Goal: Task Accomplishment & Management: Manage account settings

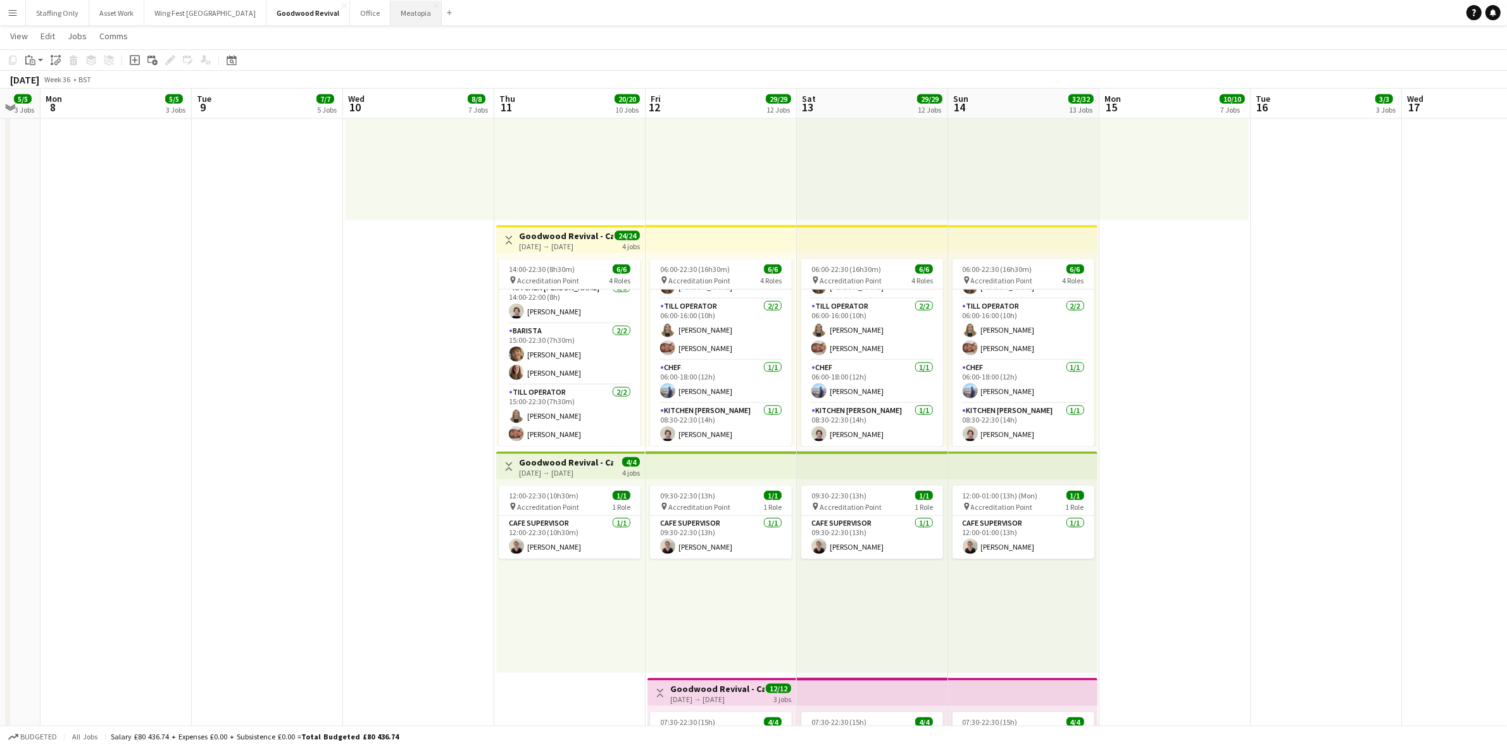
click at [390, 16] on button "Meatopia Close" at bounding box center [415, 13] width 51 height 25
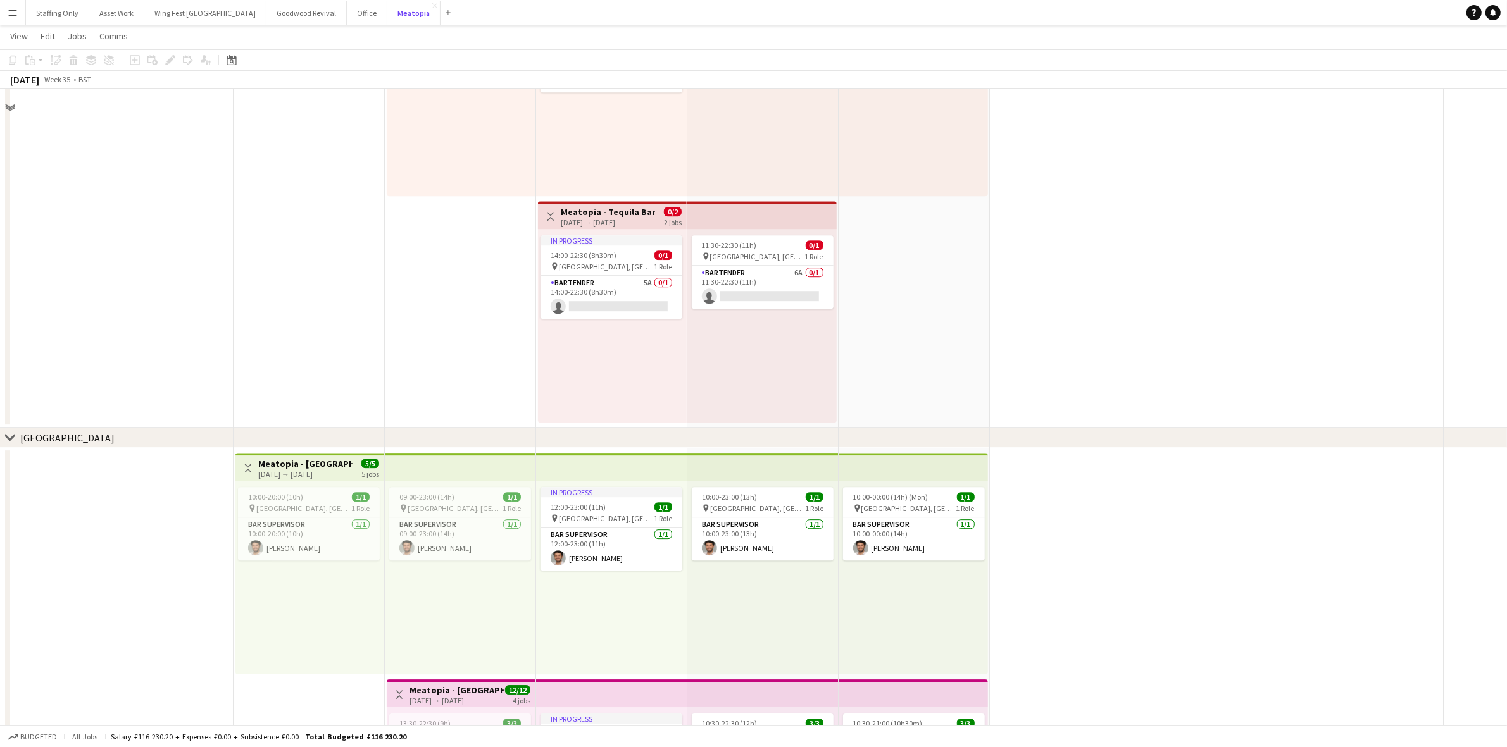
scroll to position [4508, 0]
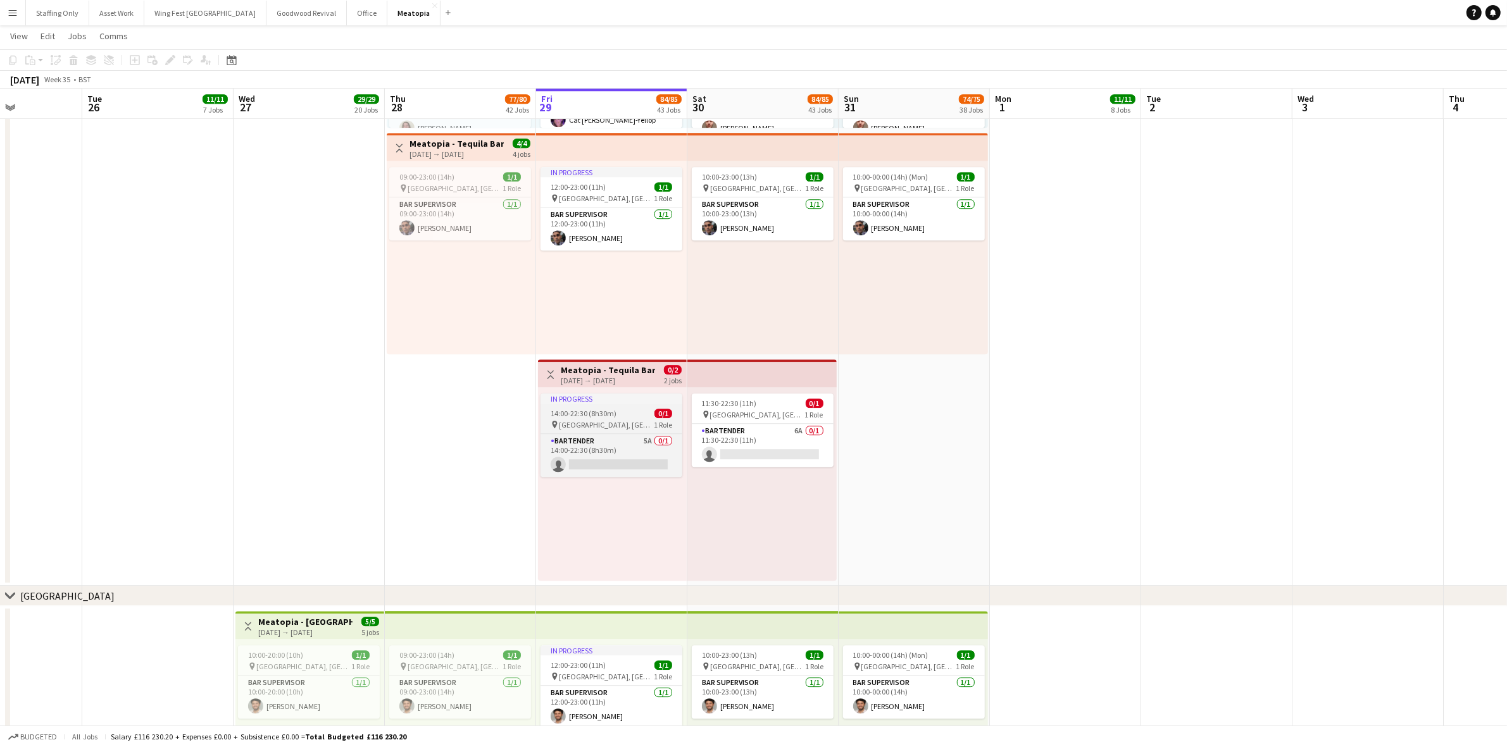
click at [604, 409] on span "14:00-22:30 (8h30m)" at bounding box center [583, 413] width 66 height 9
click at [1374, 76] on button "Publish 1 job" at bounding box center [1396, 79] width 68 height 16
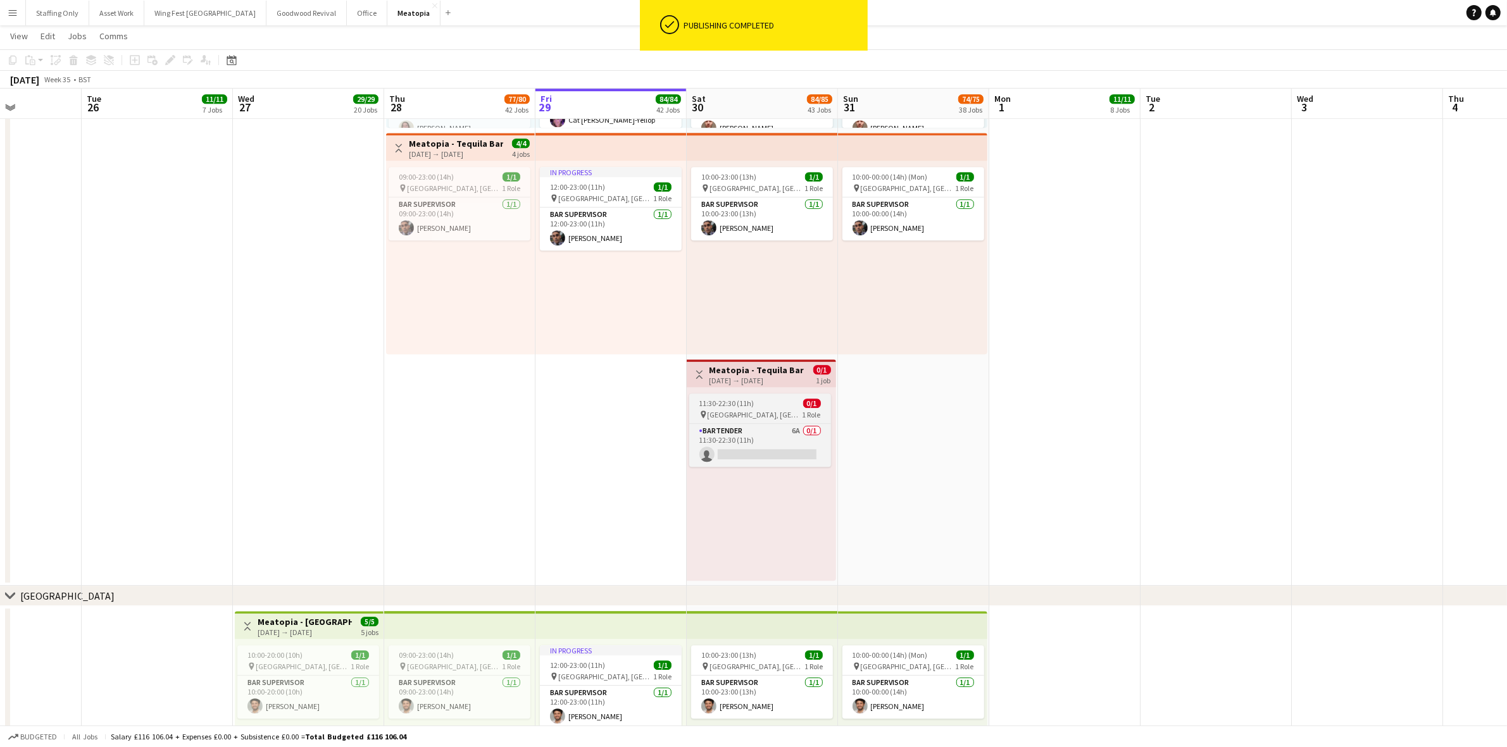
click at [739, 410] on span "[GEOGRAPHIC_DATA], [GEOGRAPHIC_DATA], [GEOGRAPHIC_DATA]" at bounding box center [754, 414] width 95 height 9
click at [970, 446] on app-date-cell "10:30-22:00 (11h30m) 5/5 pin [GEOGRAPHIC_DATA], [GEOGRAPHIC_DATA], [GEOGRAPHIC_…" at bounding box center [913, 243] width 151 height 685
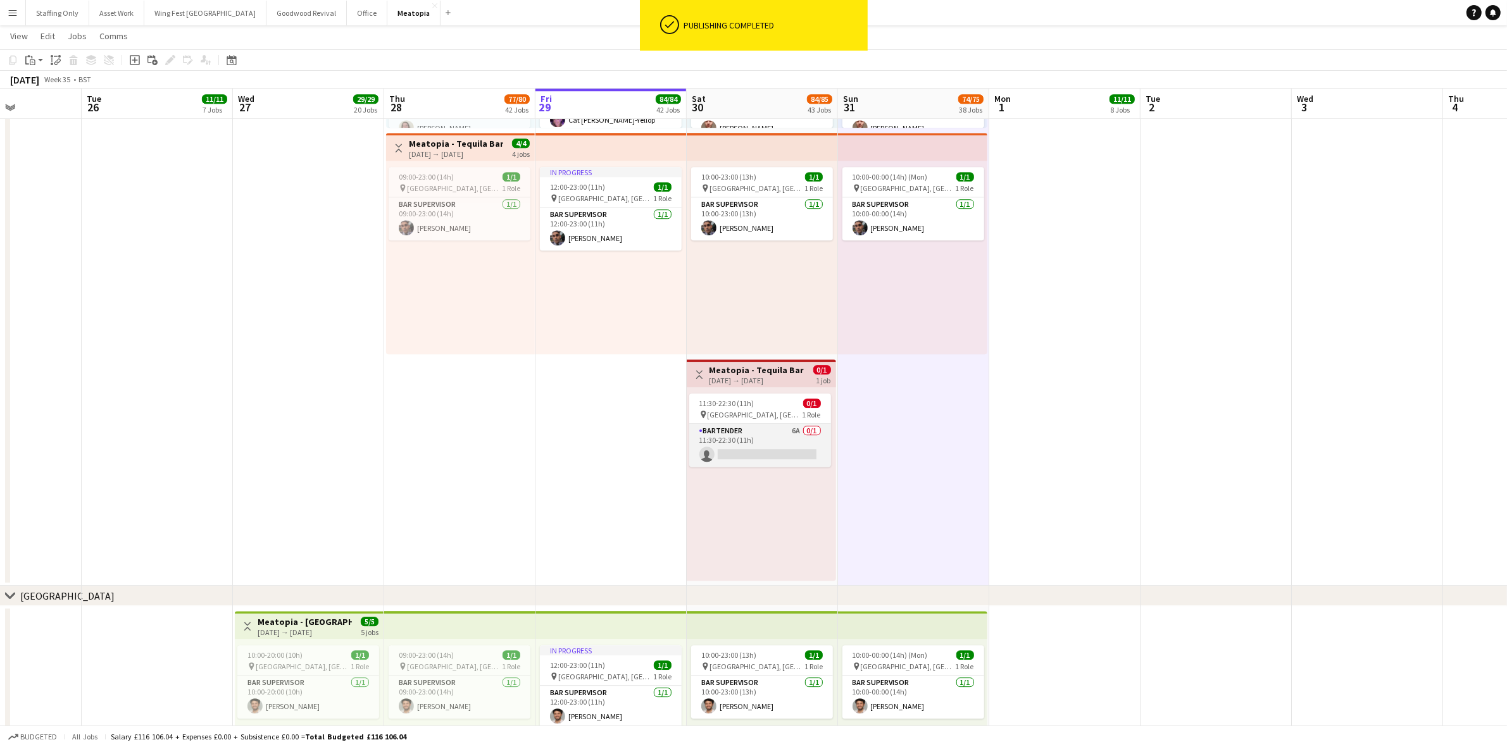
click at [761, 428] on app-card-role "Bartender 6A 0/1 11:30-22:30 (11h) single-neutral-actions" at bounding box center [760, 445] width 142 height 43
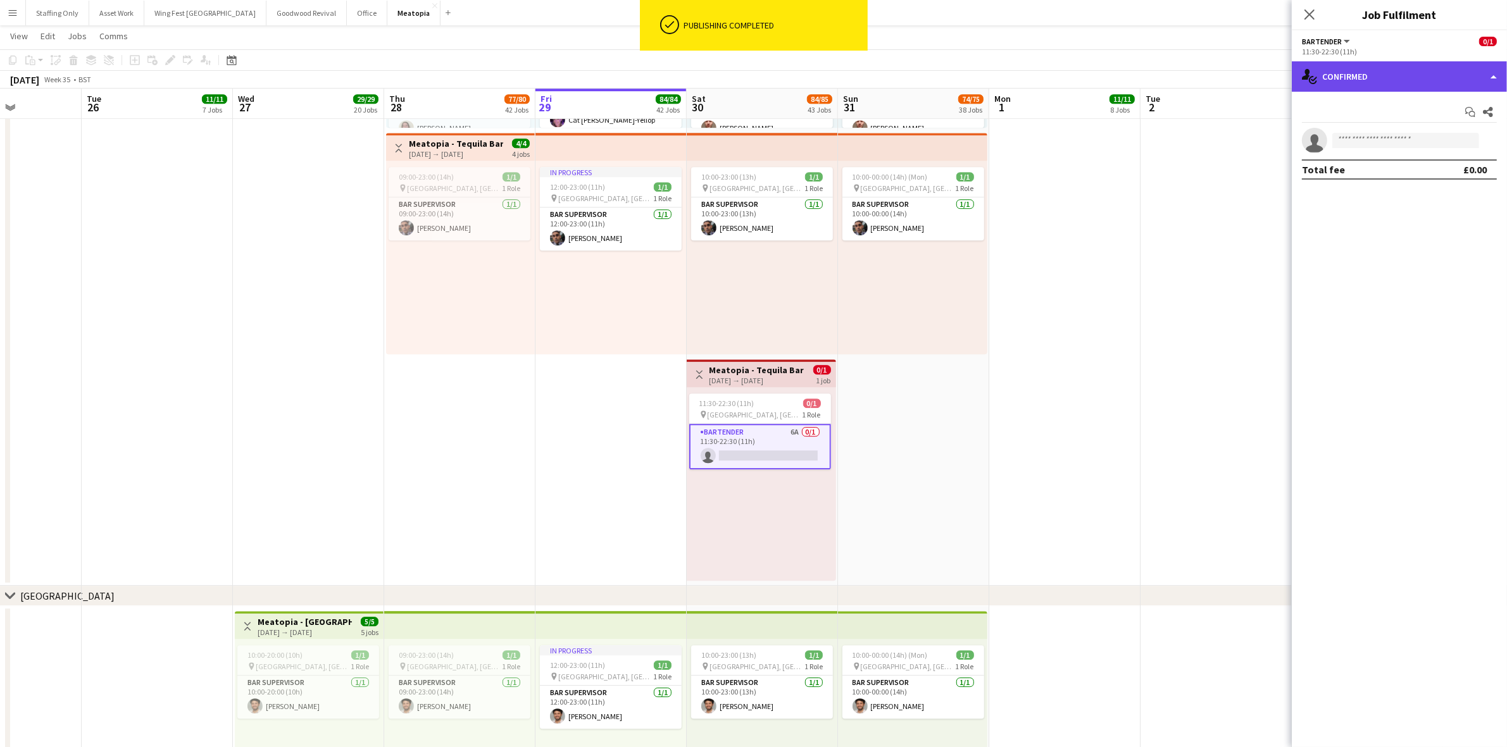
click at [1351, 79] on div "single-neutral-actions-check-2 Confirmed" at bounding box center [1398, 76] width 215 height 30
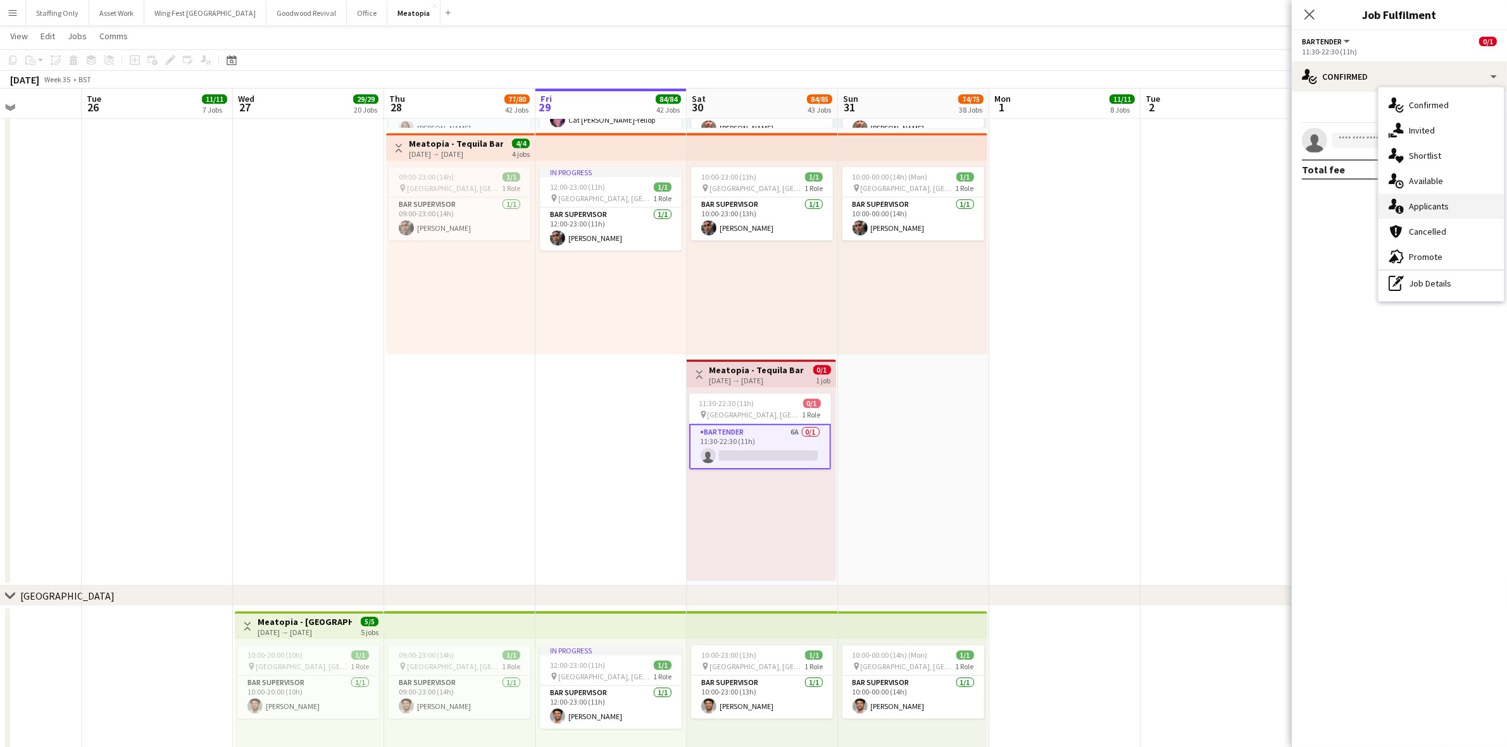
click at [1428, 211] on div "single-neutral-actions-information Applicants" at bounding box center [1440, 206] width 125 height 25
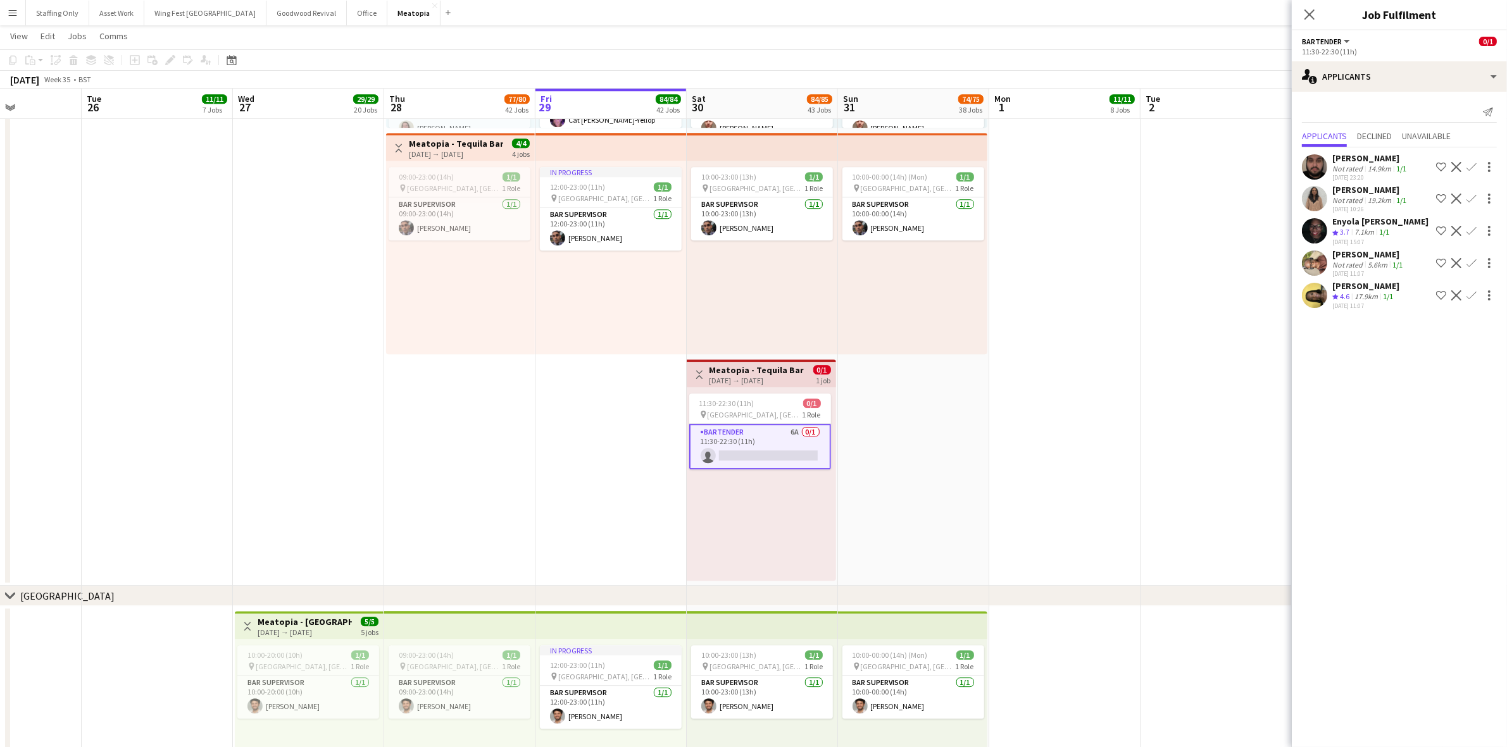
click at [1470, 295] on app-icon "Confirm" at bounding box center [1471, 295] width 10 height 10
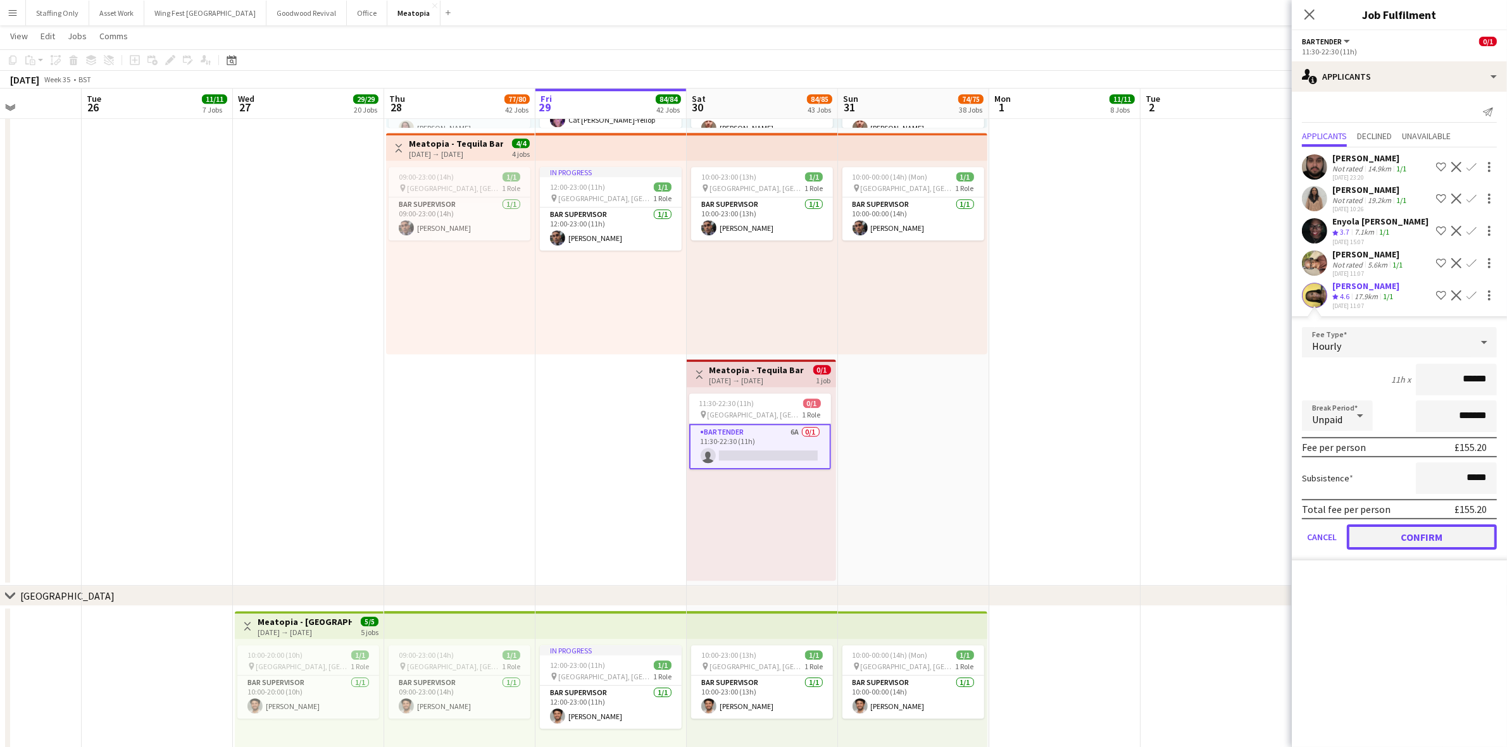
click at [1414, 536] on button "Confirm" at bounding box center [1421, 537] width 150 height 25
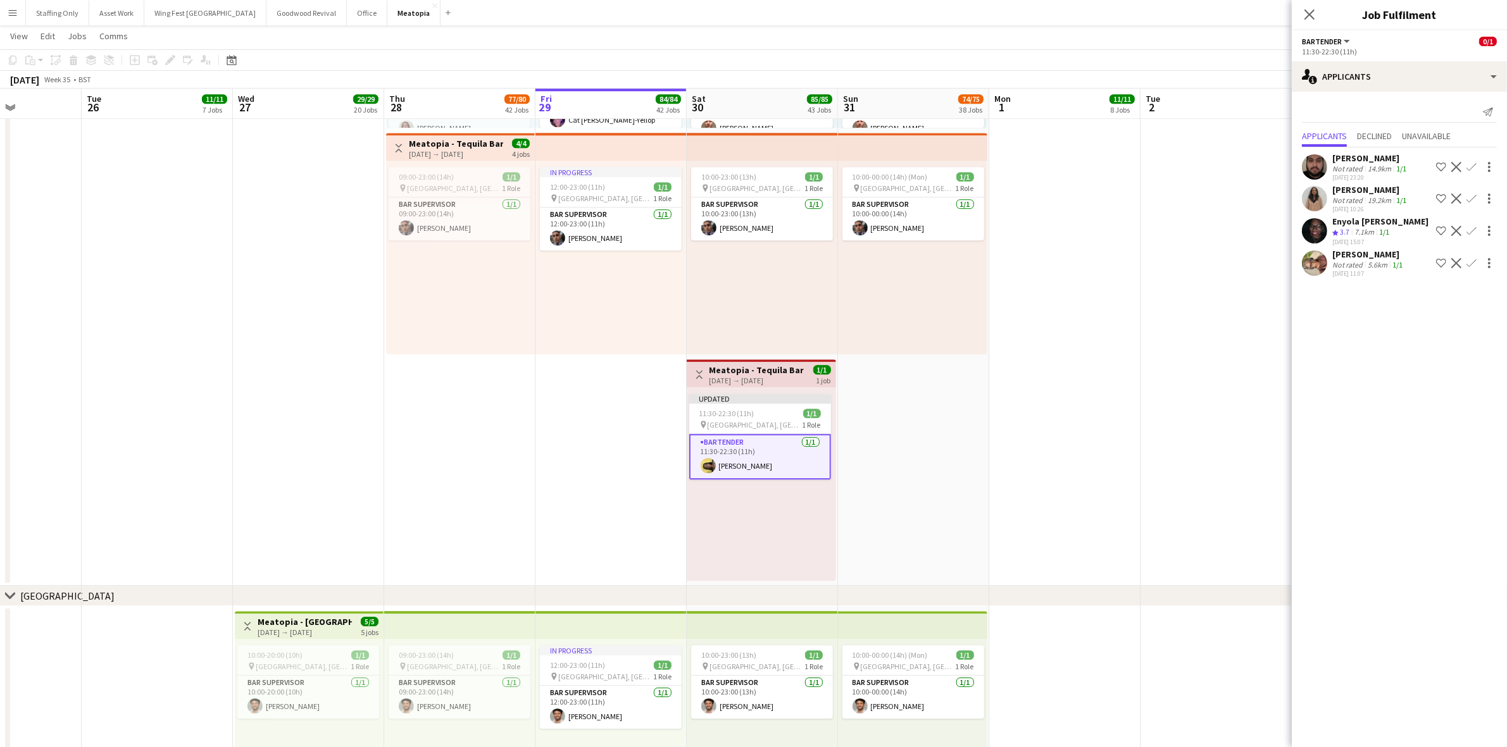
click at [952, 392] on app-date-cell "10:30-22:00 (11h30m) 5/5 pin [GEOGRAPHIC_DATA], [GEOGRAPHIC_DATA], [GEOGRAPHIC_…" at bounding box center [913, 243] width 151 height 685
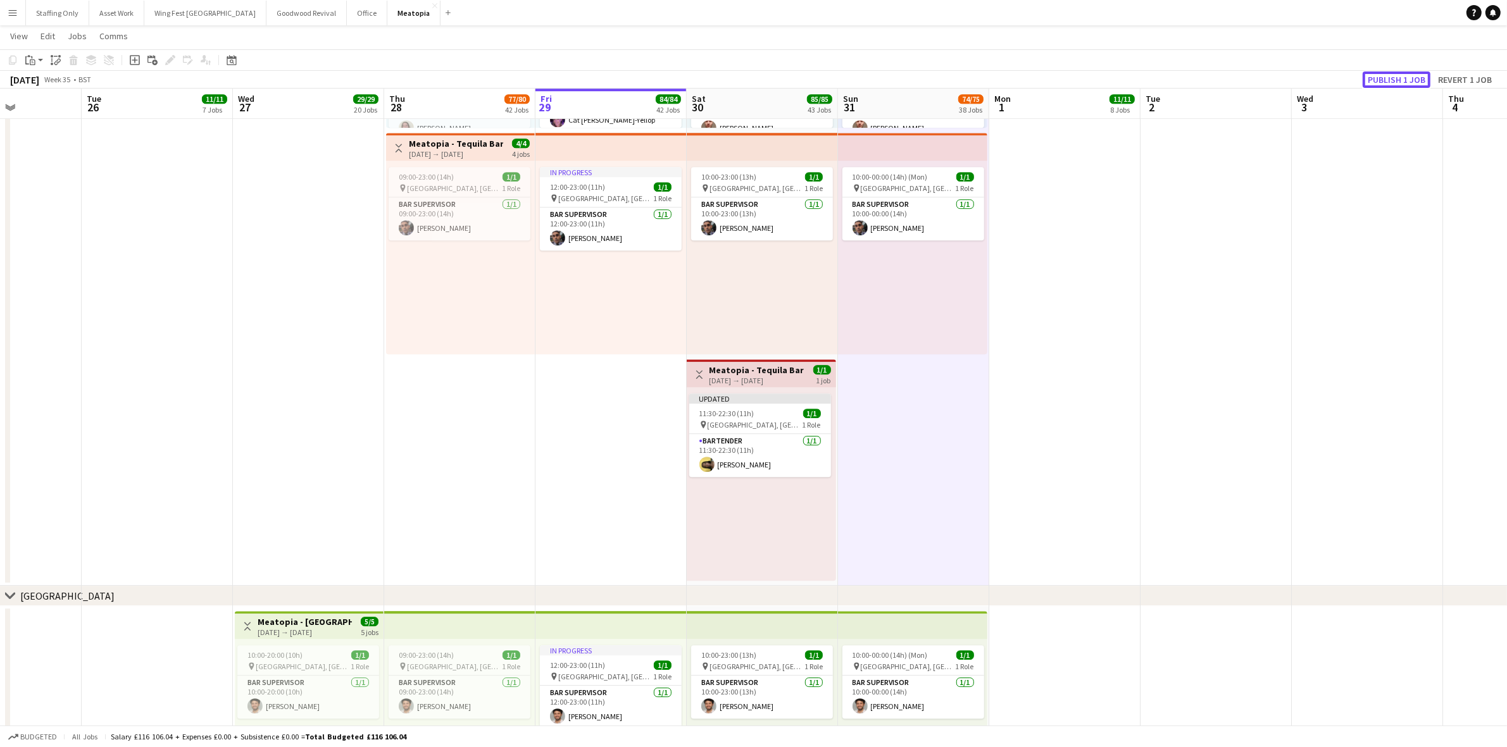
drag, startPoint x: 1405, startPoint y: 80, endPoint x: 1394, endPoint y: 82, distance: 11.1
click at [1402, 80] on button "Publish 1 job" at bounding box center [1396, 79] width 68 height 16
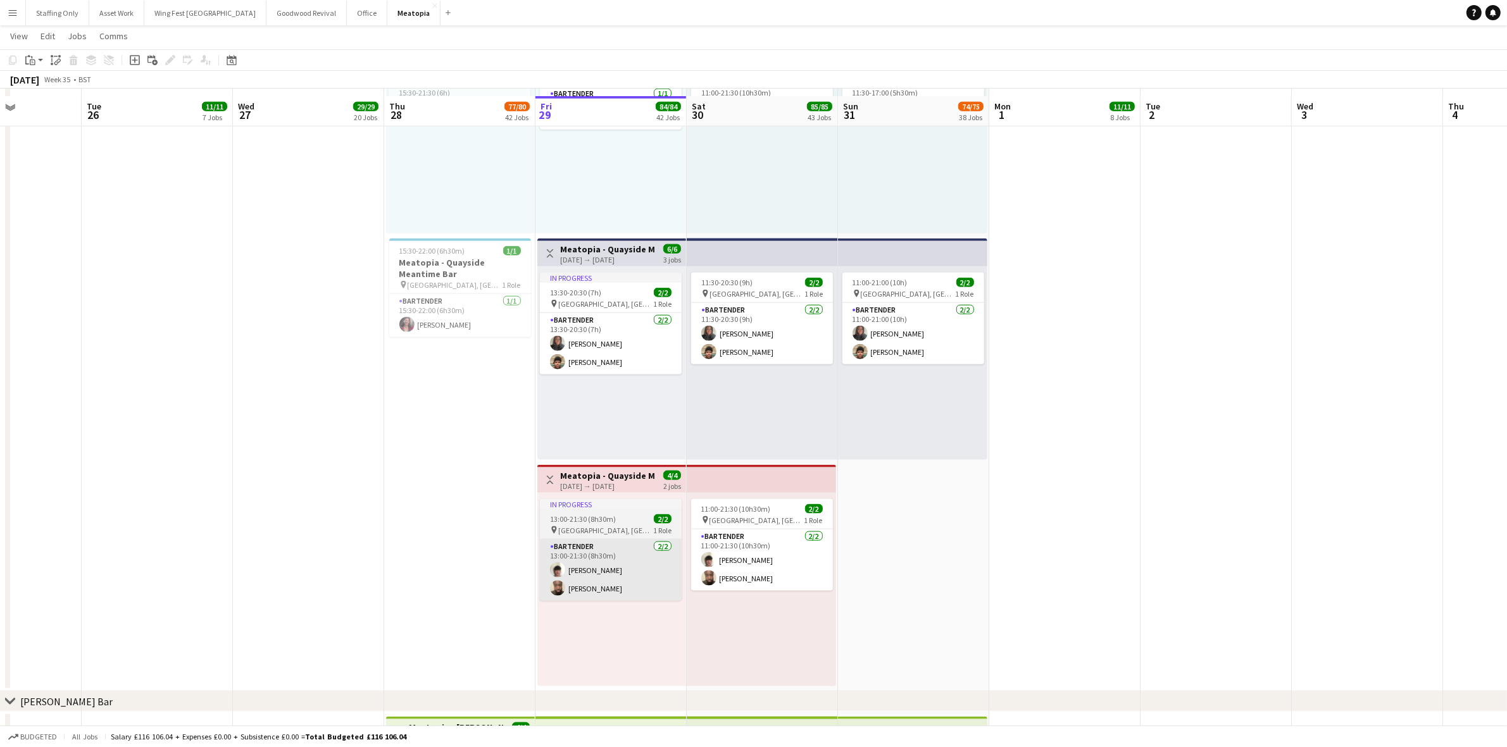
scroll to position [7909, 0]
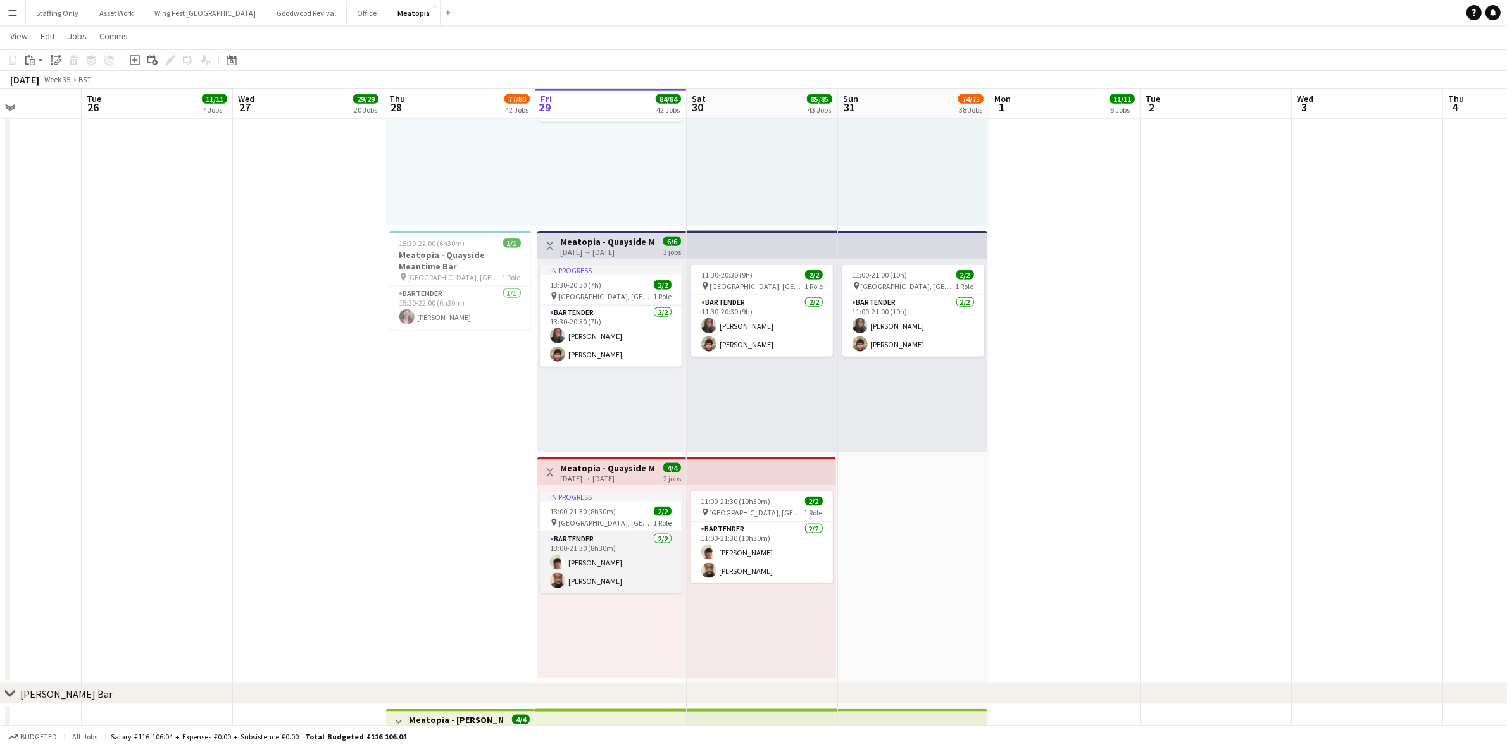
click at [599, 582] on app-card-role "Bartender [DATE] 13:00-21:30 (8h30m) [PERSON_NAME] [PERSON_NAME]" at bounding box center [611, 562] width 142 height 61
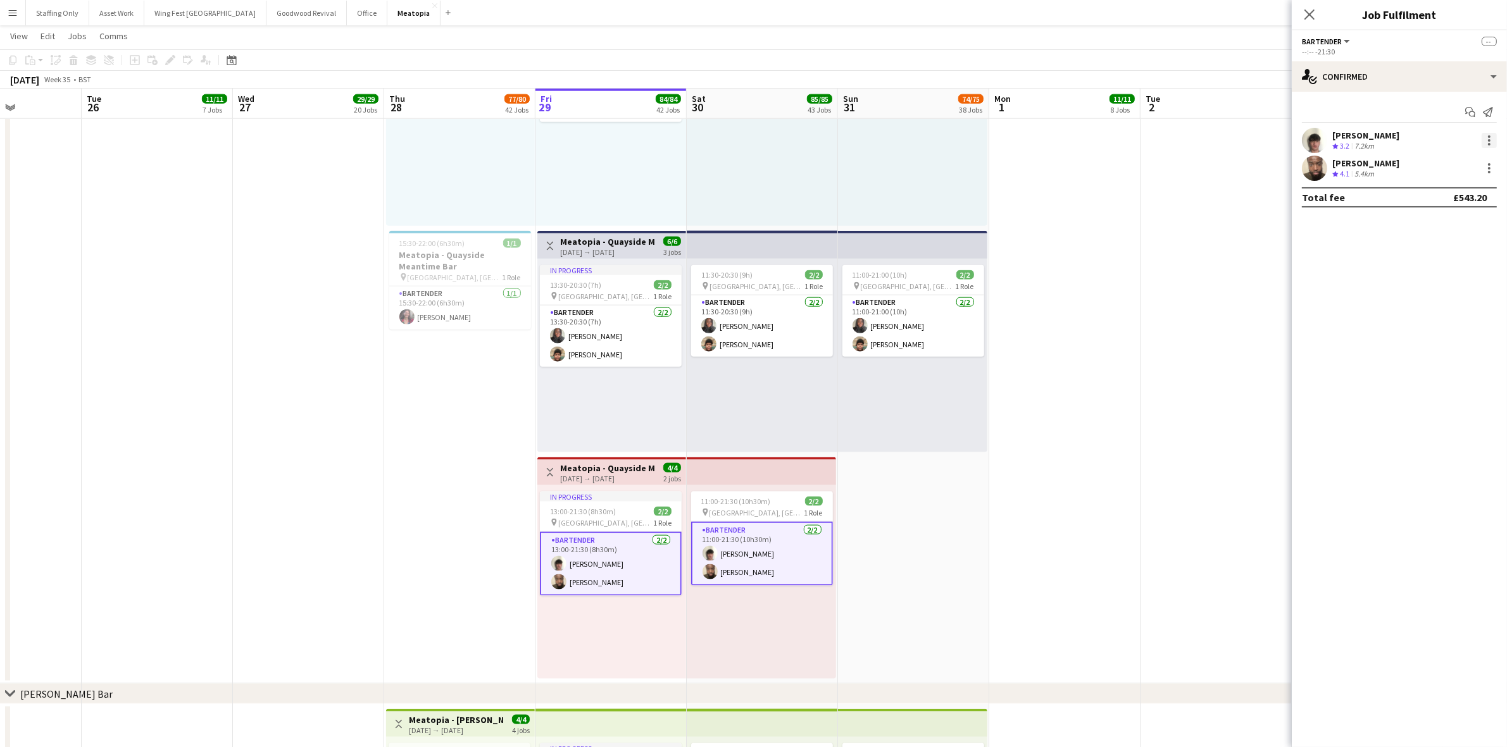
click at [1490, 139] on div at bounding box center [1488, 140] width 15 height 15
click at [1041, 582] on div at bounding box center [753, 373] width 1507 height 747
click at [611, 561] on app-card-role "Bartender [DATE] 13:00-21:30 (8h30m) [PERSON_NAME] [PERSON_NAME]" at bounding box center [611, 564] width 142 height 64
click at [1491, 133] on div at bounding box center [1488, 140] width 15 height 15
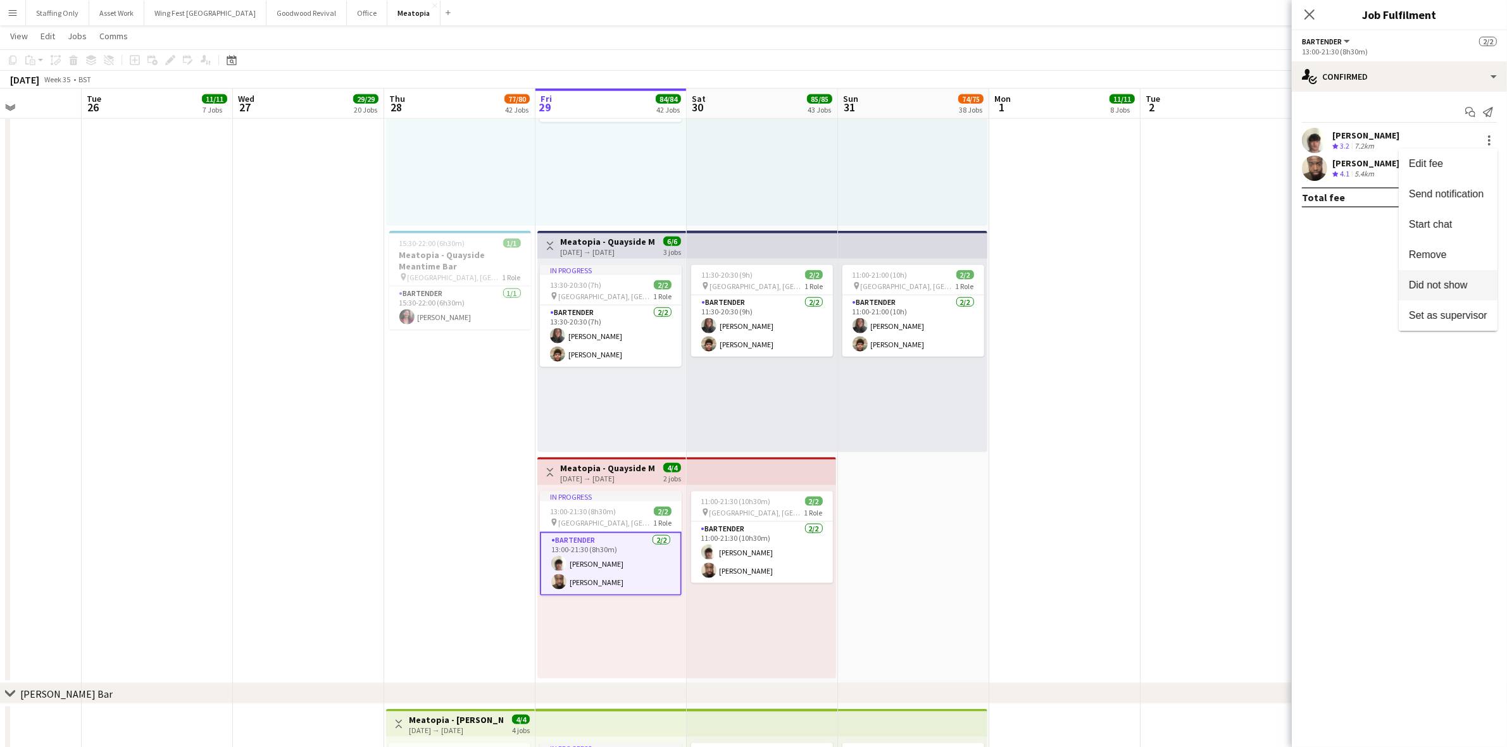
click at [1435, 285] on span "Did not show" at bounding box center [1437, 285] width 59 height 11
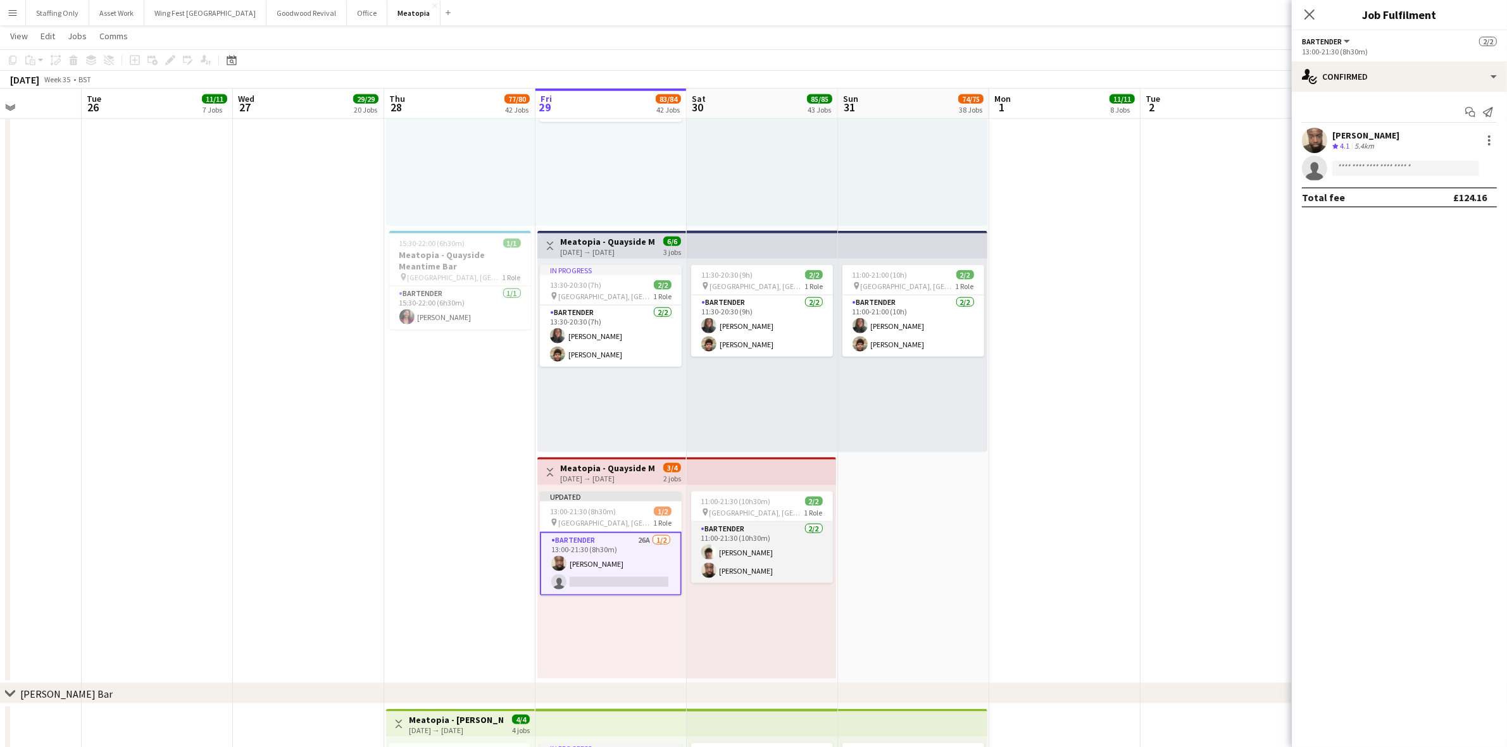
click at [735, 554] on app-card-role "Bartender [DATE] 11:00-21:30 (10h30m) [PERSON_NAME] [PERSON_NAME]" at bounding box center [762, 552] width 142 height 61
click at [1486, 166] on div at bounding box center [1488, 168] width 15 height 15
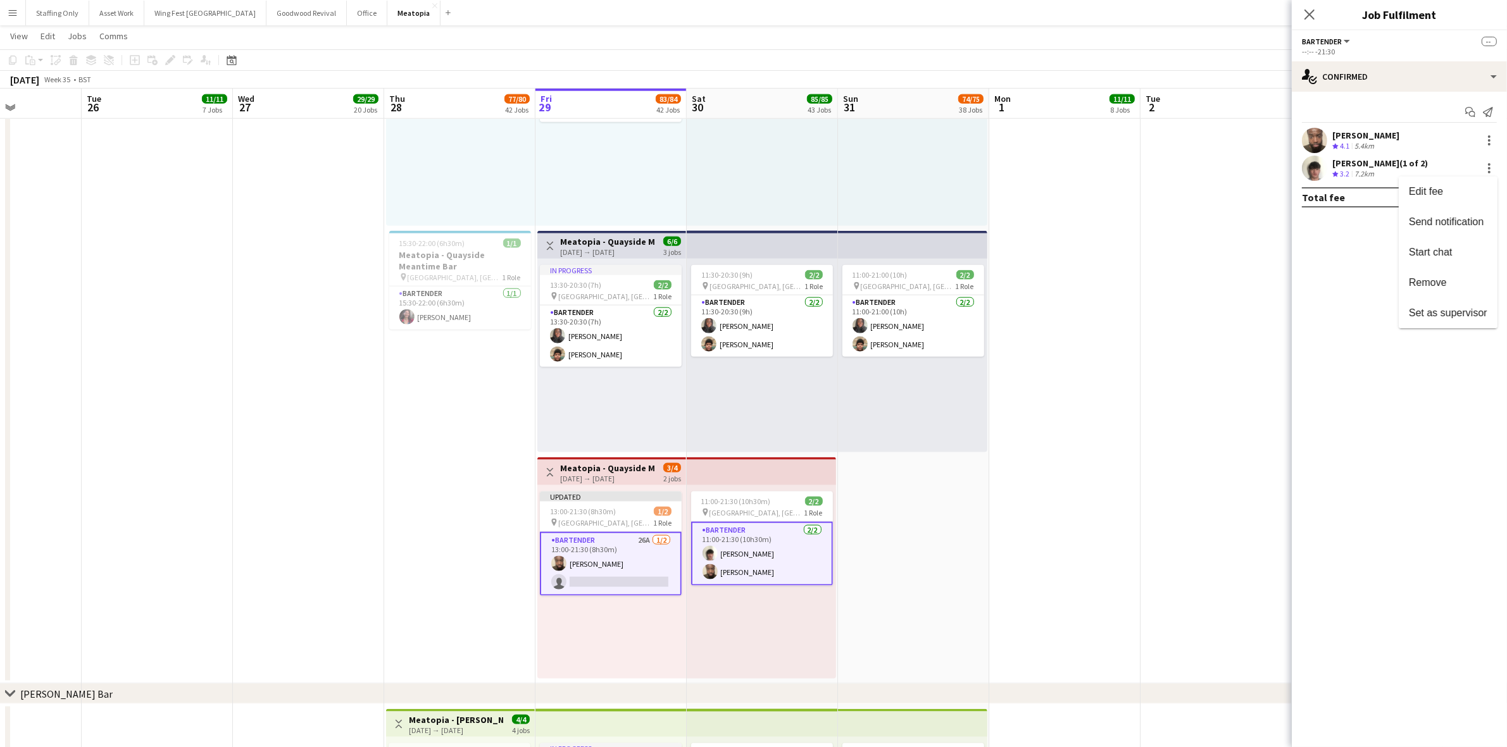
drag, startPoint x: 1447, startPoint y: 288, endPoint x: 1431, endPoint y: 292, distance: 16.3
click at [1447, 288] on span "Remove" at bounding box center [1447, 282] width 78 height 11
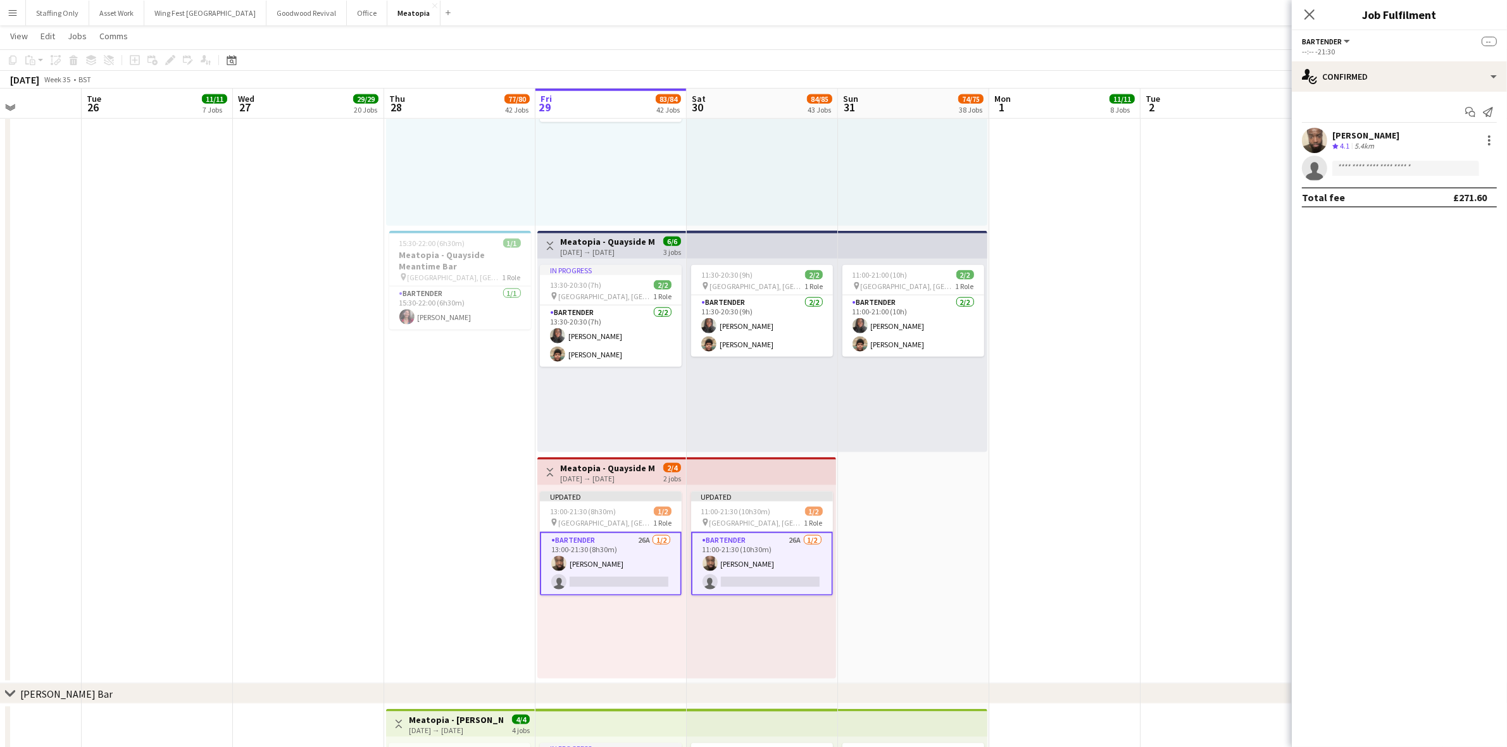
click at [959, 579] on app-date-cell "10:00-00:00 (14h) (Mon) 1/1 pin [GEOGRAPHIC_DATA], [GEOGRAPHIC_DATA], [GEOGRAPH…" at bounding box center [913, 228] width 151 height 911
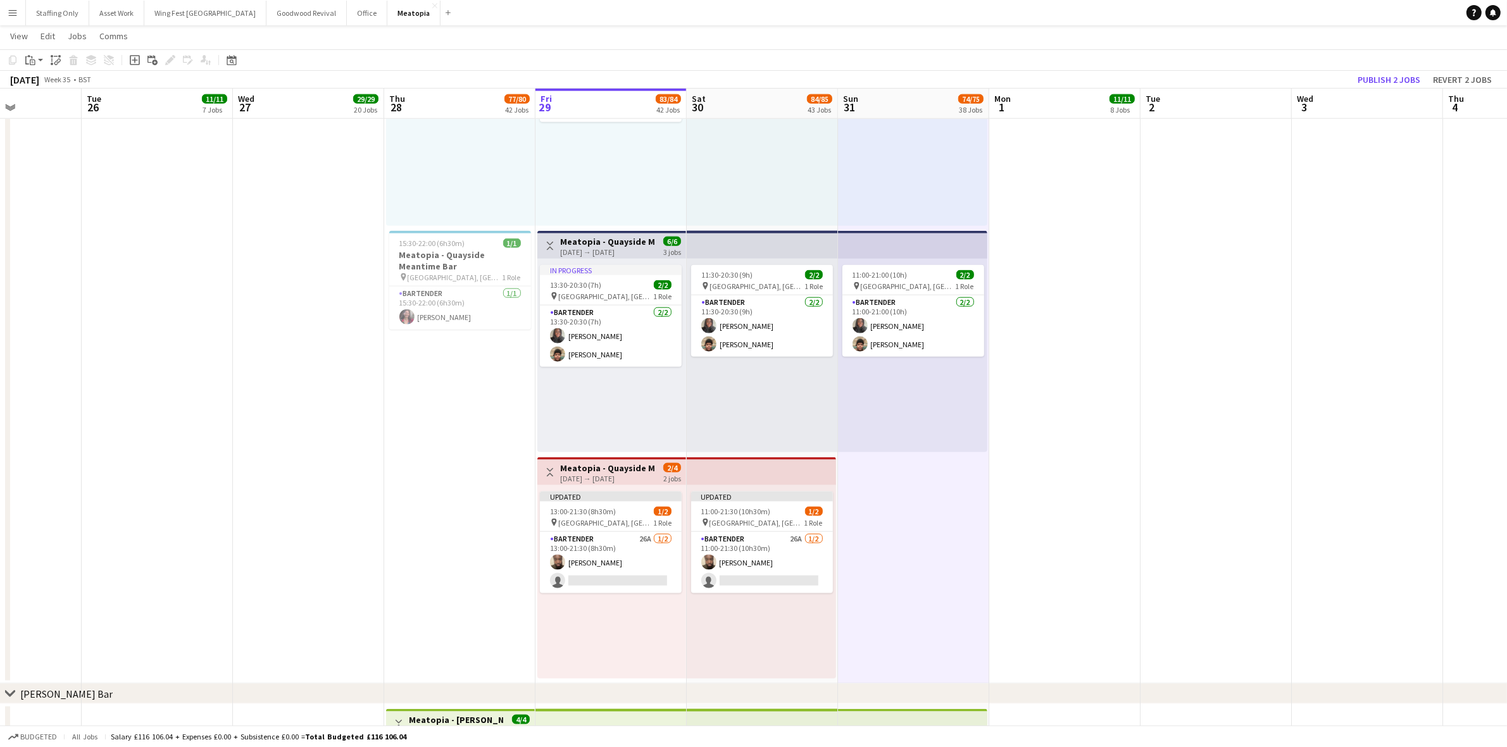
click at [596, 464] on h3 "Meatopia - Quayside Meantime Bar" at bounding box center [607, 468] width 94 height 11
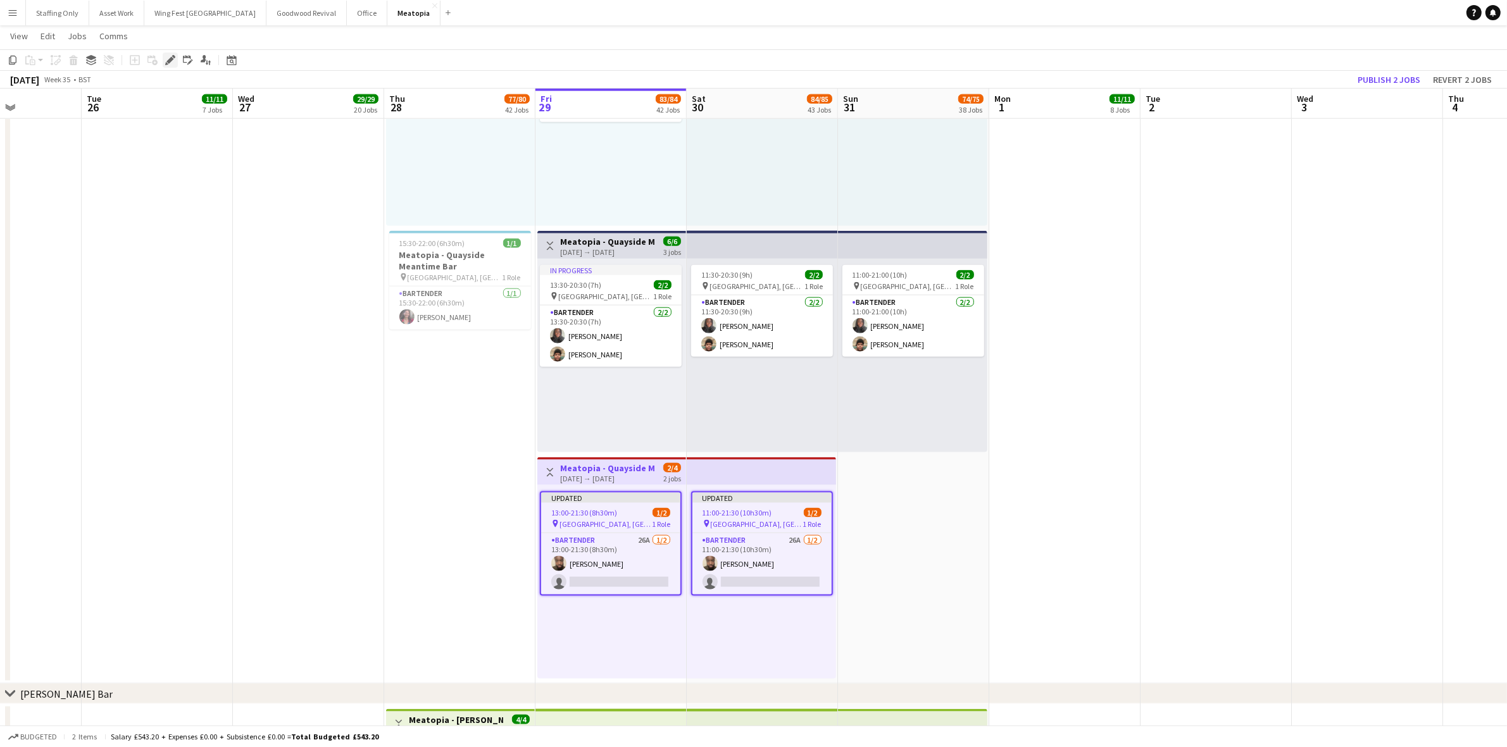
click at [169, 65] on icon "Edit" at bounding box center [170, 60] width 10 height 10
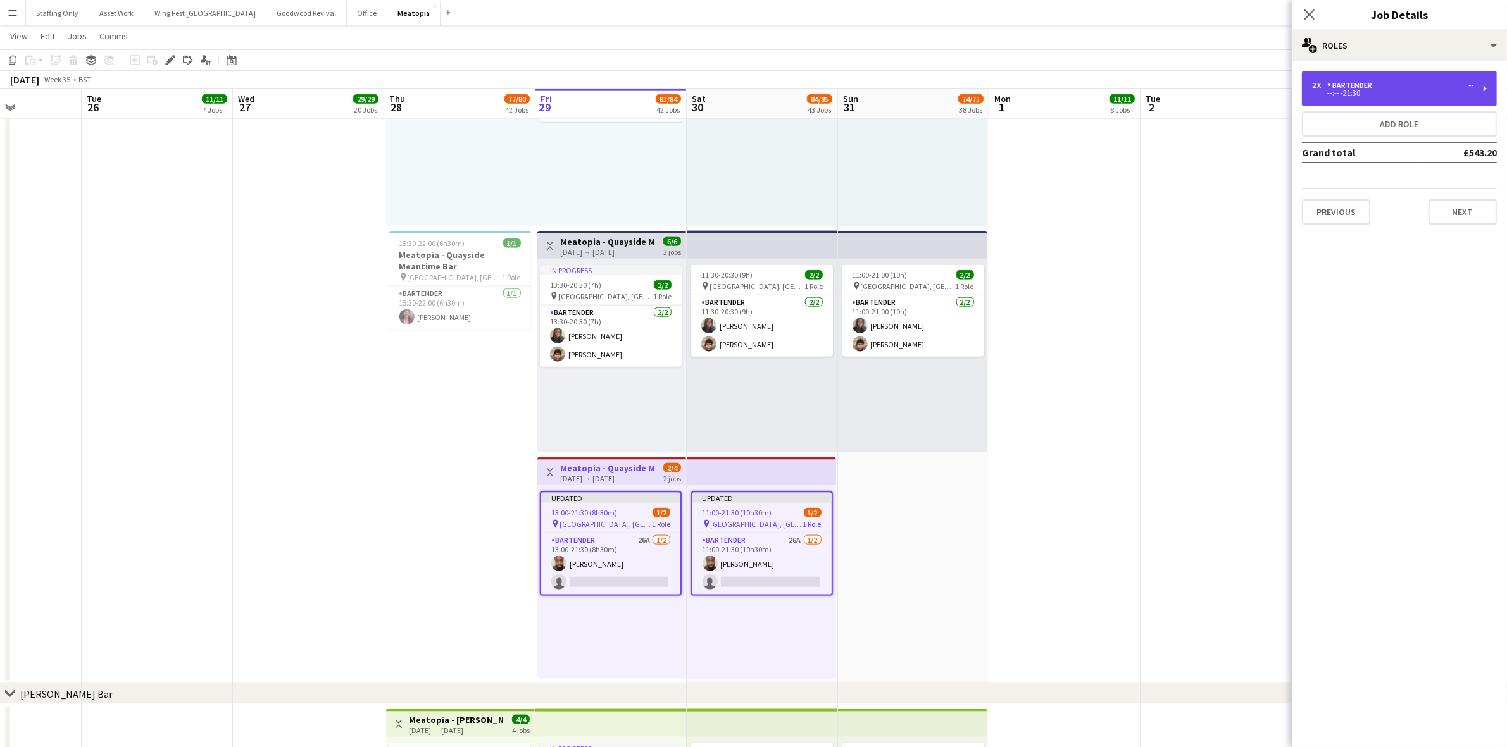
click at [1351, 100] on div "2 x Bartender -- --:-- -21:30" at bounding box center [1399, 88] width 195 height 35
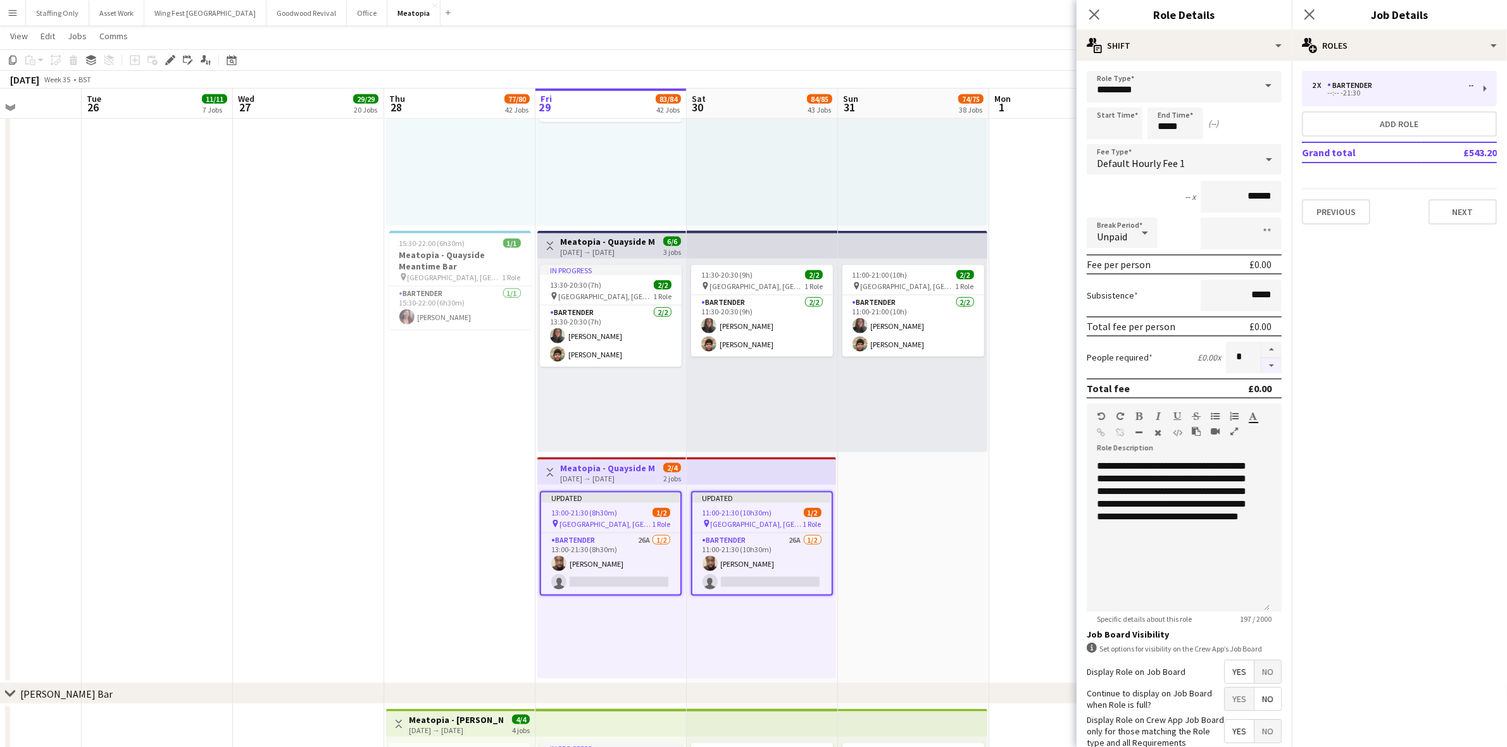
click at [1261, 362] on button "button" at bounding box center [1271, 366] width 20 height 16
type input "*"
click at [970, 479] on app-date-cell "10:00-00:00 (14h) (Mon) 1/1 pin [GEOGRAPHIC_DATA], [GEOGRAPHIC_DATA], [GEOGRAPH…" at bounding box center [913, 228] width 151 height 911
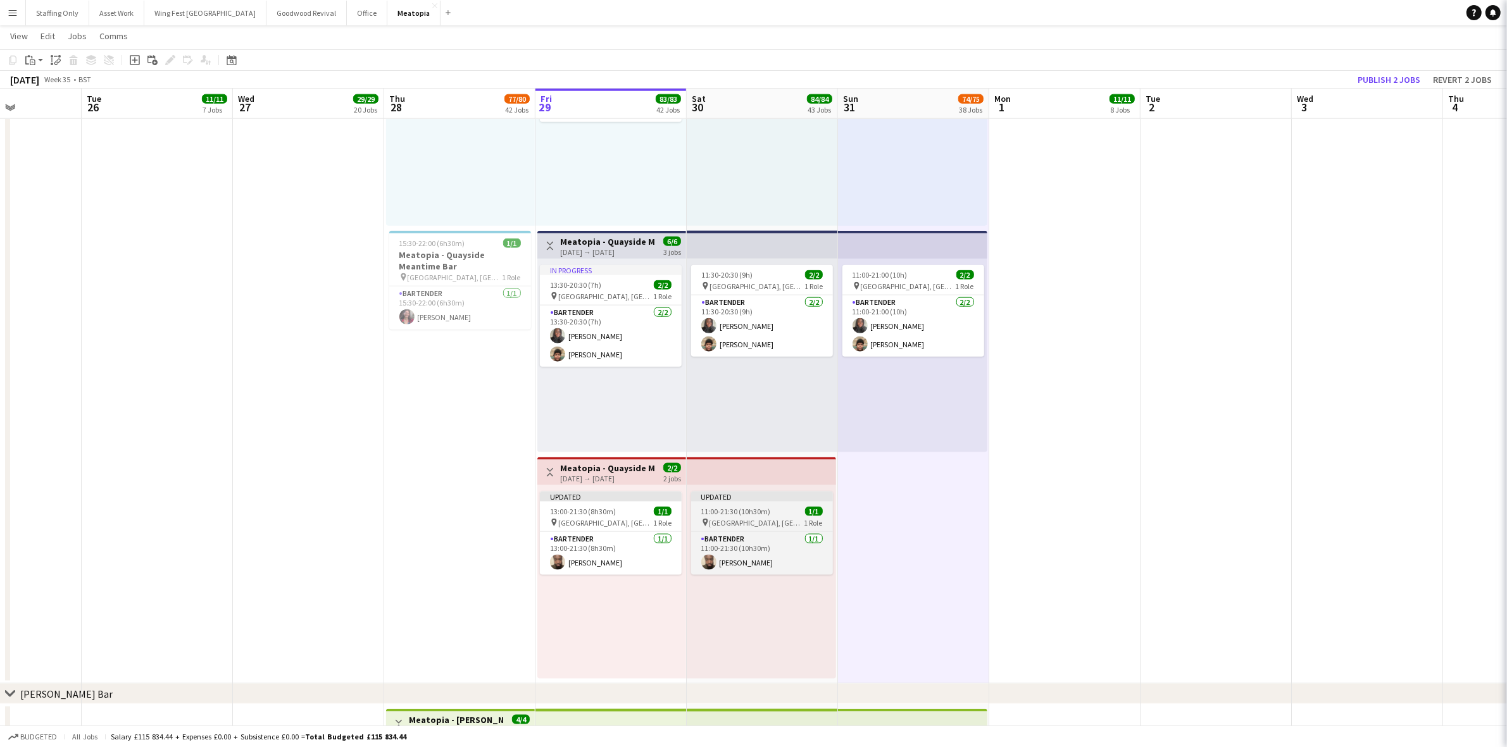
click at [750, 511] on span "11:00-21:30 (10h30m)" at bounding box center [736, 511] width 70 height 9
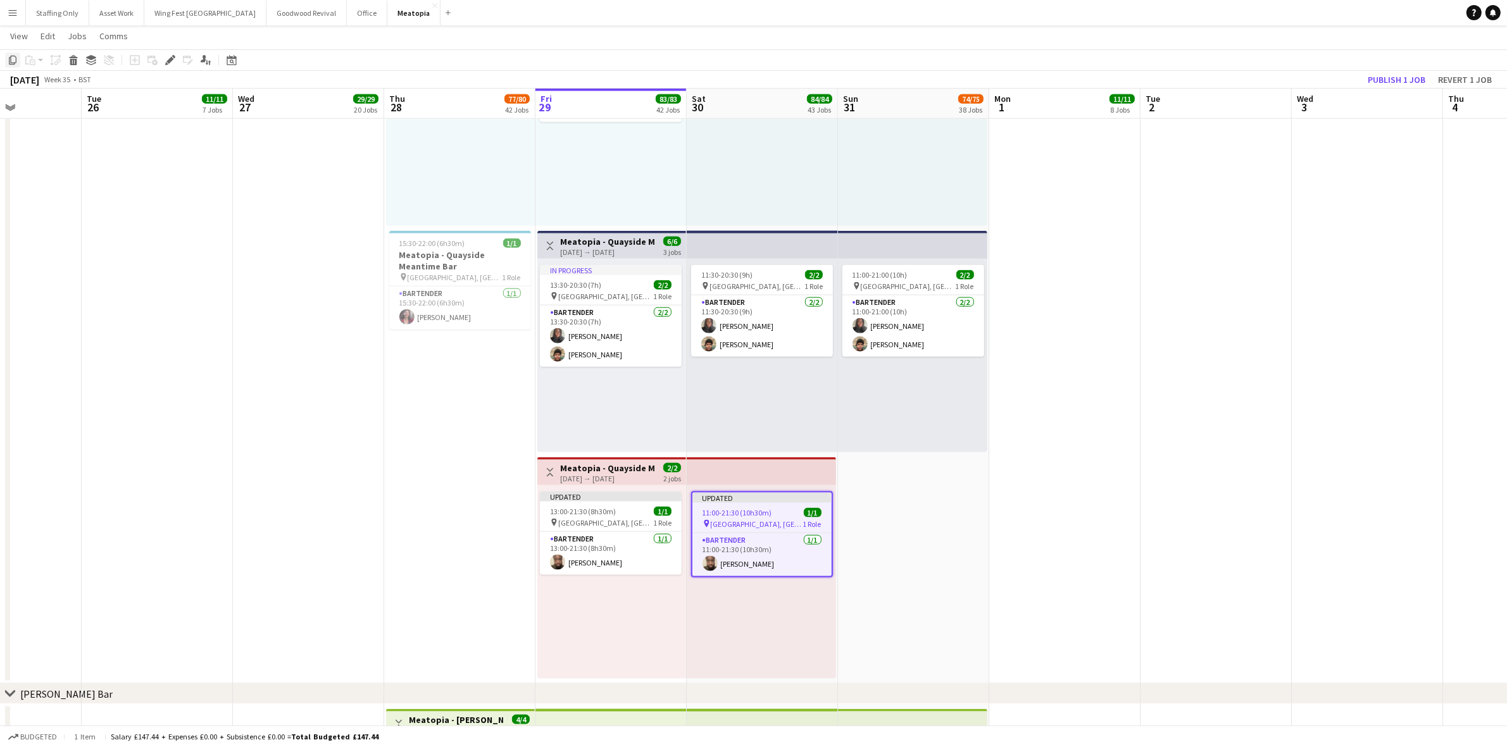
click at [11, 58] on icon "Copy" at bounding box center [13, 60] width 10 height 10
click at [762, 631] on div "Updated 11:00-21:30 (10h30m) 1/1 pin [GEOGRAPHIC_DATA], [GEOGRAPHIC_DATA], [GEO…" at bounding box center [761, 582] width 149 height 194
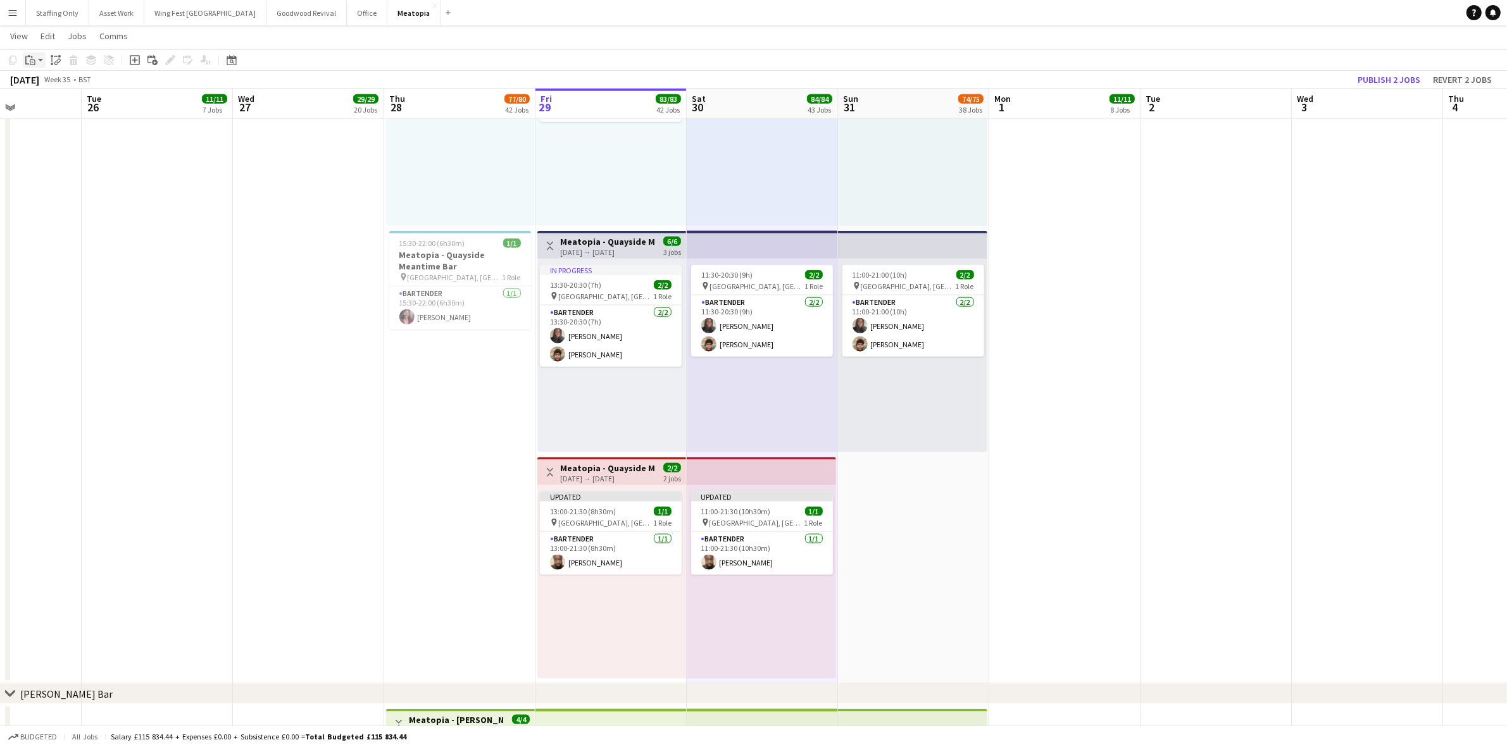
click at [29, 63] on icon "Paste" at bounding box center [30, 60] width 10 height 10
click at [54, 84] on link "Paste Ctrl+V" at bounding box center [93, 83] width 119 height 11
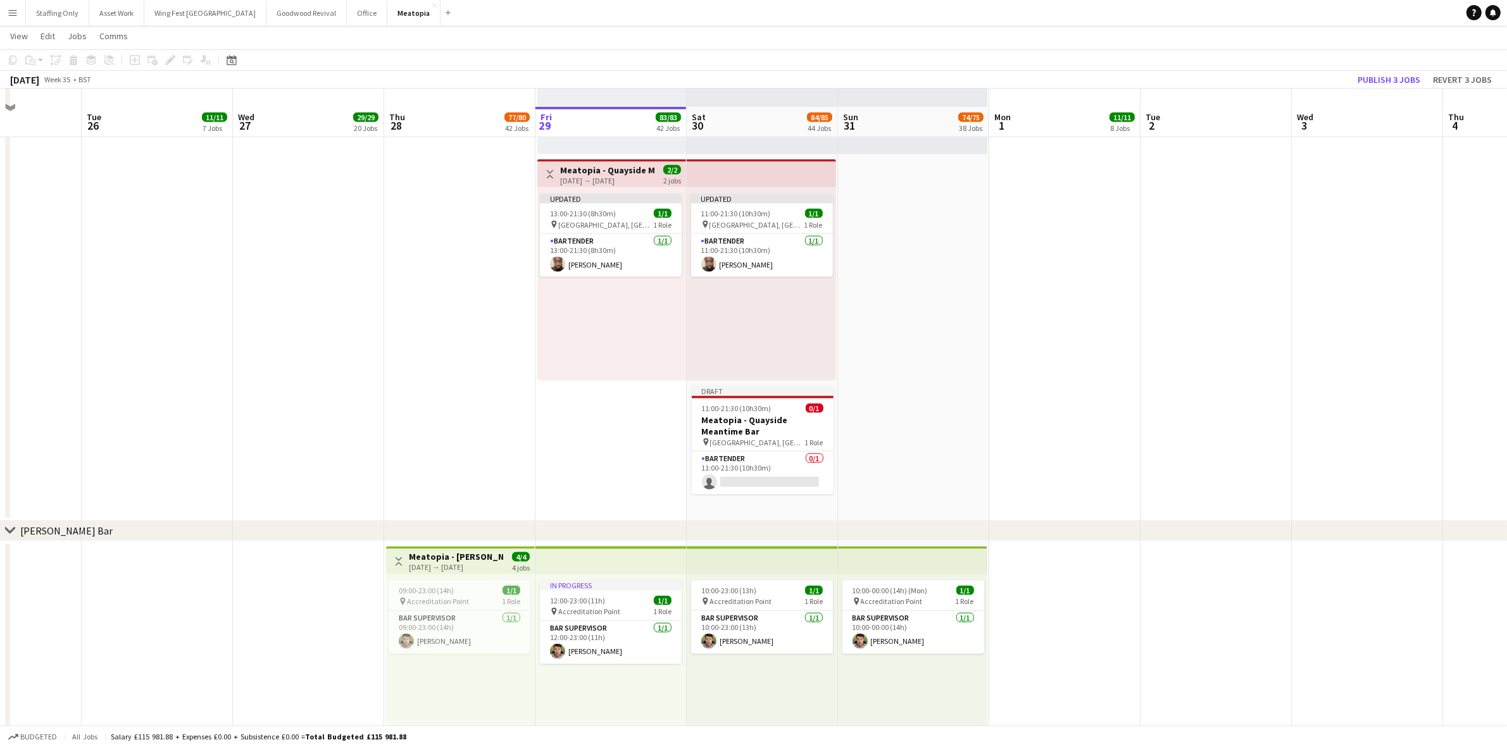
scroll to position [8225, 0]
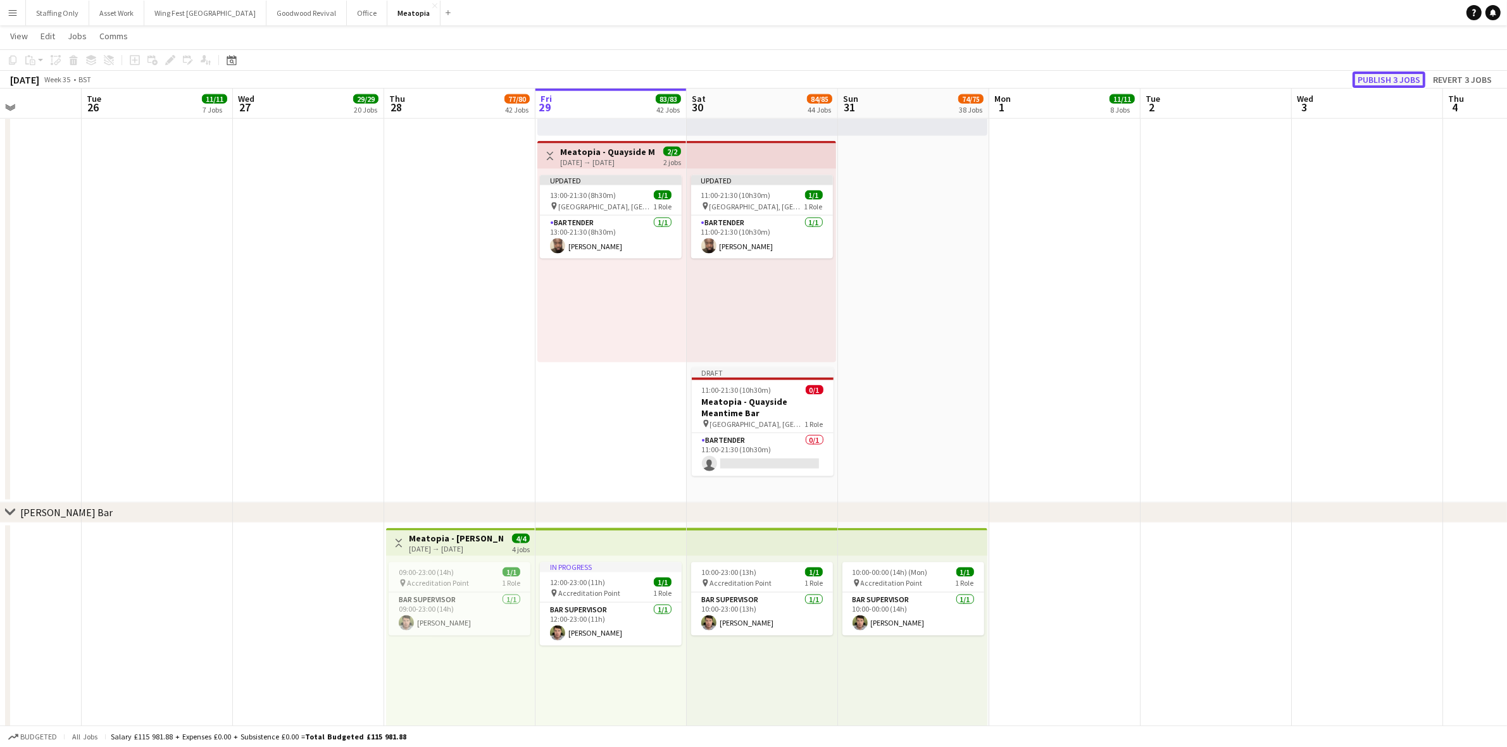
click at [1400, 78] on button "Publish 3 jobs" at bounding box center [1388, 79] width 73 height 16
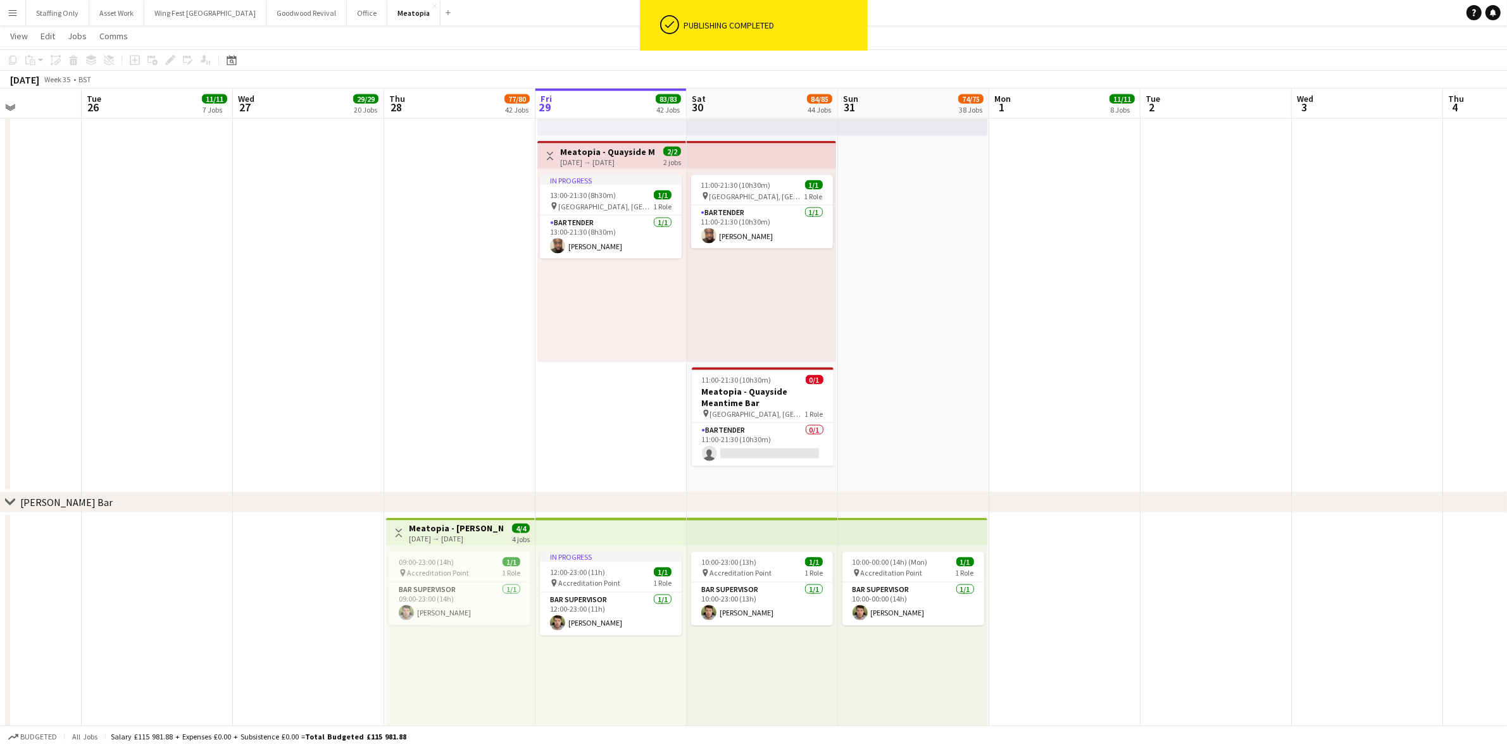
click at [758, 431] on app-card-role "Bartender 0/1 11:00-21:30 (10h30m) single-neutral-actions" at bounding box center [763, 444] width 142 height 43
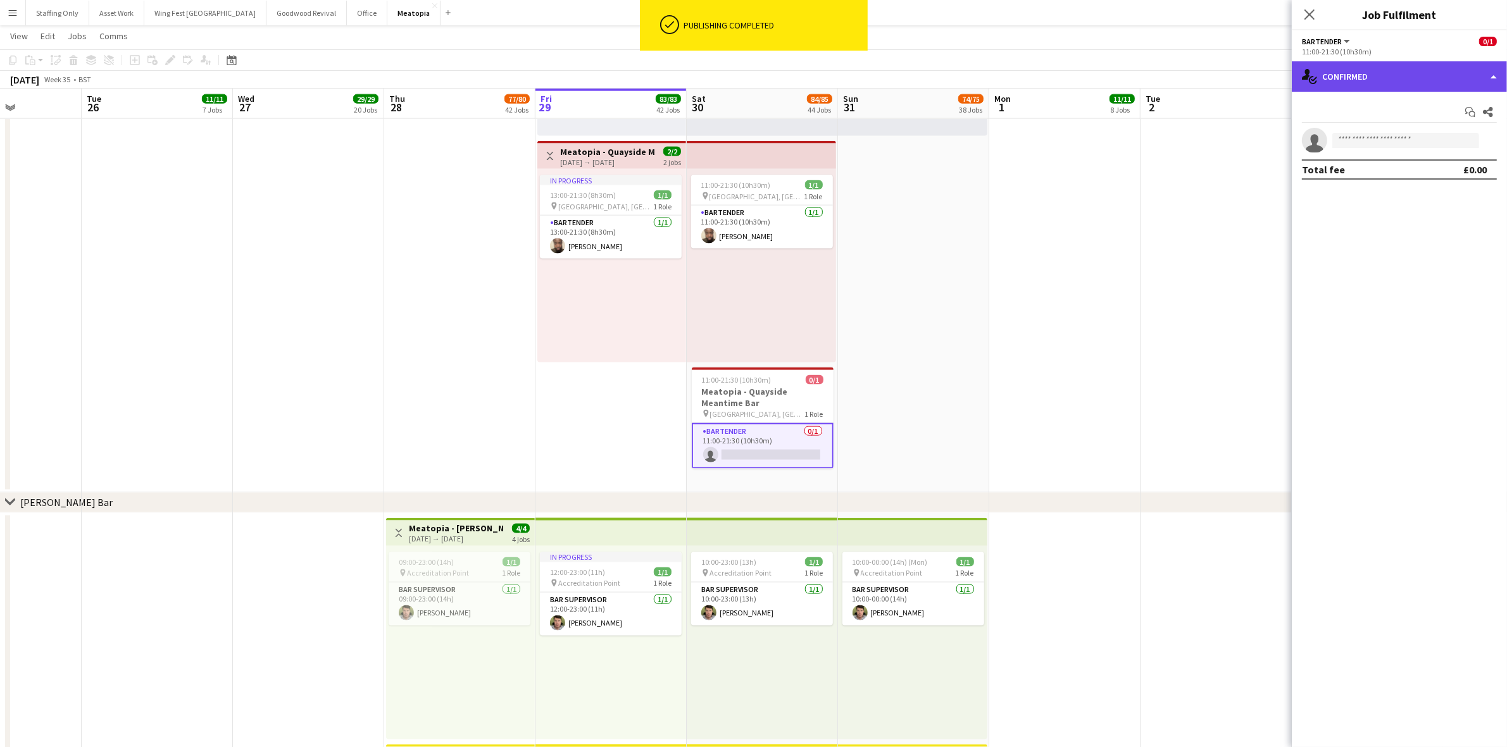
click at [1372, 66] on div "single-neutral-actions-check-2 Confirmed" at bounding box center [1398, 76] width 215 height 30
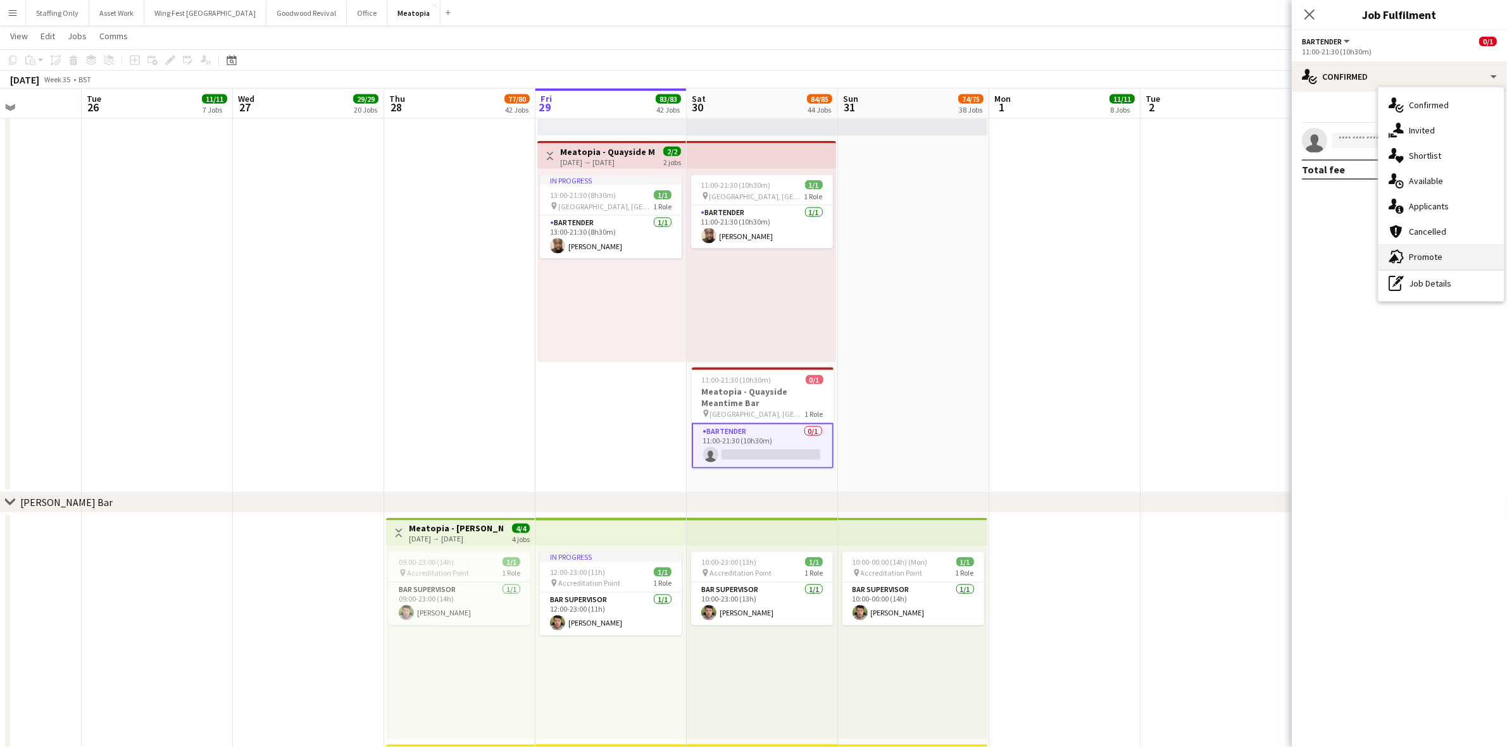
click at [1445, 251] on div "advertising-megaphone Promote" at bounding box center [1440, 256] width 125 height 25
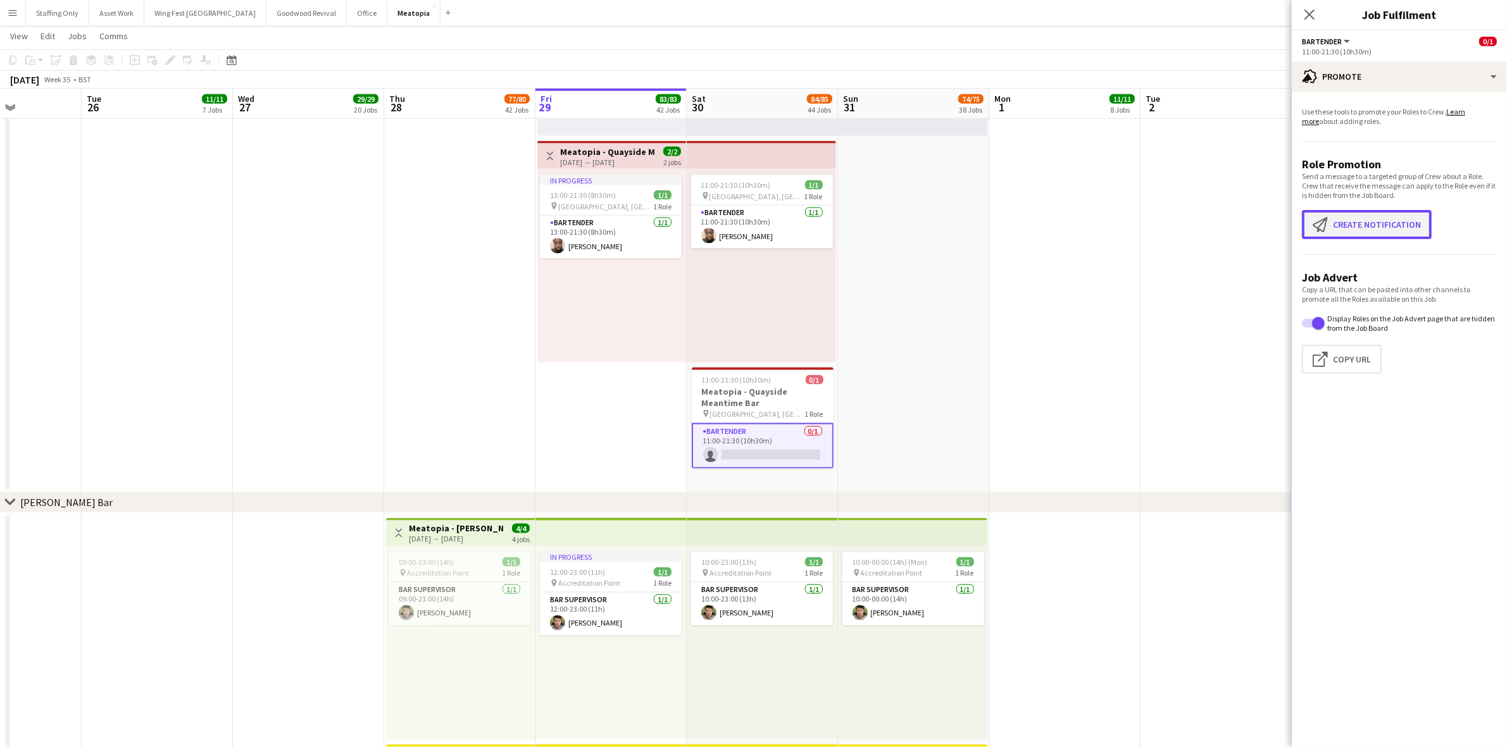
click at [1397, 222] on button "Create notification Create notification" at bounding box center [1367, 224] width 130 height 29
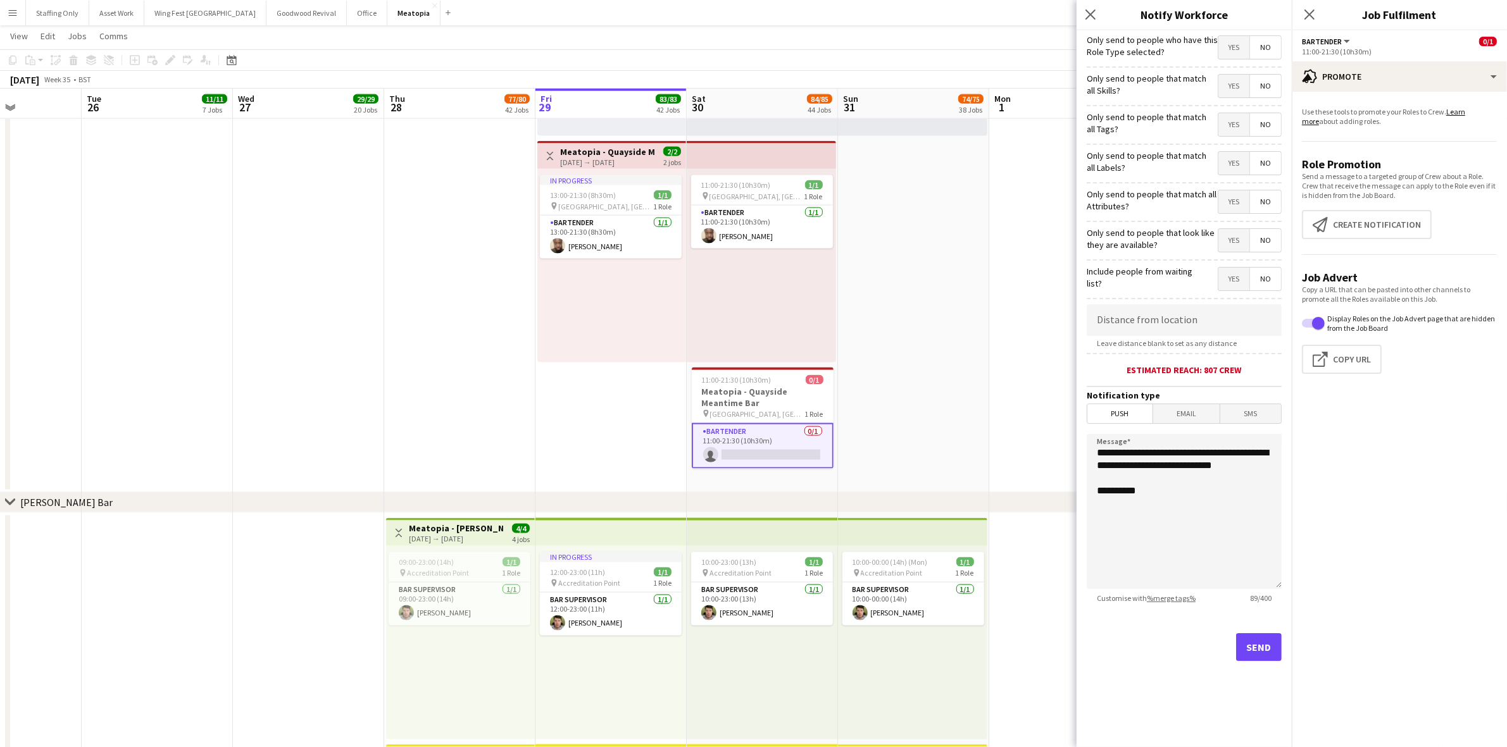
click at [1221, 279] on span "Yes" at bounding box center [1233, 279] width 31 height 23
click at [1226, 245] on span "Yes" at bounding box center [1233, 240] width 31 height 23
click at [1233, 204] on span "Yes" at bounding box center [1233, 201] width 31 height 23
click at [1241, 147] on div "Only send to people that match all Labels? Yes No" at bounding box center [1183, 161] width 195 height 31
click at [1238, 161] on span "Yes" at bounding box center [1233, 163] width 31 height 23
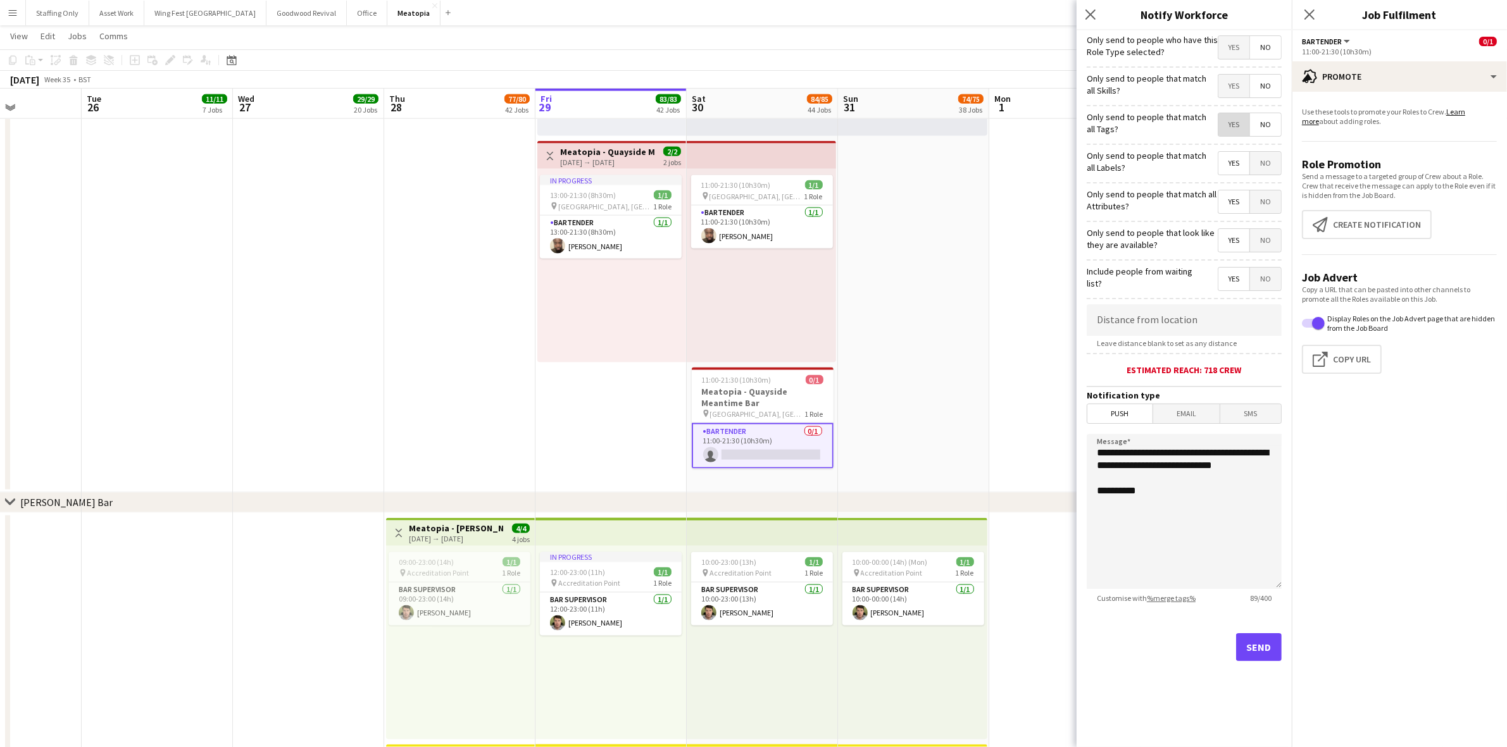
click at [1233, 130] on span "Yes" at bounding box center [1233, 124] width 31 height 23
click at [1234, 89] on span "Yes" at bounding box center [1233, 86] width 31 height 23
click at [1236, 53] on span "Yes" at bounding box center [1233, 47] width 31 height 23
click at [1267, 636] on button "Send" at bounding box center [1259, 647] width 46 height 28
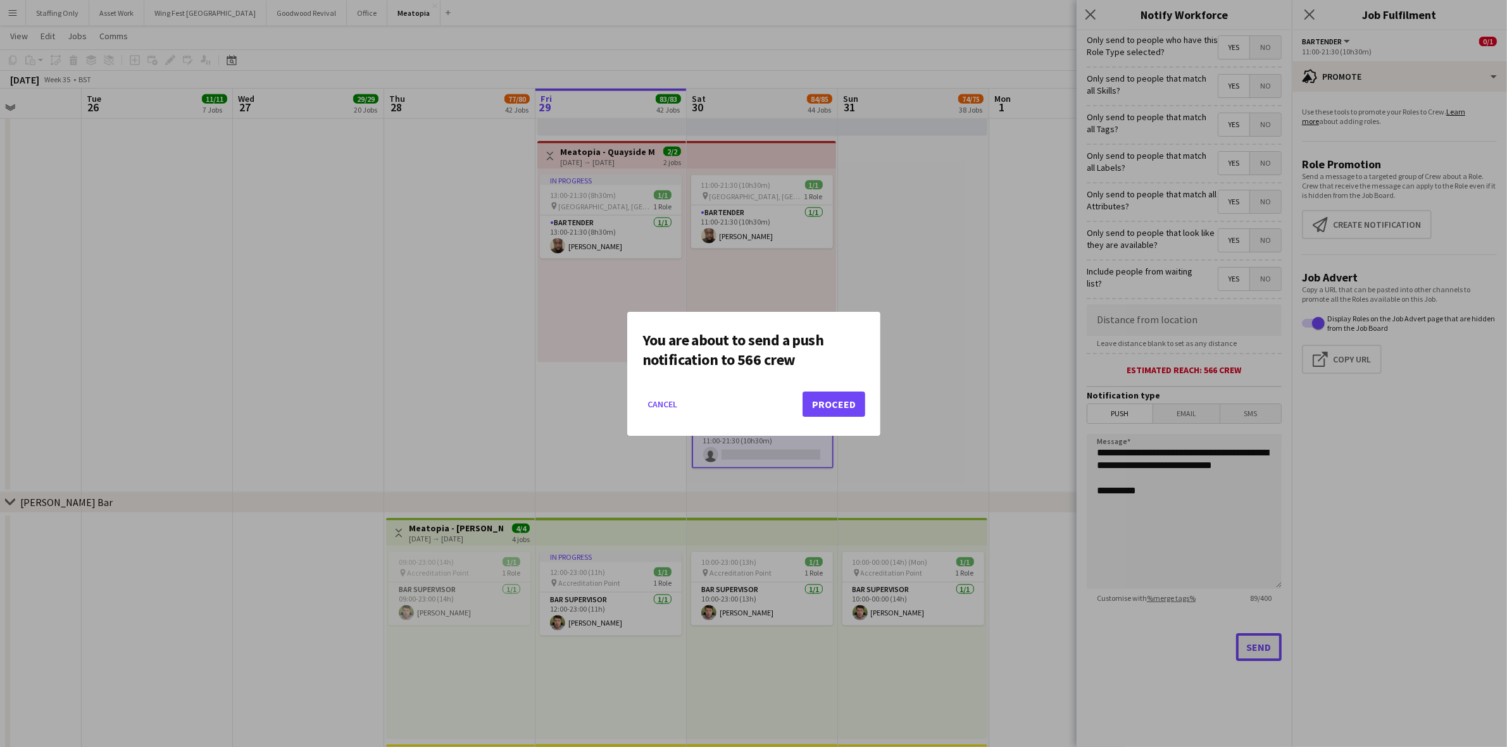
scroll to position [0, 0]
click at [842, 411] on button "Proceed" at bounding box center [833, 404] width 63 height 25
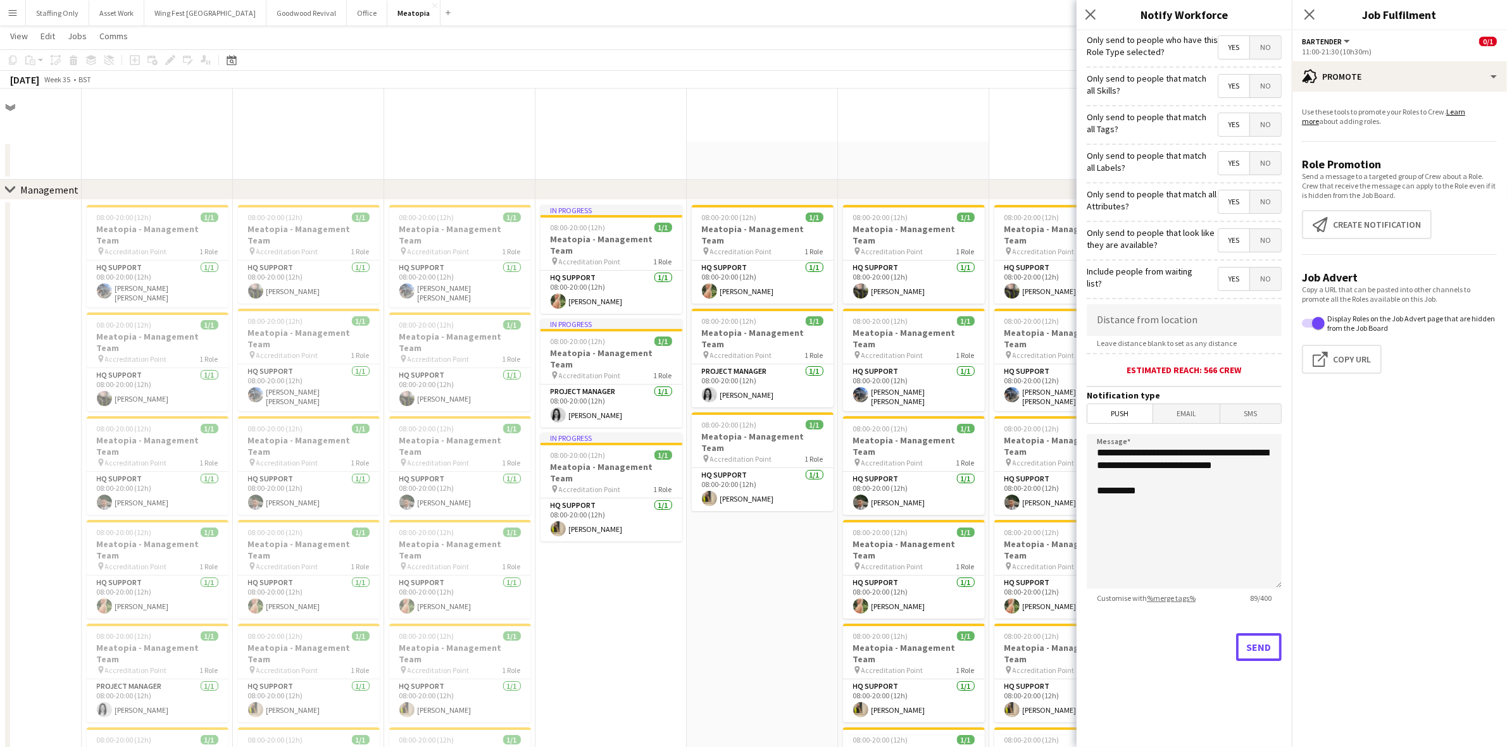
scroll to position [8225, 0]
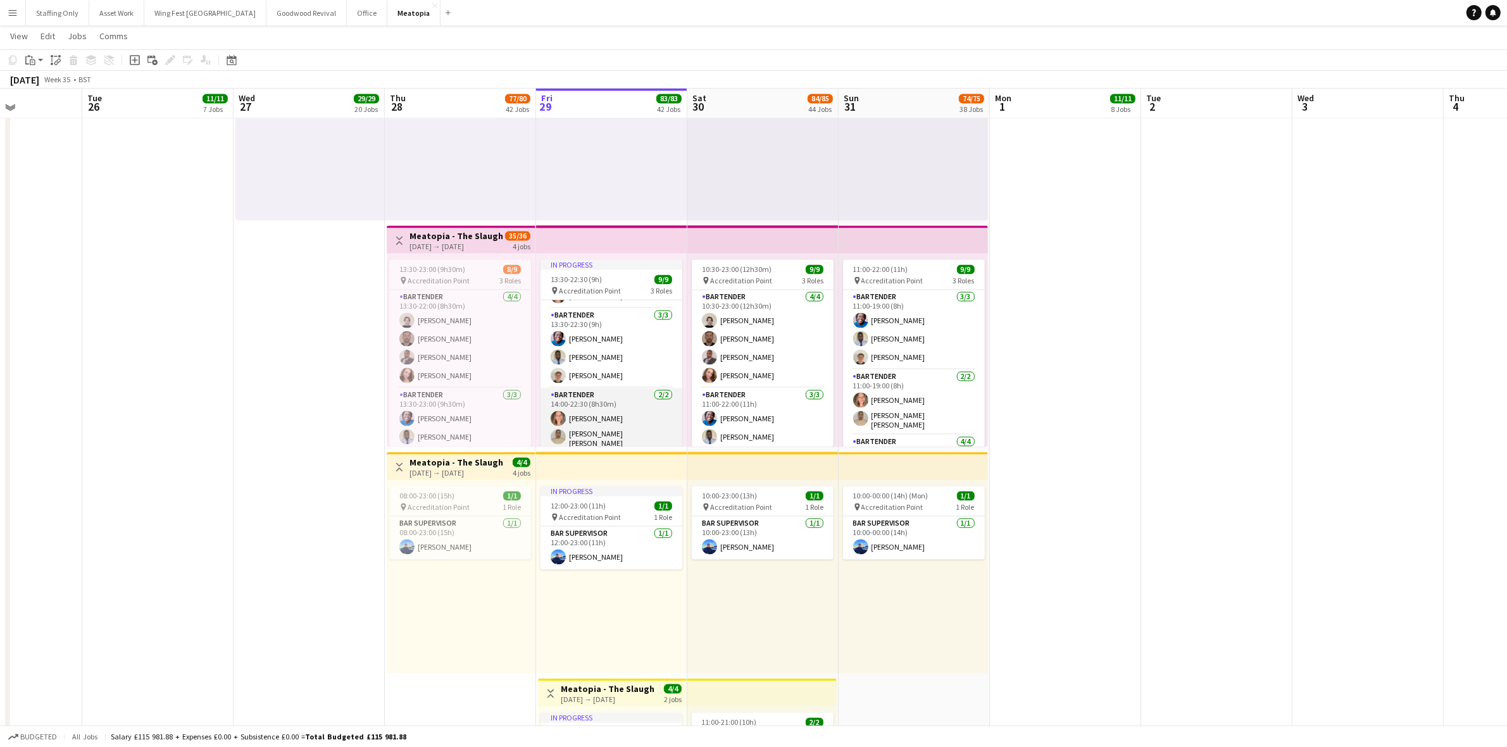
scroll to position [93, 0]
click at [619, 431] on app-card-role "Bartender [DATE] 14:00-22:30 (8h30m) [PERSON_NAME] [PERSON_NAME] [PERSON_NAME]" at bounding box center [611, 417] width 142 height 65
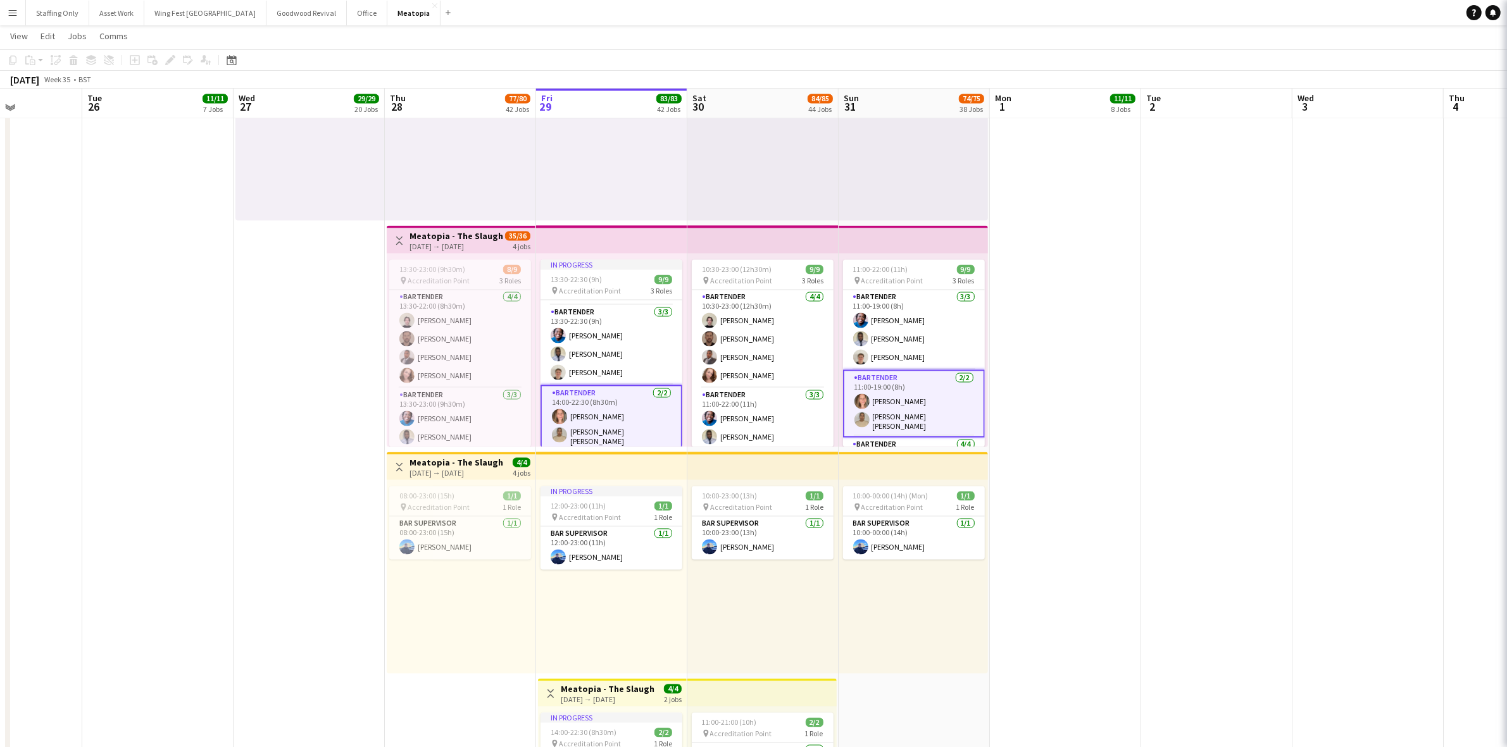
scroll to position [0, 373]
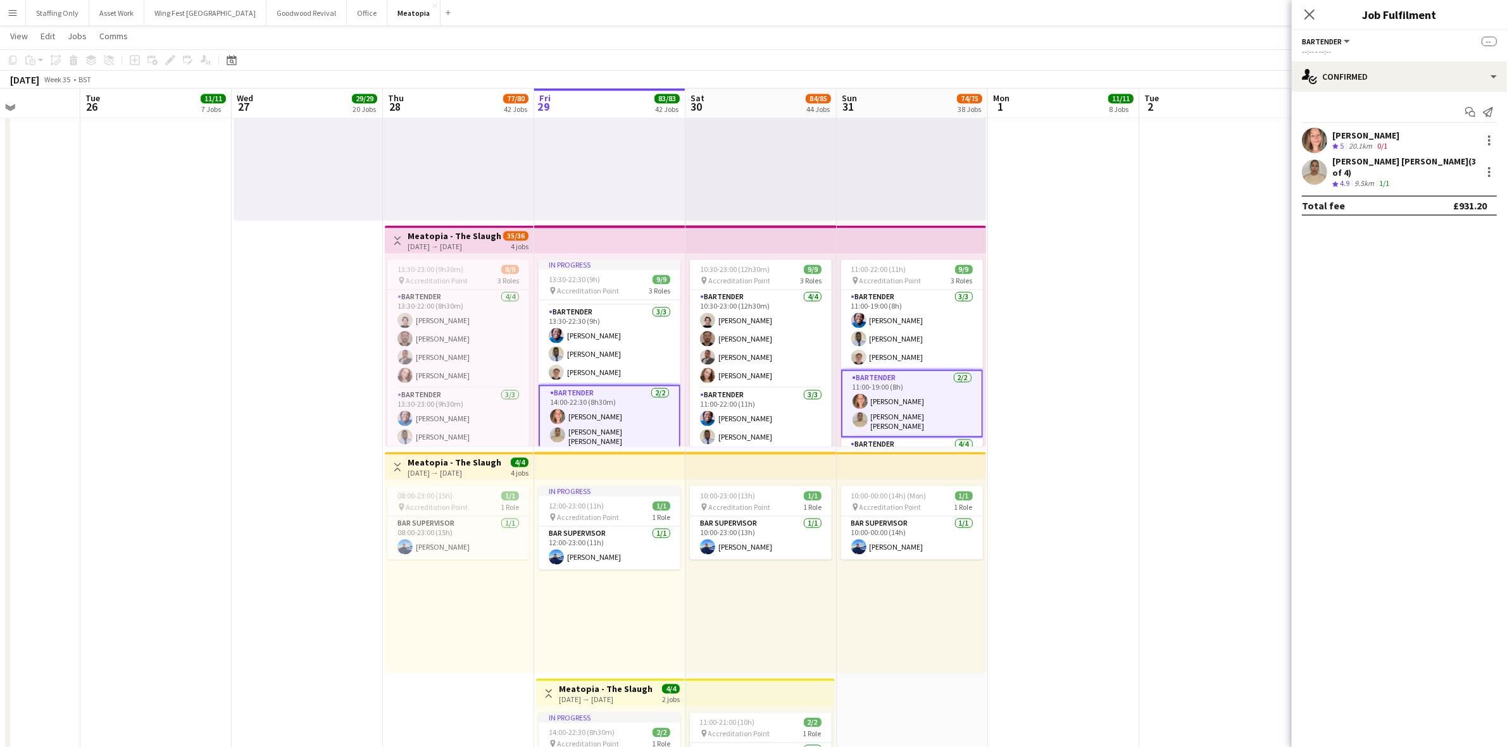
click at [620, 429] on app-card-role "Bartender [DATE] 14:00-22:30 (8h30m) [PERSON_NAME] [PERSON_NAME] [PERSON_NAME]" at bounding box center [609, 419] width 142 height 68
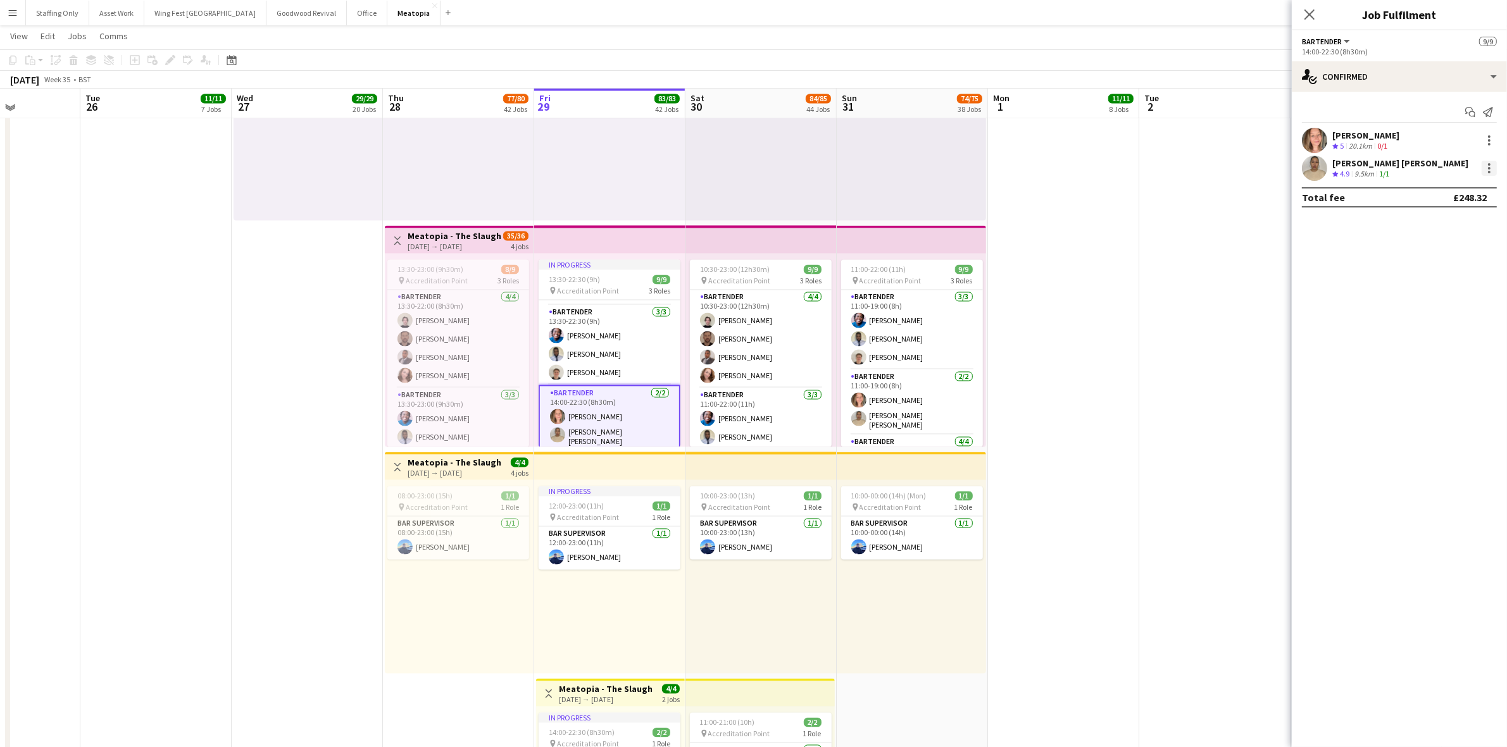
click at [1486, 168] on div at bounding box center [1488, 168] width 15 height 15
click at [1440, 314] on span "Did not show" at bounding box center [1437, 313] width 59 height 11
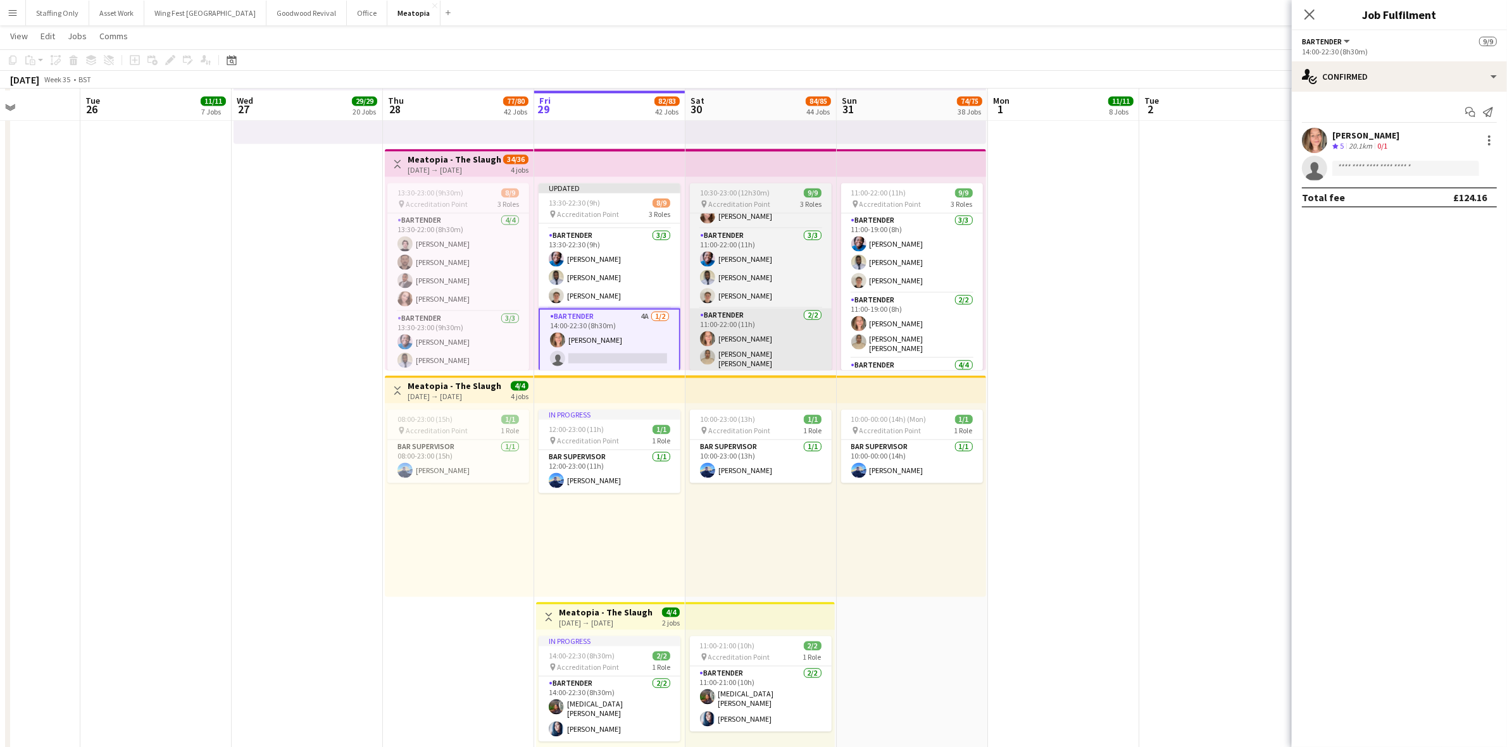
scroll to position [3085, 0]
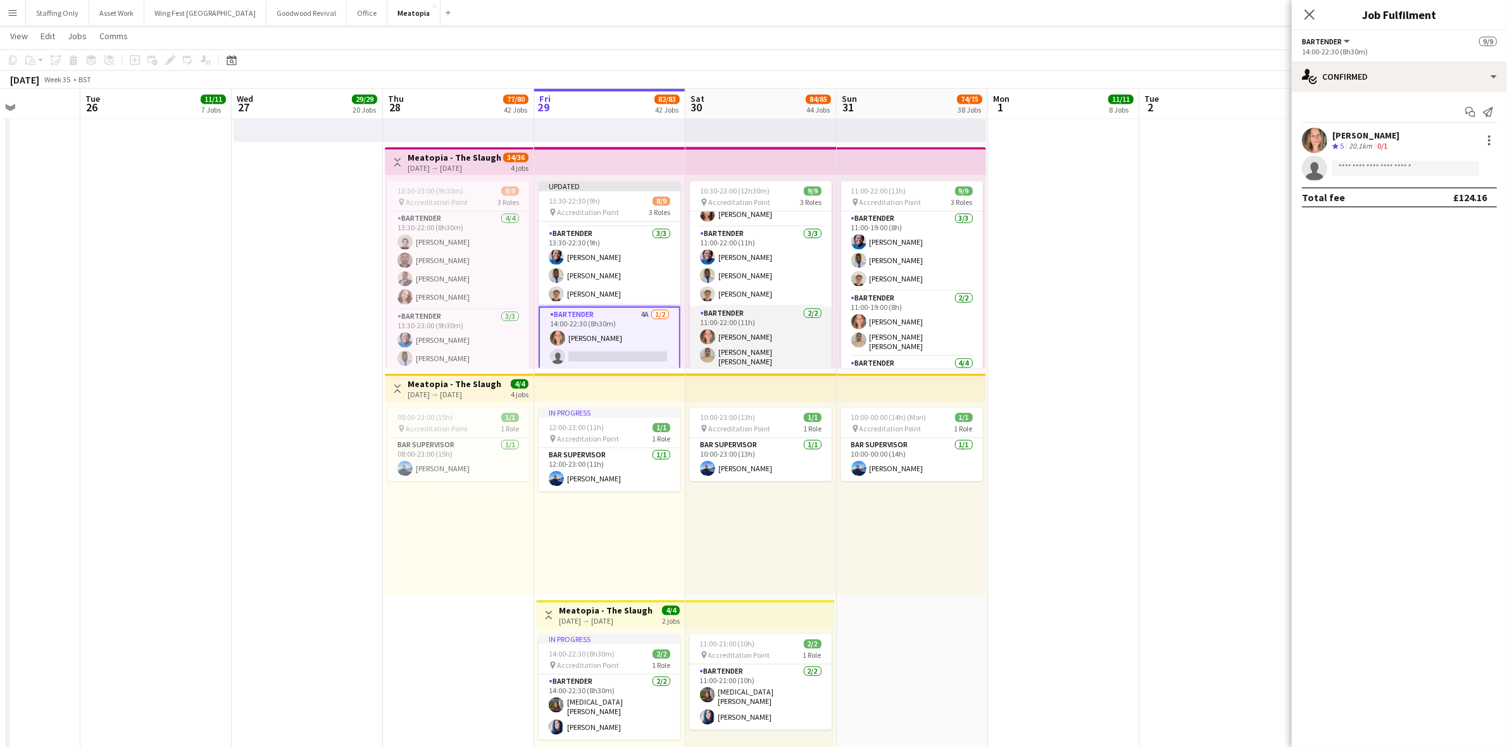
click at [754, 347] on app-card-role "Bartender [DATE] 11:00-22:00 (11h) [PERSON_NAME] [PERSON_NAME] [PERSON_NAME]" at bounding box center [761, 338] width 142 height 65
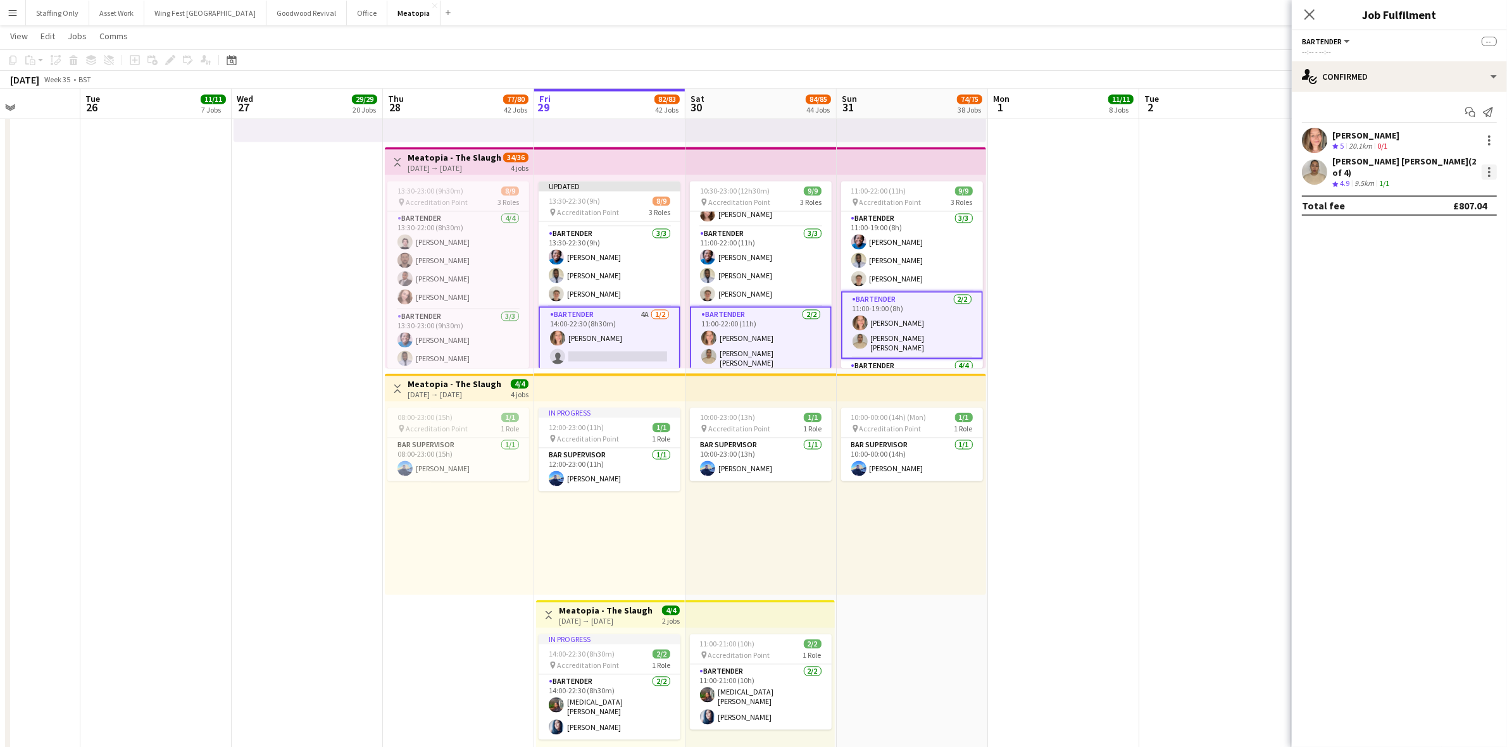
click at [1489, 171] on div at bounding box center [1489, 172] width 3 height 3
click at [1447, 287] on span "Remove" at bounding box center [1447, 282] width 78 height 11
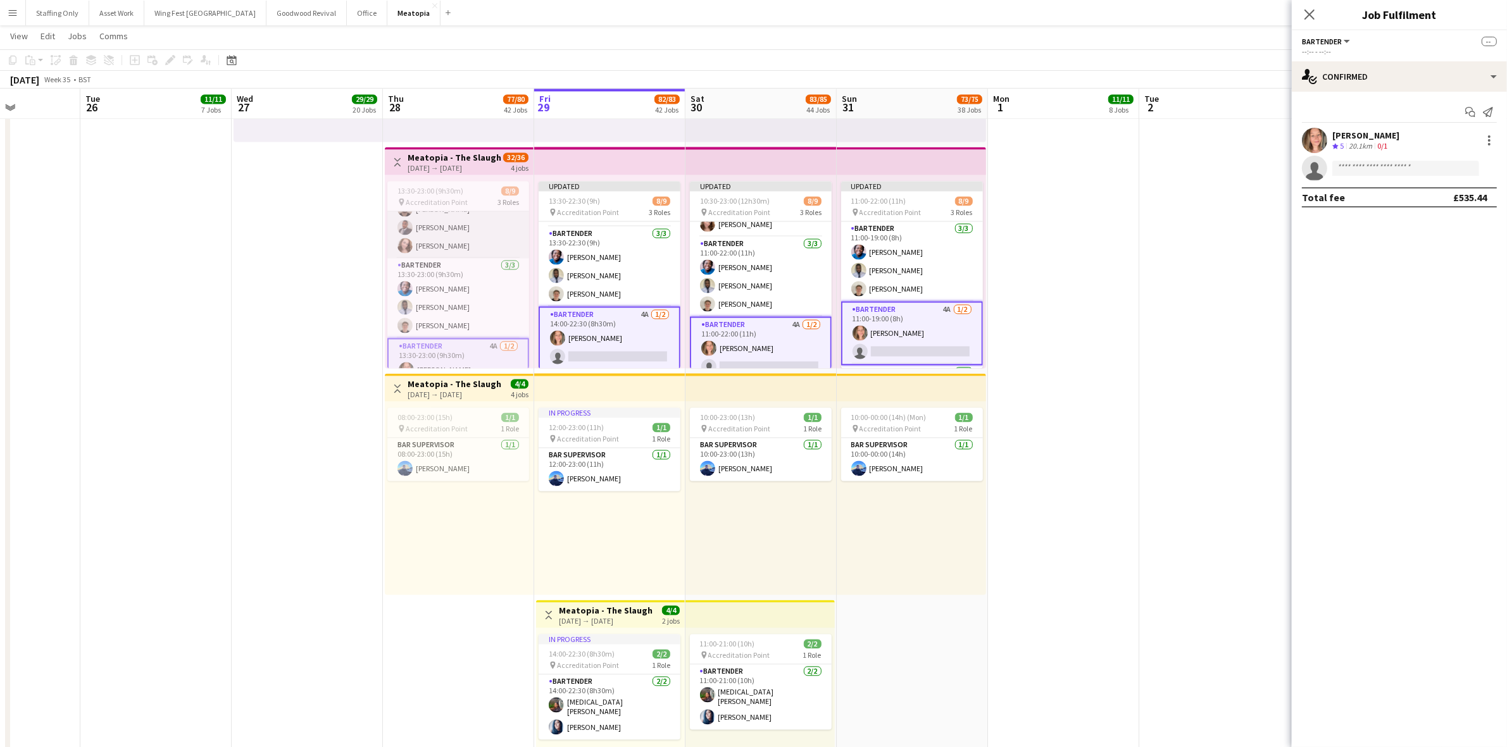
scroll to position [84, 0]
click at [446, 160] on h3 "Meatopia - The Slaughterhouse" at bounding box center [454, 157] width 94 height 11
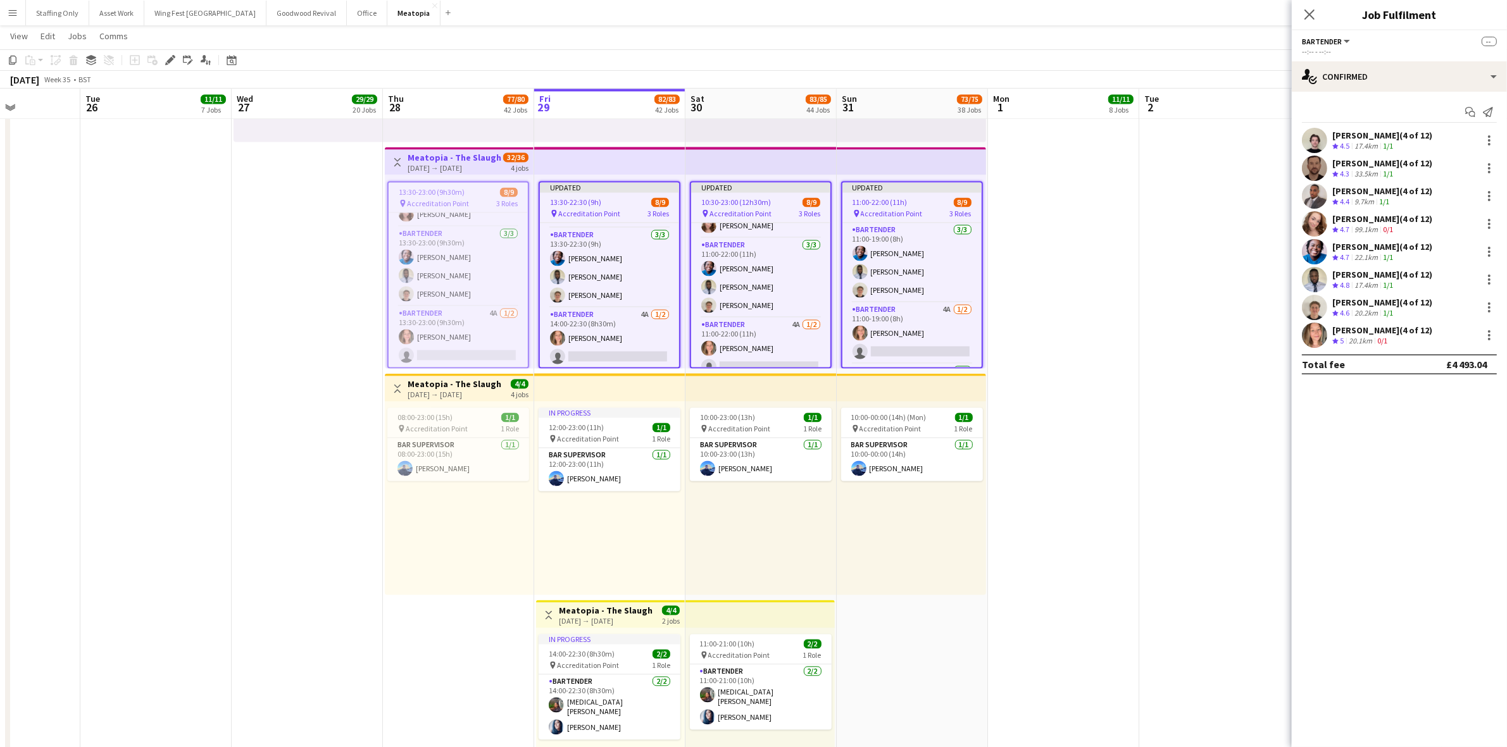
click at [446, 160] on h3 "Meatopia - The Slaughterhouse" at bounding box center [454, 157] width 94 height 11
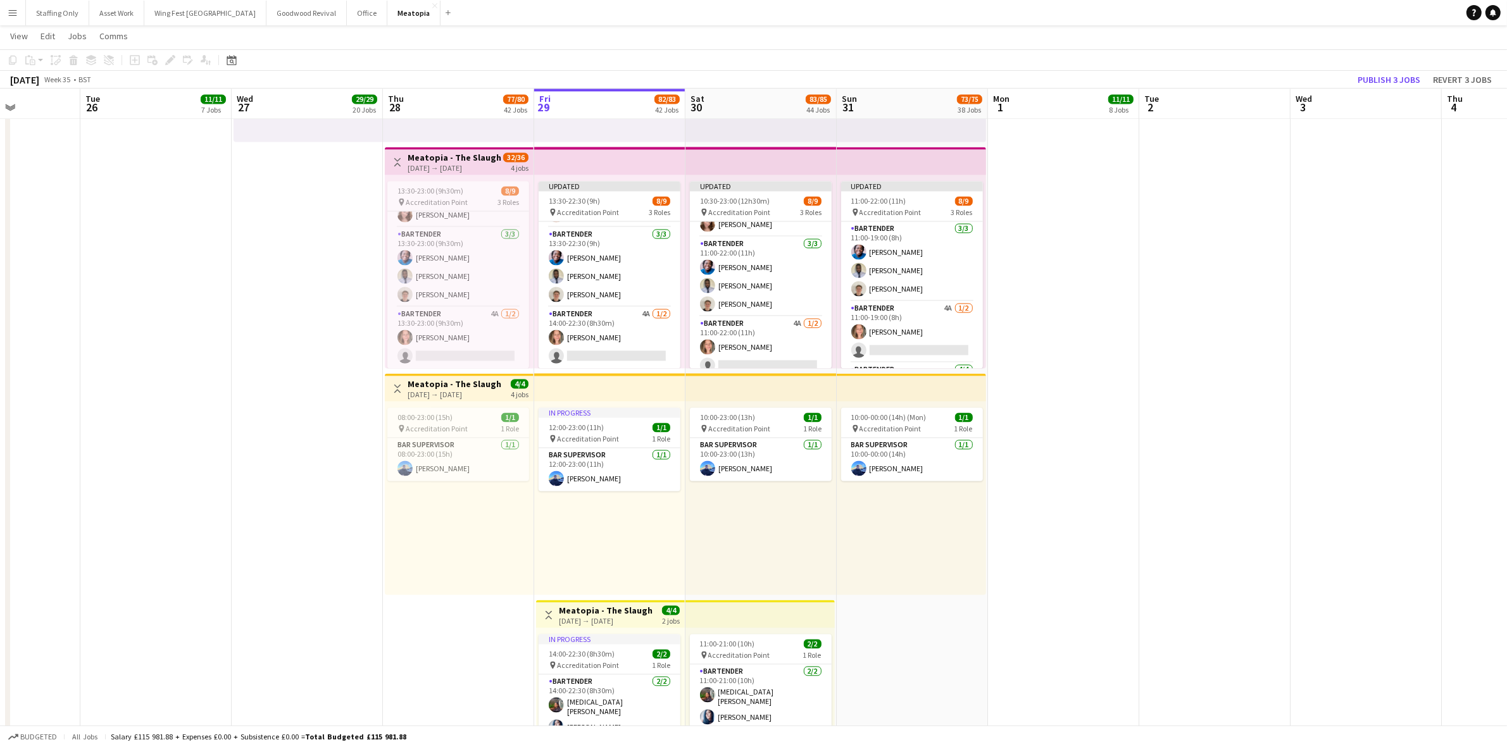
scroll to position [83, 0]
click at [435, 289] on app-card-role "Bartender [DATE] 13:30-23:00 (9h30m) [PERSON_NAME] [PERSON_NAME]" at bounding box center [458, 267] width 142 height 80
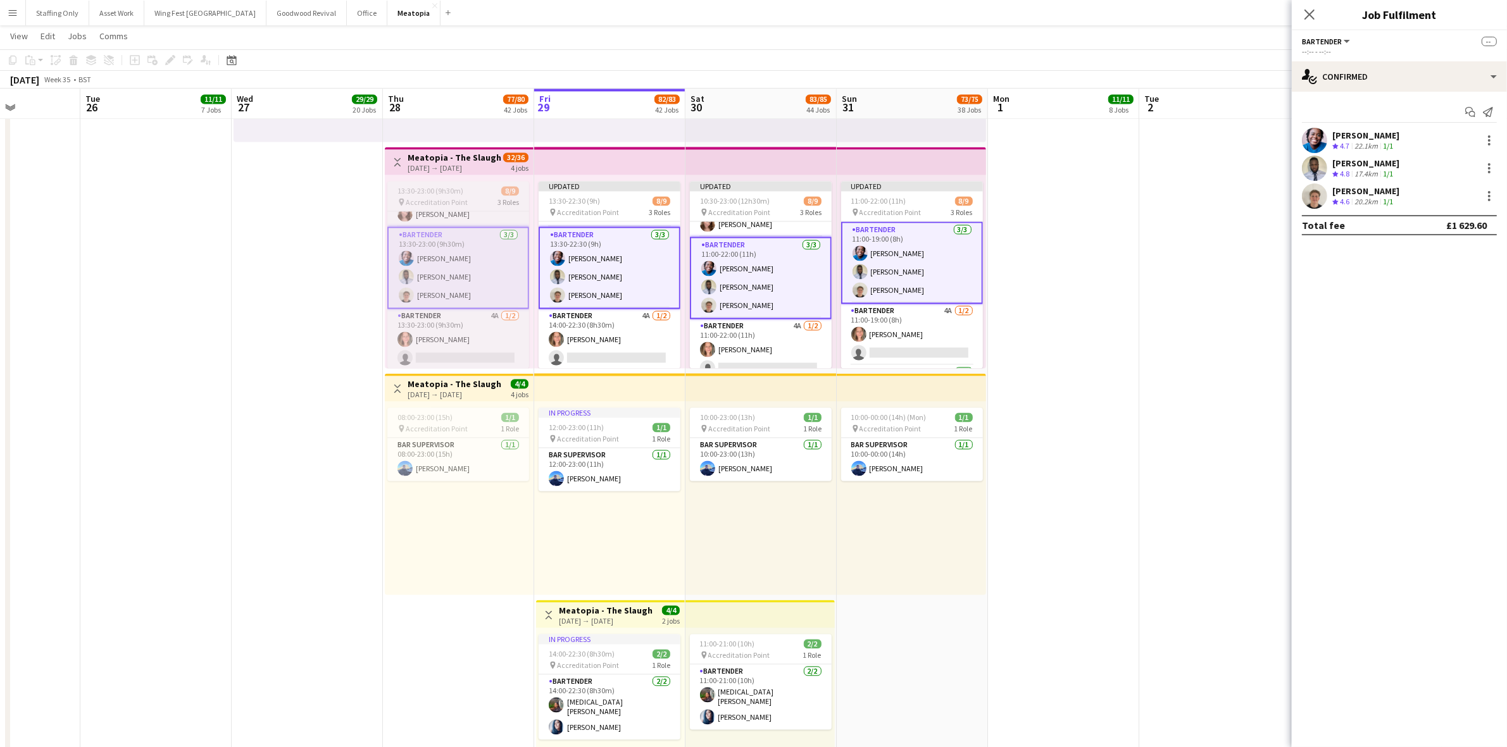
click at [418, 195] on app-job-card "13:30-23:00 (9h30m) 8/9 pin Accreditation Point 3 Roles Bartender [DATE] 13:30-…" at bounding box center [458, 274] width 142 height 187
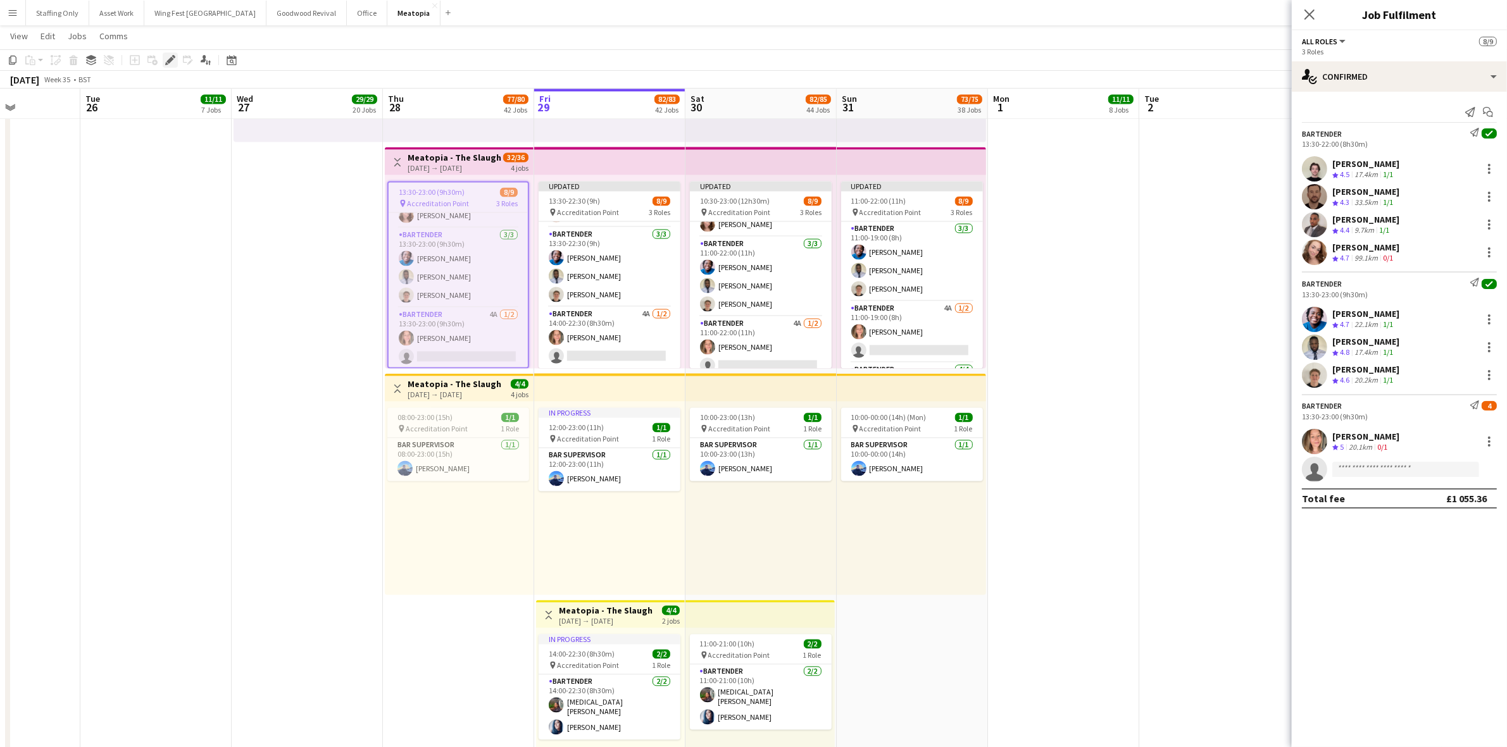
click at [168, 61] on icon at bounding box center [169, 60] width 7 height 7
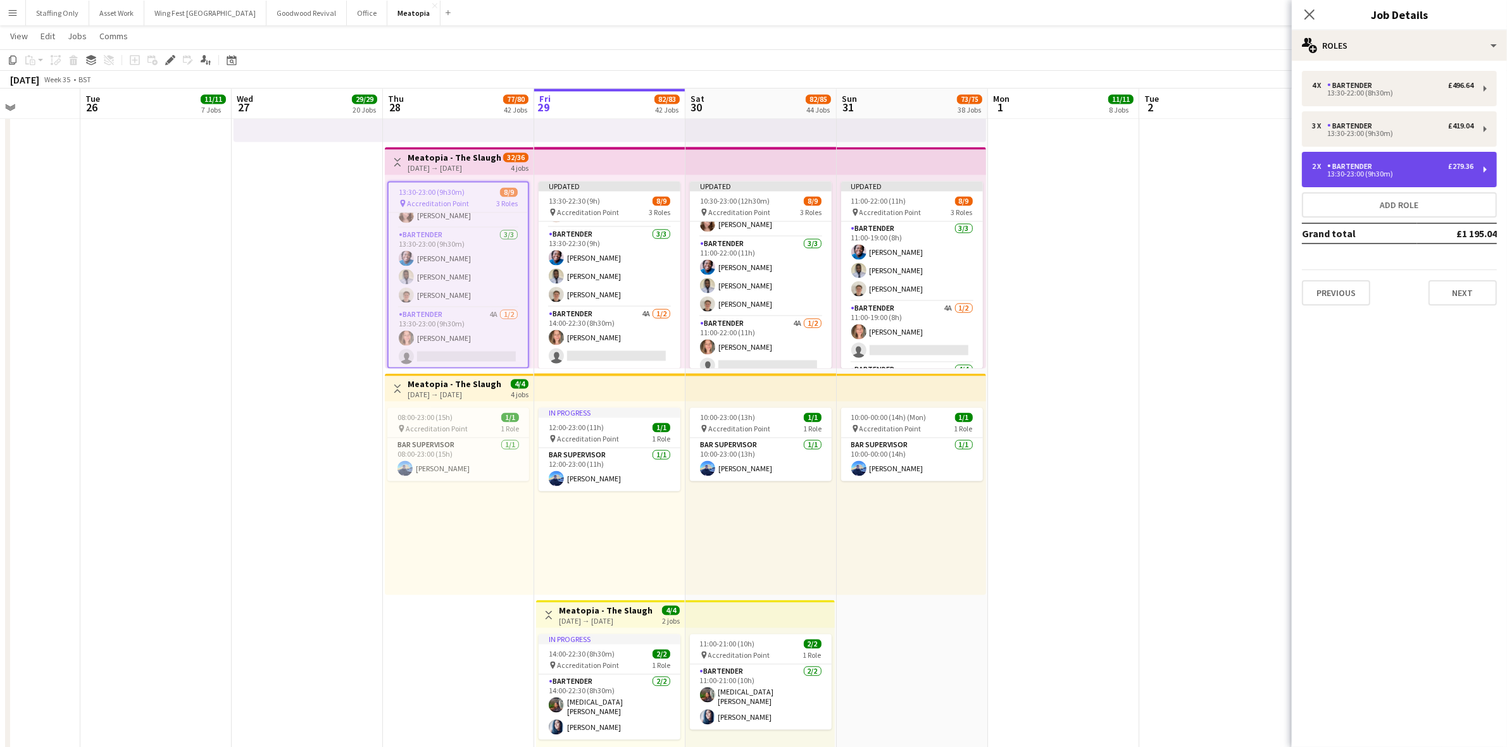
click at [1367, 168] on div "Bartender" at bounding box center [1352, 166] width 50 height 9
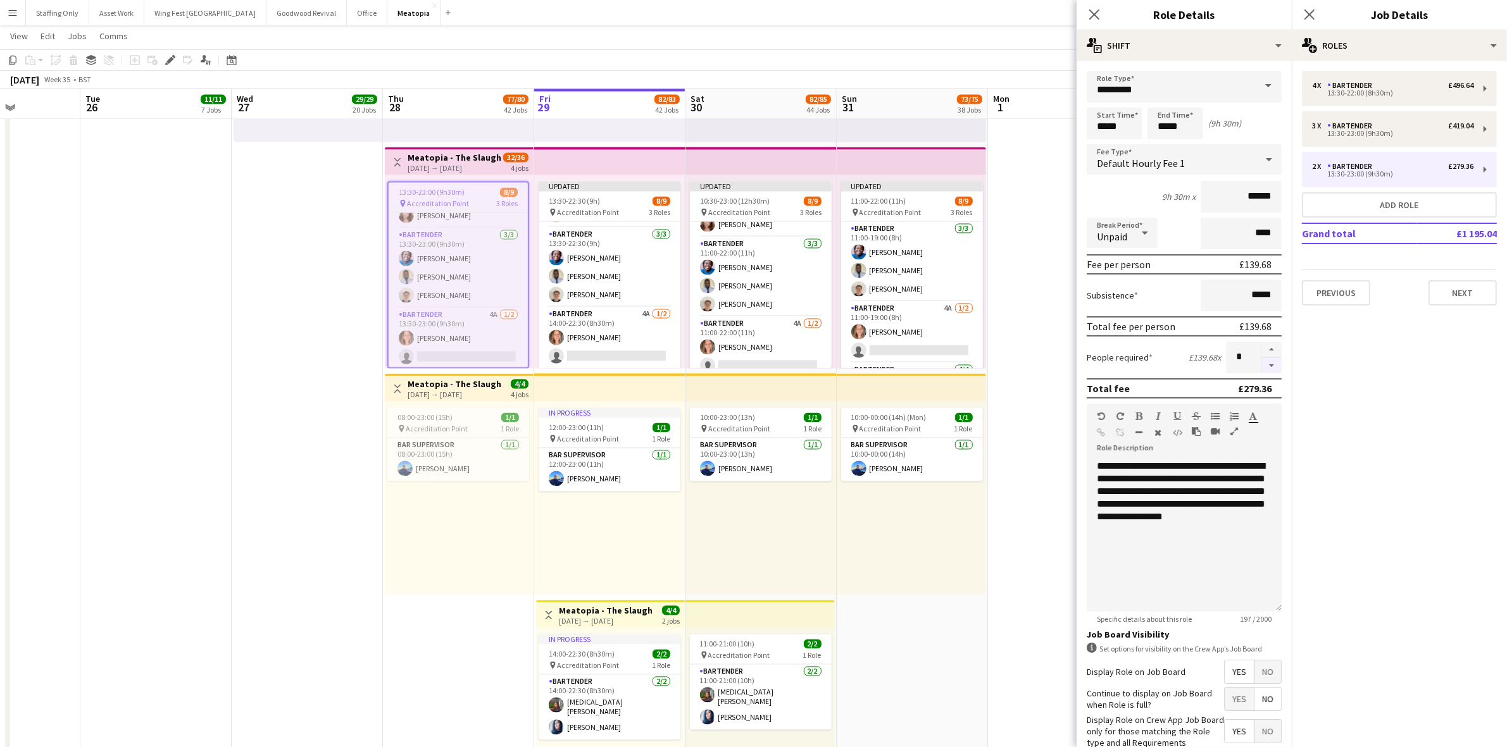
click at [1261, 361] on button "button" at bounding box center [1271, 366] width 20 height 16
type input "*"
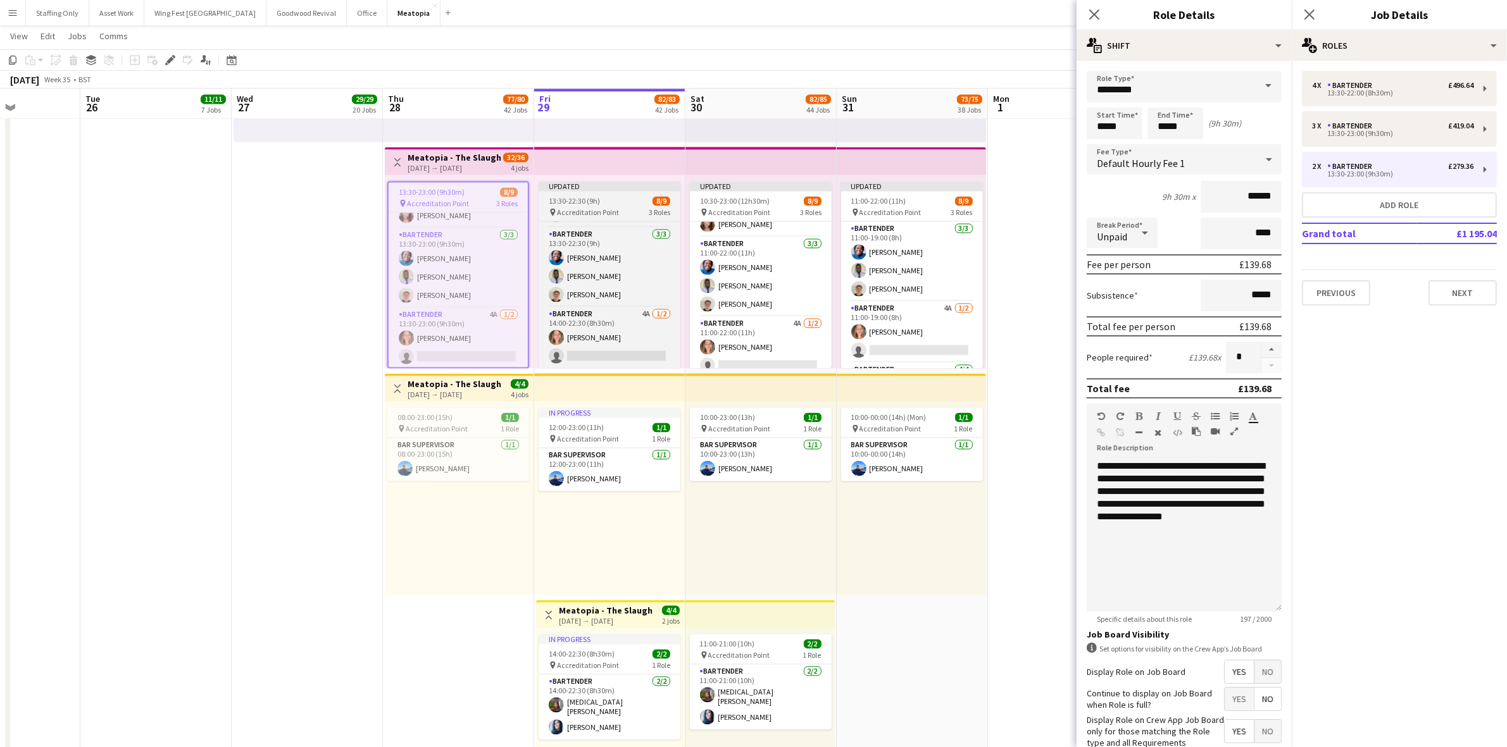
click at [609, 202] on div "13:30-22:30 (9h) 8/9" at bounding box center [609, 200] width 142 height 9
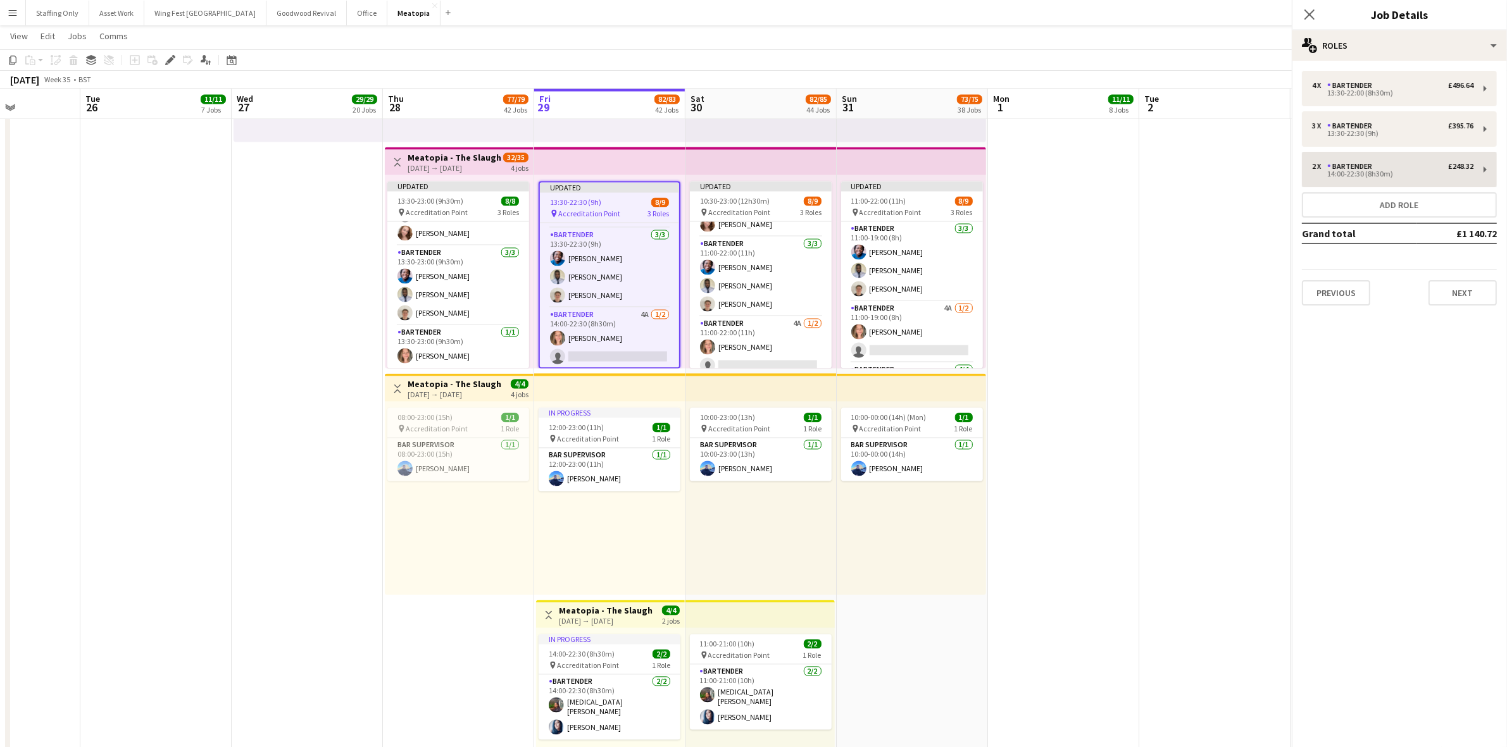
scroll to position [75, 0]
click at [1352, 173] on div "14:00-22:30 (8h30m)" at bounding box center [1392, 174] width 161 height 6
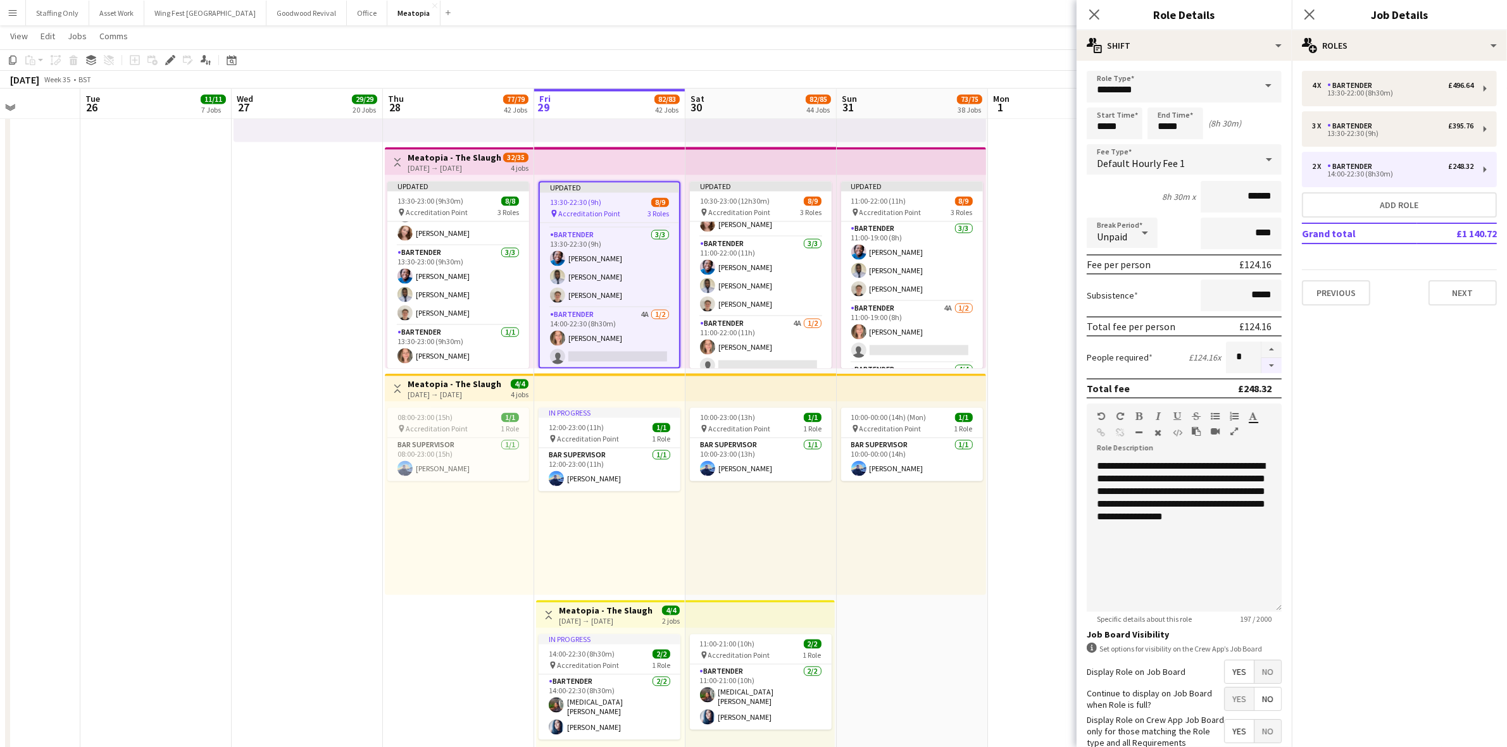
click at [1262, 364] on button "button" at bounding box center [1271, 366] width 20 height 16
type input "*"
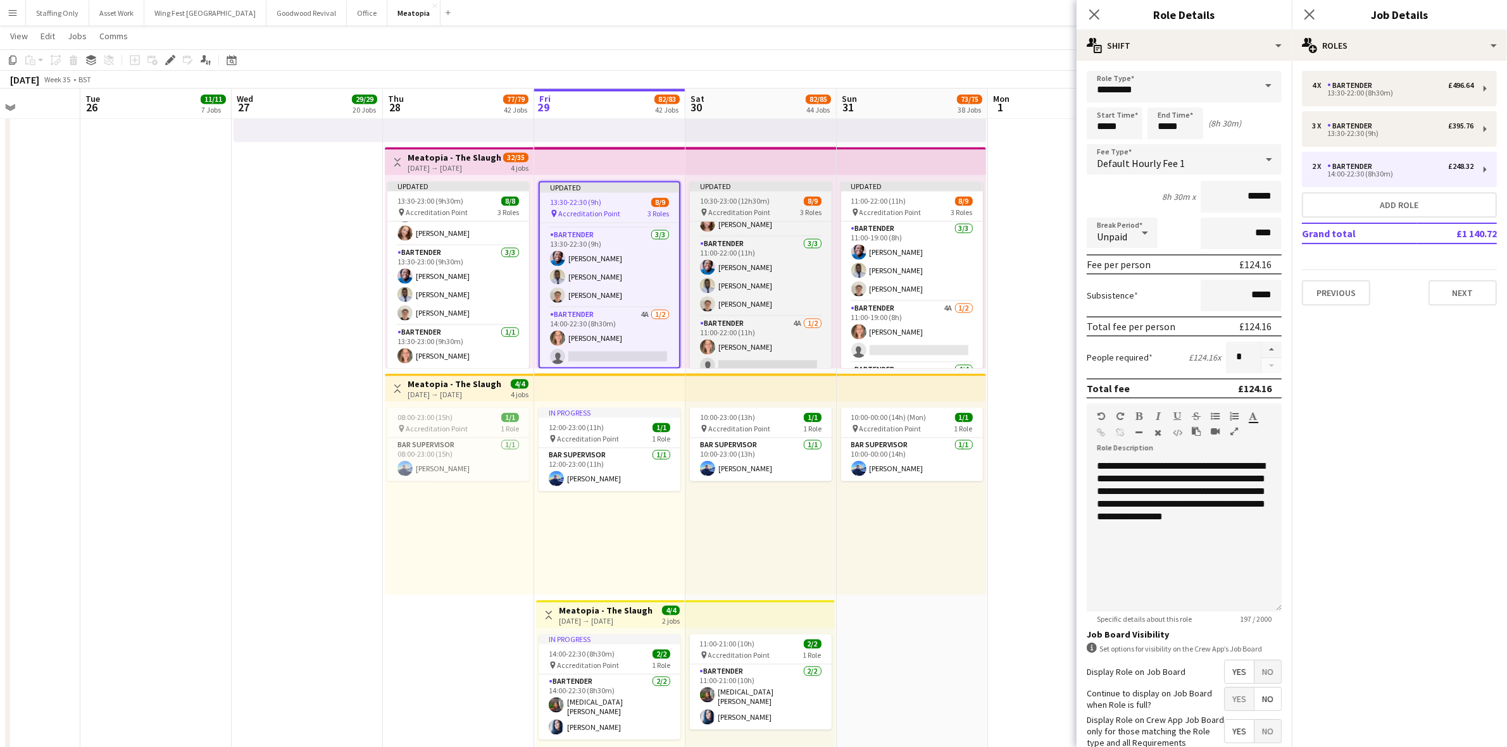
click at [769, 197] on div "10:30-23:00 (12h30m) 8/9" at bounding box center [761, 200] width 142 height 9
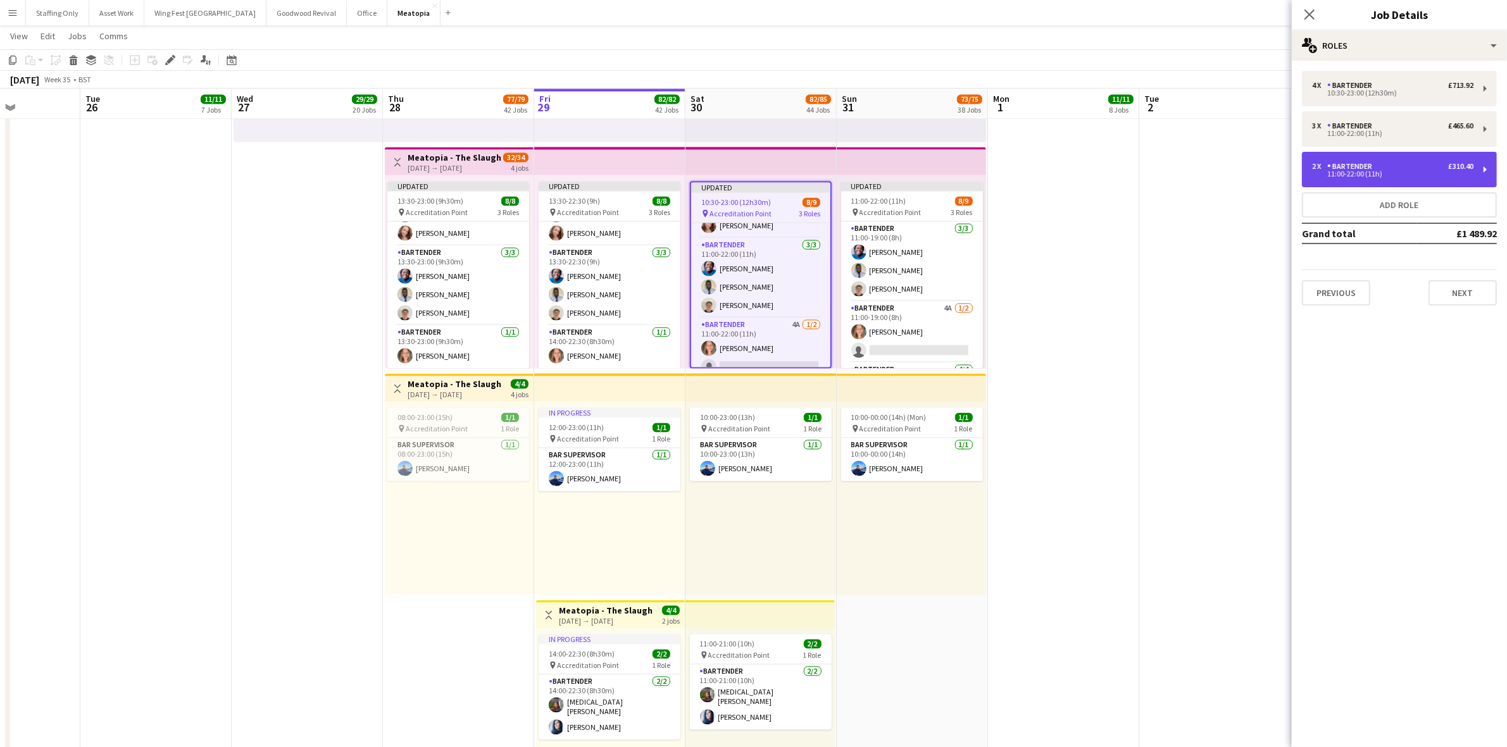
click at [1403, 175] on div "11:00-22:00 (11h)" at bounding box center [1392, 174] width 161 height 6
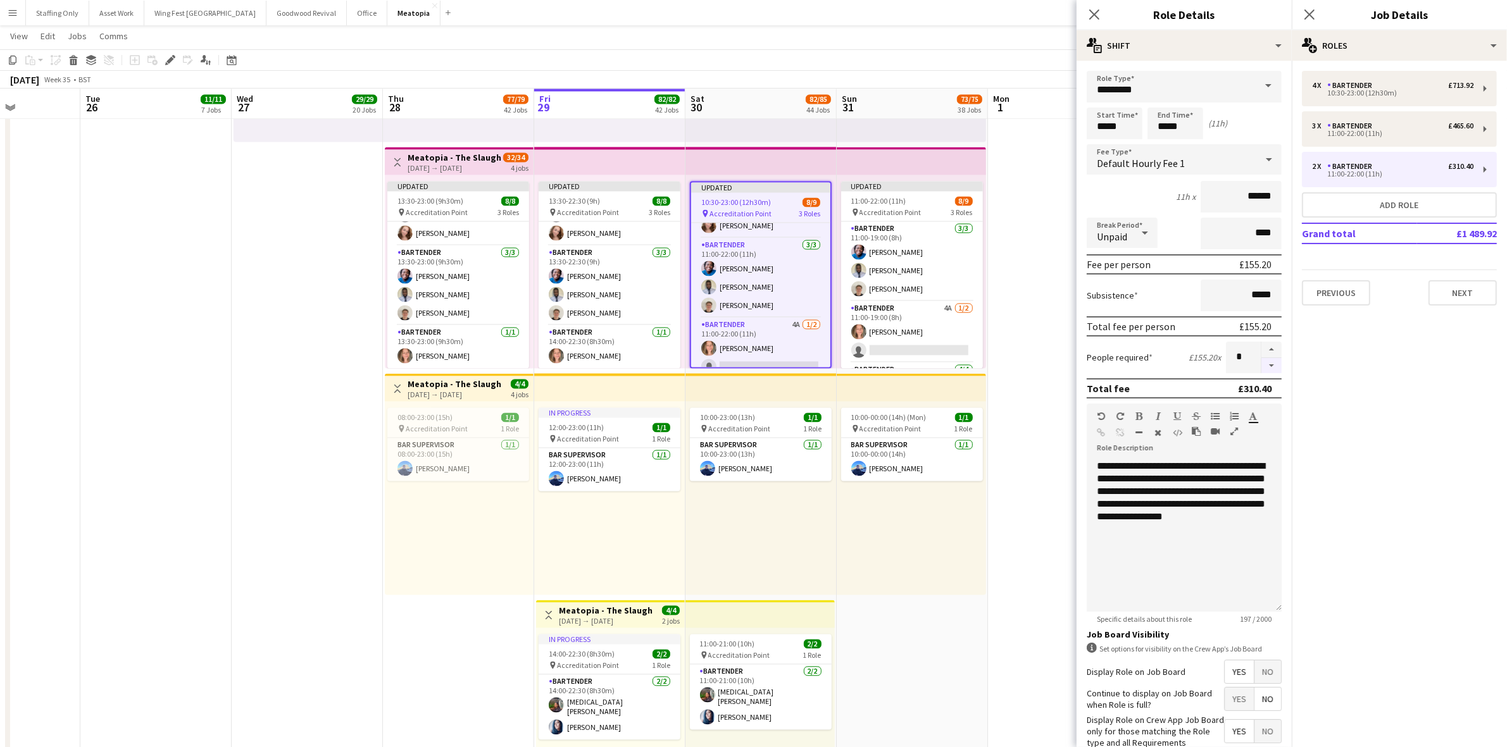
click at [1261, 364] on button "button" at bounding box center [1271, 366] width 20 height 16
type input "*"
click at [926, 213] on div "pin Accreditation Point 3 Roles" at bounding box center [912, 212] width 142 height 10
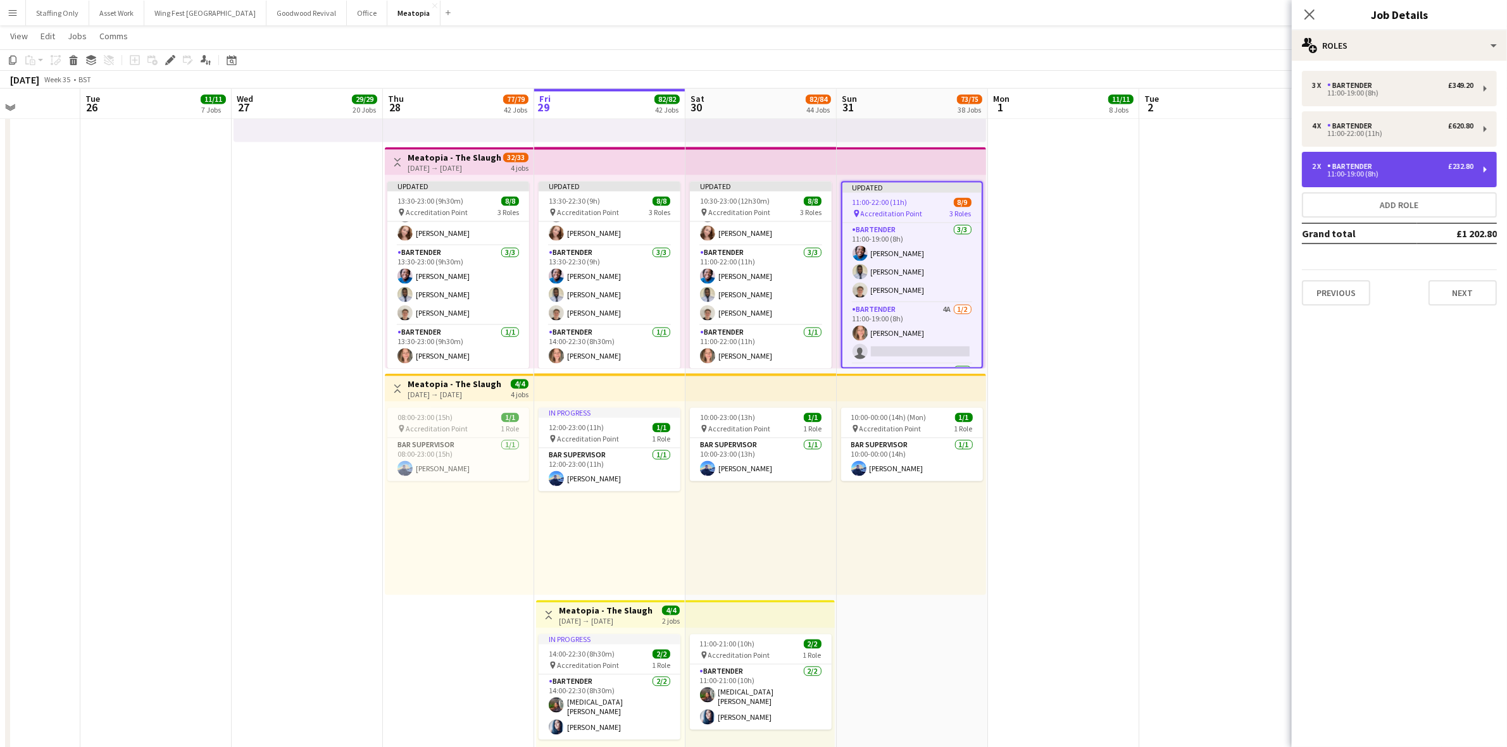
click at [1364, 178] on div "2 x Bartender £232.80 11:00-19:00 (8h)" at bounding box center [1399, 169] width 195 height 35
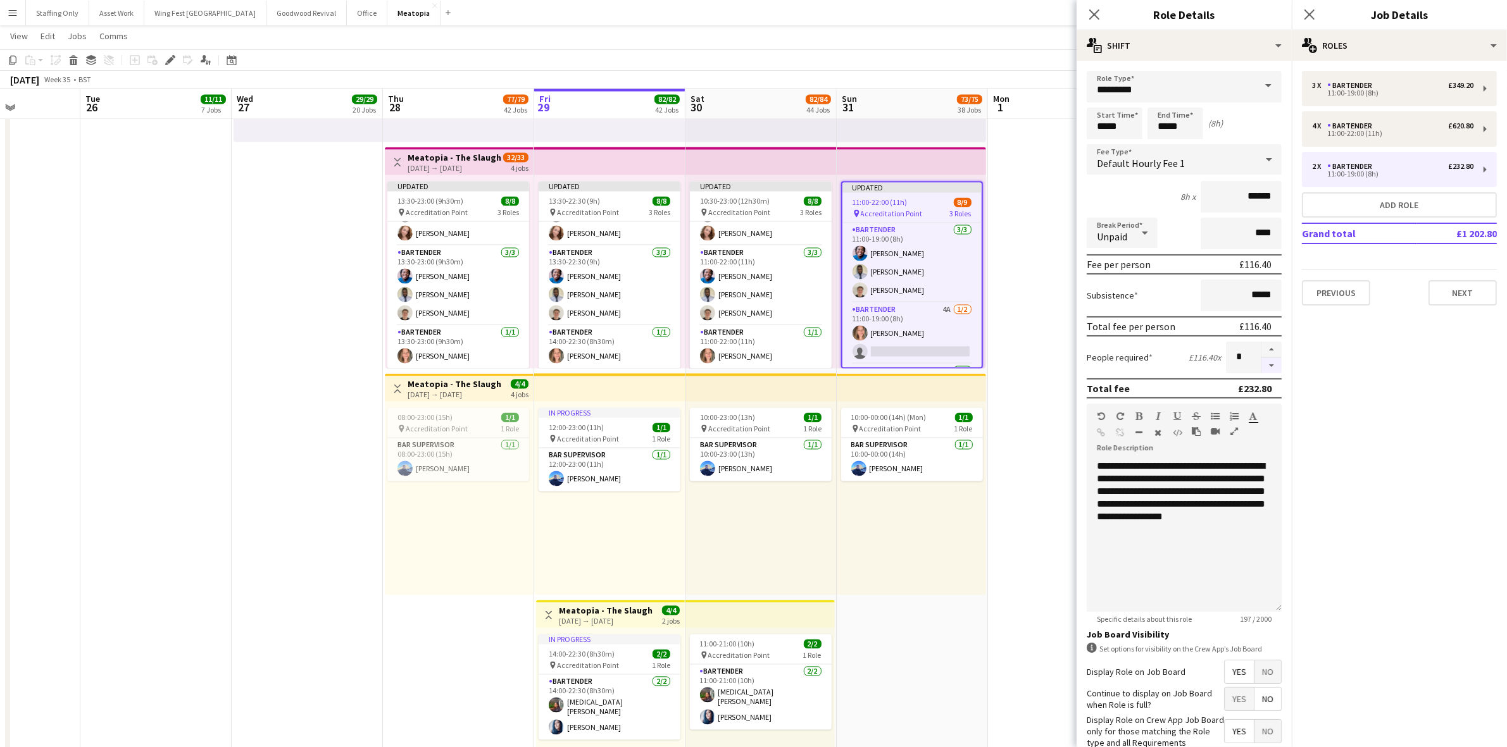
click at [1261, 359] on button "button" at bounding box center [1271, 366] width 20 height 16
type input "*"
click at [1093, 10] on icon "Close pop-in" at bounding box center [1094, 14] width 12 height 12
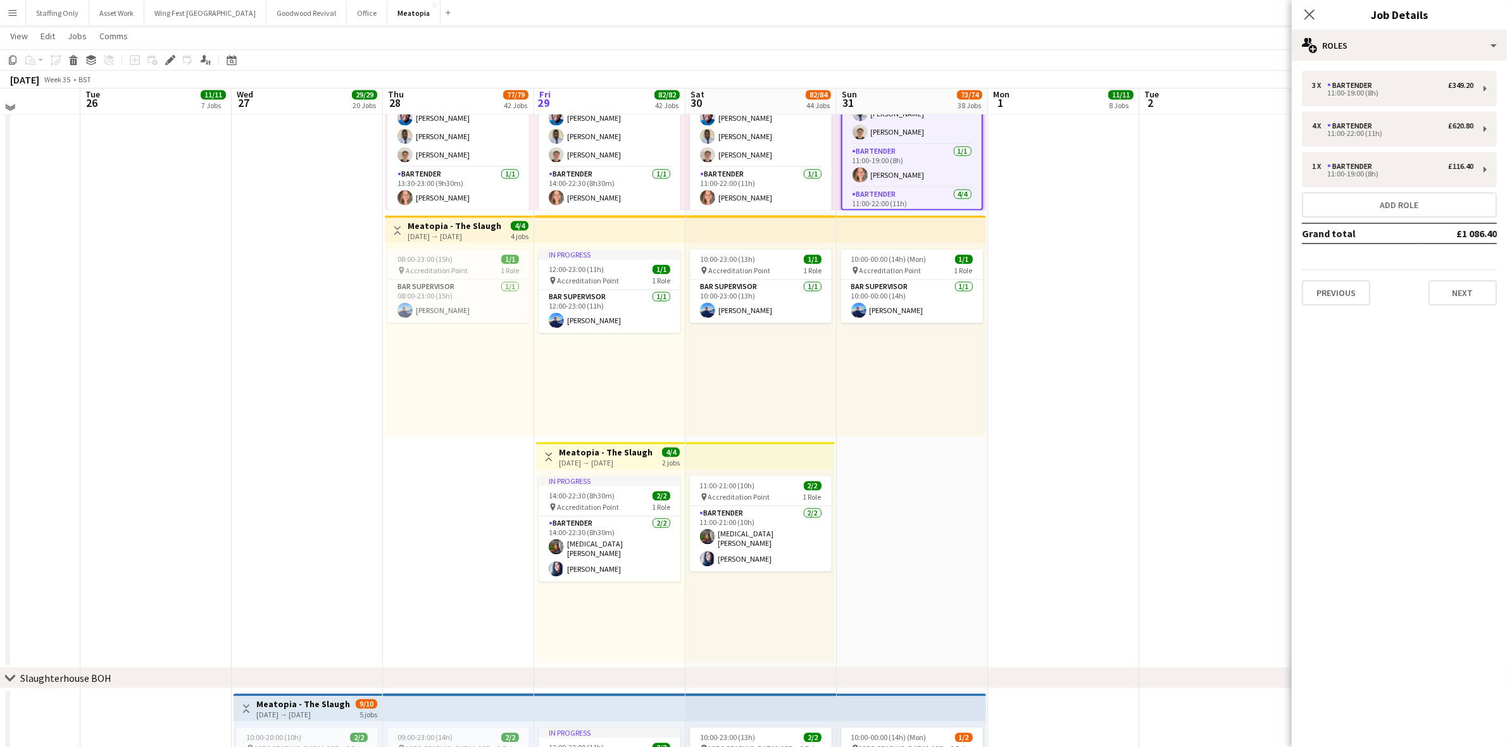
scroll to position [3164, 0]
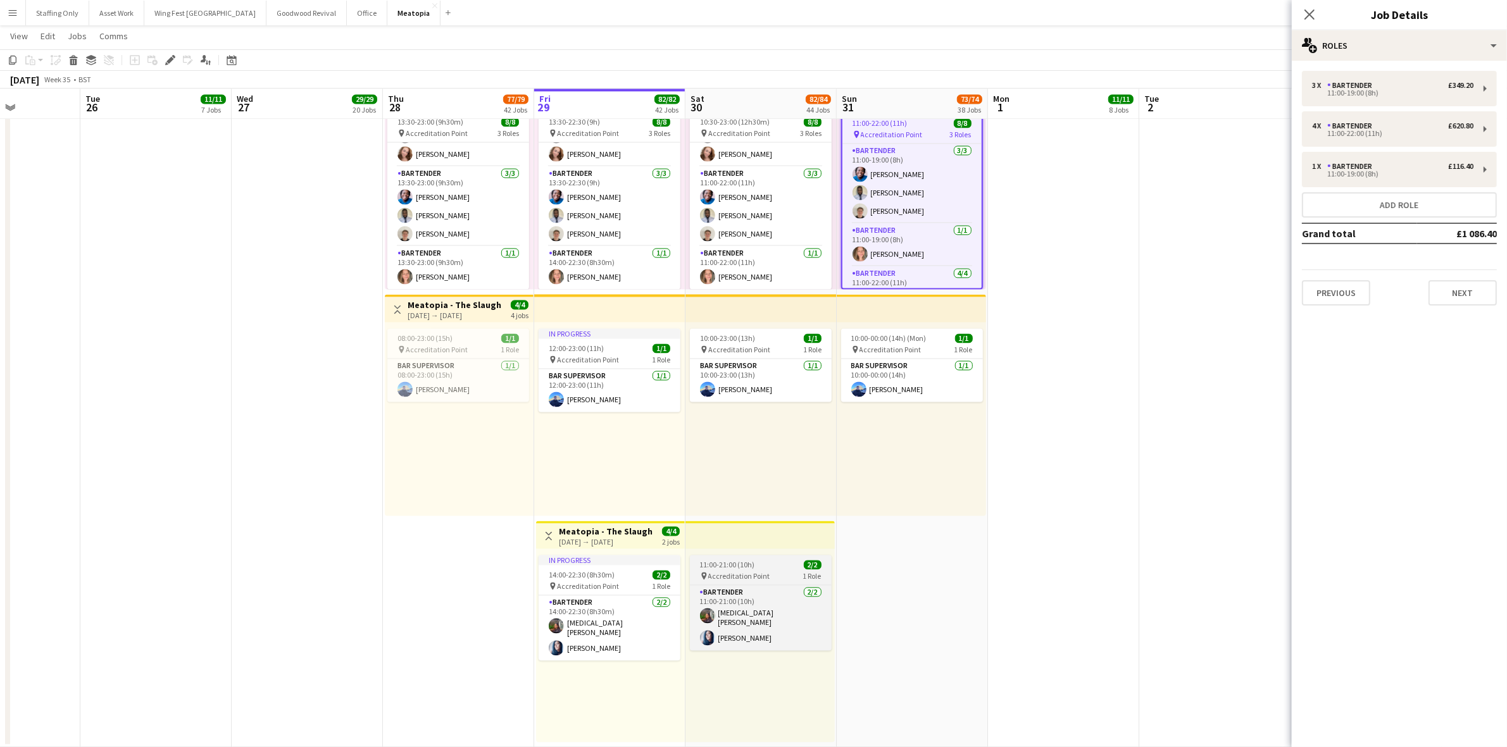
click at [748, 571] on span "Accreditation Point" at bounding box center [739, 575] width 62 height 9
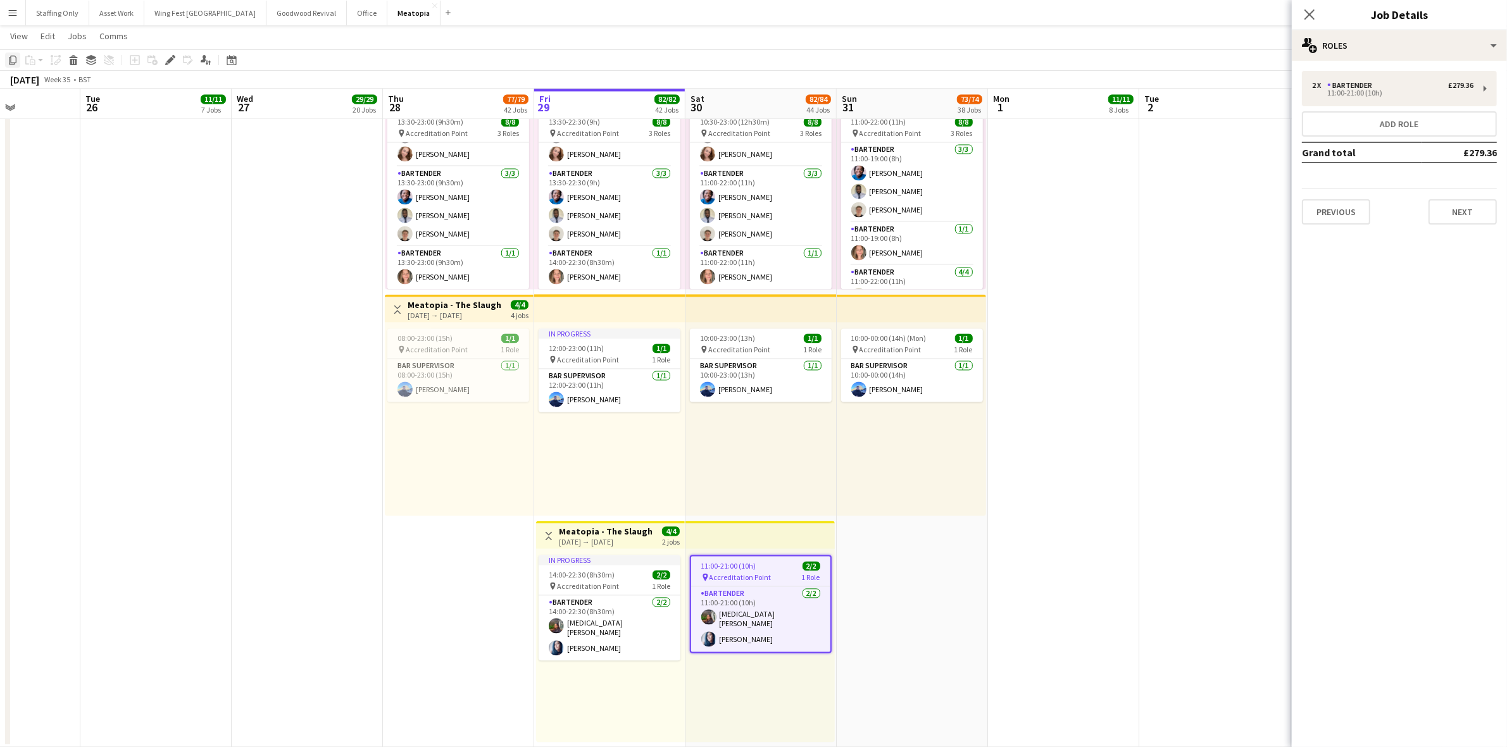
click at [11, 58] on icon at bounding box center [13, 60] width 8 height 9
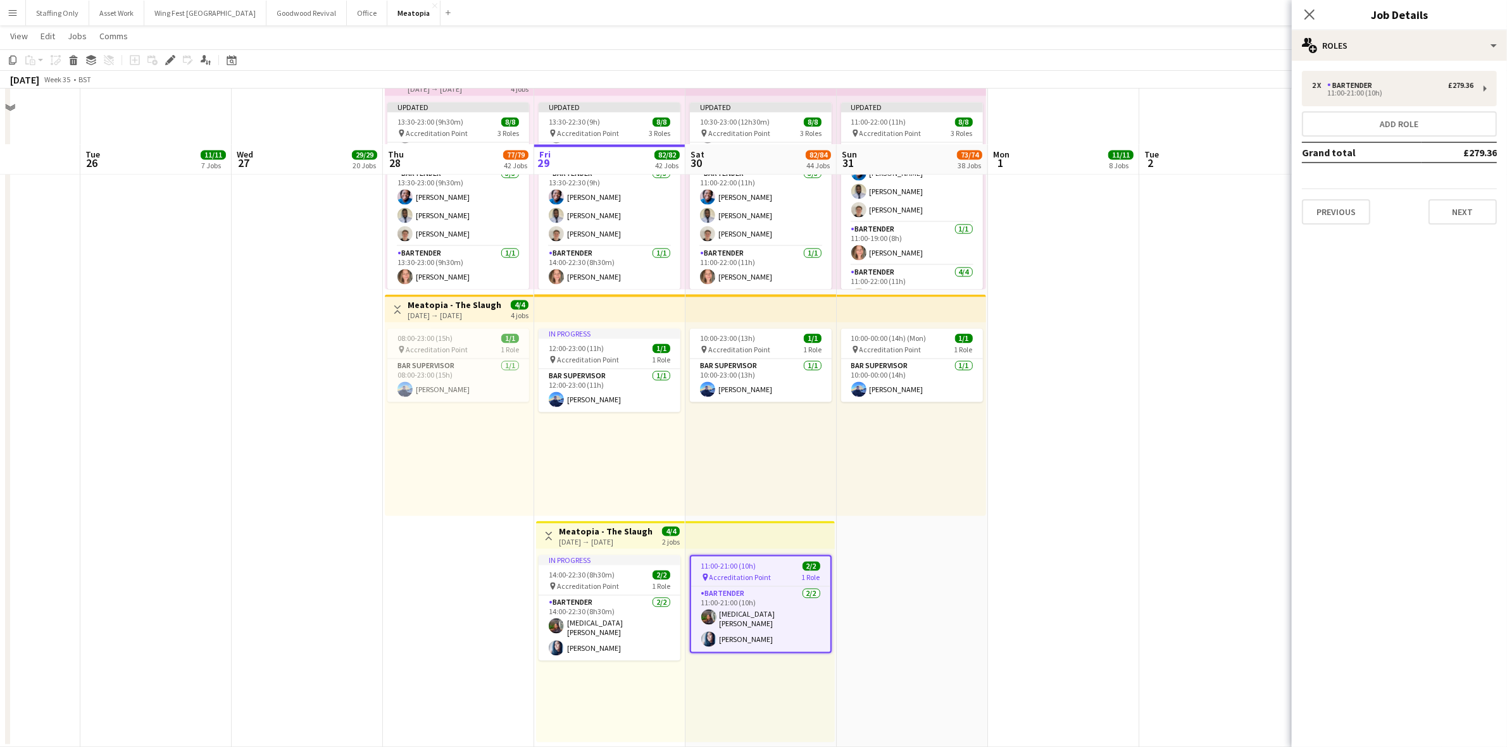
scroll to position [3401, 0]
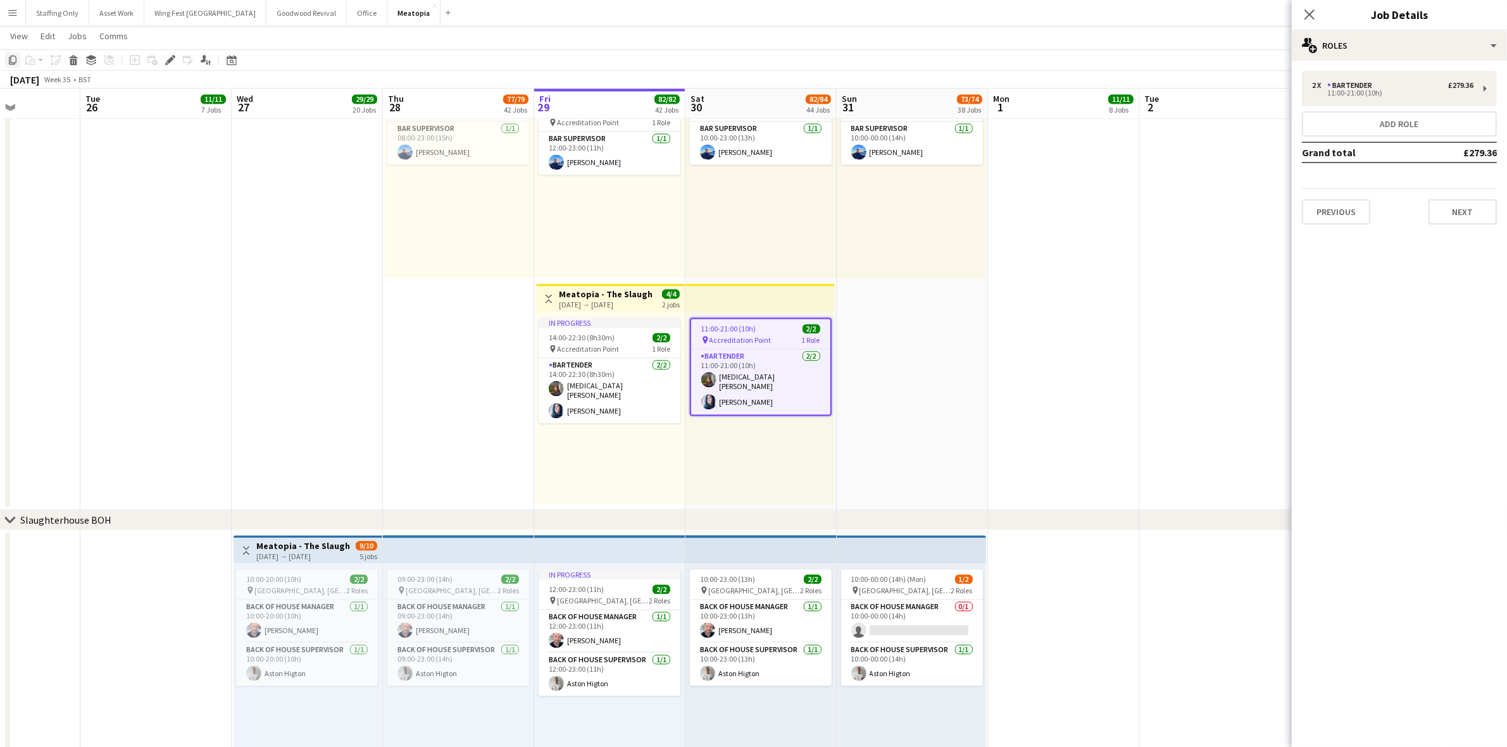
click at [15, 60] on icon "Copy" at bounding box center [13, 60] width 10 height 10
click at [782, 507] on app-date-cell "10:00-23:00 (13h) 1/1 pin Accreditation Point 1 Role Bar Manager [DATE] 10:00-2…" at bounding box center [760, 54] width 151 height 911
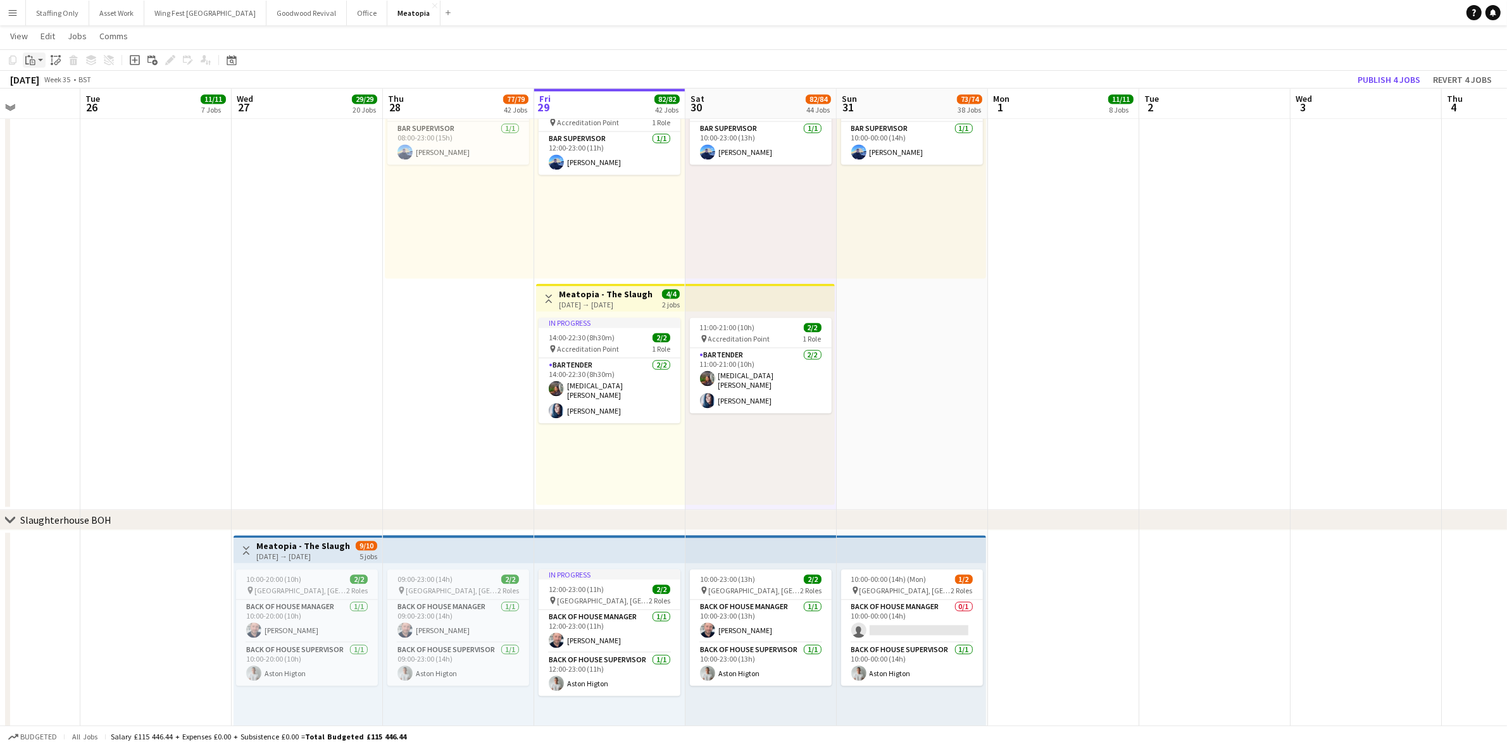
click at [30, 61] on icon "Paste" at bounding box center [30, 60] width 10 height 10
click at [43, 82] on link "Paste Ctrl+V" at bounding box center [93, 83] width 119 height 11
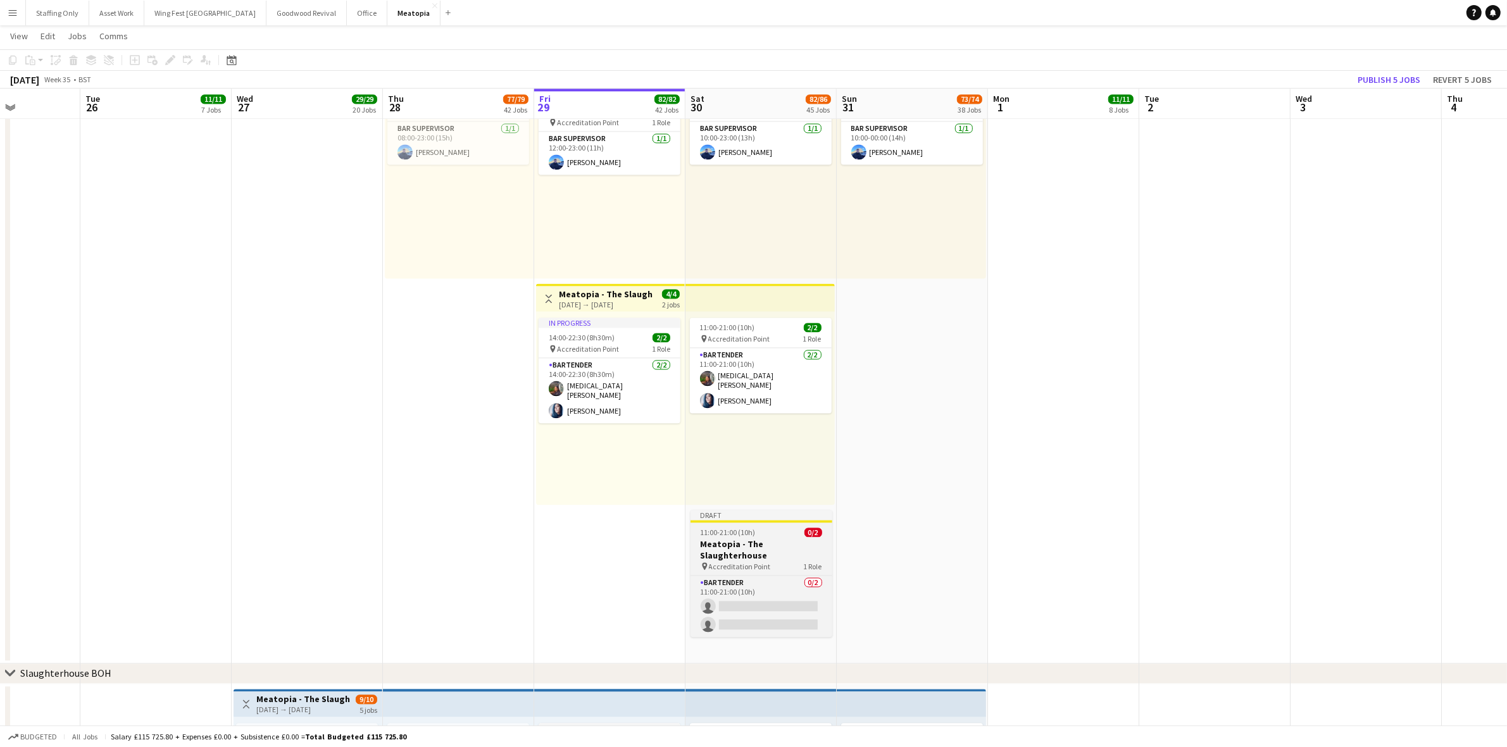
click at [704, 538] on h3 "Meatopia - The Slaughterhouse" at bounding box center [761, 549] width 142 height 23
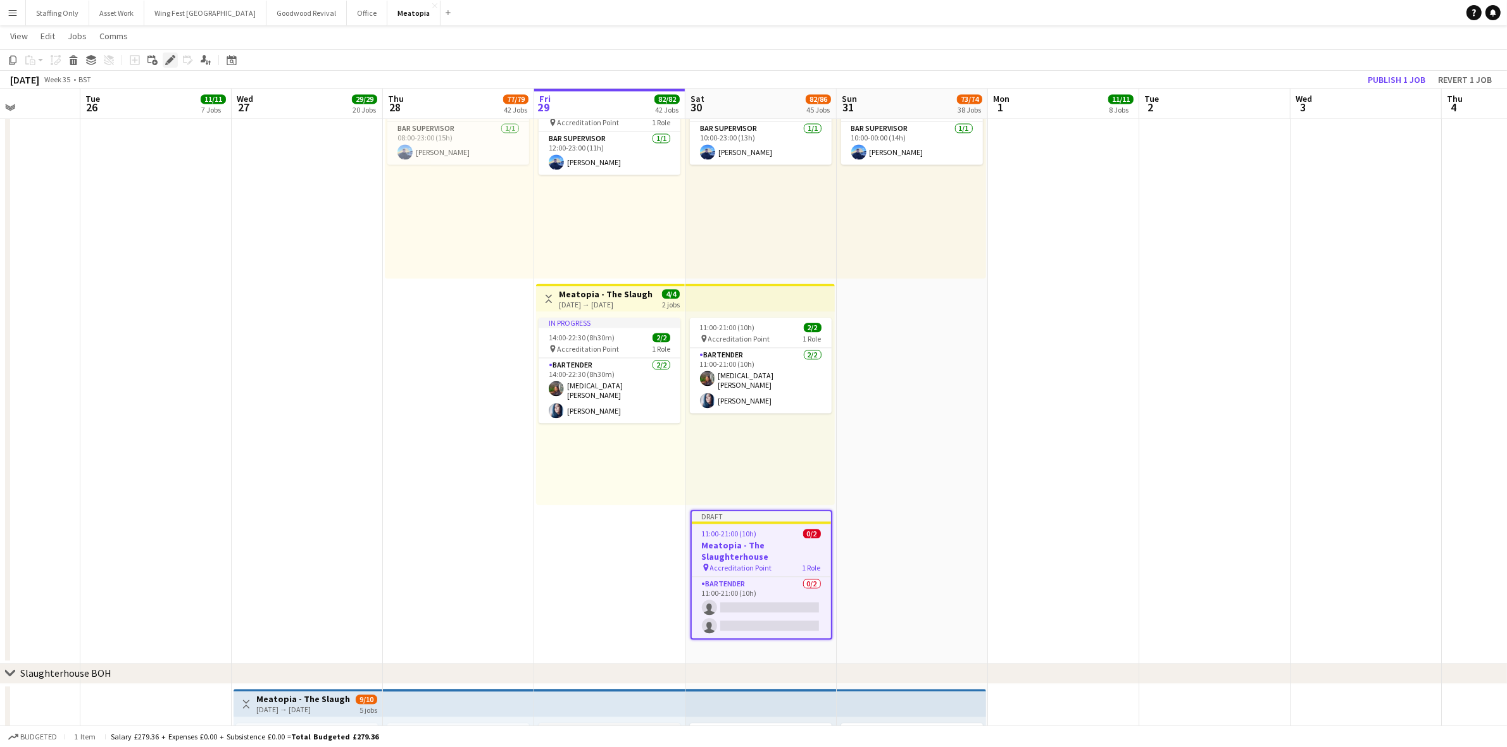
click at [170, 61] on icon at bounding box center [169, 60] width 7 height 7
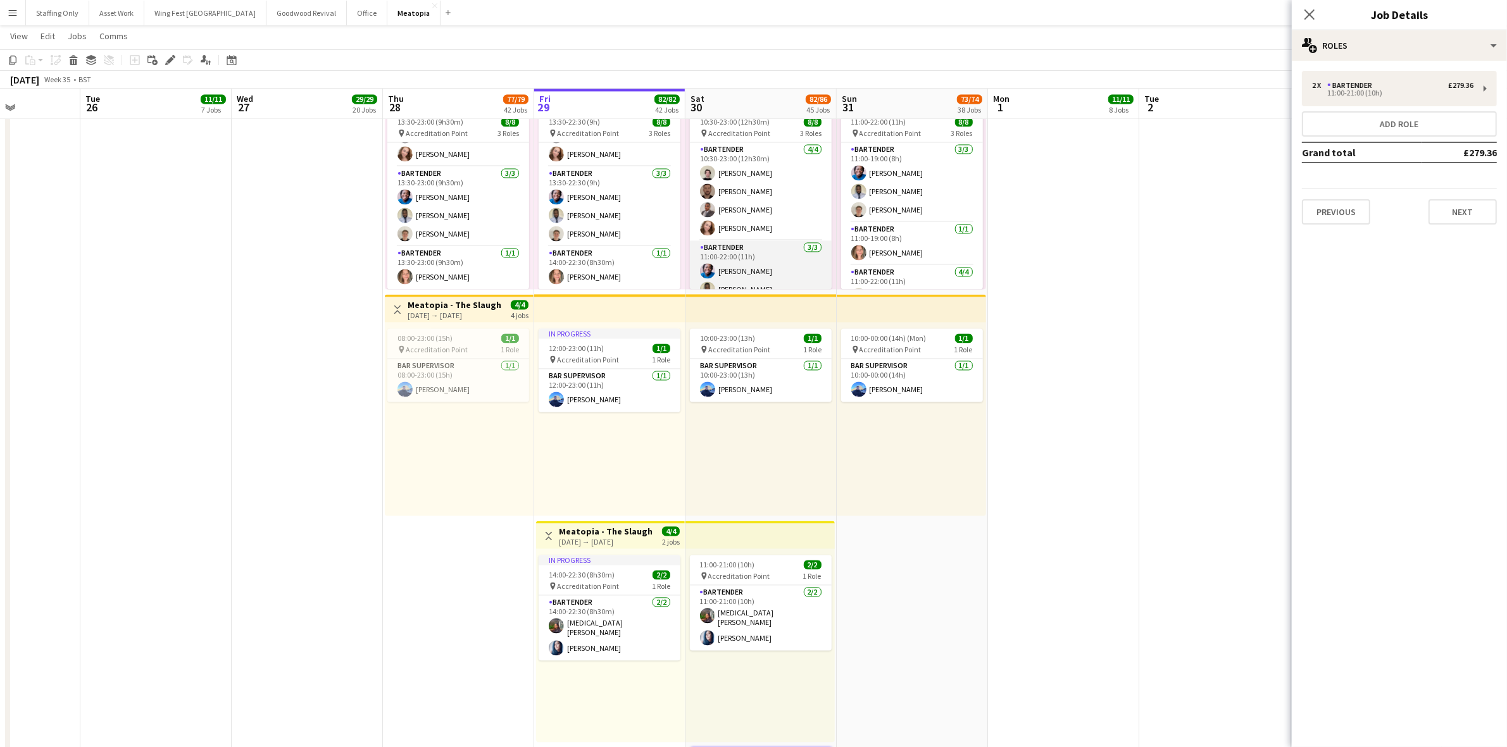
scroll to position [75, 0]
click at [1110, 498] on app-date-cell at bounding box center [1063, 368] width 151 height 1065
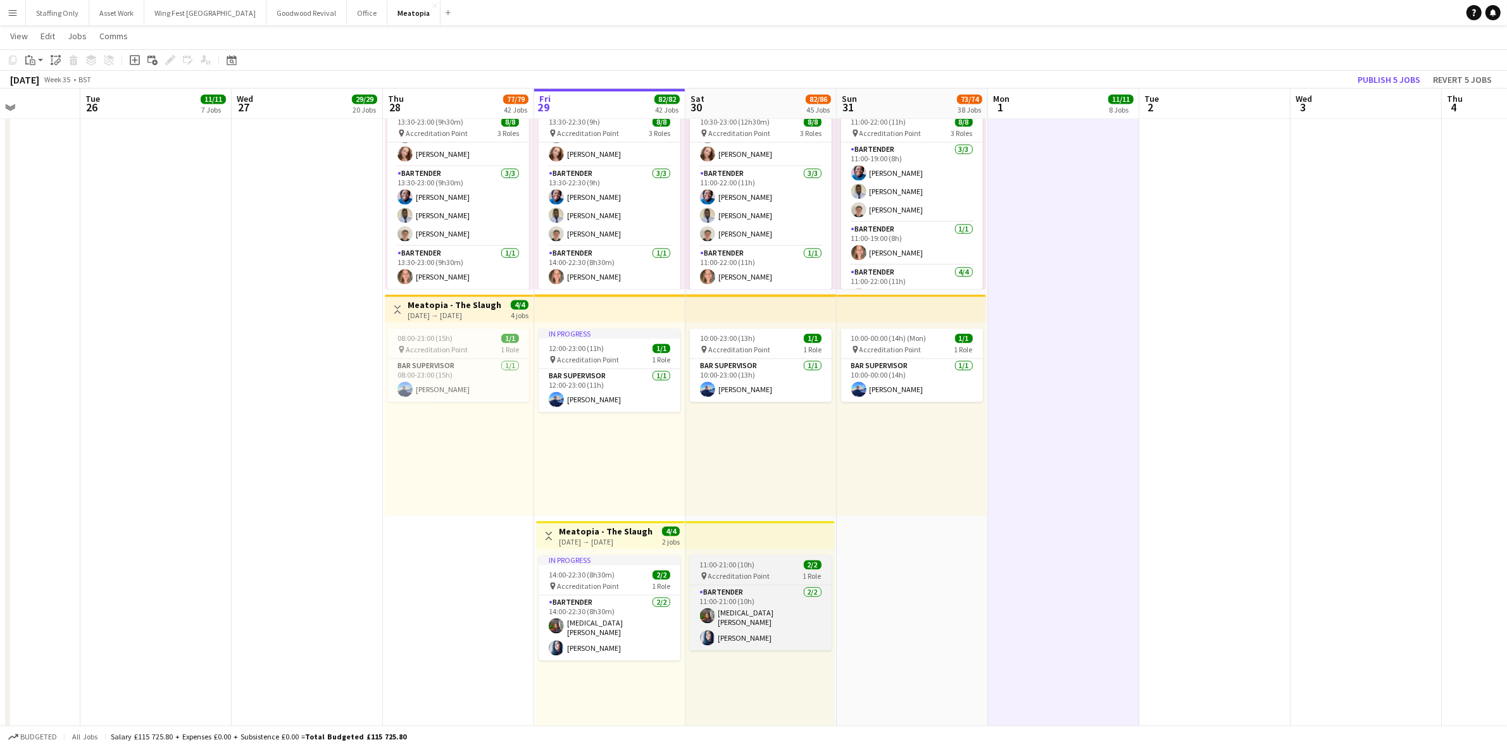
click at [743, 575] on span "Accreditation Point" at bounding box center [739, 575] width 62 height 9
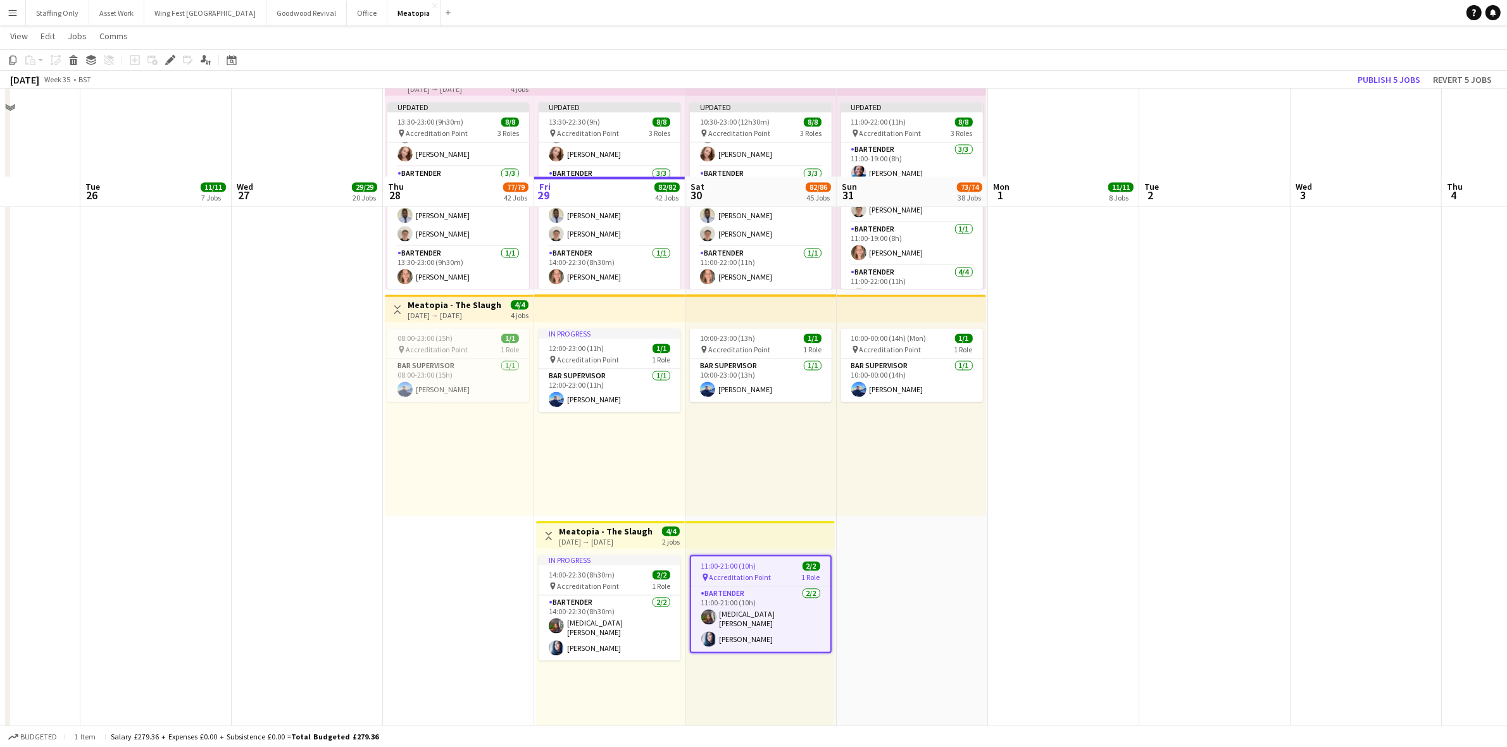
scroll to position [3480, 0]
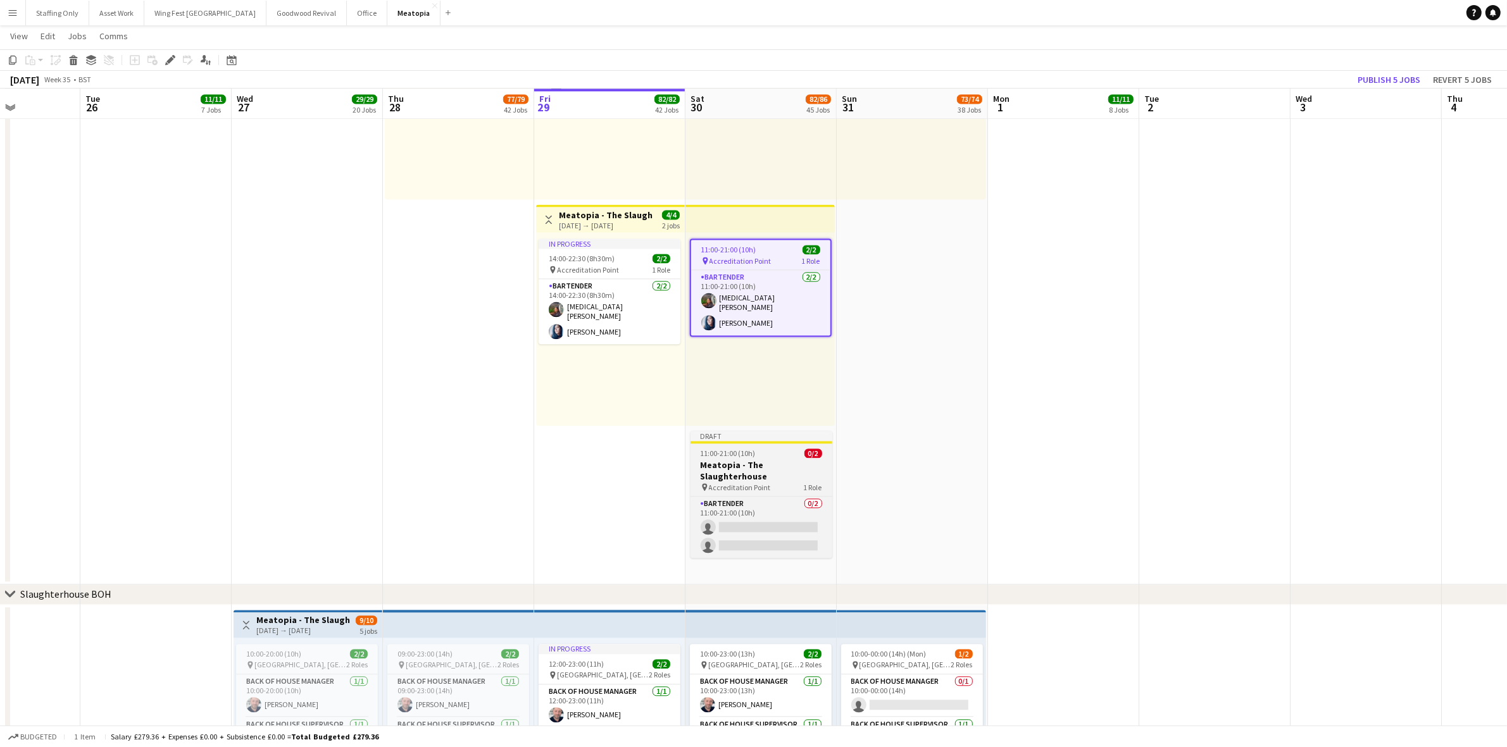
click at [738, 453] on span "11:00-21:00 (10h)" at bounding box center [727, 453] width 55 height 9
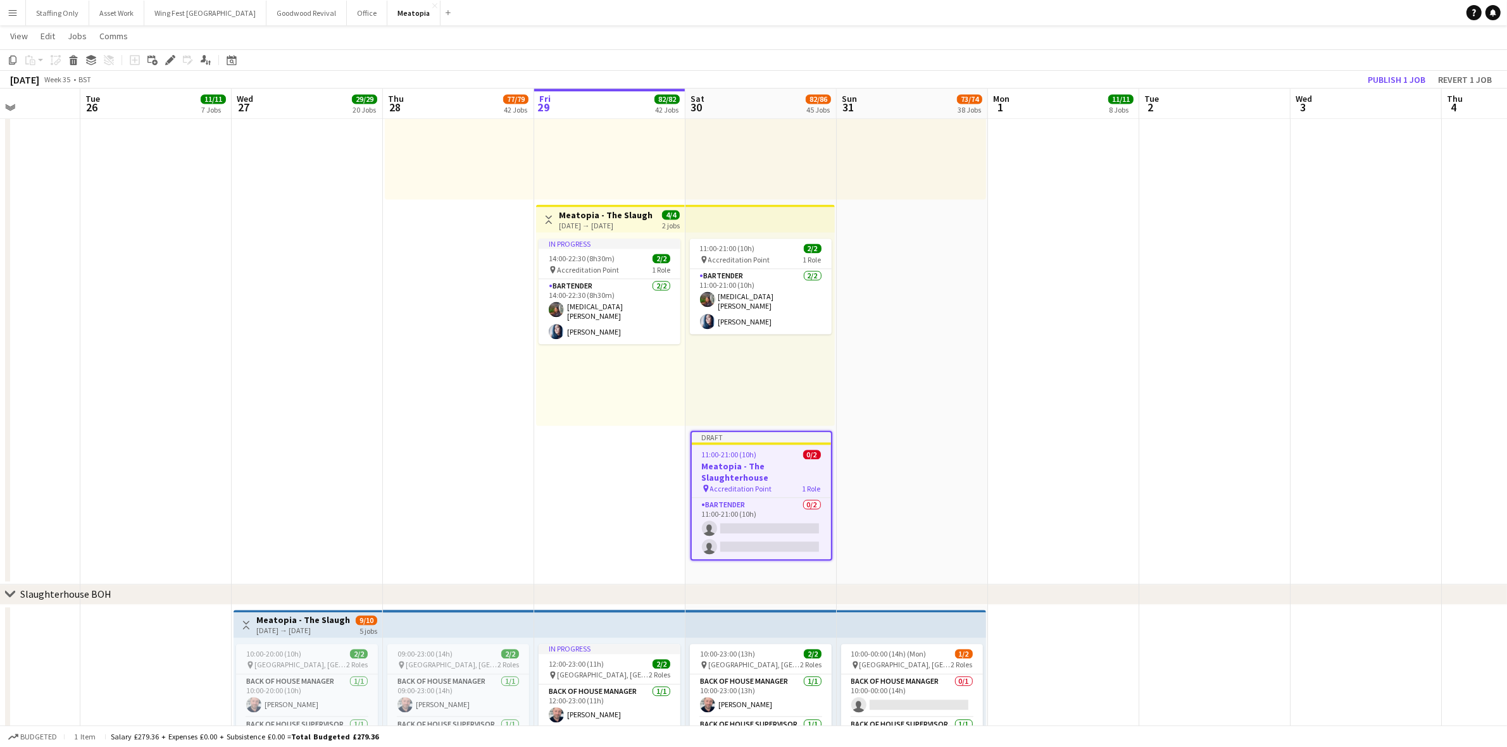
drag, startPoint x: 166, startPoint y: 59, endPoint x: 1101, endPoint y: 228, distance: 949.7
click at [166, 58] on icon "Edit" at bounding box center [170, 60] width 10 height 10
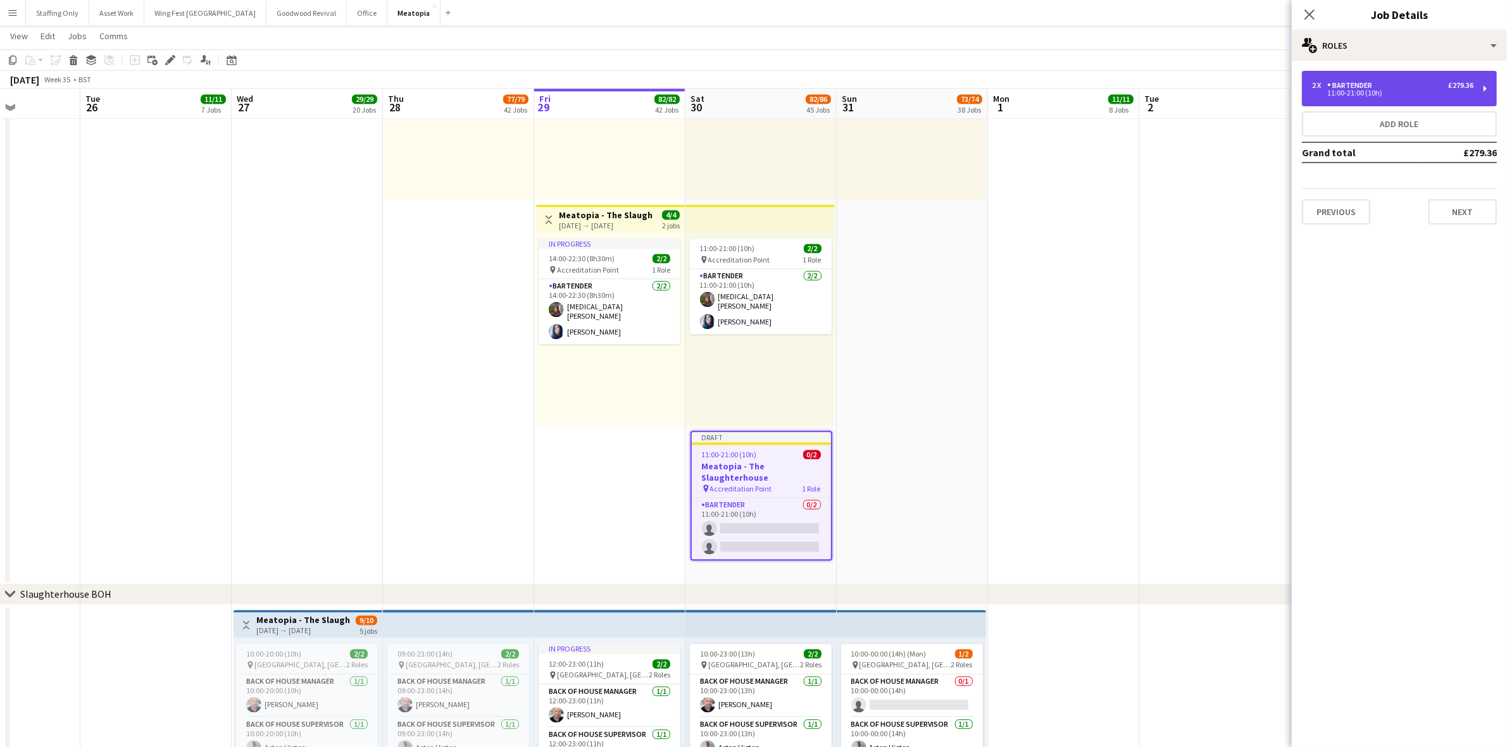
click at [1370, 87] on div "Bartender" at bounding box center [1352, 85] width 50 height 9
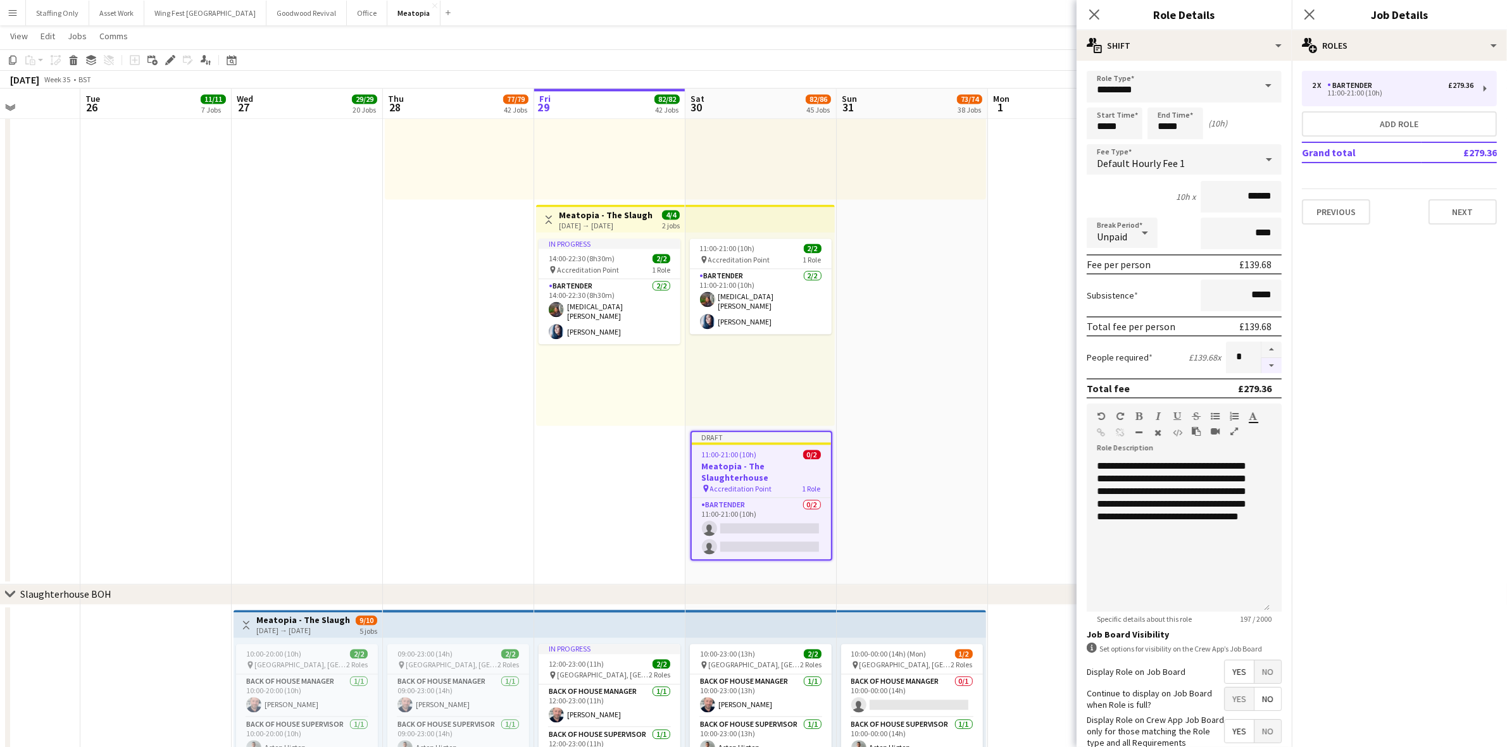
click at [1261, 361] on button "button" at bounding box center [1271, 366] width 20 height 16
type input "*"
click at [1308, 11] on icon "Close pop-in" at bounding box center [1309, 14] width 12 height 12
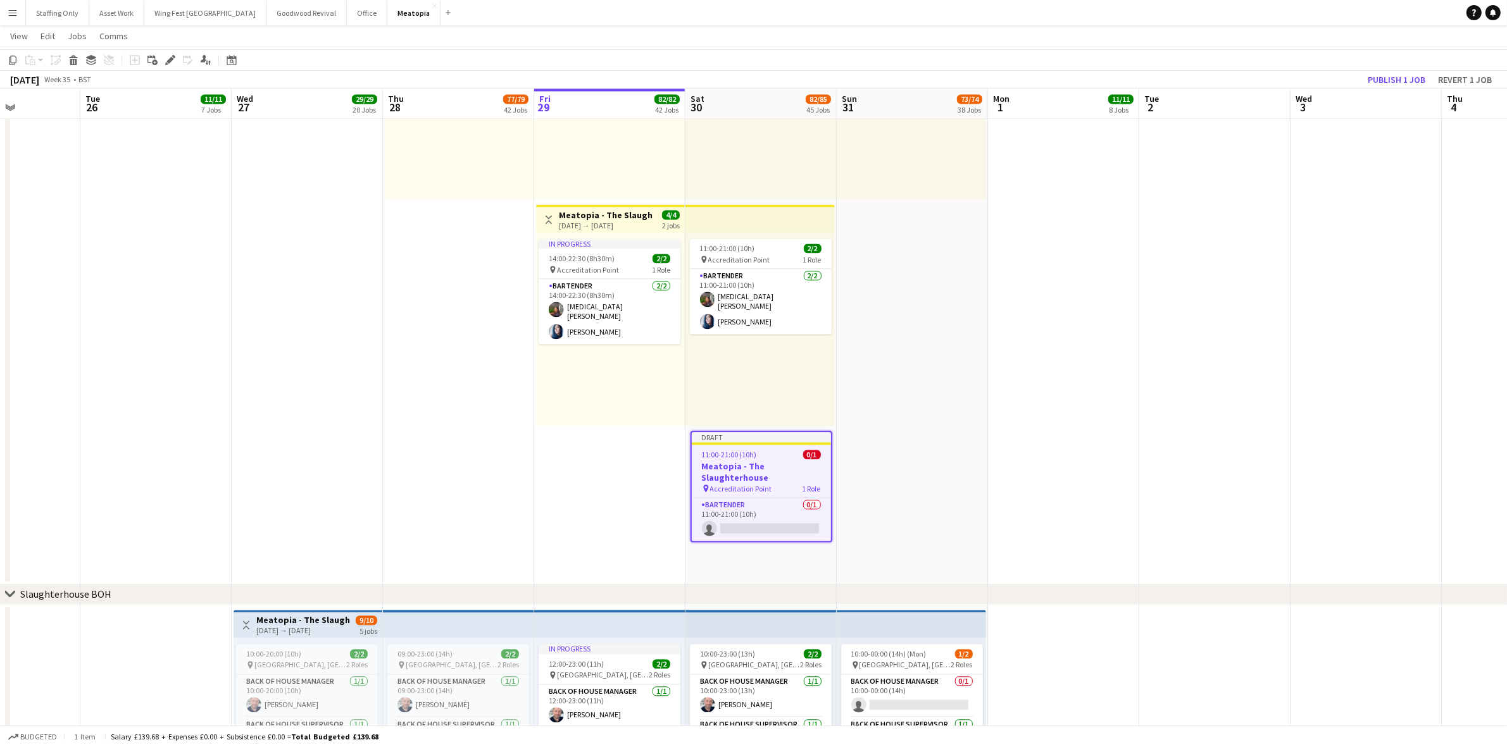
click at [1187, 333] on app-date-cell at bounding box center [1214, 52] width 151 height 1065
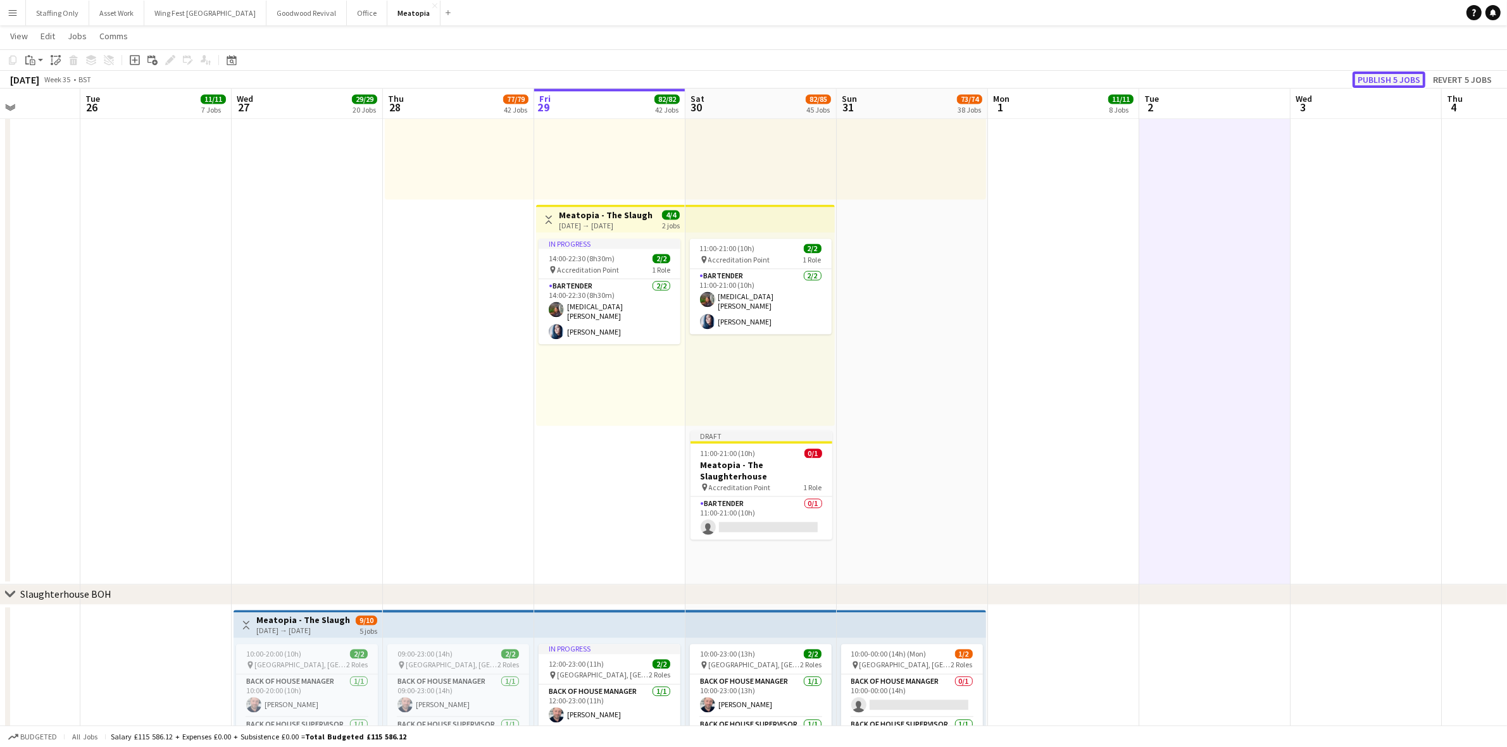
click at [1379, 74] on button "Publish 5 jobs" at bounding box center [1388, 79] width 73 height 16
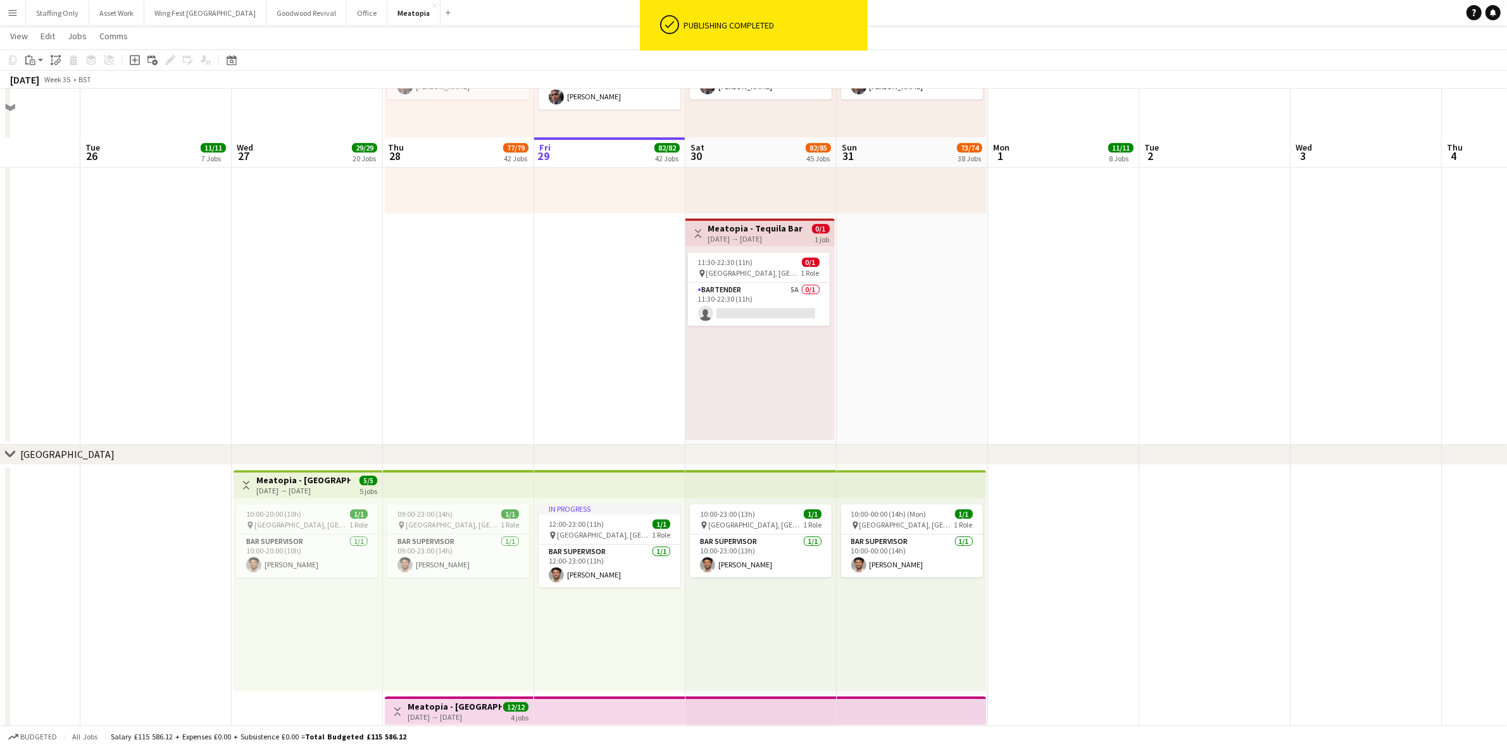
scroll to position [4825, 0]
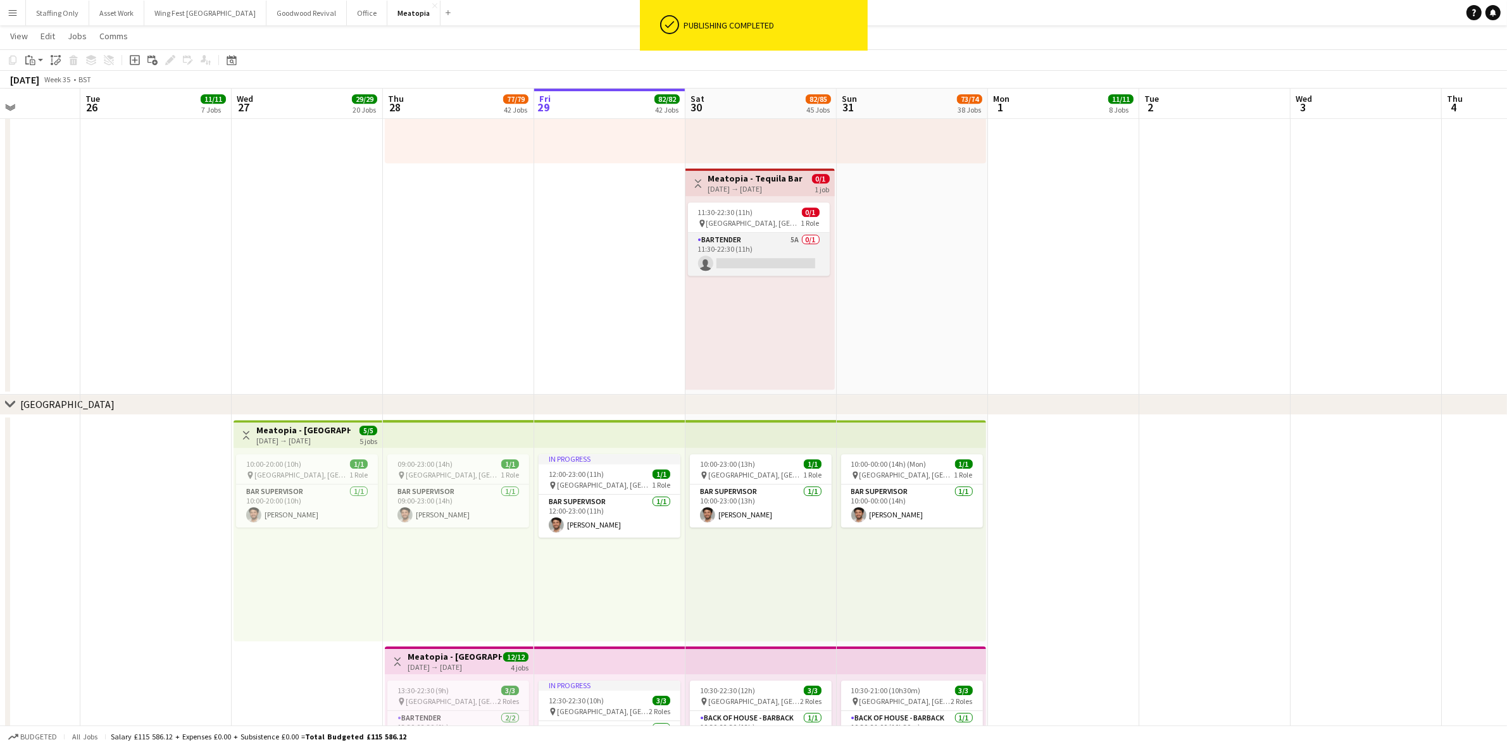
click at [758, 242] on app-card-role "Bartender 5A 0/1 11:30-22:30 (11h) single-neutral-actions" at bounding box center [759, 254] width 142 height 43
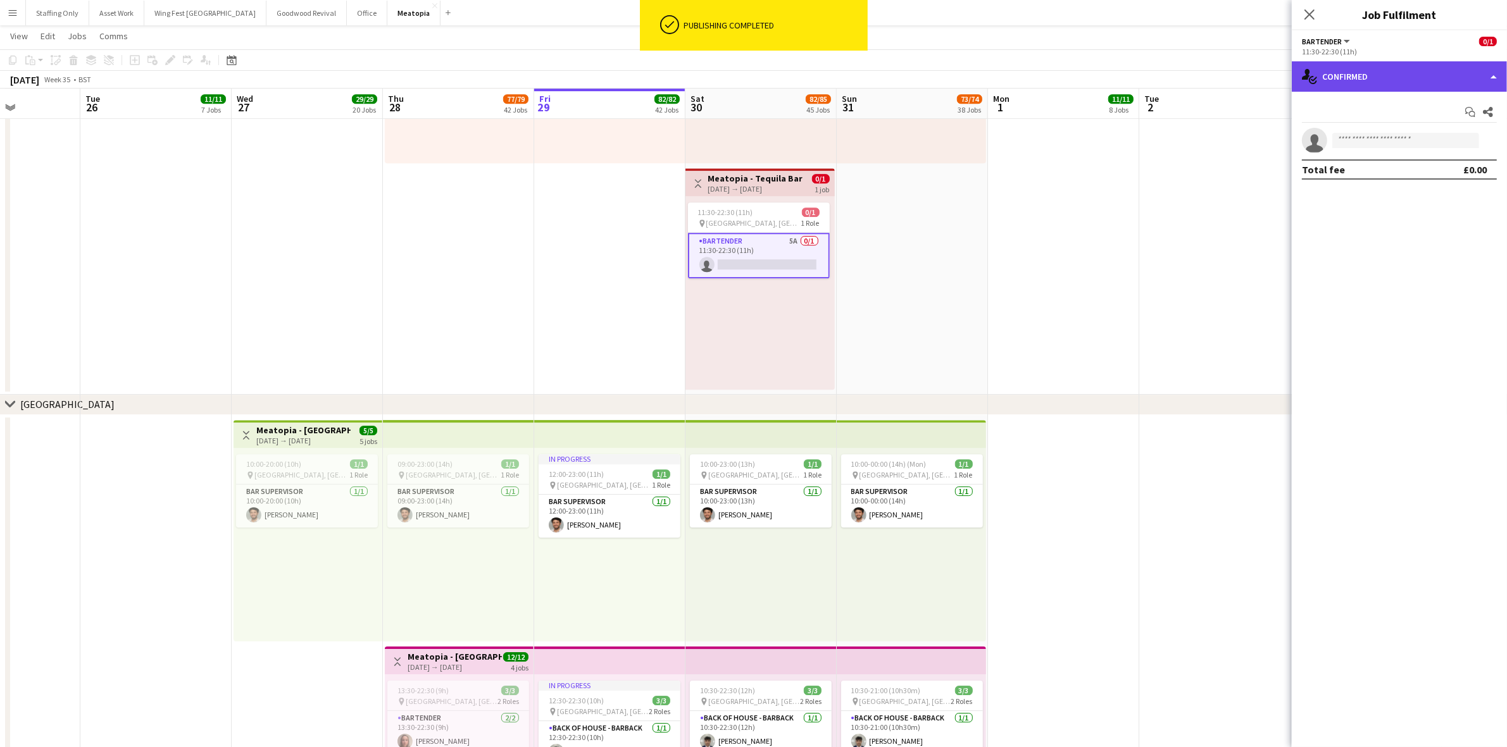
click at [1427, 65] on div "single-neutral-actions-check-2 Confirmed" at bounding box center [1398, 76] width 215 height 30
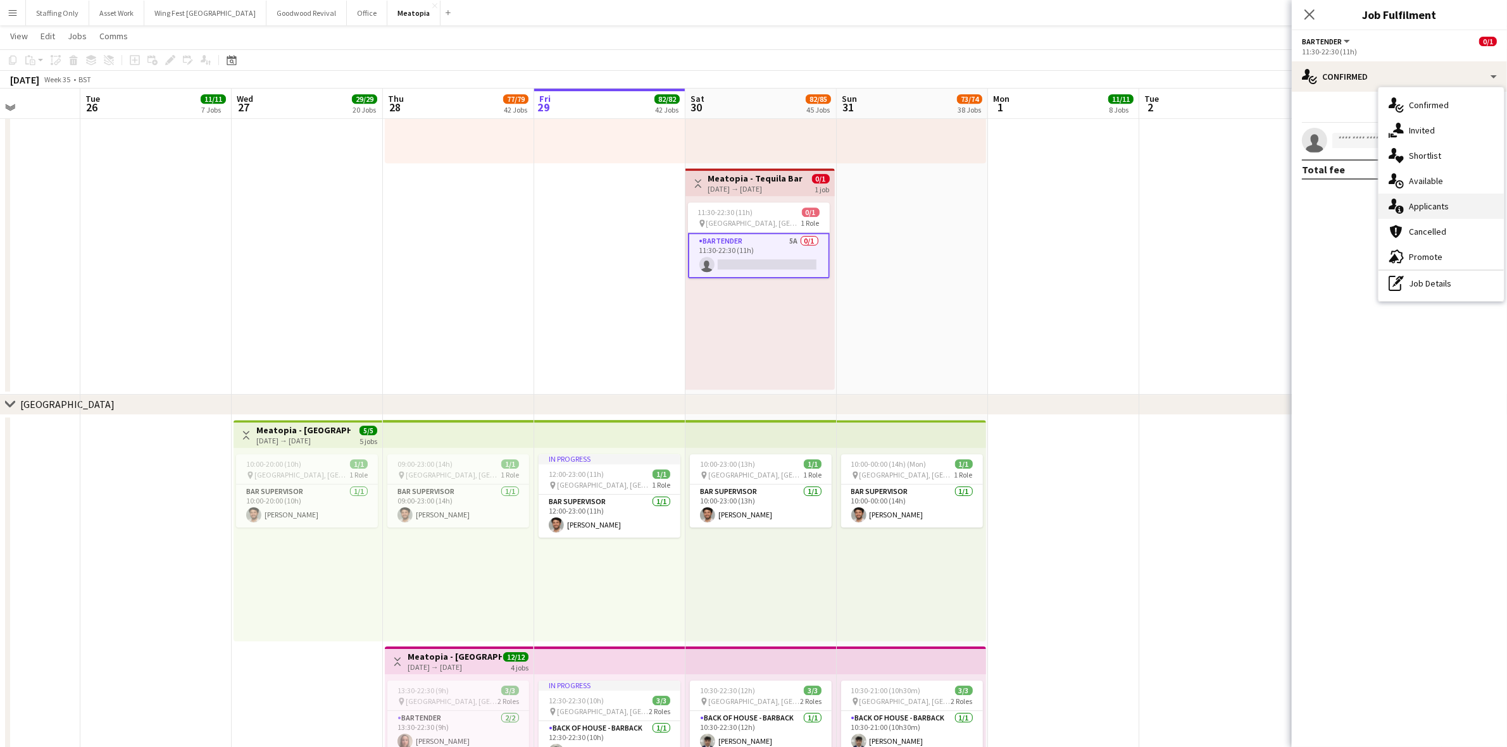
click at [1438, 204] on div "single-neutral-actions-information Applicants" at bounding box center [1440, 206] width 125 height 25
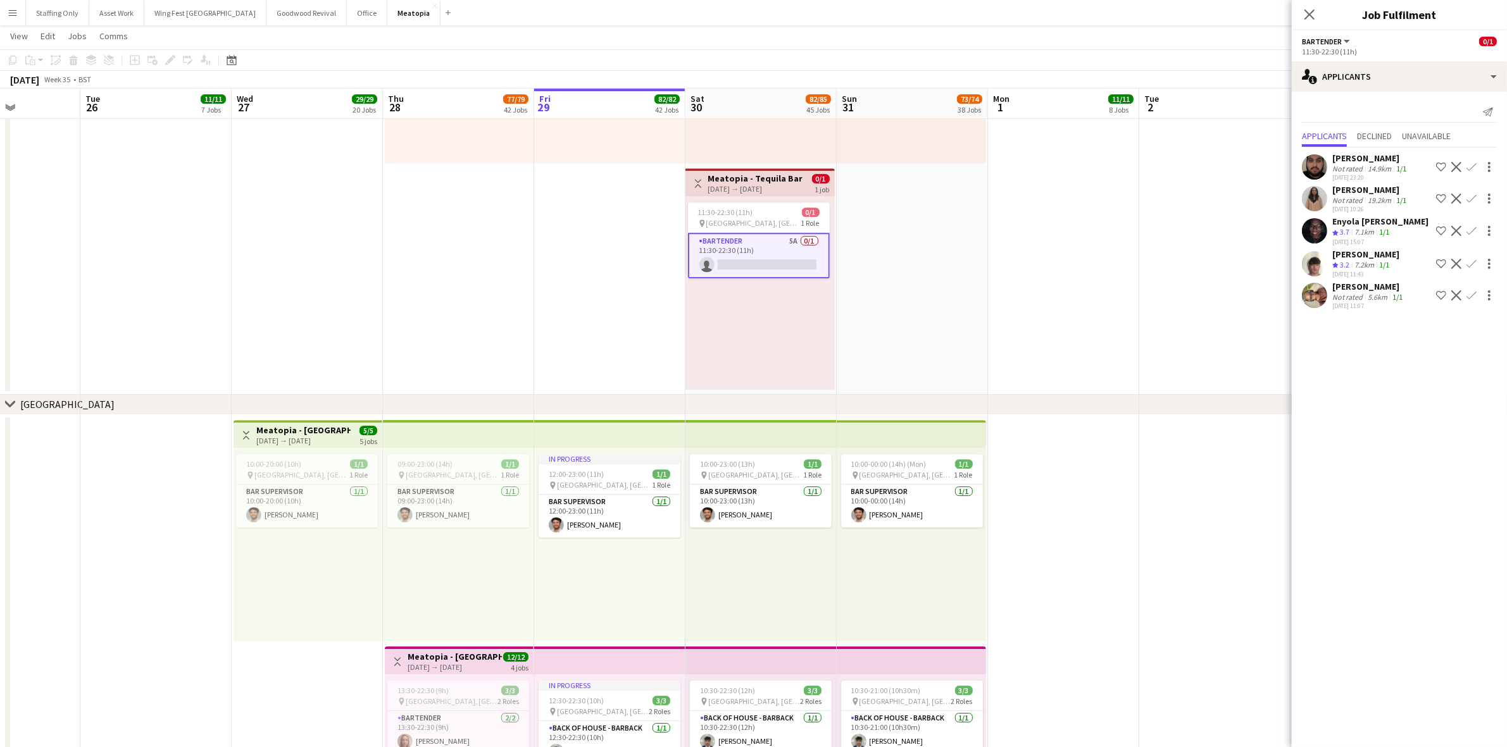
click at [1320, 299] on app-user-avatar at bounding box center [1314, 295] width 25 height 25
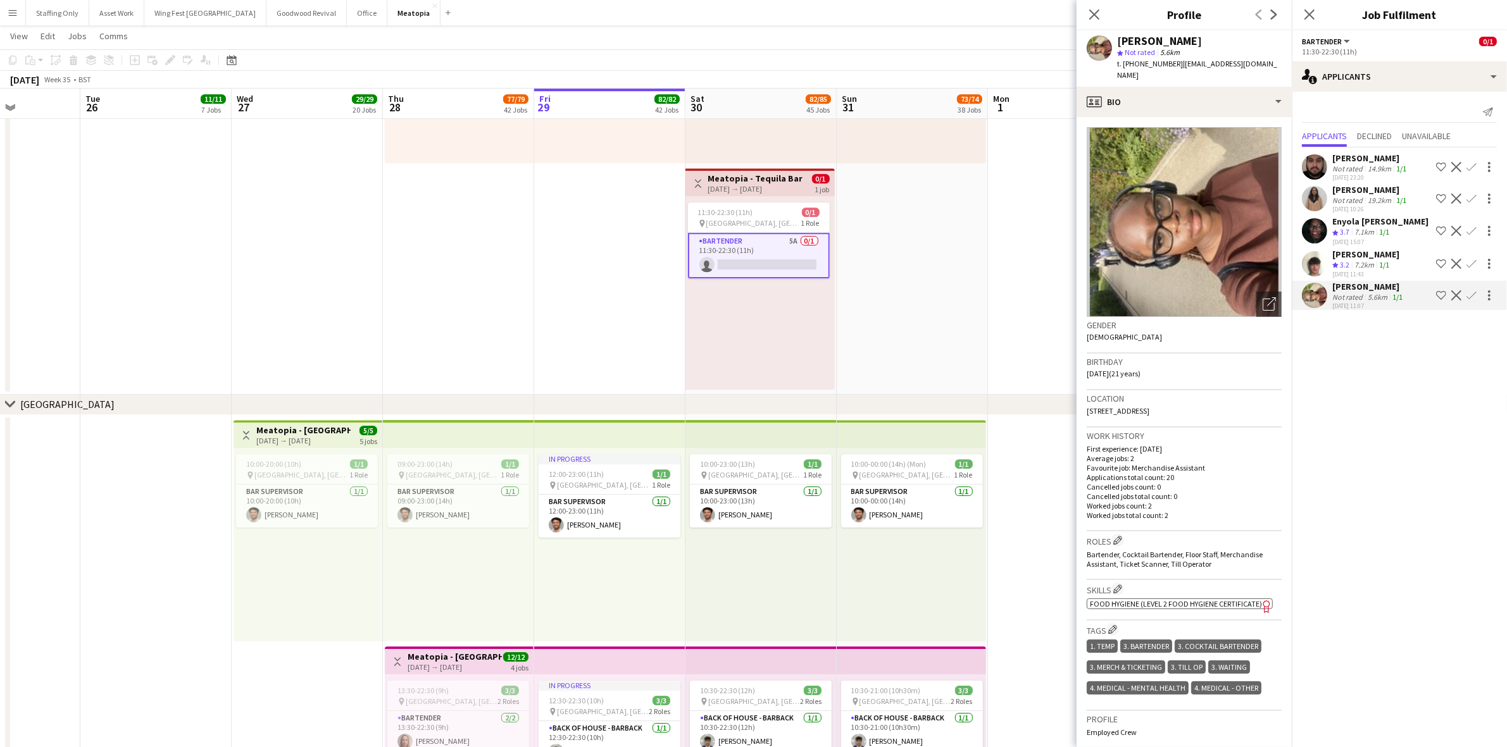
click at [1471, 293] on app-icon "Confirm" at bounding box center [1471, 295] width 10 height 10
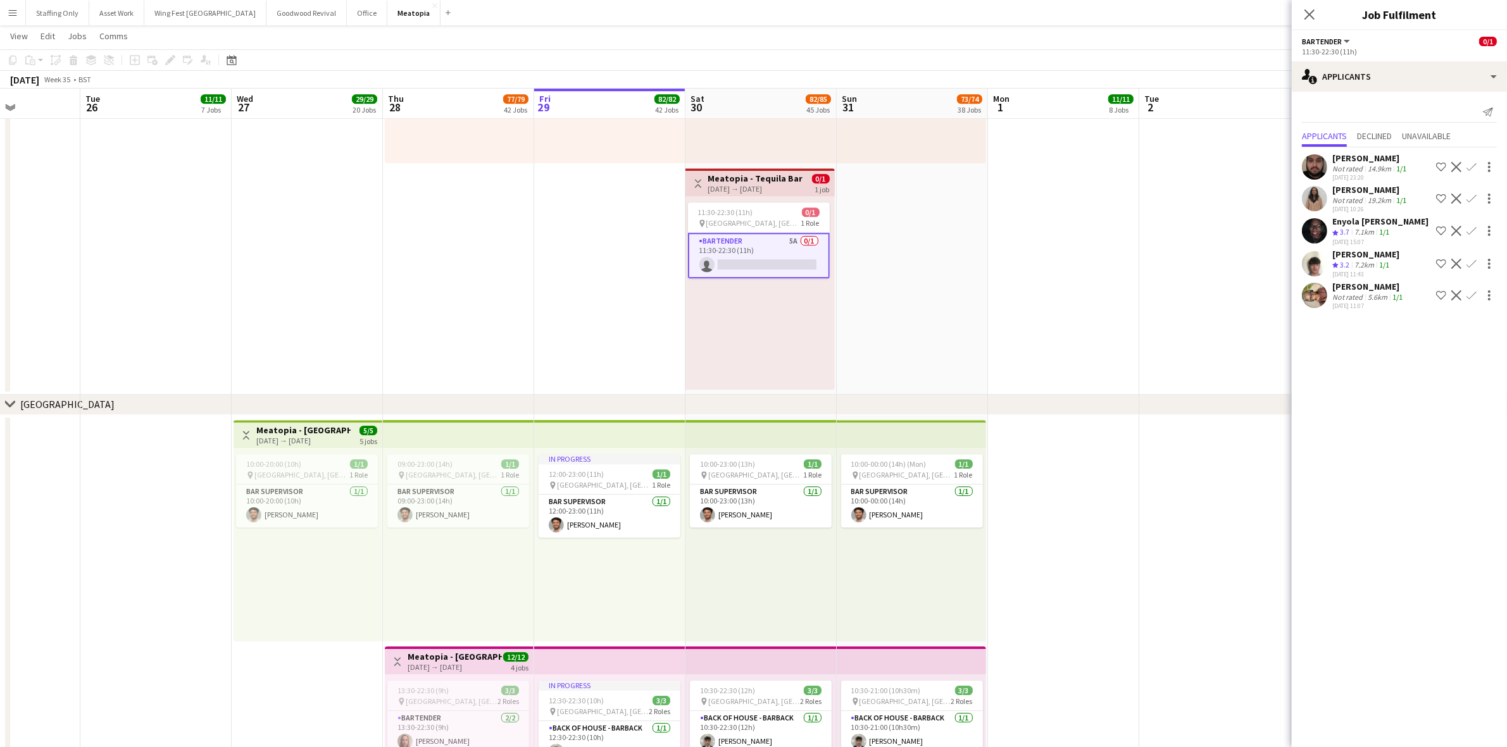
click at [1474, 294] on app-icon "Confirm" at bounding box center [1471, 295] width 10 height 10
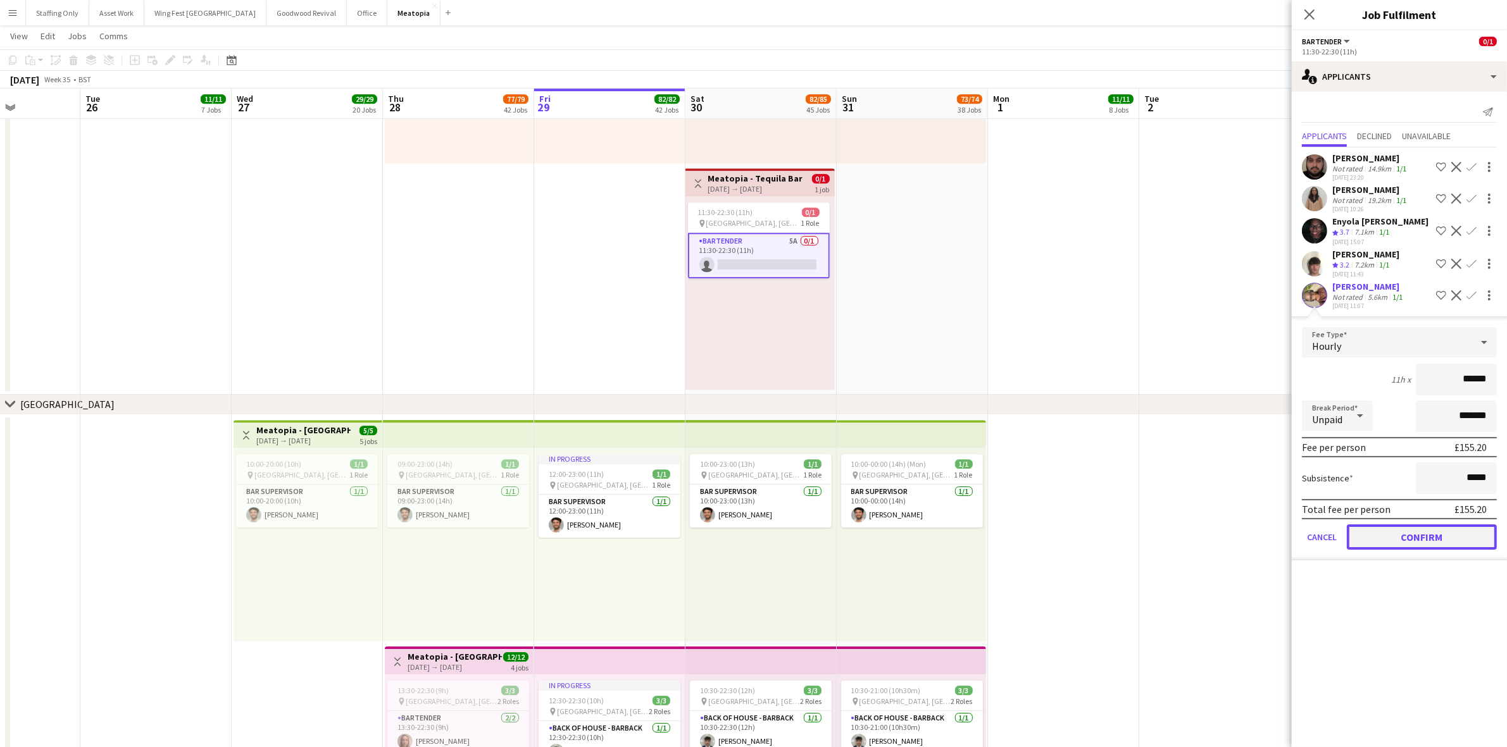
click at [1429, 532] on button "Confirm" at bounding box center [1421, 537] width 150 height 25
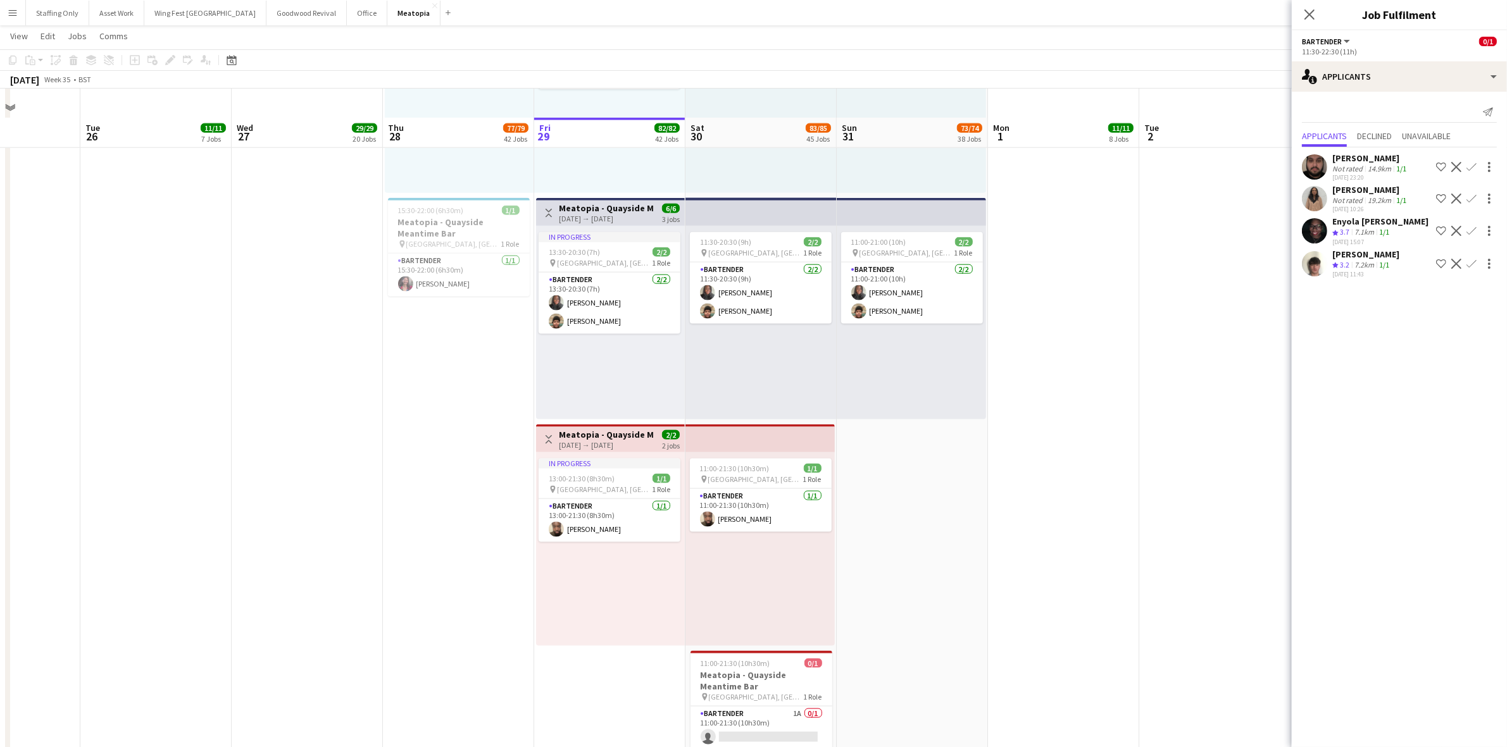
scroll to position [8463, 0]
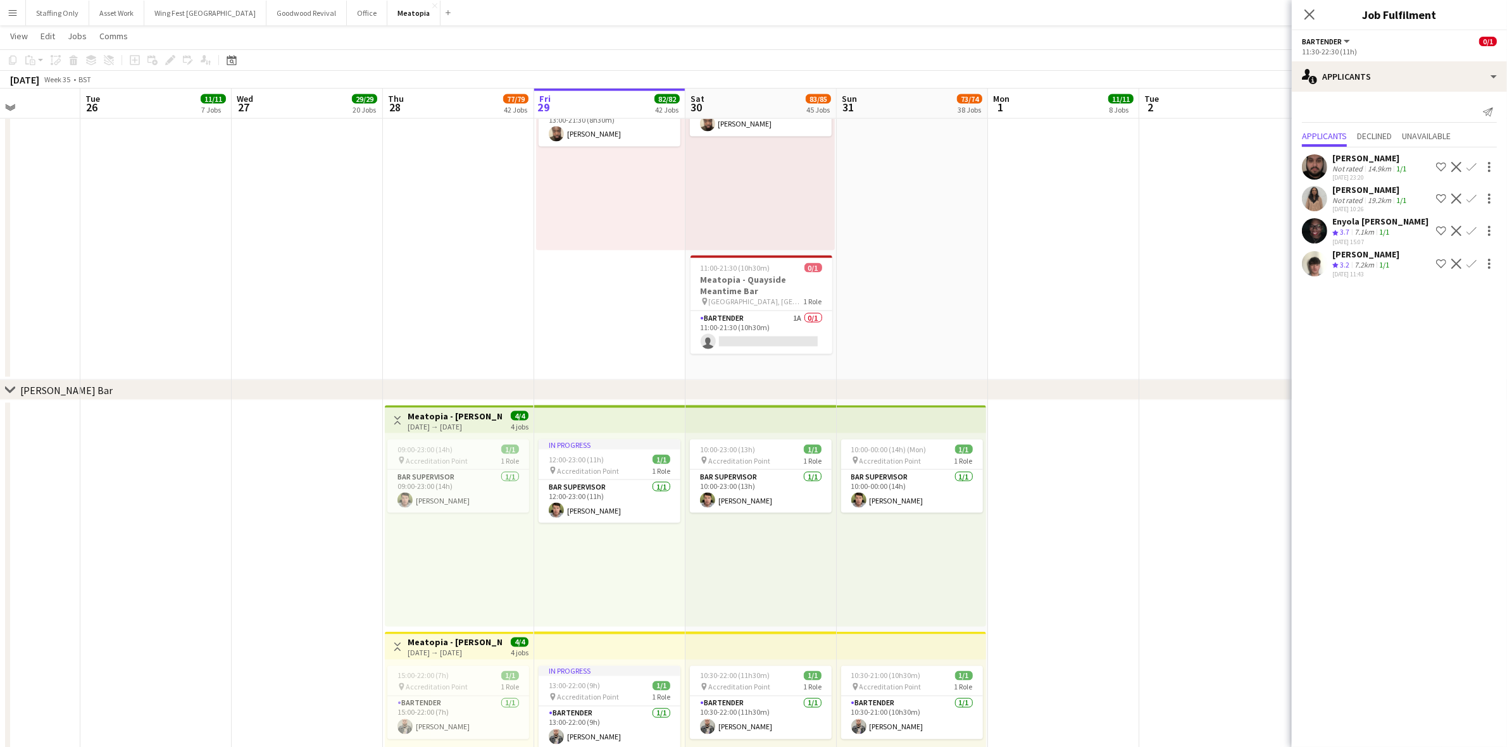
drag, startPoint x: 786, startPoint y: 313, endPoint x: 1085, endPoint y: 289, distance: 300.2
click at [785, 313] on app-card-role "Bartender 1A 0/1 11:00-21:30 (10h30m) single-neutral-actions" at bounding box center [761, 332] width 142 height 43
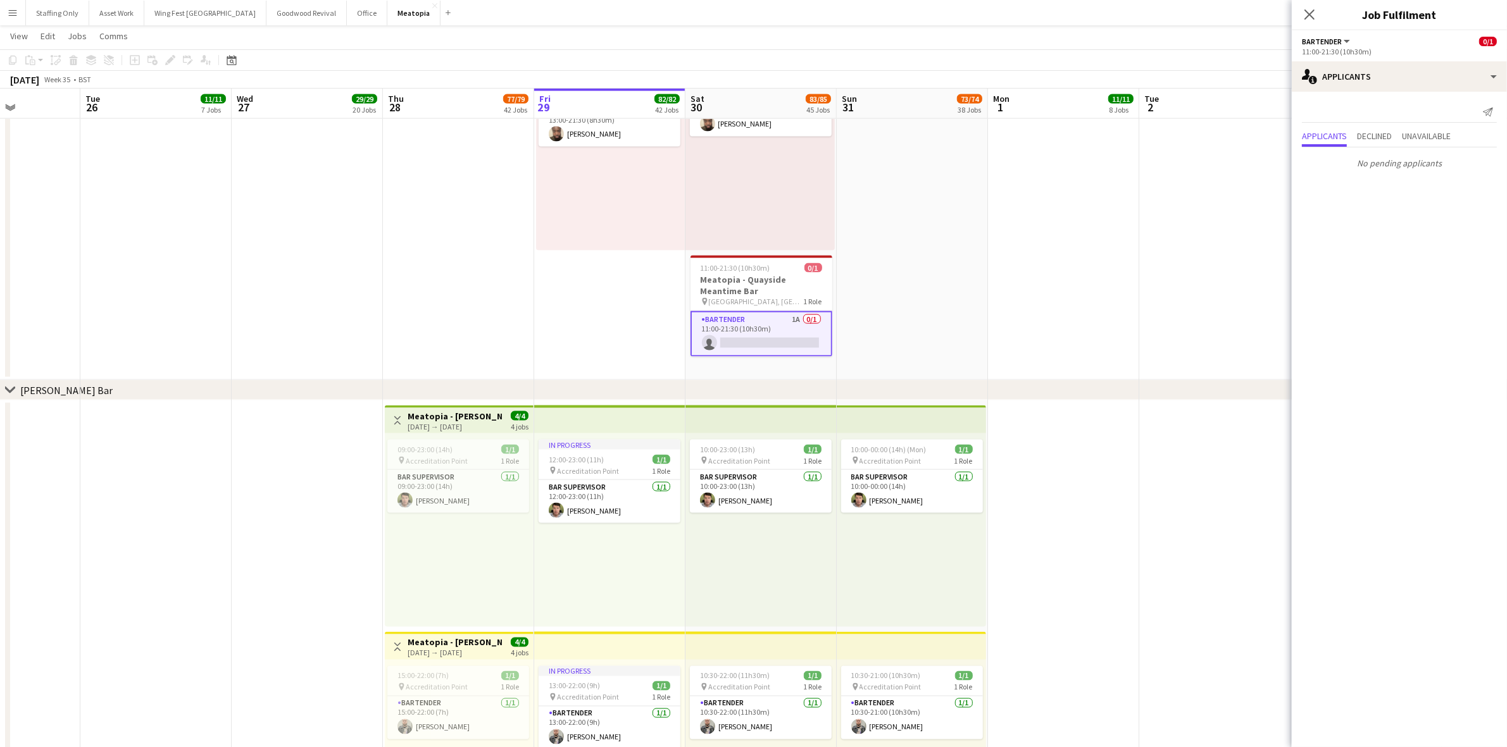
scroll to position [0, 374]
click at [1438, 137] on span "Unavailable" at bounding box center [1425, 136] width 49 height 9
click at [1312, 13] on icon "Close pop-in" at bounding box center [1309, 14] width 12 height 12
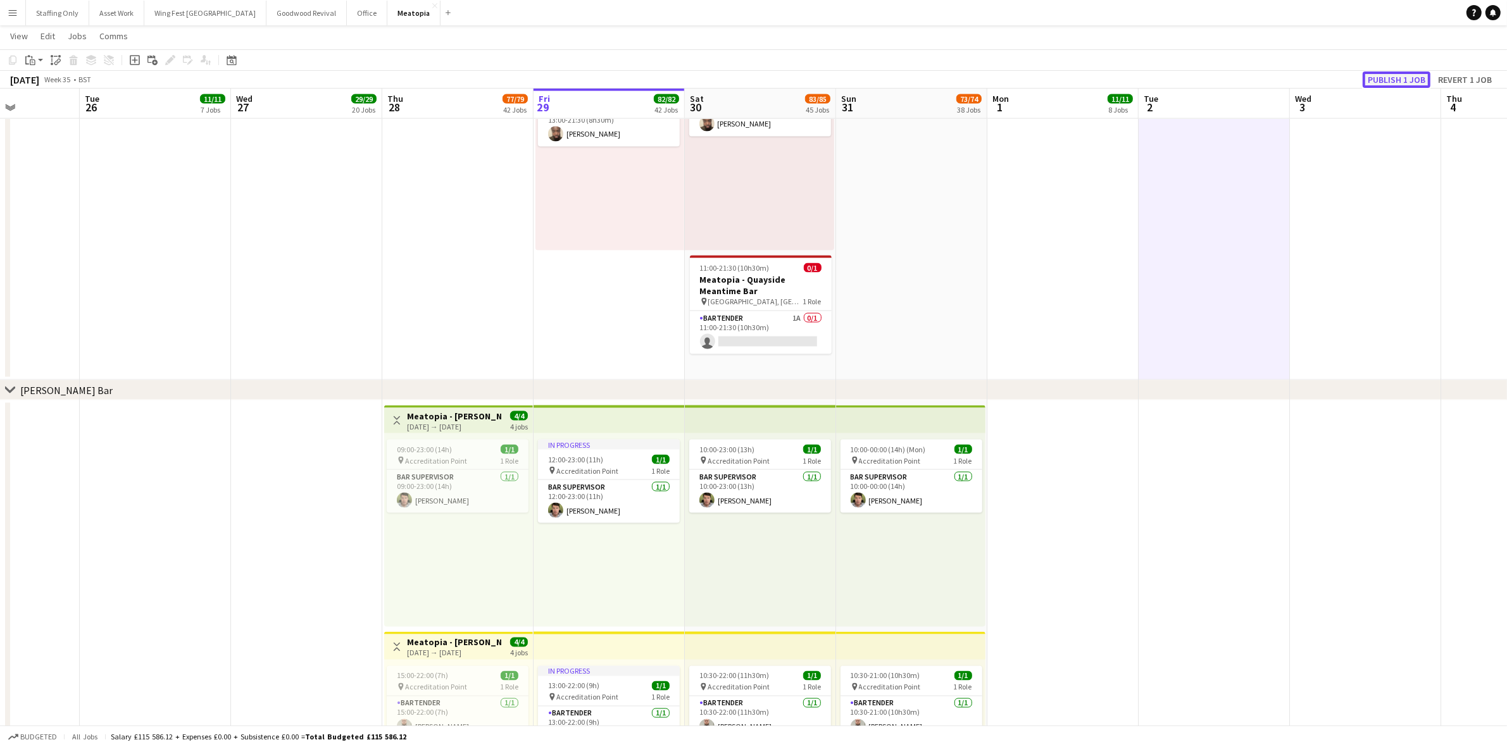
click at [1409, 83] on button "Publish 1 job" at bounding box center [1396, 79] width 68 height 16
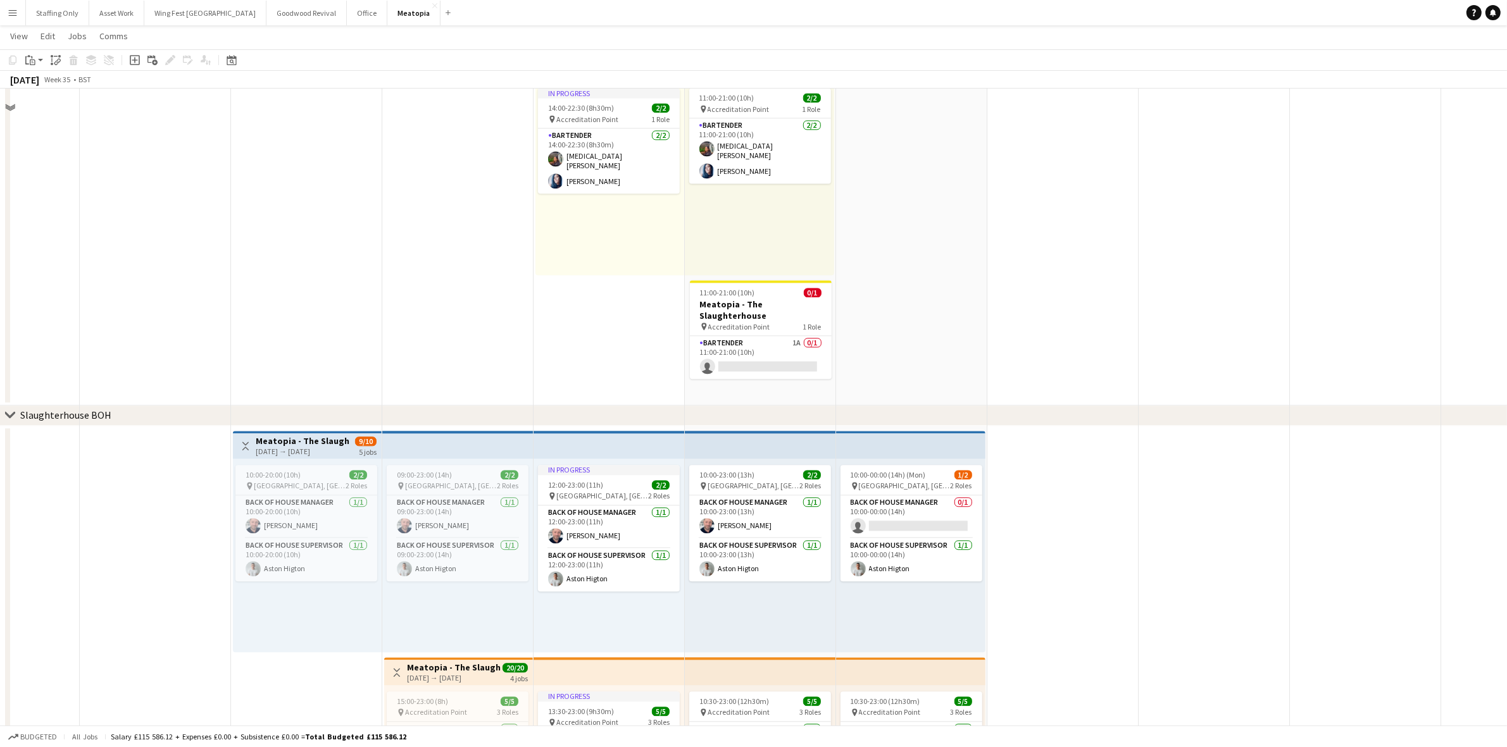
scroll to position [3638, 0]
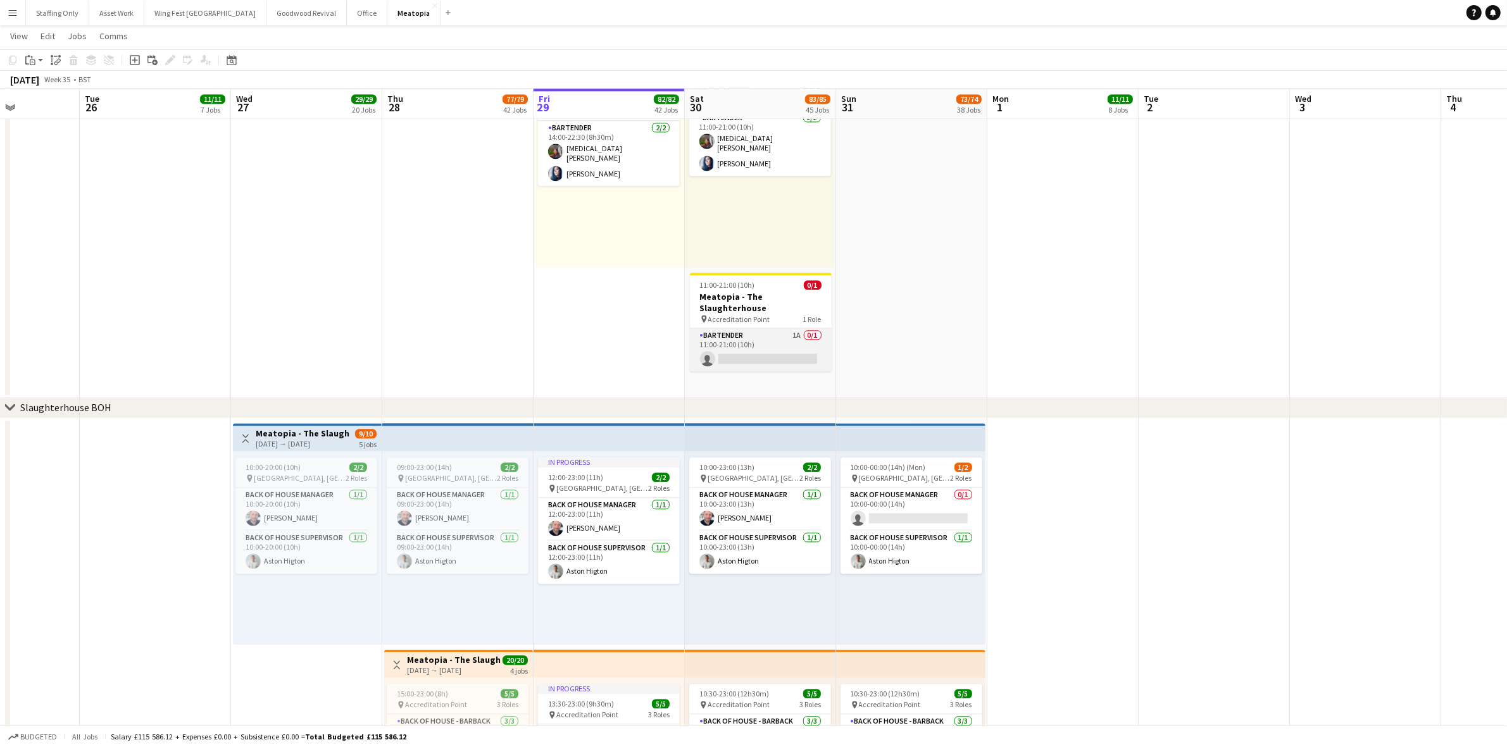
click at [750, 337] on app-card-role "Bartender 1A 0/1 11:00-21:00 (10h) single-neutral-actions" at bounding box center [761, 349] width 142 height 43
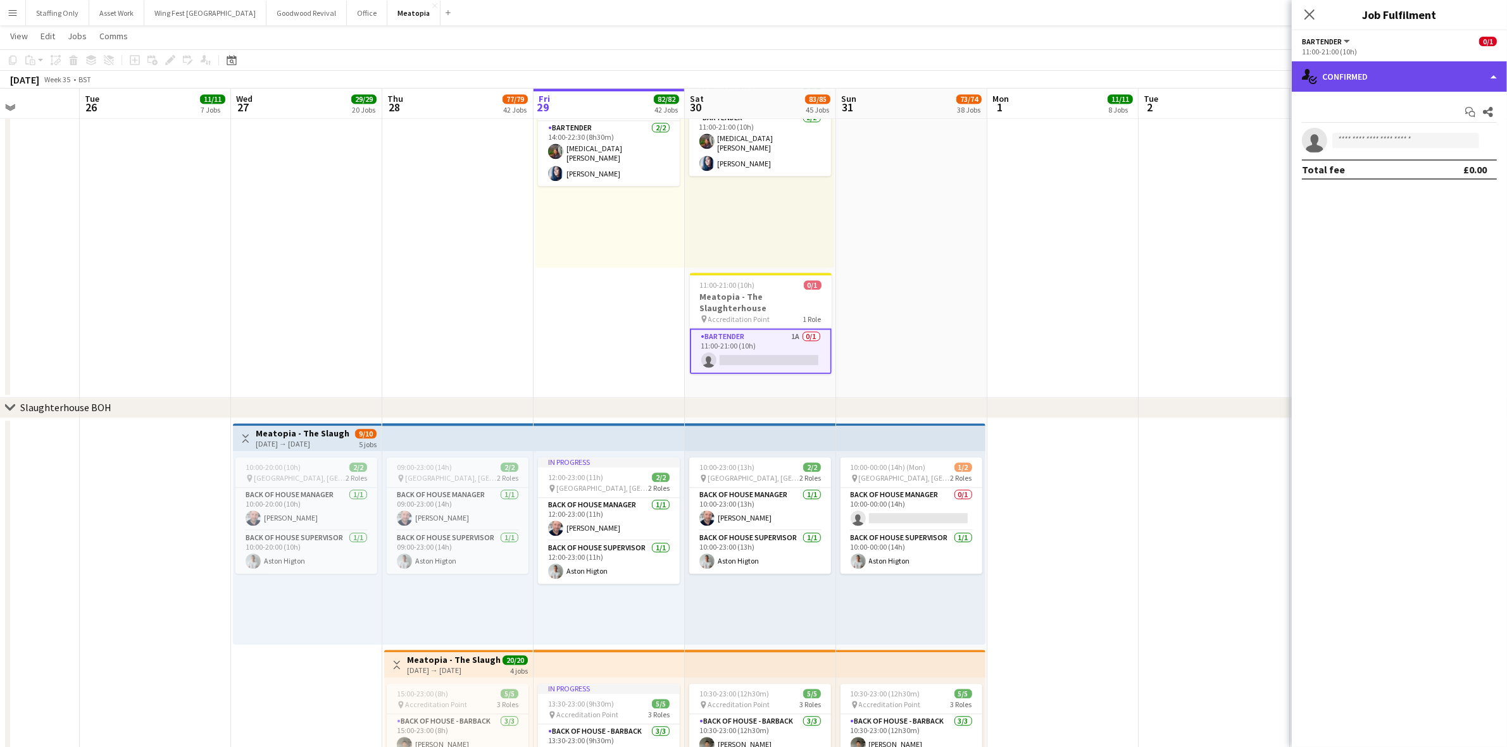
click at [1396, 80] on div "single-neutral-actions-check-2 Confirmed" at bounding box center [1398, 76] width 215 height 30
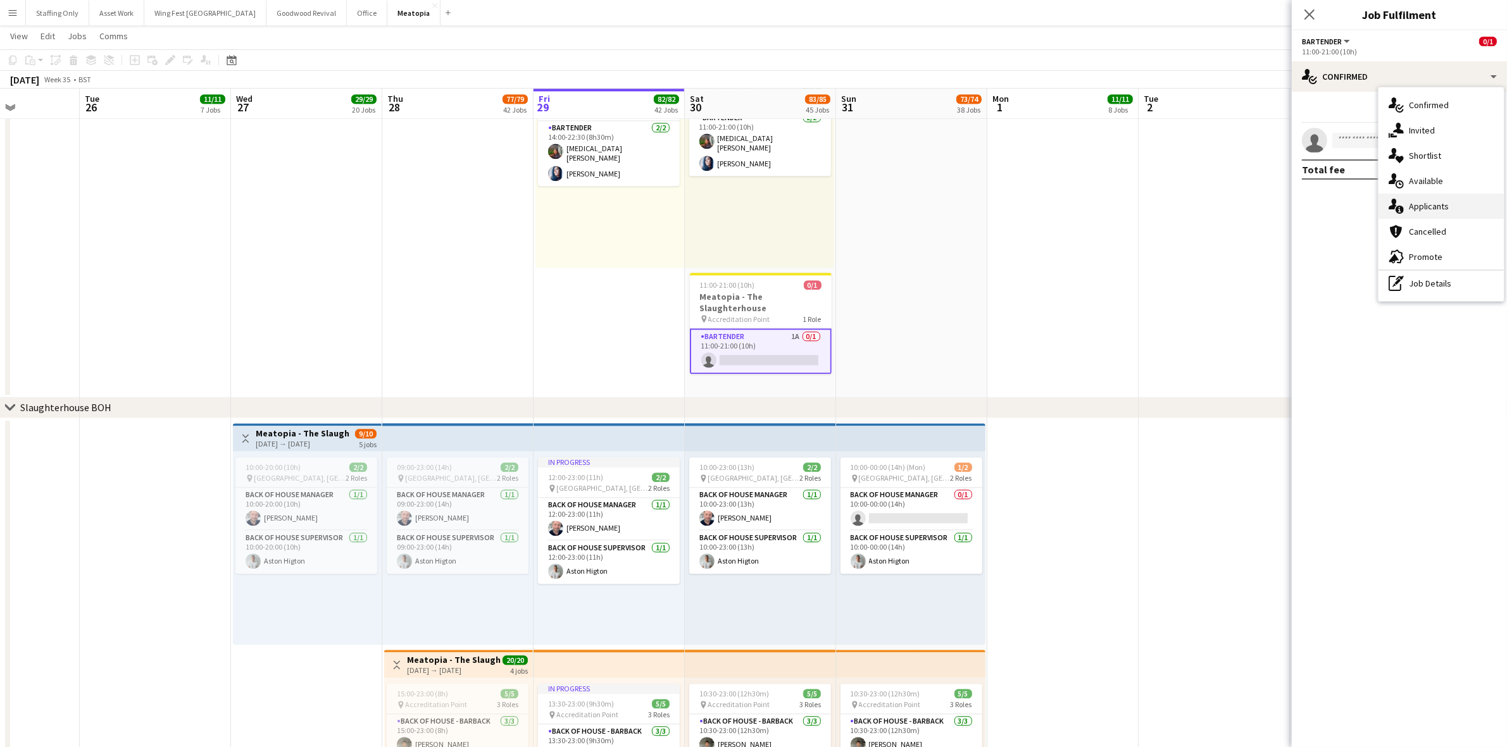
click at [1432, 204] on div "single-neutral-actions-information Applicants" at bounding box center [1440, 206] width 125 height 25
click at [1472, 168] on app-icon "Confirm" at bounding box center [1471, 168] width 10 height 10
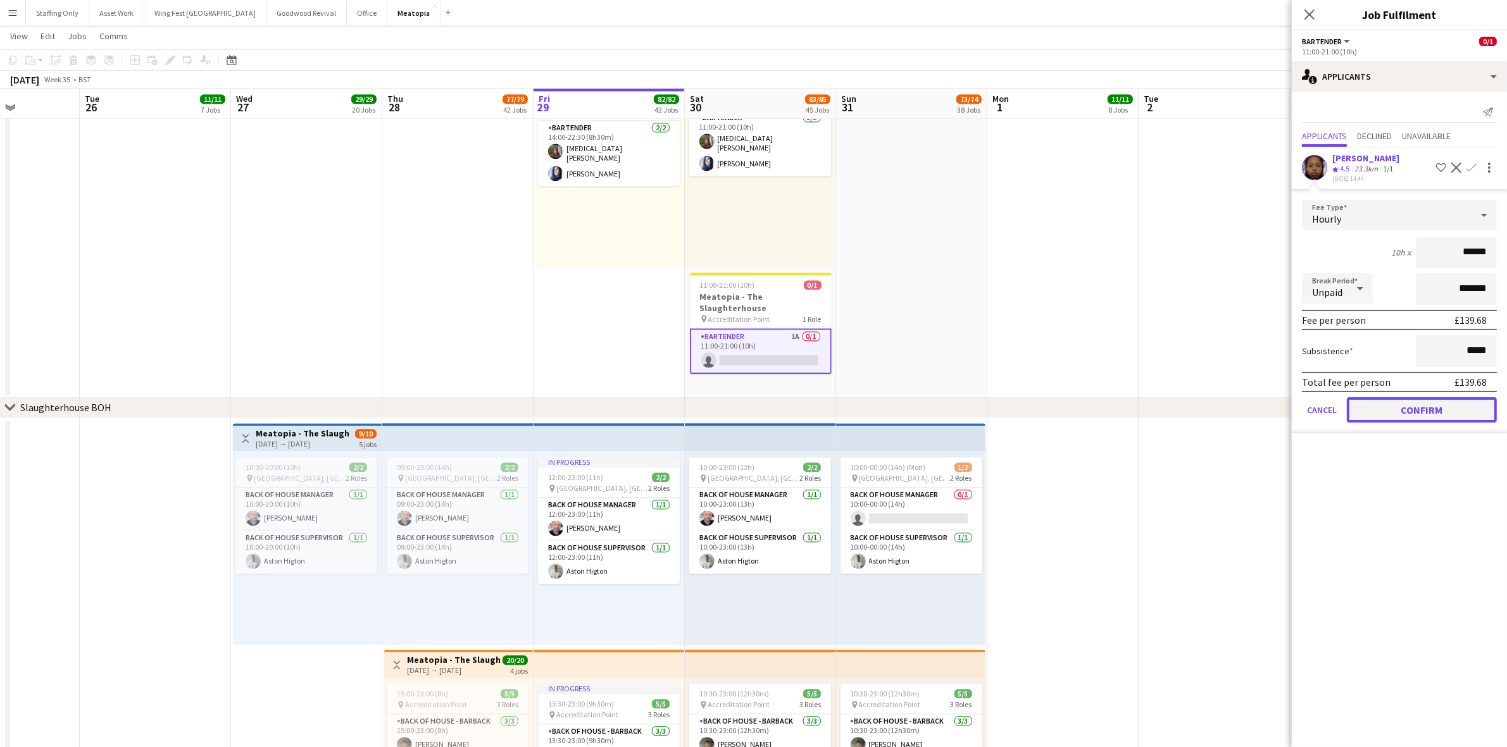
click at [1417, 415] on button "Confirm" at bounding box center [1421, 409] width 150 height 25
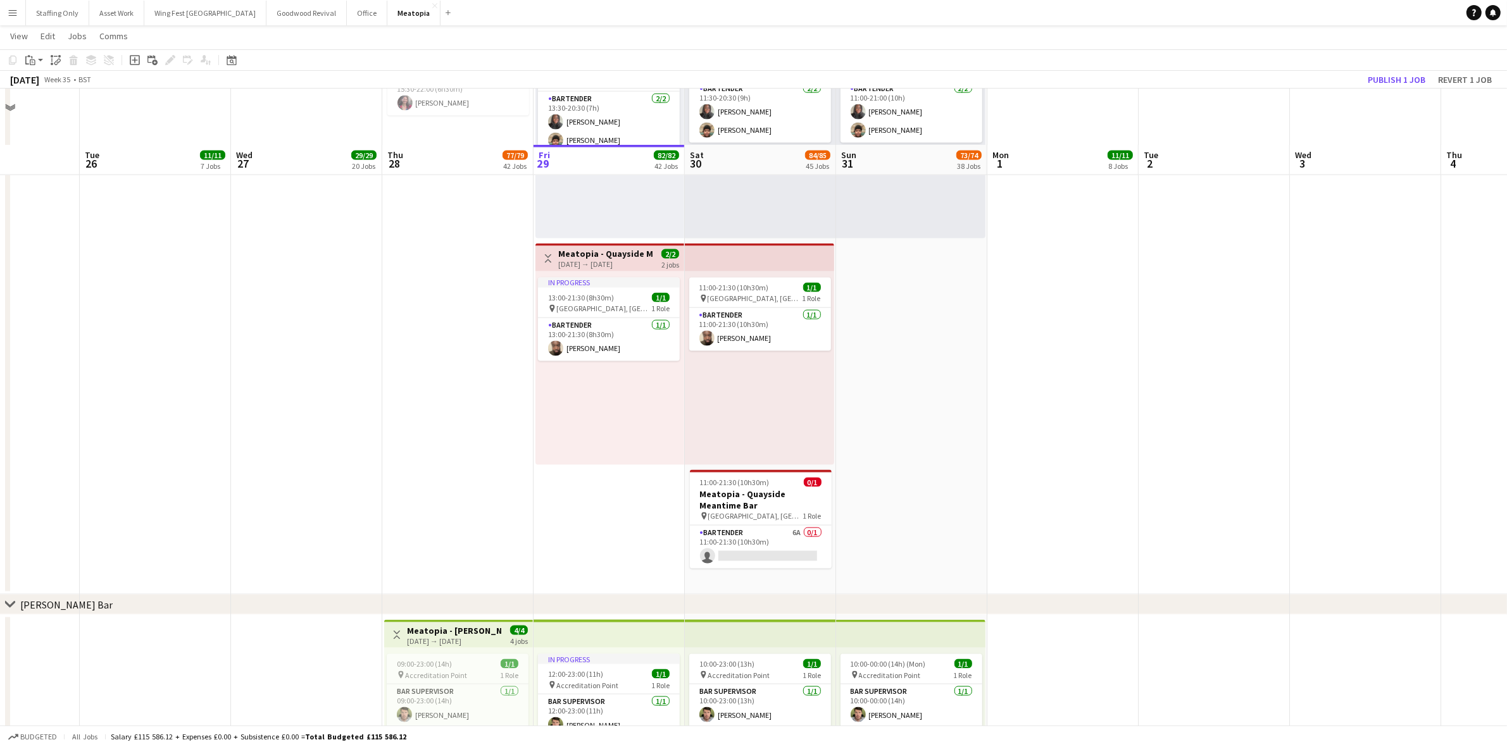
scroll to position [8304, 0]
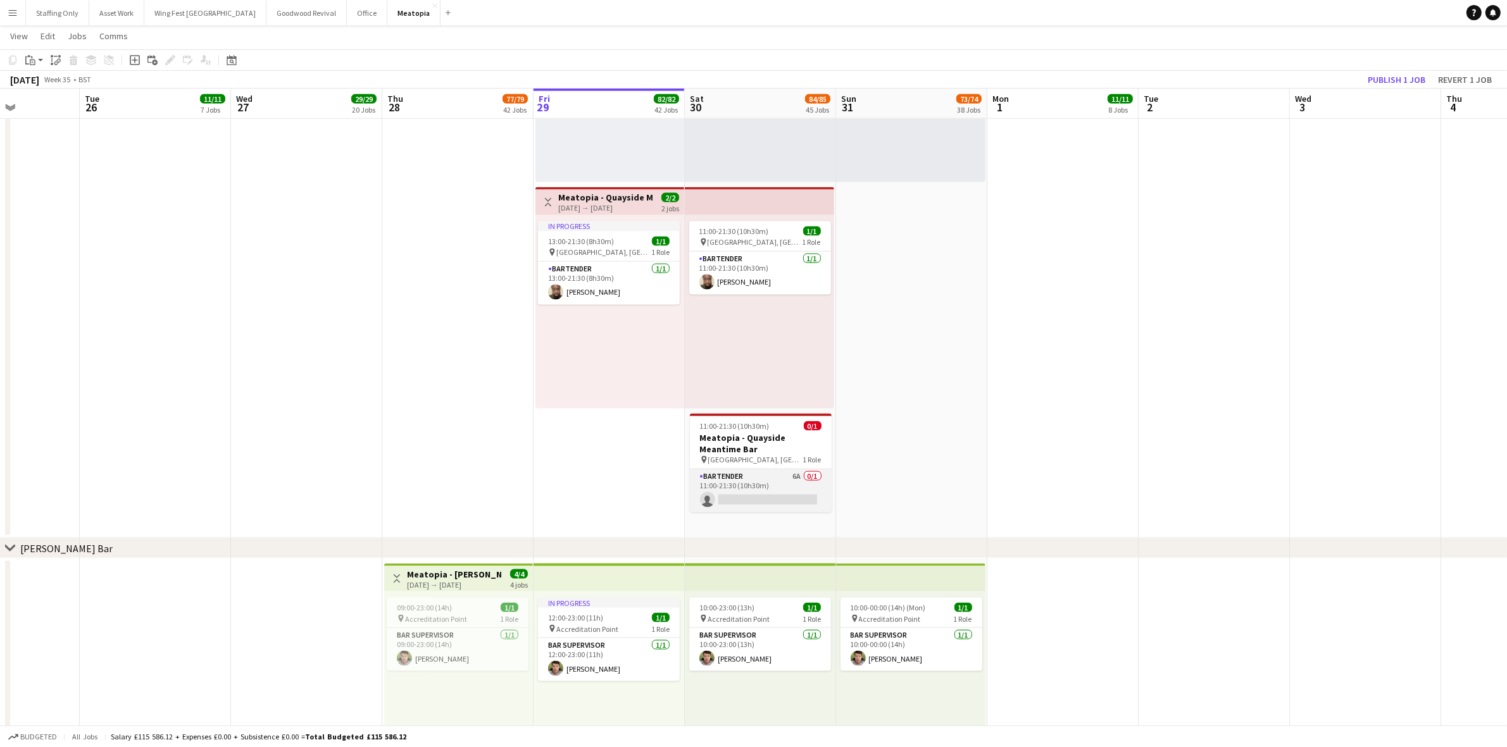
click at [732, 485] on app-card-role "Bartender 6A 0/1 11:00-21:30 (10h30m) single-neutral-actions" at bounding box center [761, 490] width 142 height 43
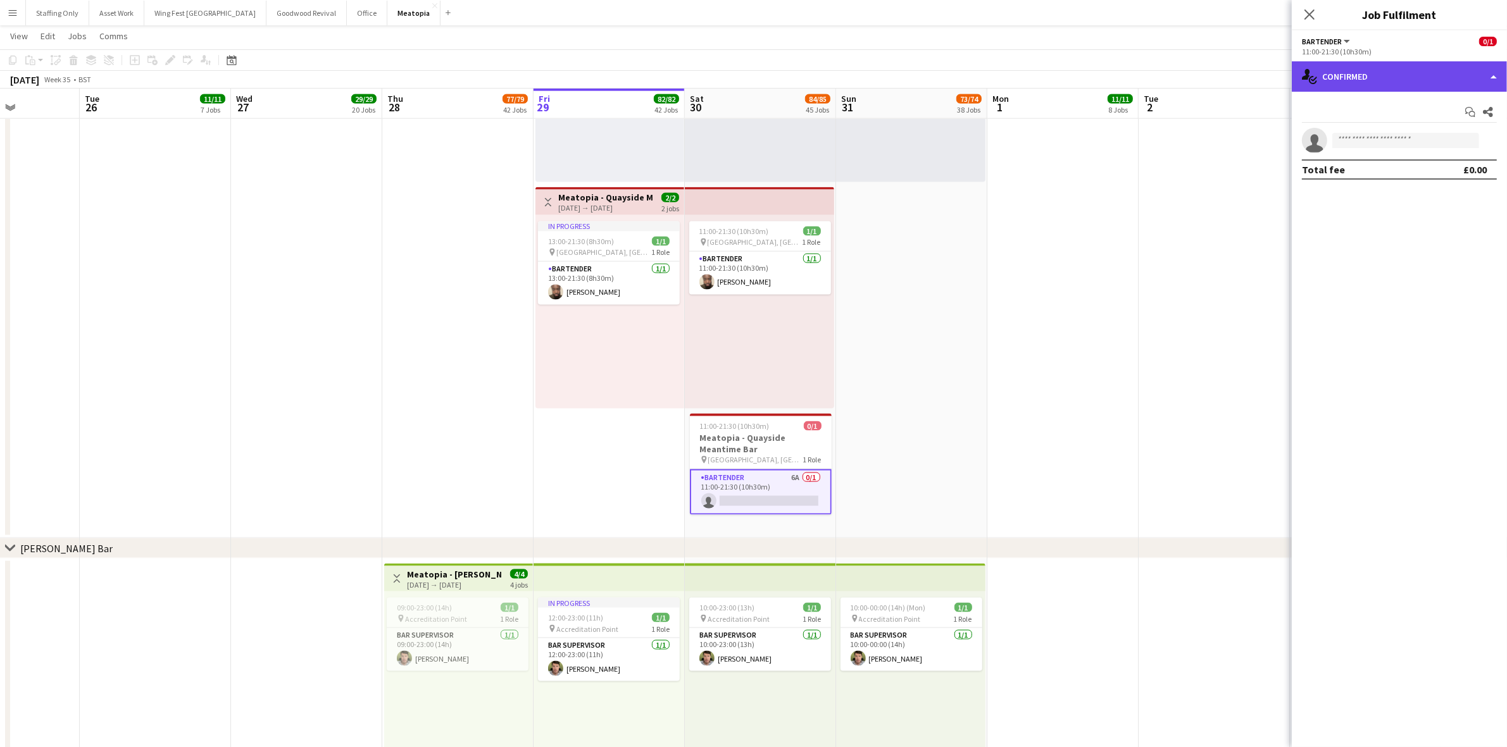
click at [1362, 82] on div "single-neutral-actions-check-2 Confirmed" at bounding box center [1398, 76] width 215 height 30
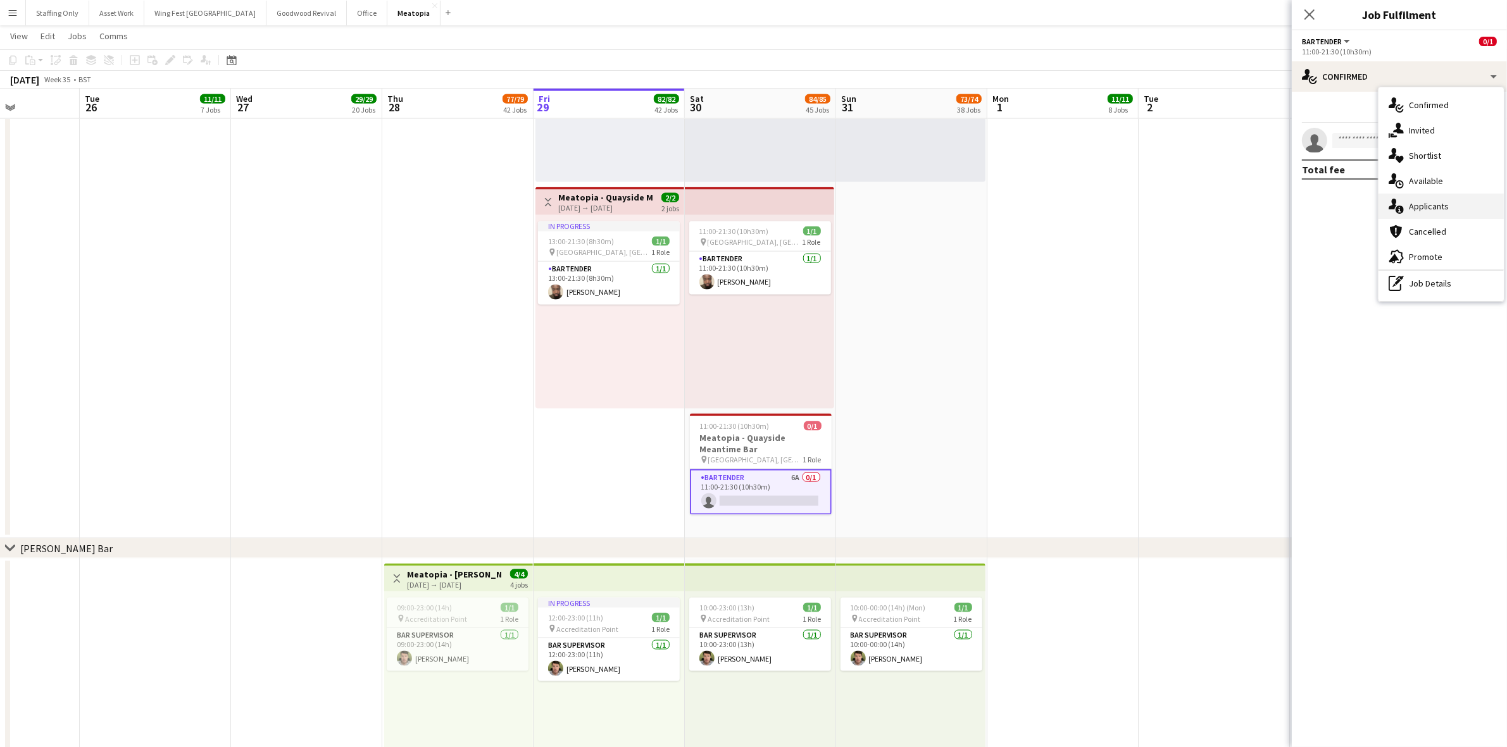
click at [1449, 209] on div "single-neutral-actions-information Applicants" at bounding box center [1440, 206] width 125 height 25
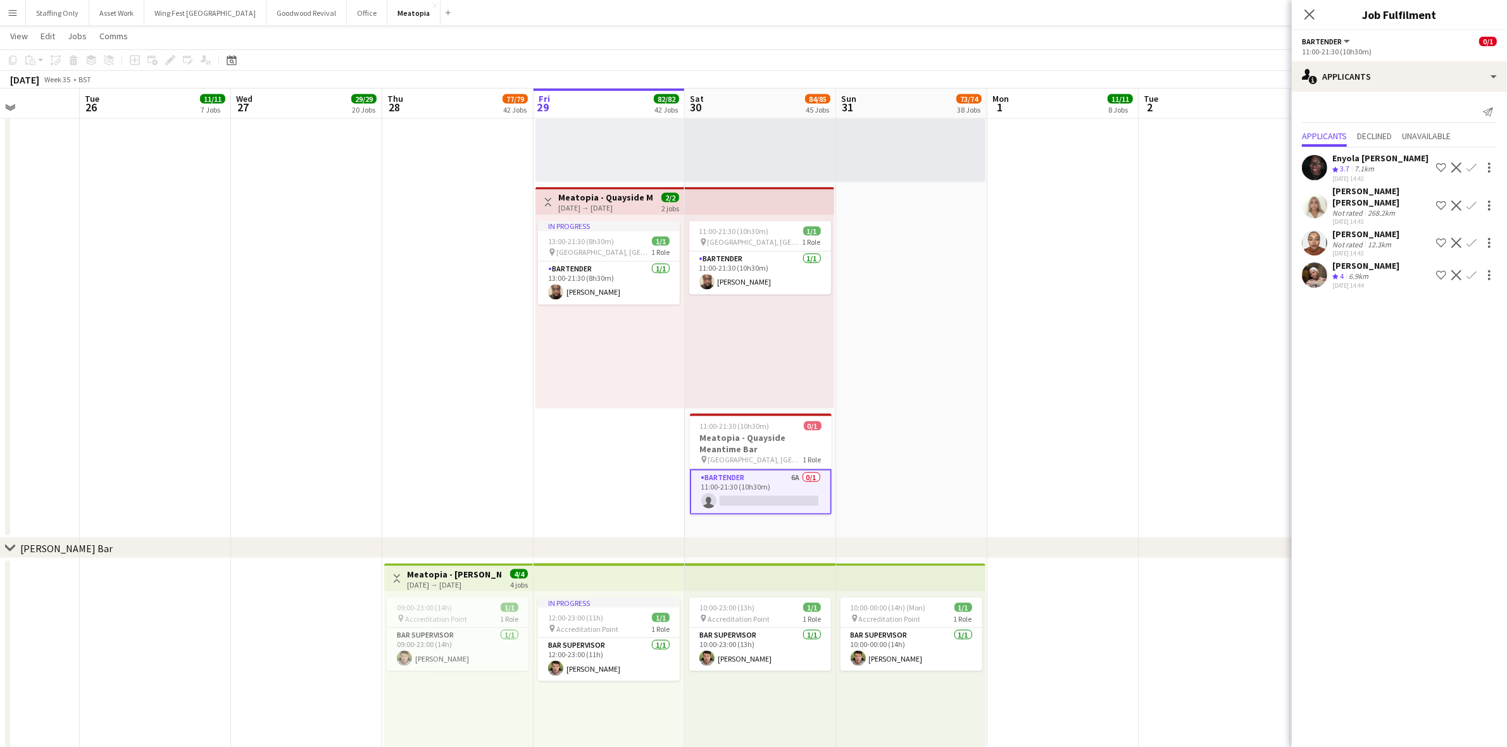
click at [1305, 268] on app-user-avatar at bounding box center [1314, 275] width 25 height 25
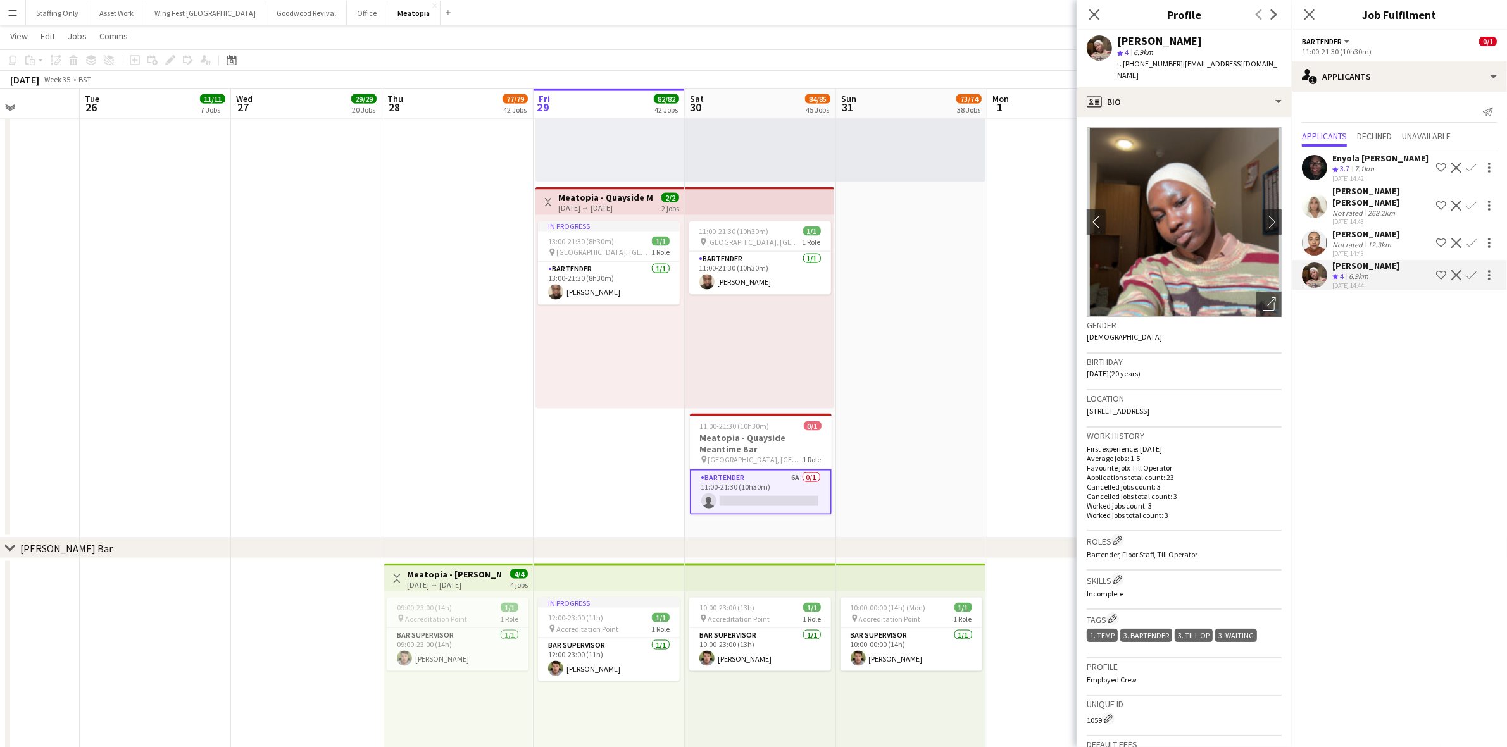
click at [1313, 230] on app-user-avatar at bounding box center [1314, 242] width 25 height 25
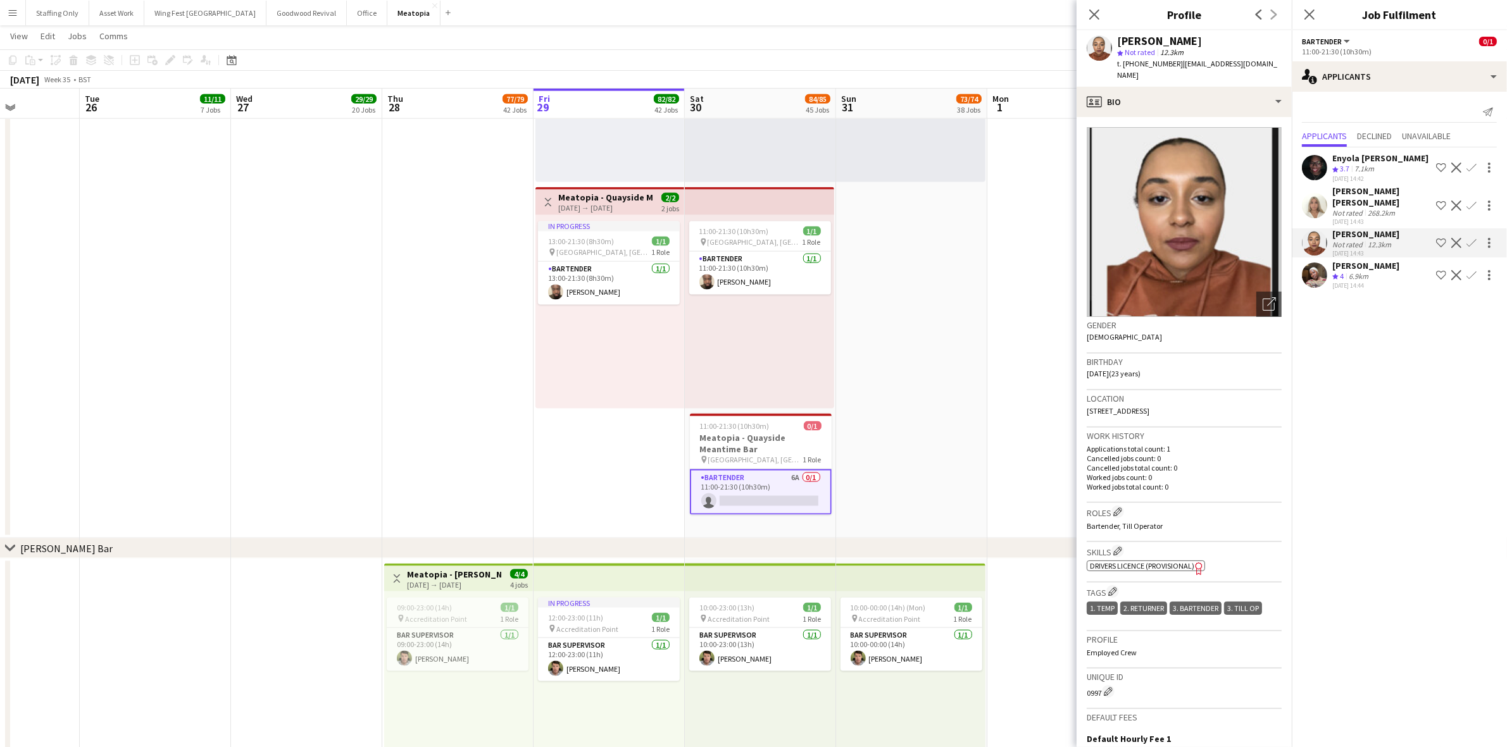
click at [1312, 267] on app-user-avatar at bounding box center [1314, 275] width 25 height 25
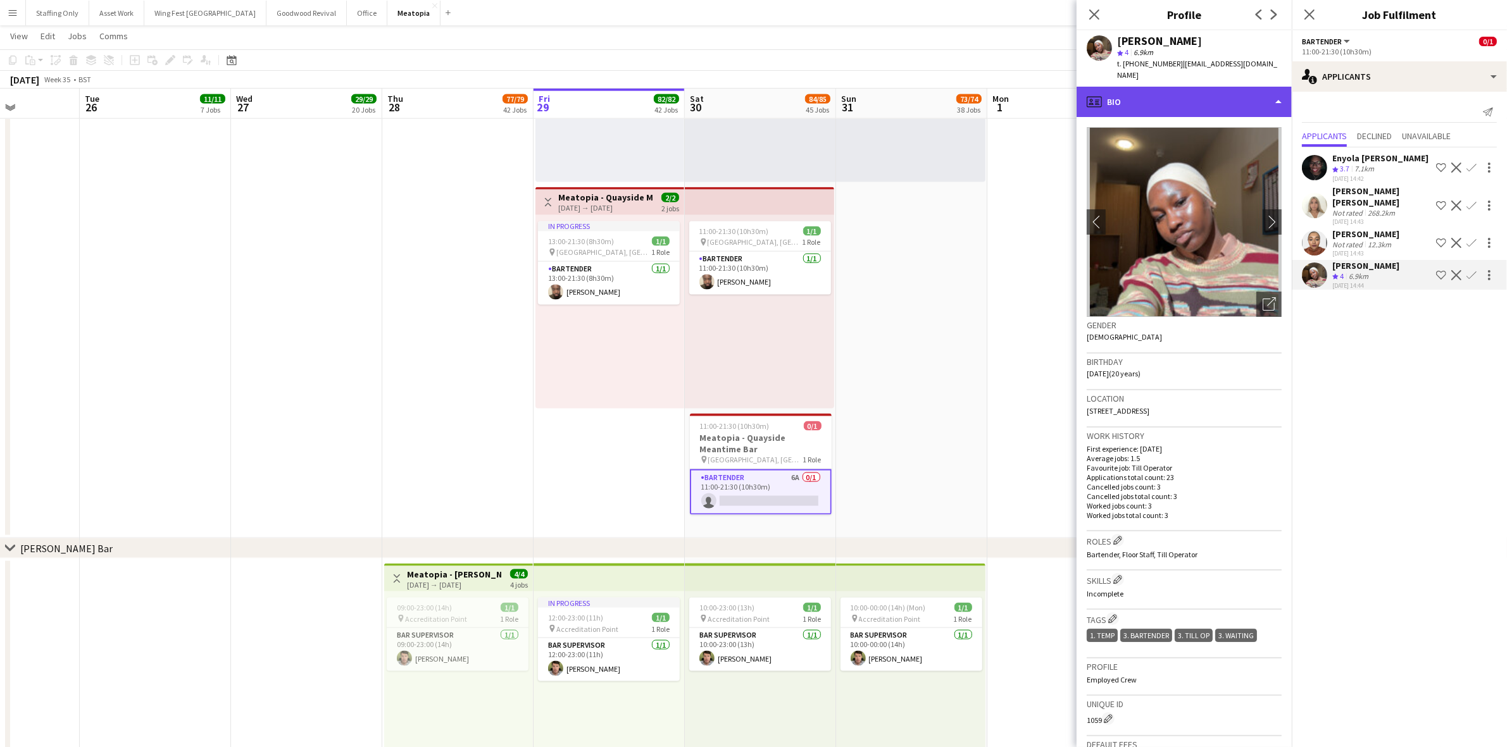
click at [1177, 105] on div "profile Bio" at bounding box center [1183, 102] width 215 height 30
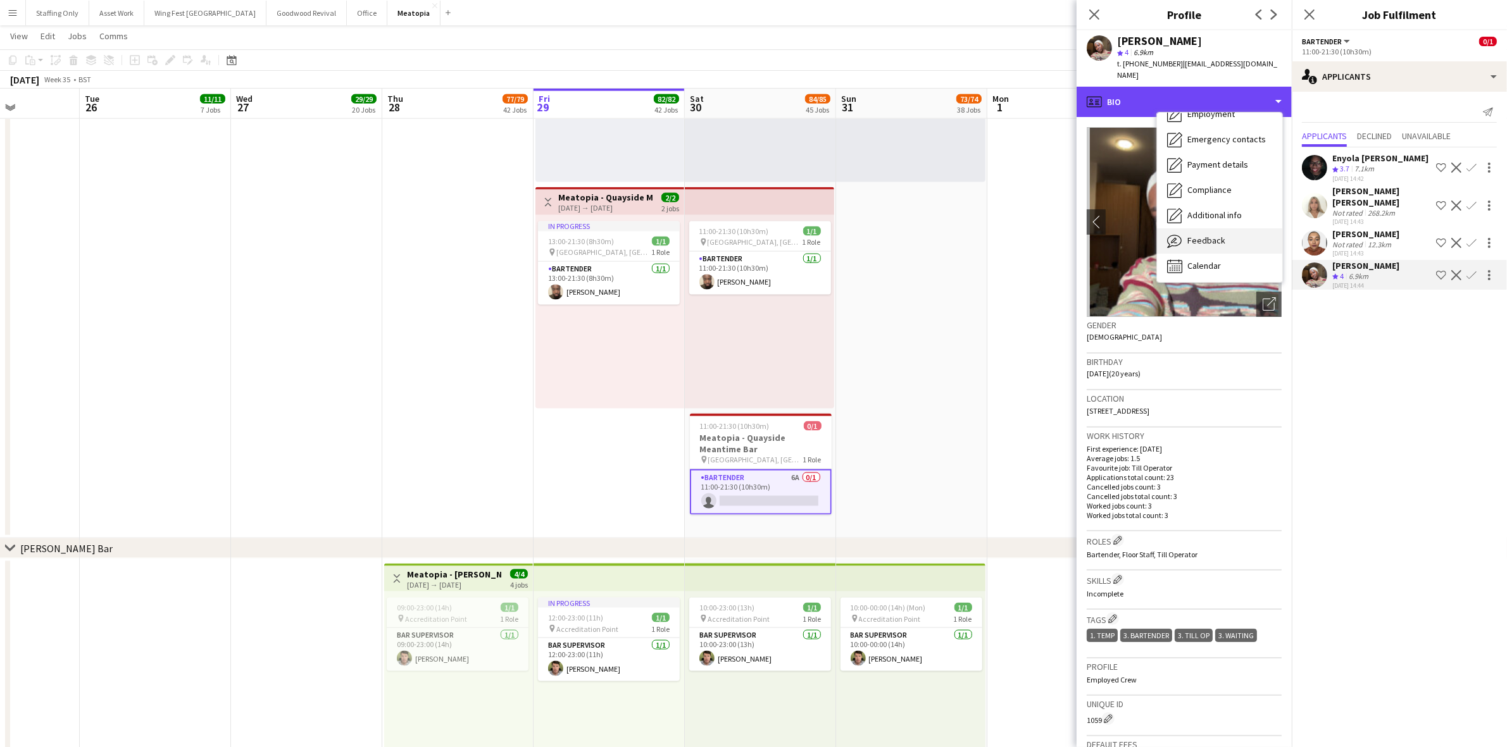
scroll to position [93, 0]
click at [1235, 231] on div "Feedback Feedback" at bounding box center [1219, 239] width 125 height 25
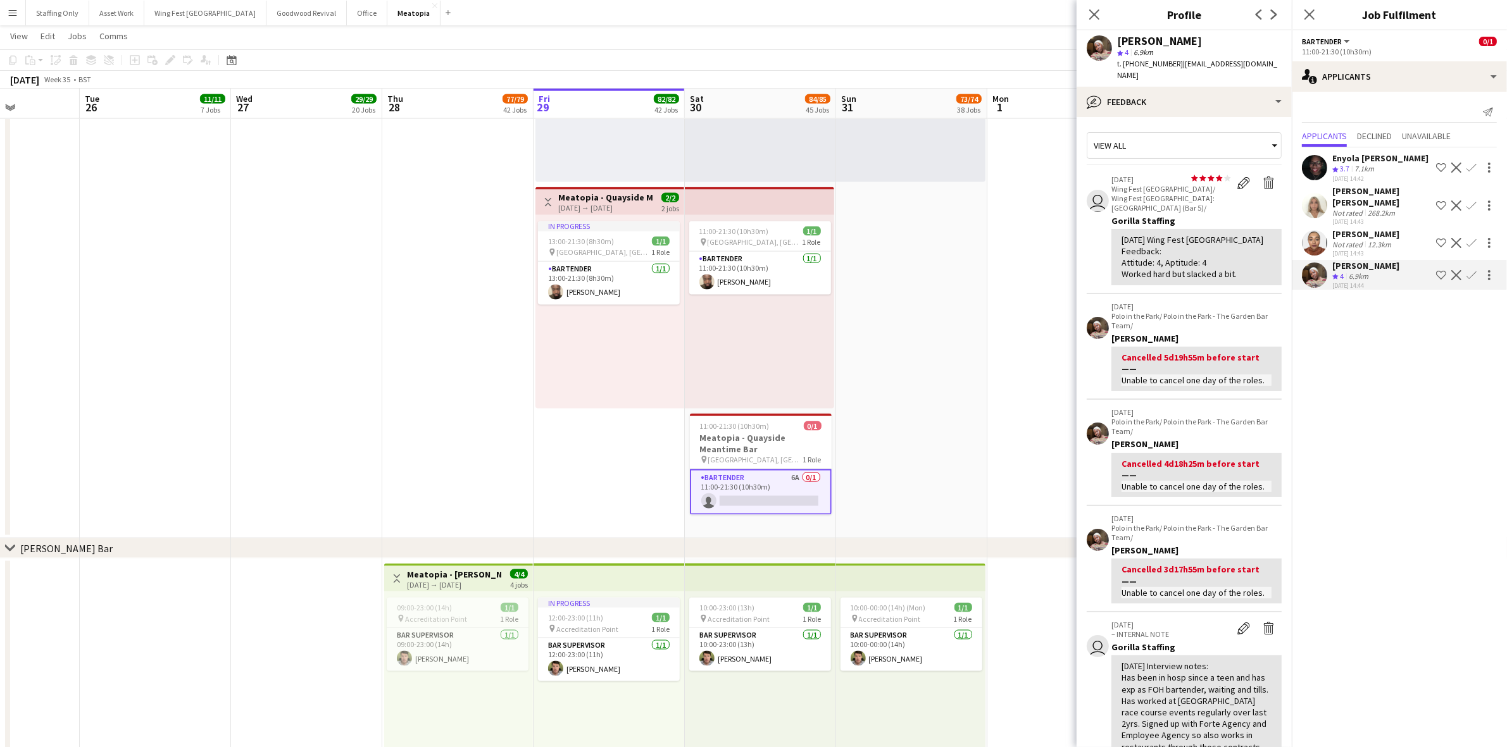
click at [1317, 170] on app-user-avatar at bounding box center [1314, 167] width 25 height 25
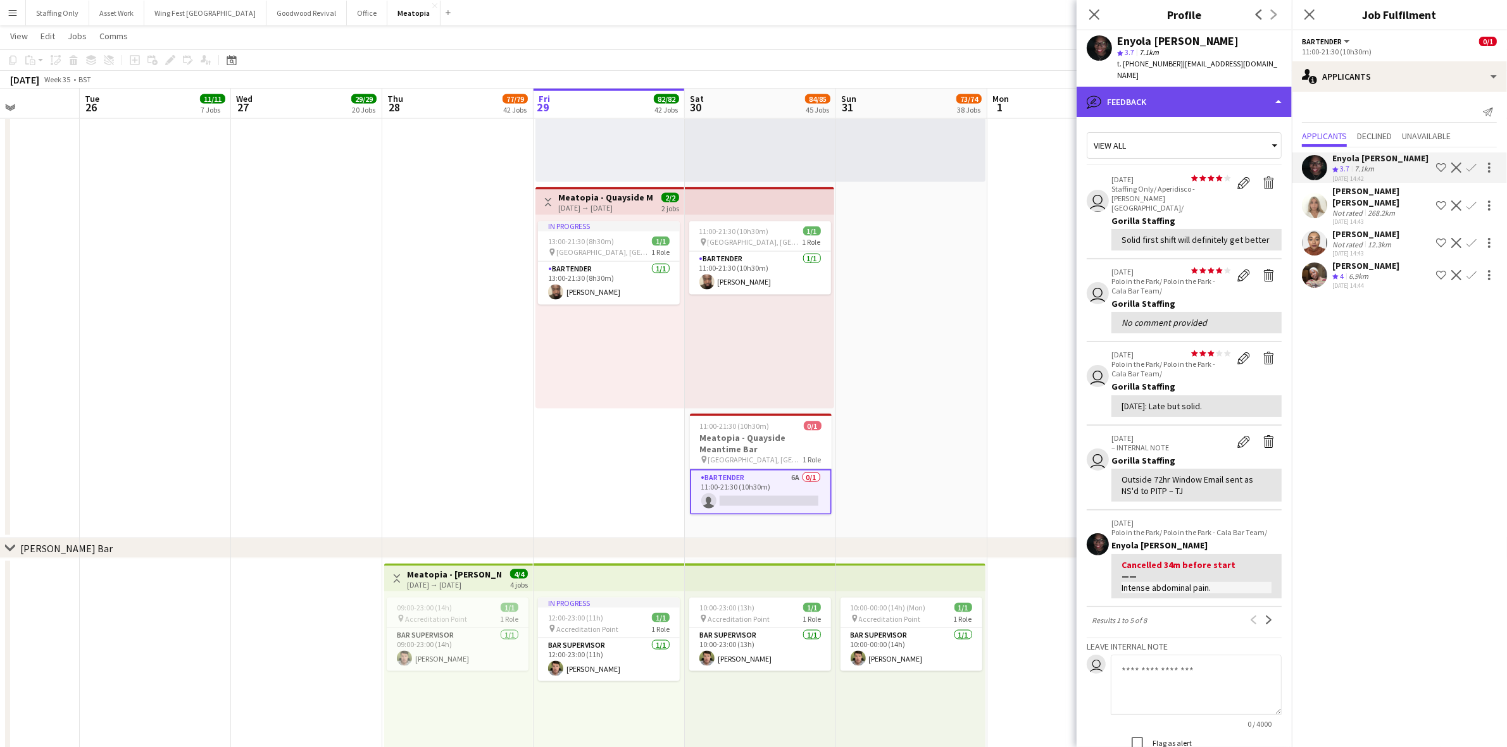
click at [1163, 92] on div "bubble-pencil Feedback" at bounding box center [1183, 102] width 215 height 30
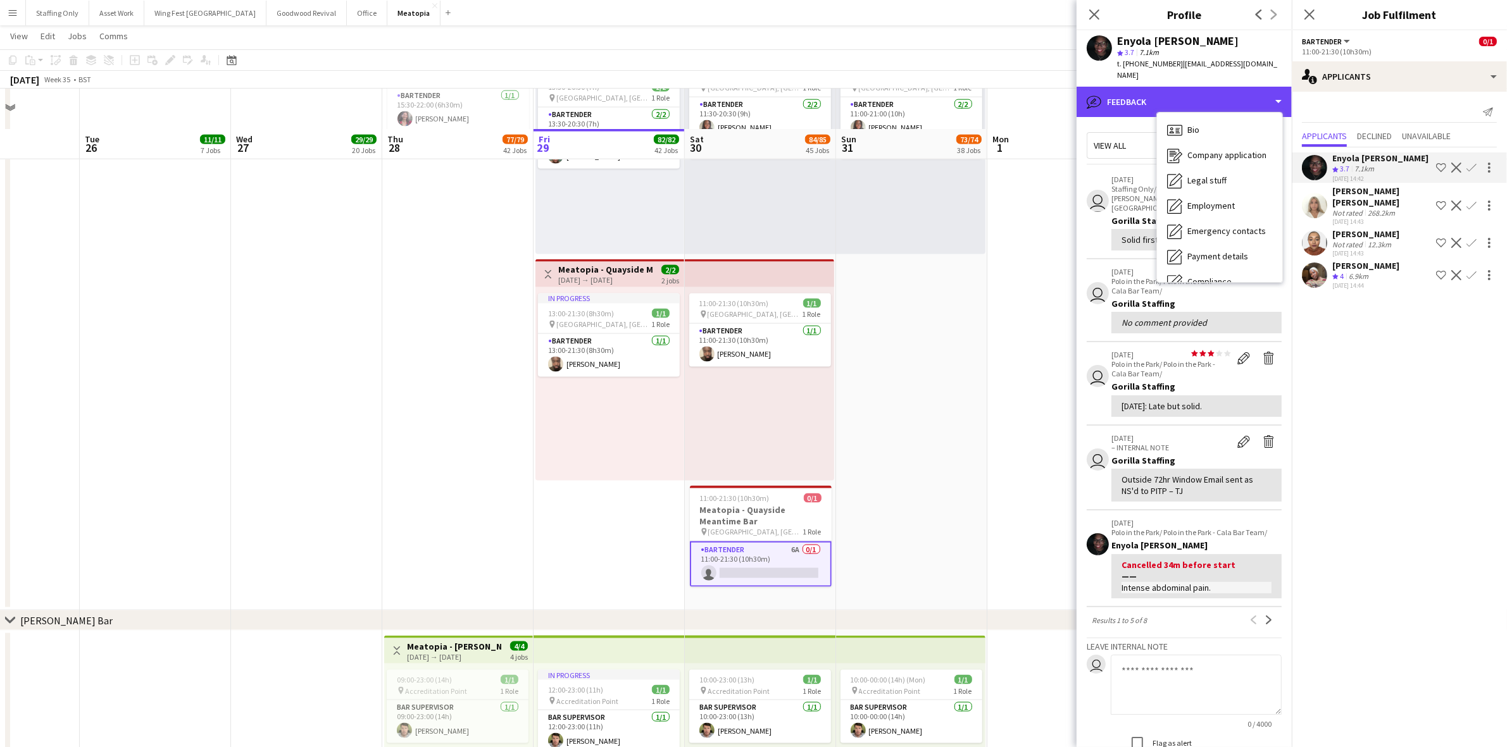
scroll to position [8225, 0]
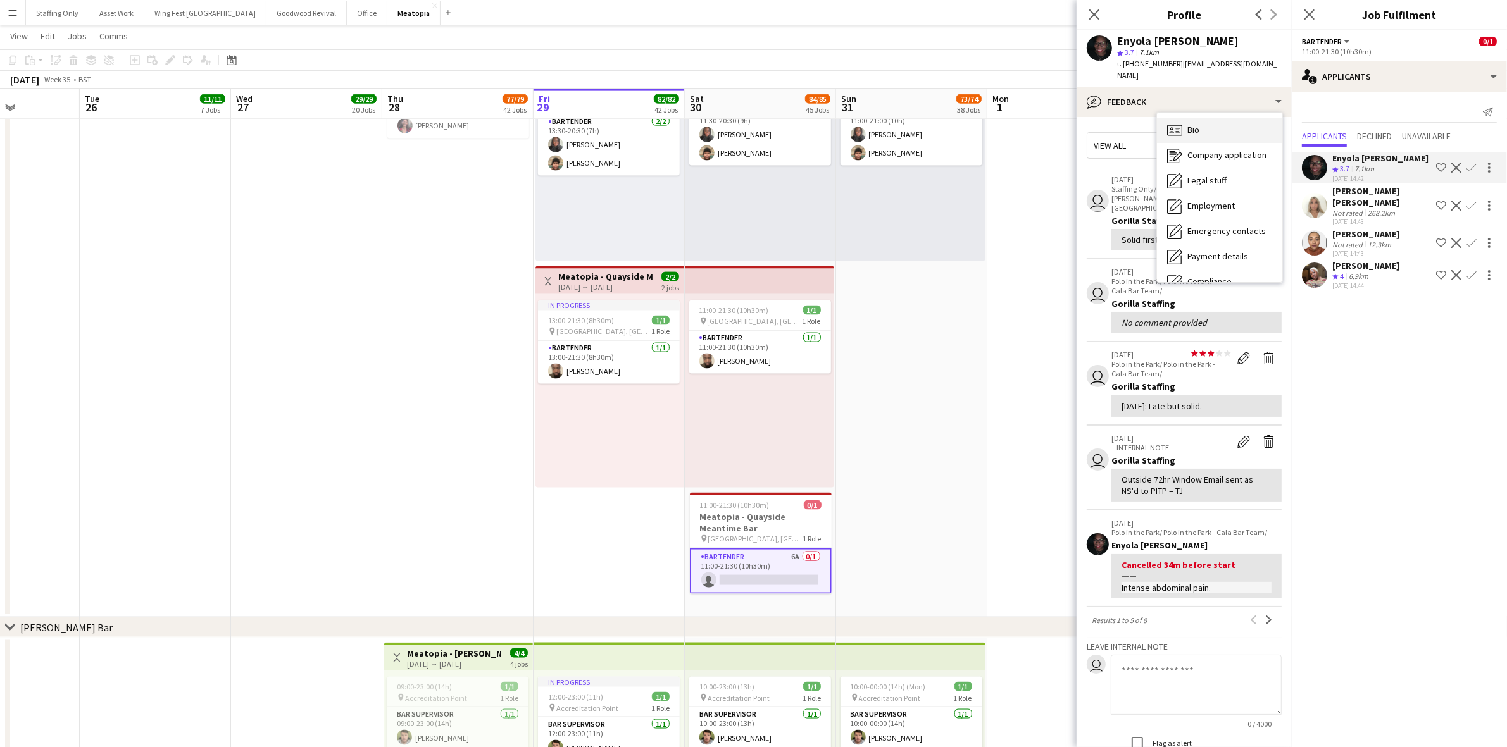
click at [1196, 124] on span "Bio" at bounding box center [1193, 129] width 12 height 11
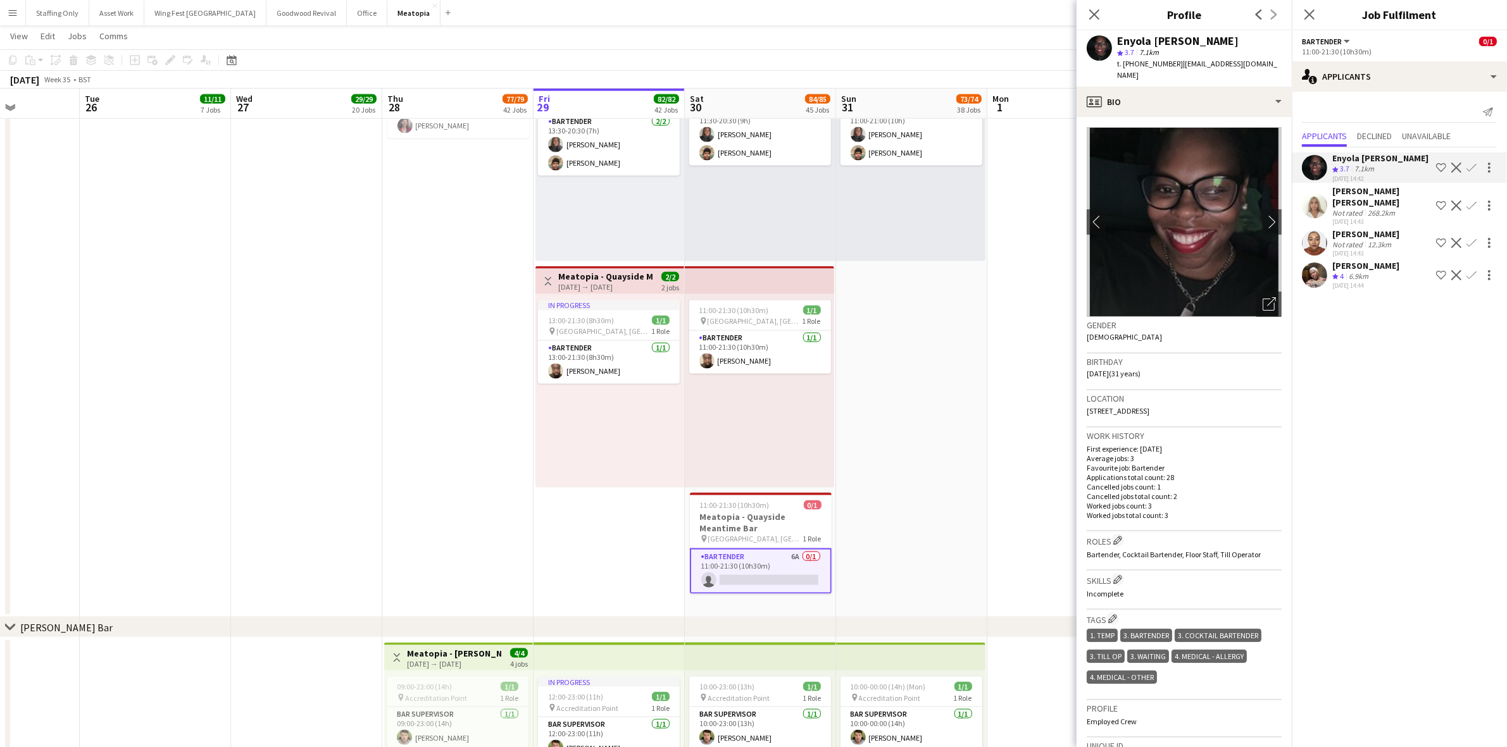
click at [1313, 200] on app-user-avatar at bounding box center [1314, 205] width 25 height 25
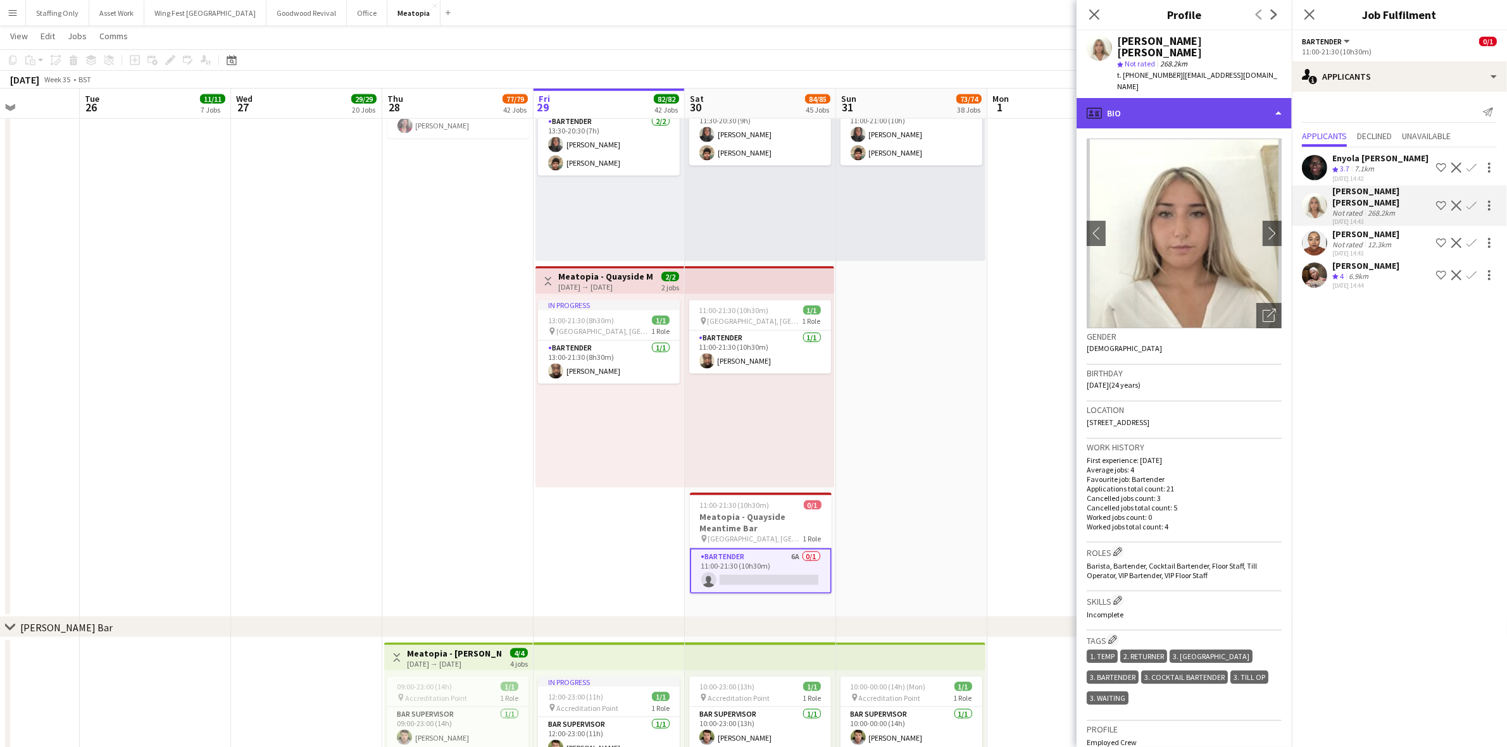
click at [1124, 98] on div "profile Bio" at bounding box center [1183, 113] width 215 height 30
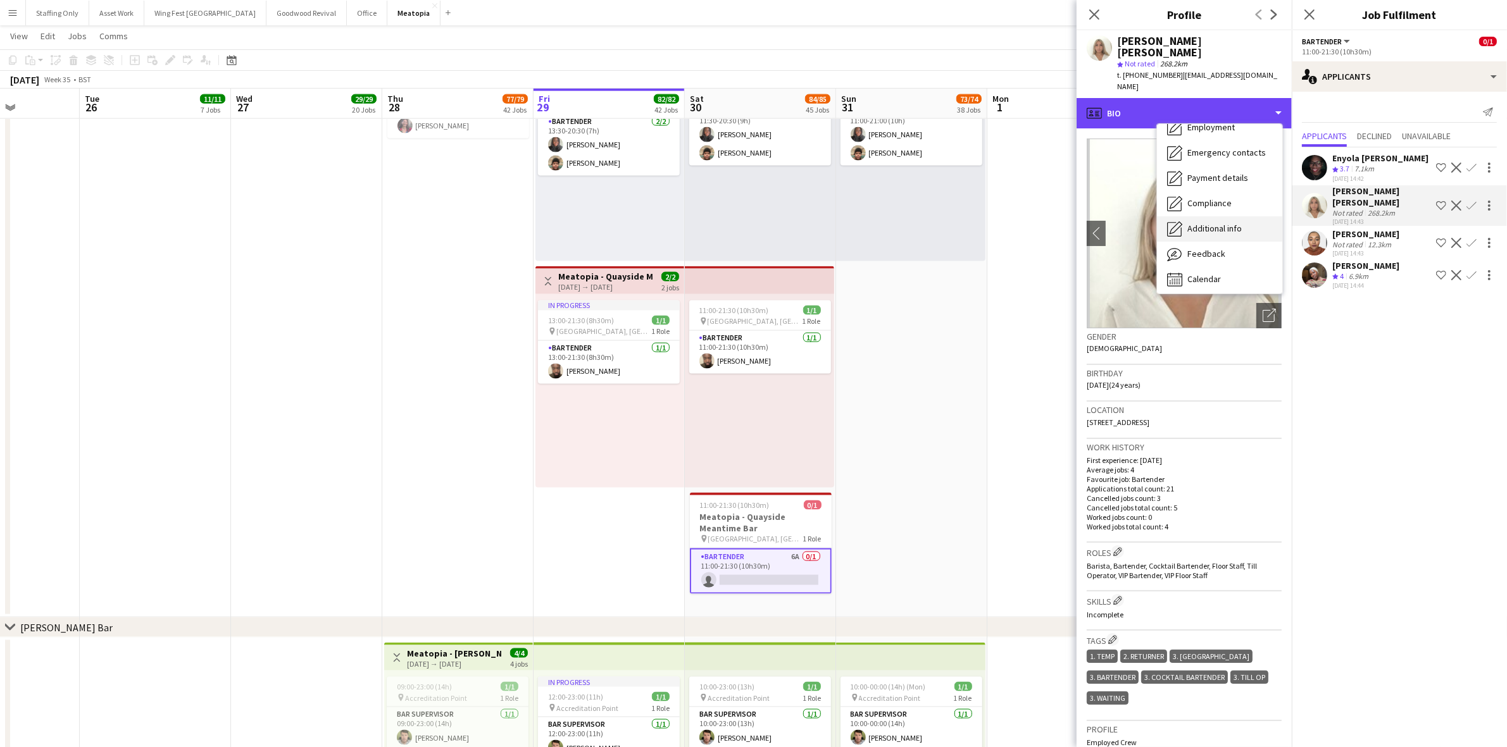
scroll to position [93, 0]
click at [1219, 270] on span "Calendar" at bounding box center [1204, 275] width 34 height 11
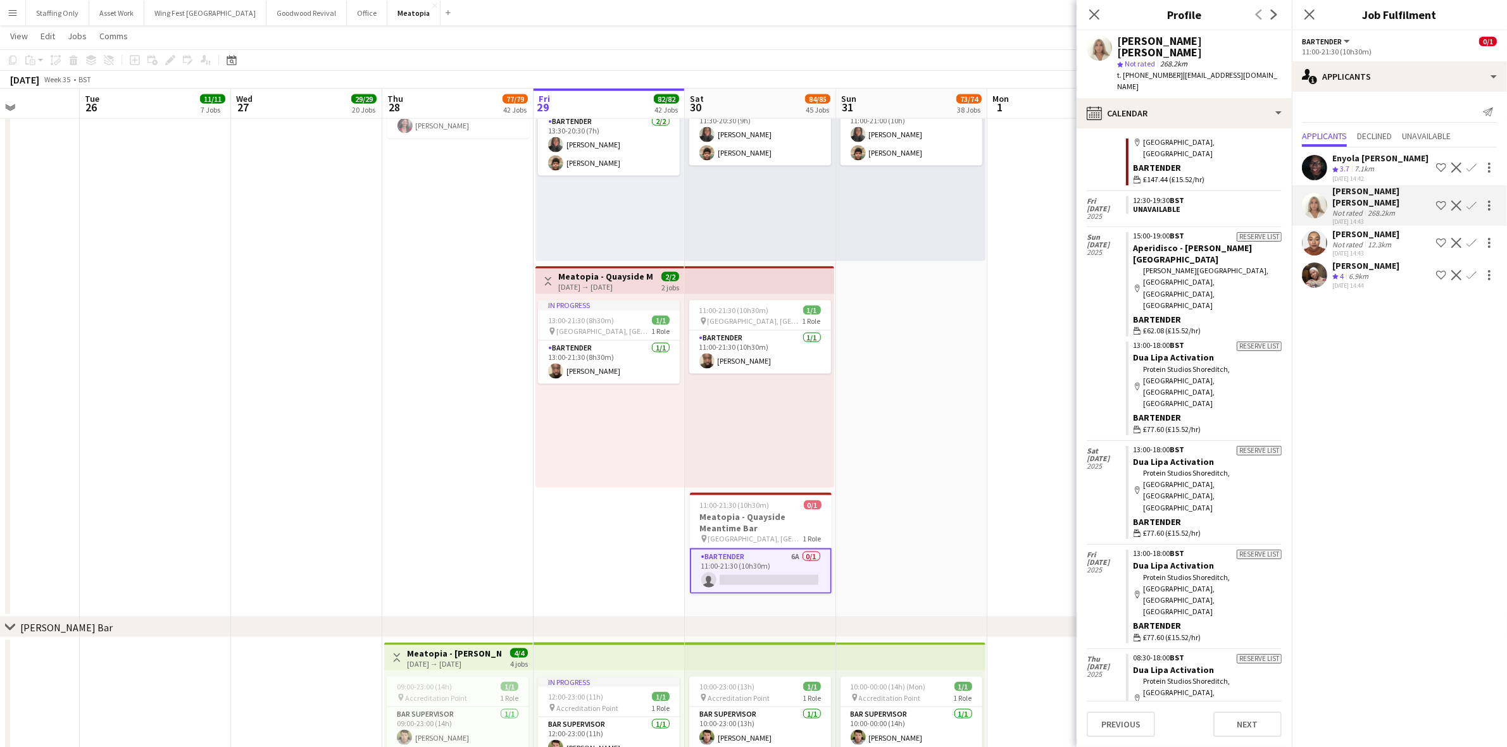
scroll to position [0, 0]
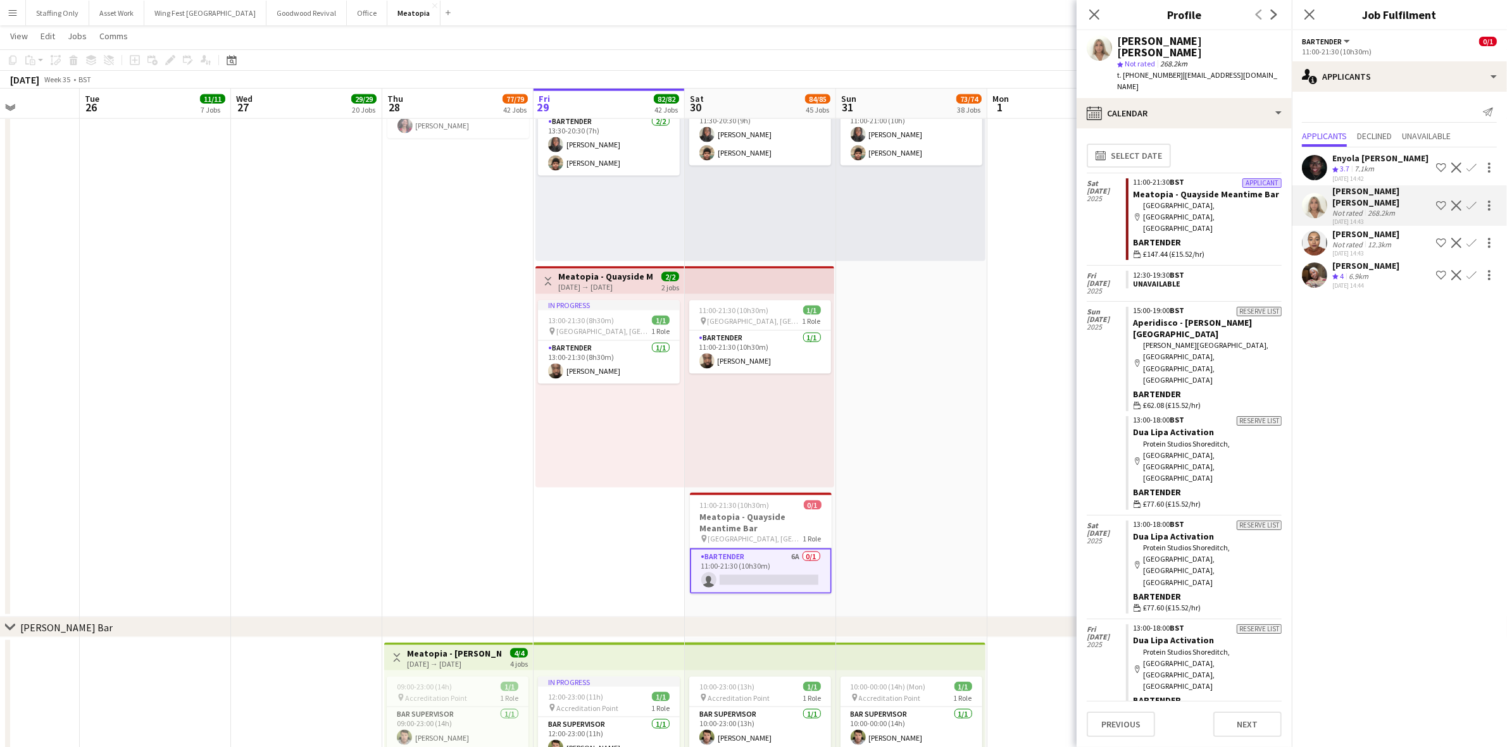
click at [1470, 201] on app-icon "Confirm" at bounding box center [1471, 206] width 10 height 10
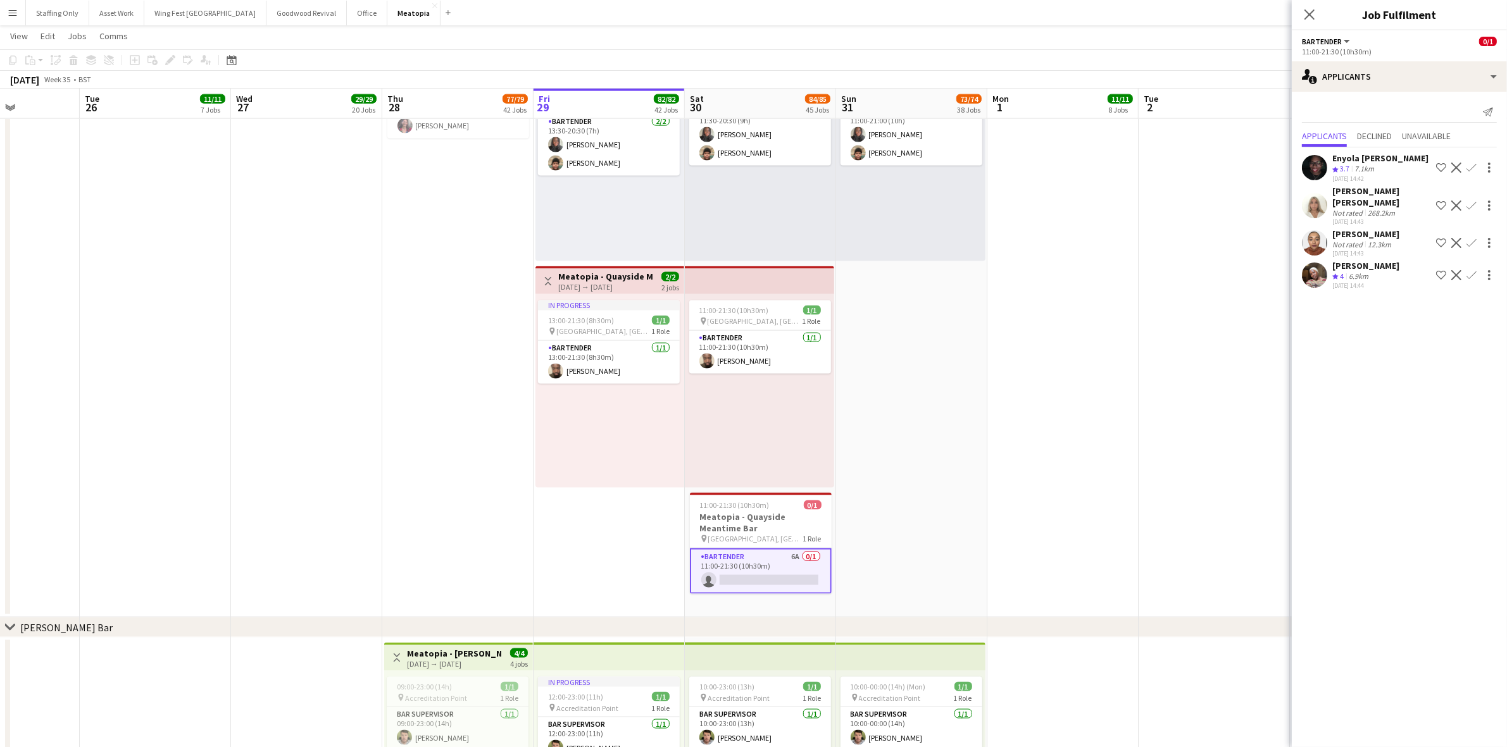
click at [1470, 201] on app-icon "Confirm" at bounding box center [1471, 206] width 10 height 10
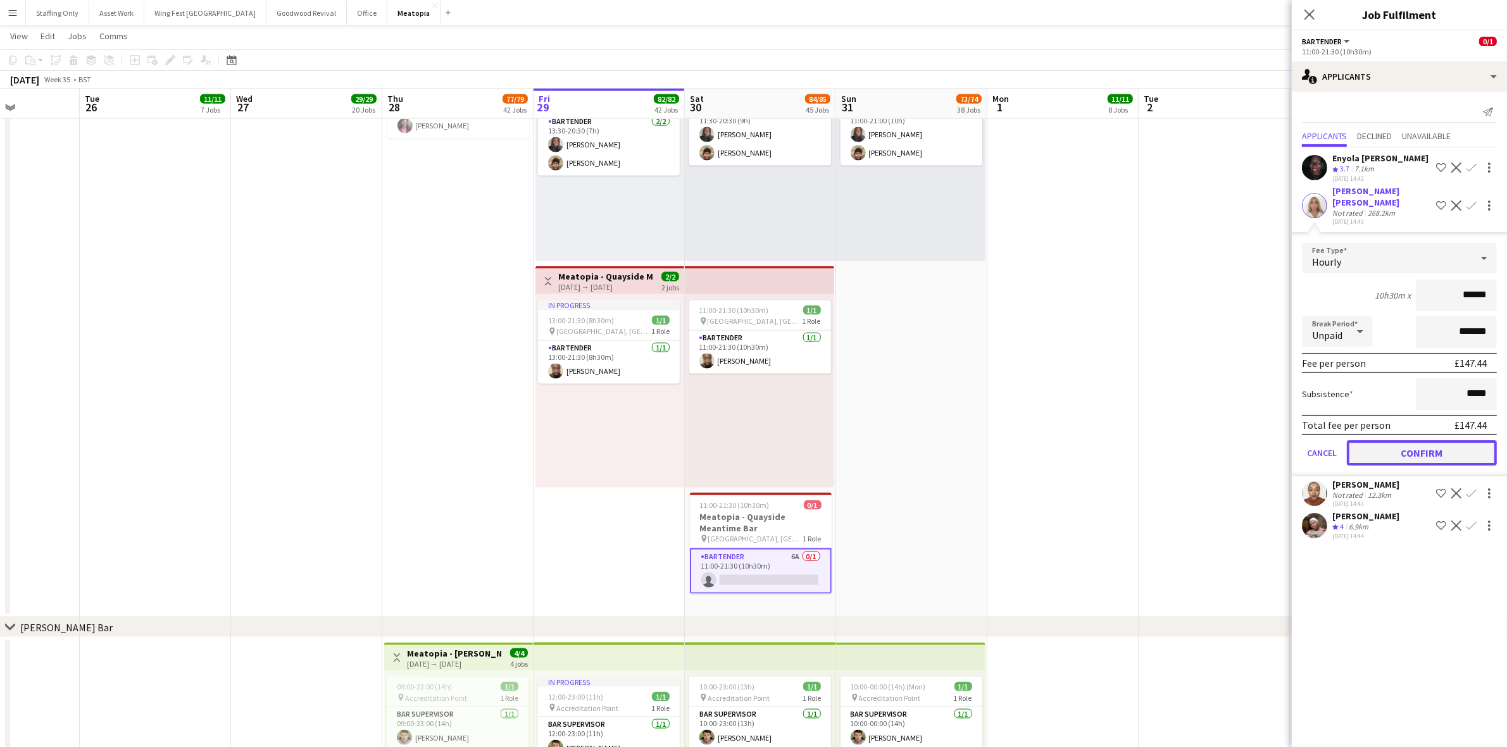
click at [1448, 440] on button "Confirm" at bounding box center [1421, 452] width 150 height 25
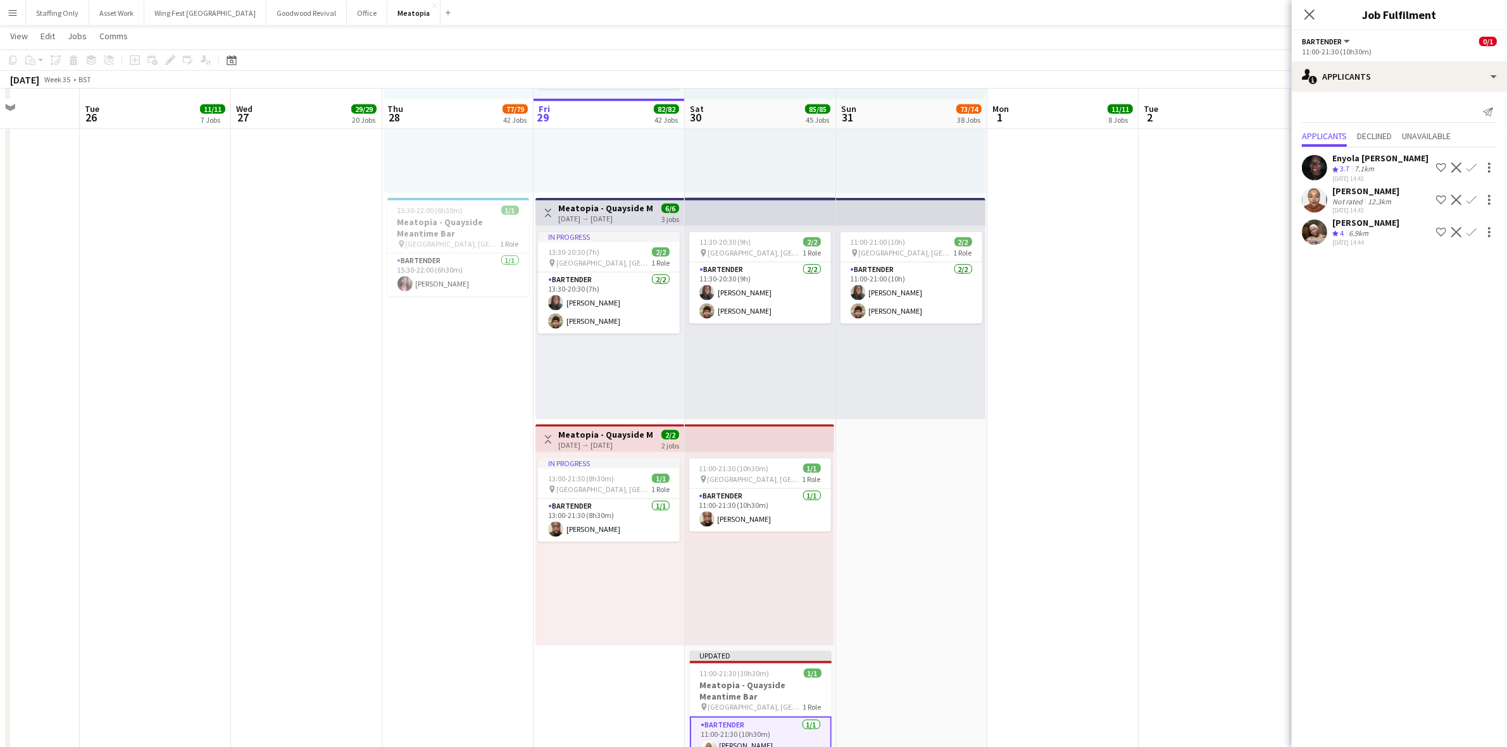
scroll to position [8146, 0]
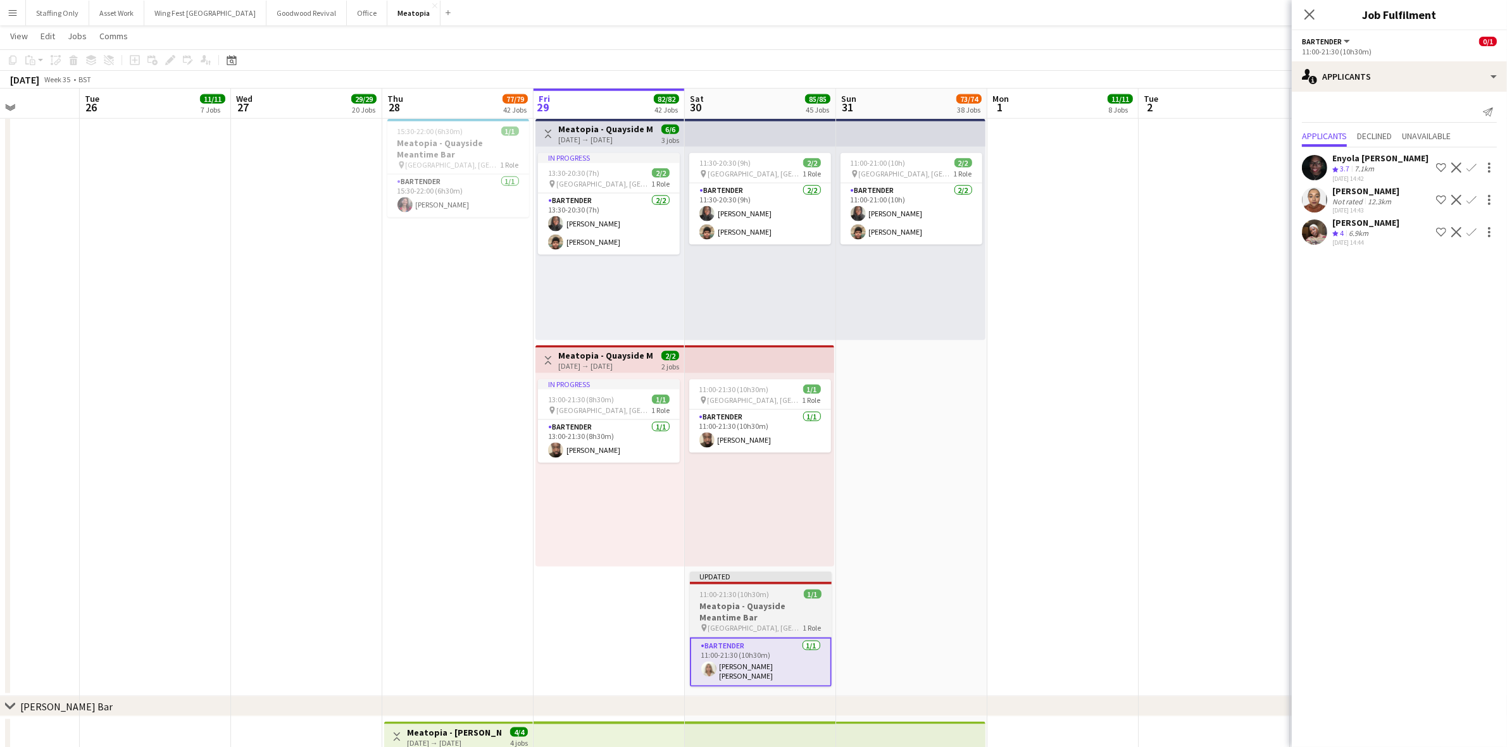
click at [717, 616] on h3 "Meatopia - Quayside Meantime Bar" at bounding box center [761, 611] width 142 height 23
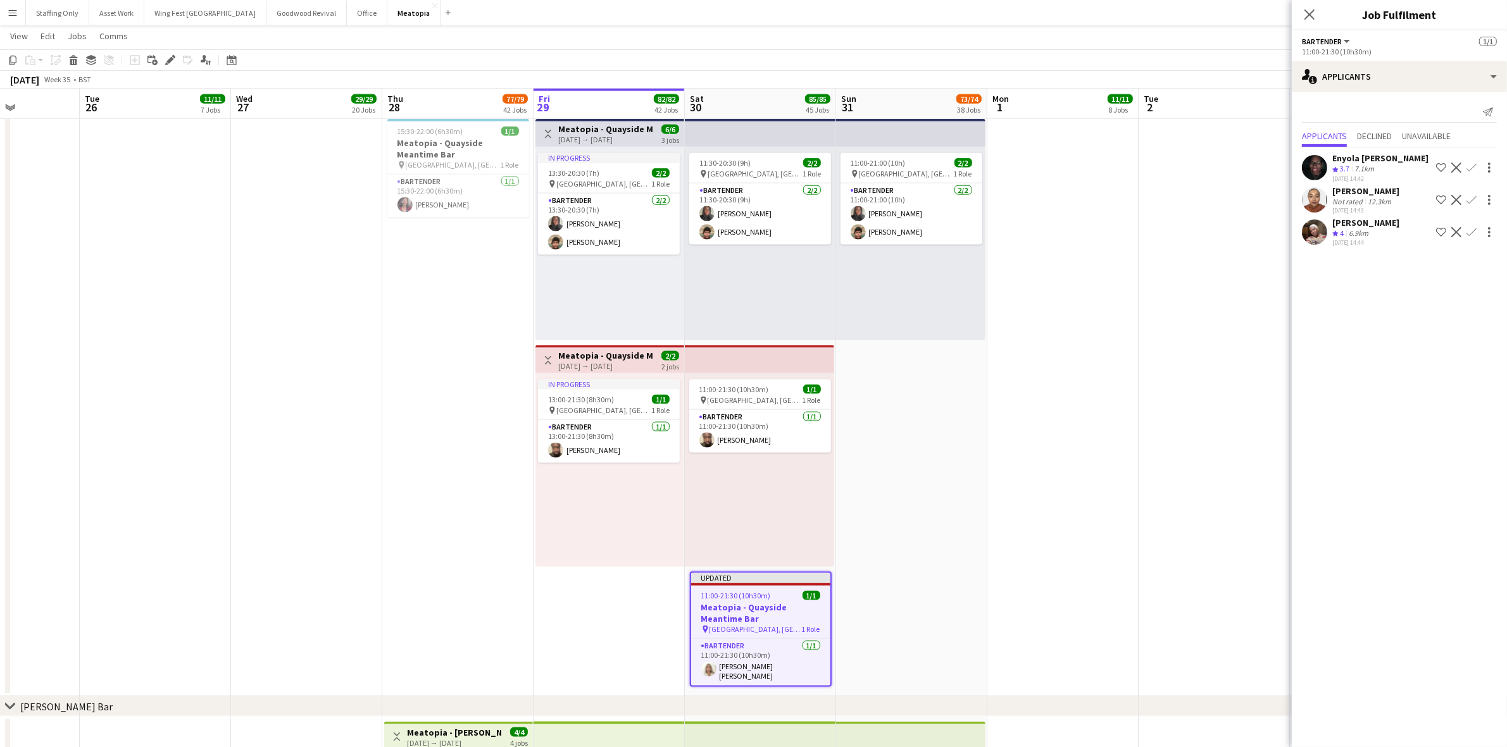
scroll to position [0, 375]
click at [168, 61] on icon at bounding box center [169, 60] width 7 height 7
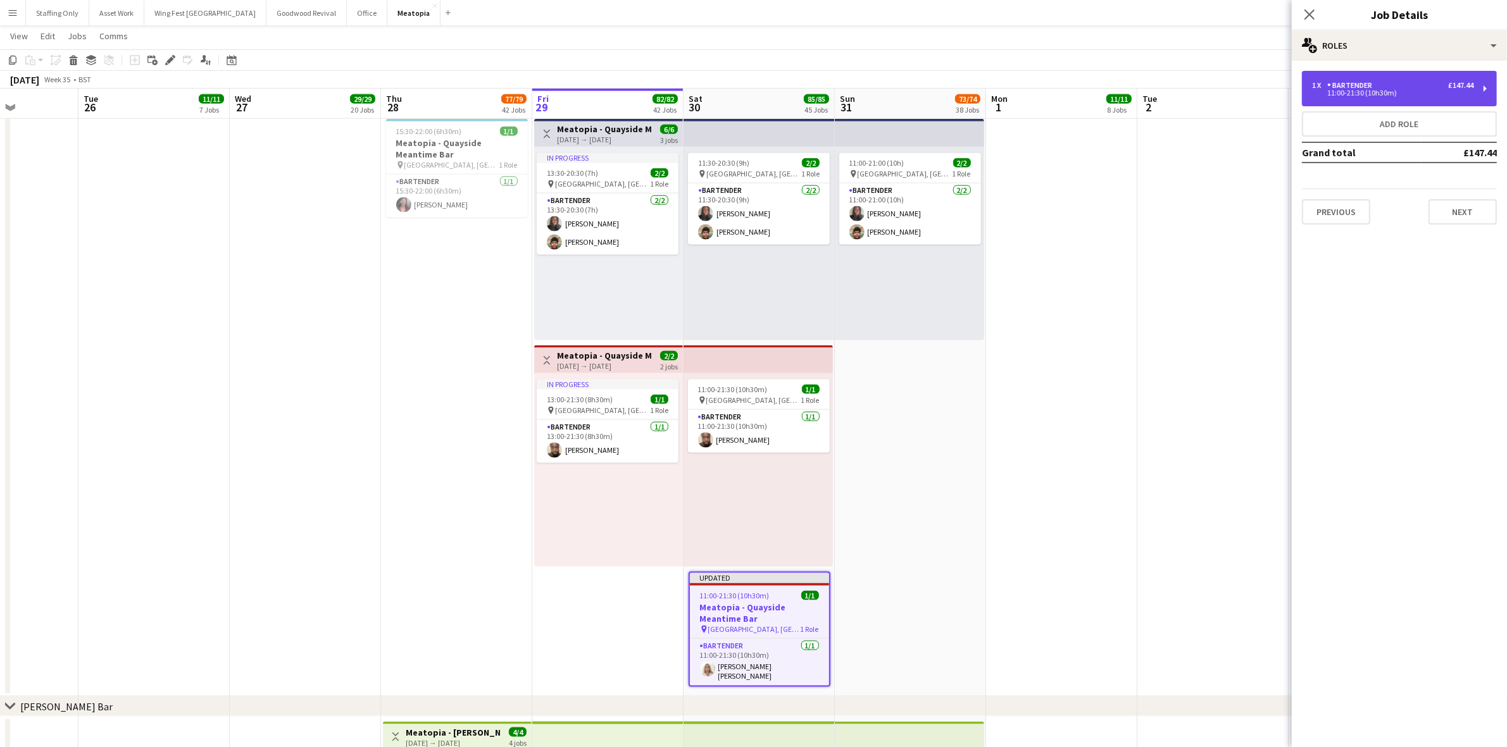
click at [1336, 103] on div "1 x Bartender £147.44 11:00-21:30 (10h30m)" at bounding box center [1399, 88] width 195 height 35
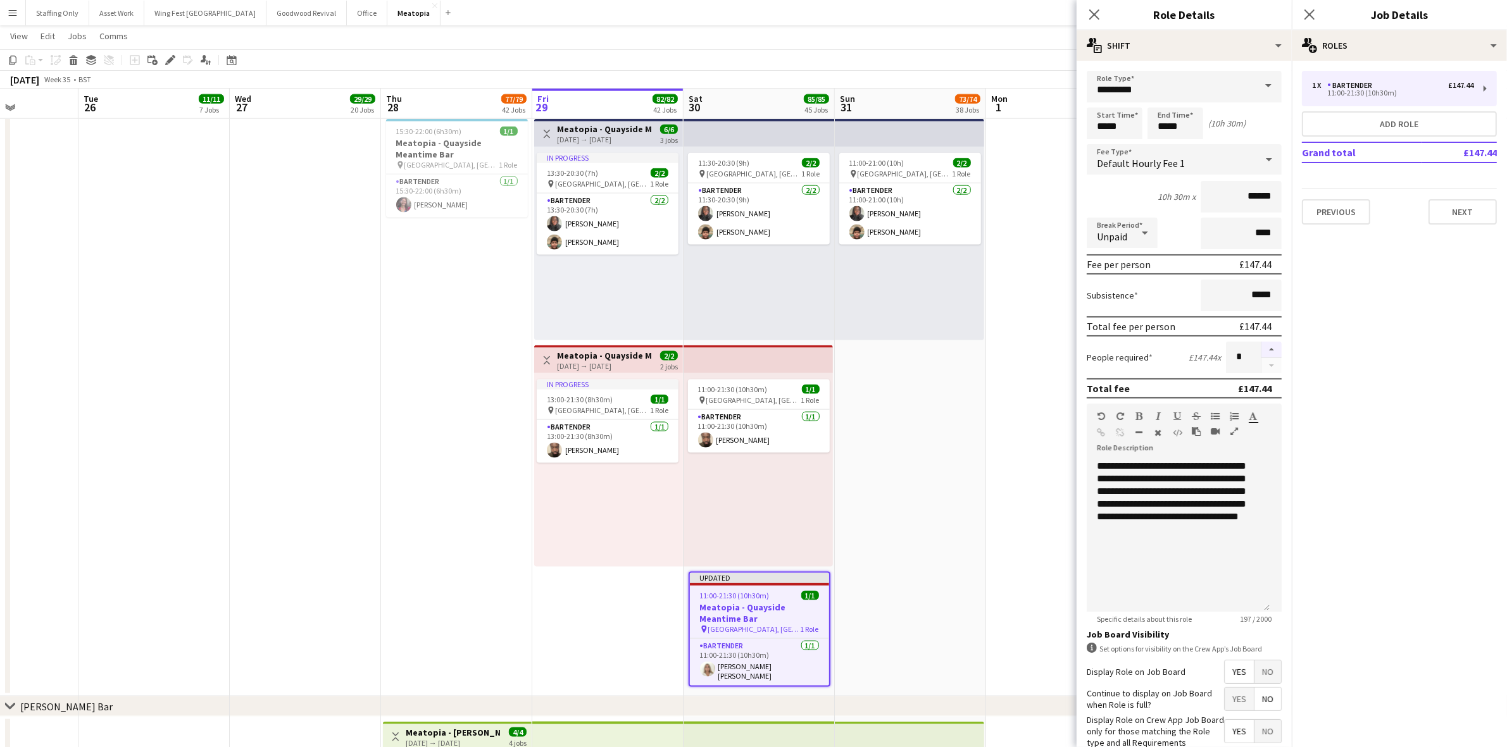
click at [1261, 348] on button "button" at bounding box center [1271, 350] width 20 height 16
type input "*"
click at [1310, 13] on icon at bounding box center [1309, 14] width 12 height 12
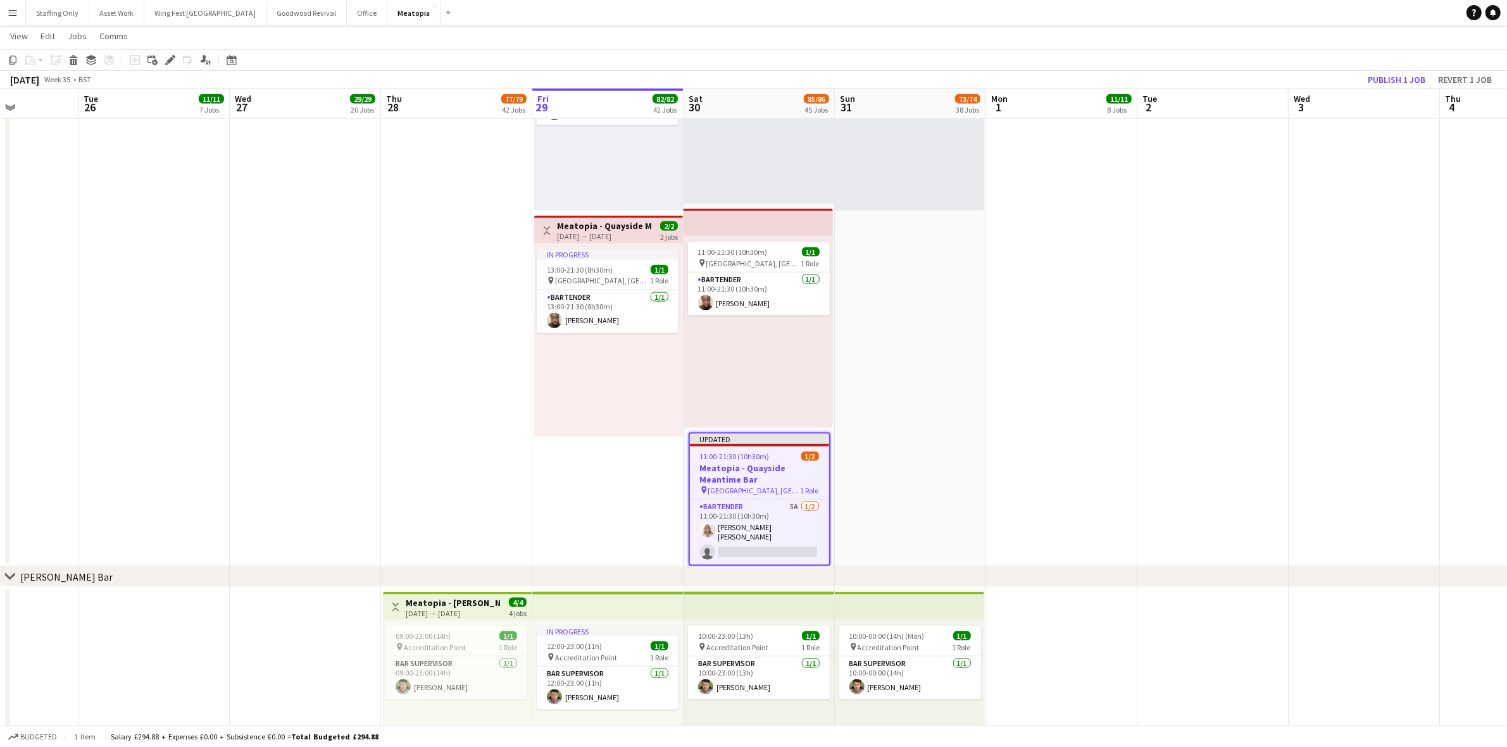
scroll to position [8304, 0]
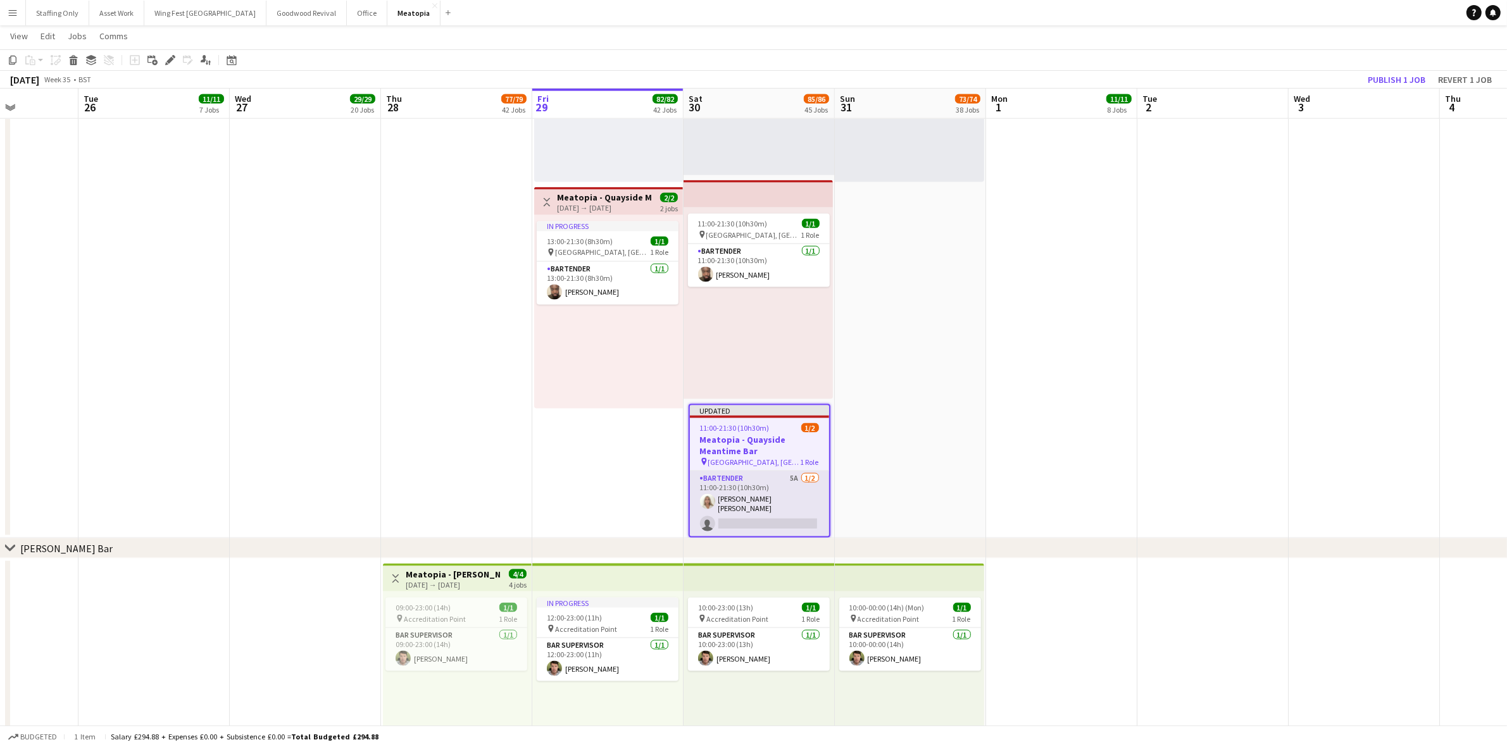
click at [766, 478] on app-card-role "Bartender 5A [DATE] 11:00-21:30 (10h30m) [PERSON_NAME] [PERSON_NAME] single-neu…" at bounding box center [759, 503] width 139 height 65
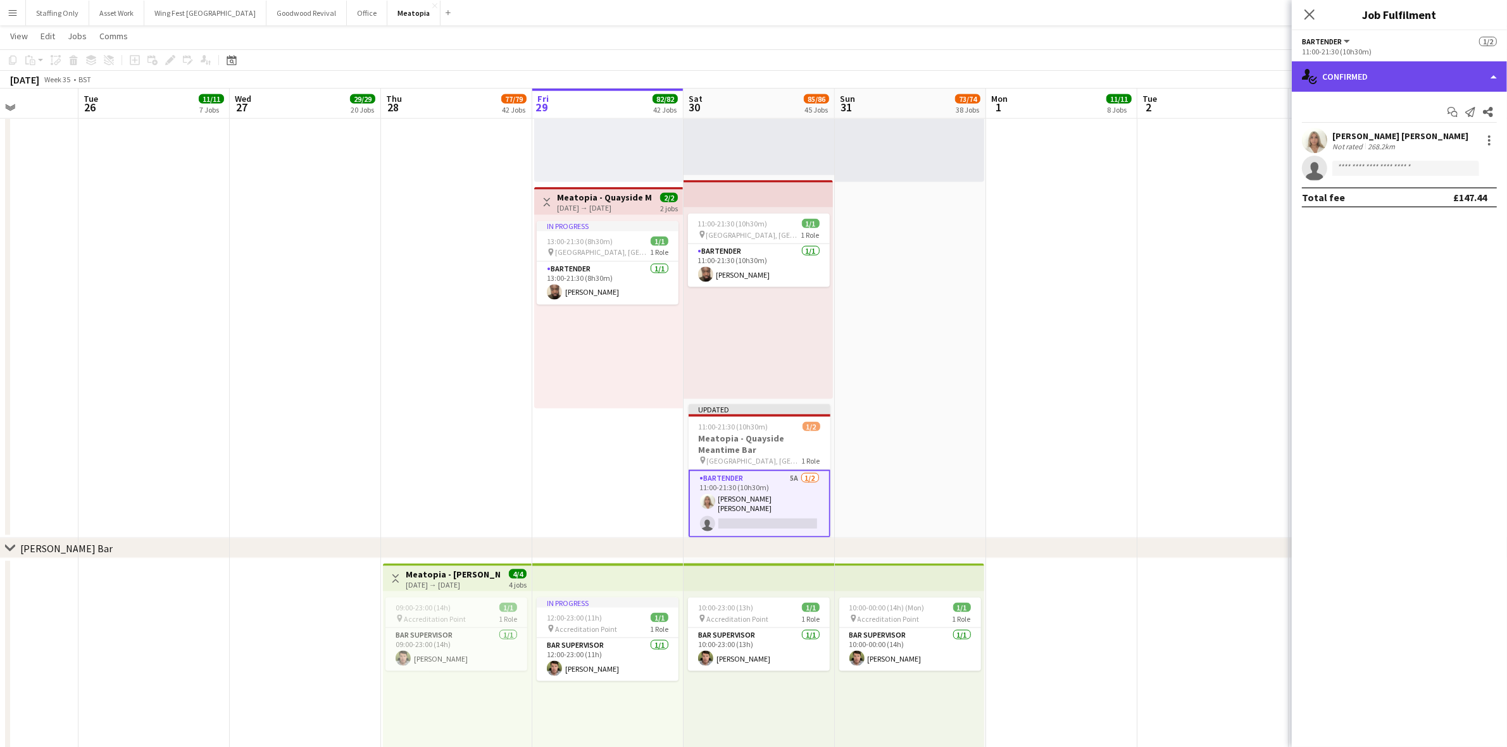
click at [1381, 84] on div "single-neutral-actions-check-2 Confirmed" at bounding box center [1398, 76] width 215 height 30
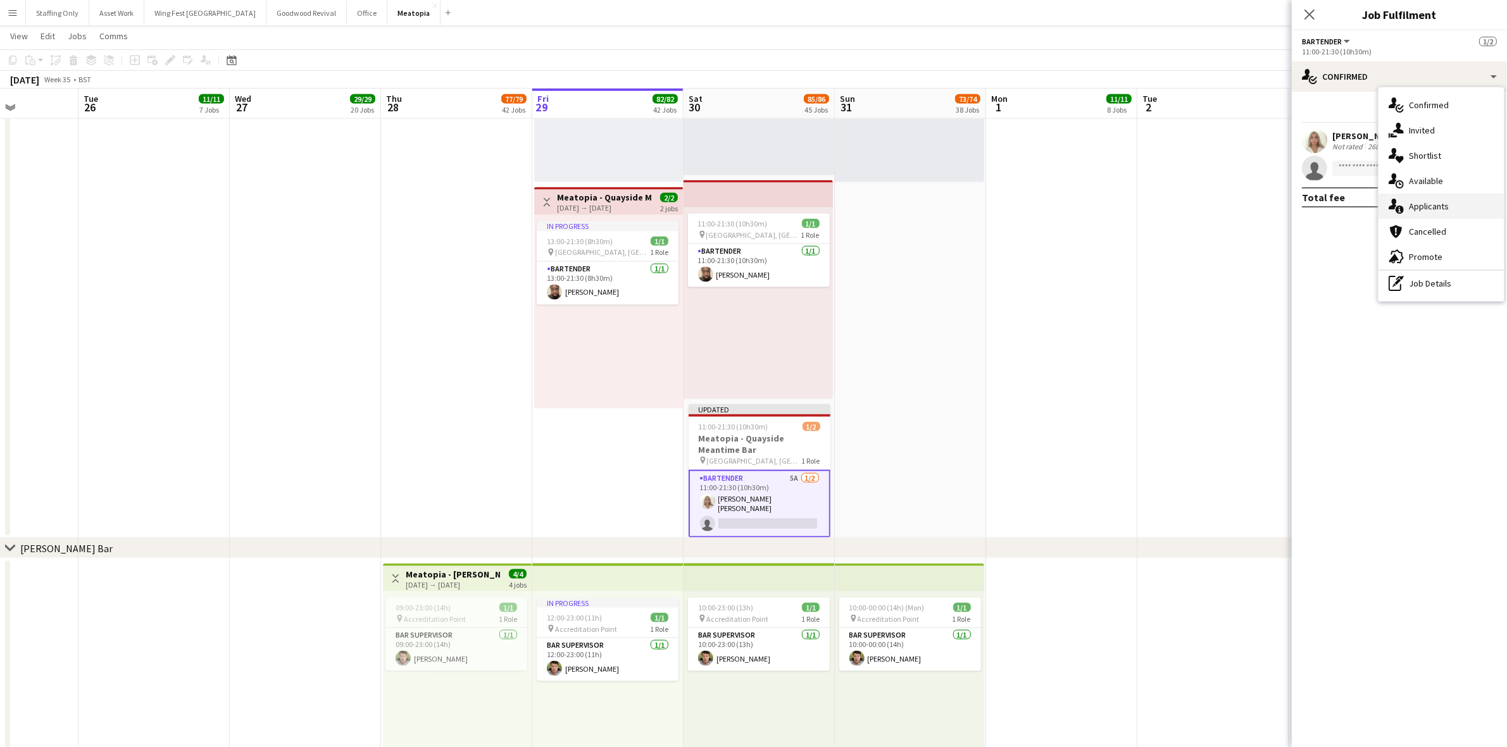
click at [1430, 207] on div "single-neutral-actions-information Applicants" at bounding box center [1440, 206] width 125 height 25
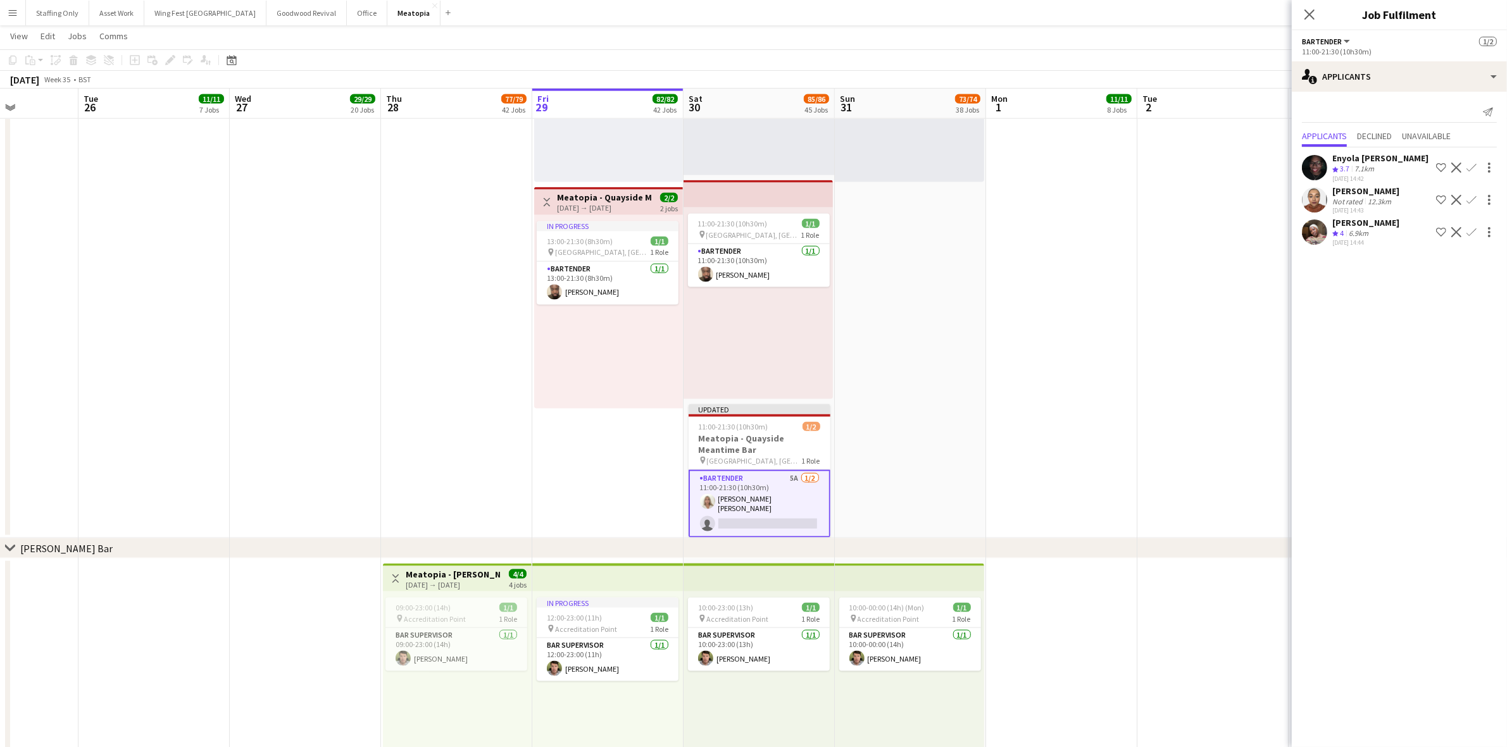
click at [1471, 165] on app-icon "Confirm" at bounding box center [1471, 168] width 10 height 10
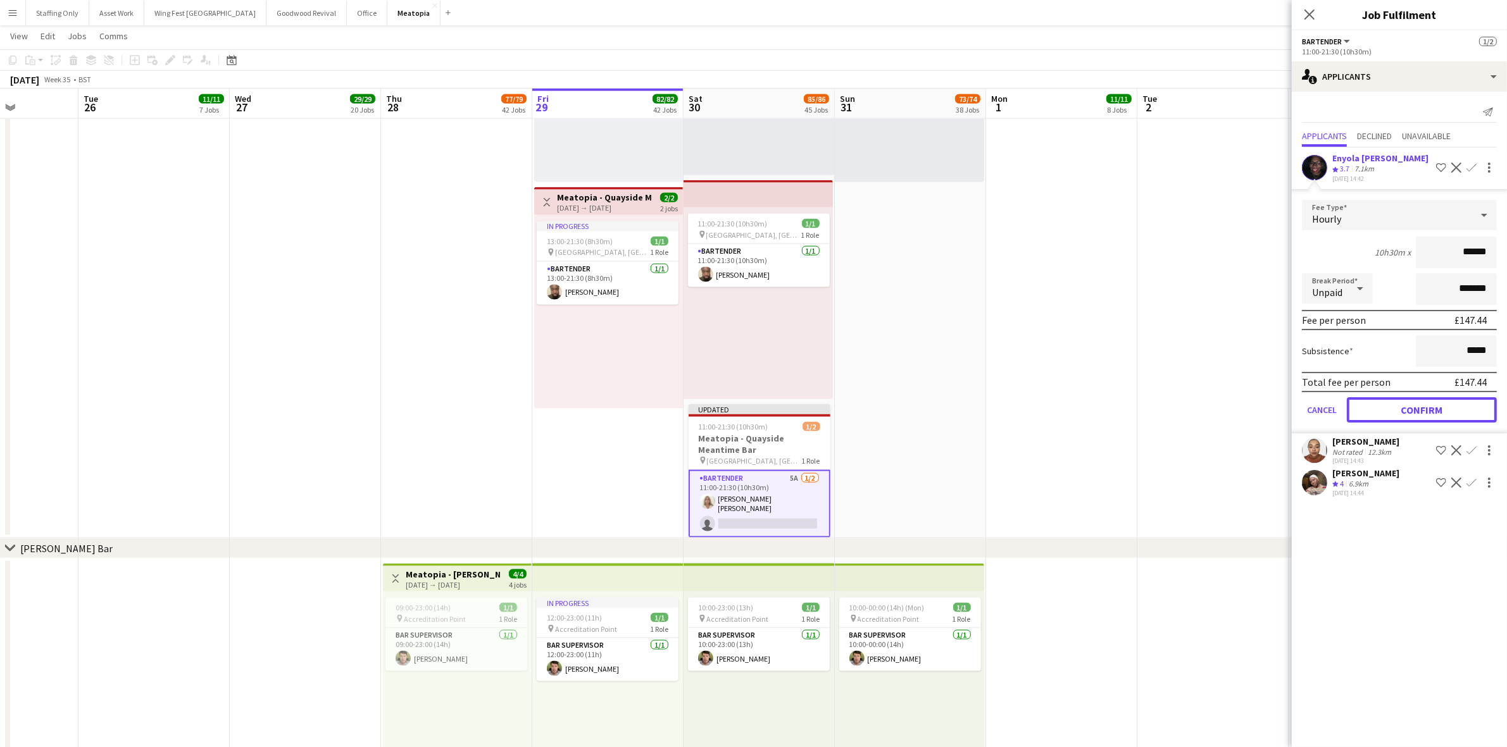
click at [1413, 411] on button "Confirm" at bounding box center [1421, 409] width 150 height 25
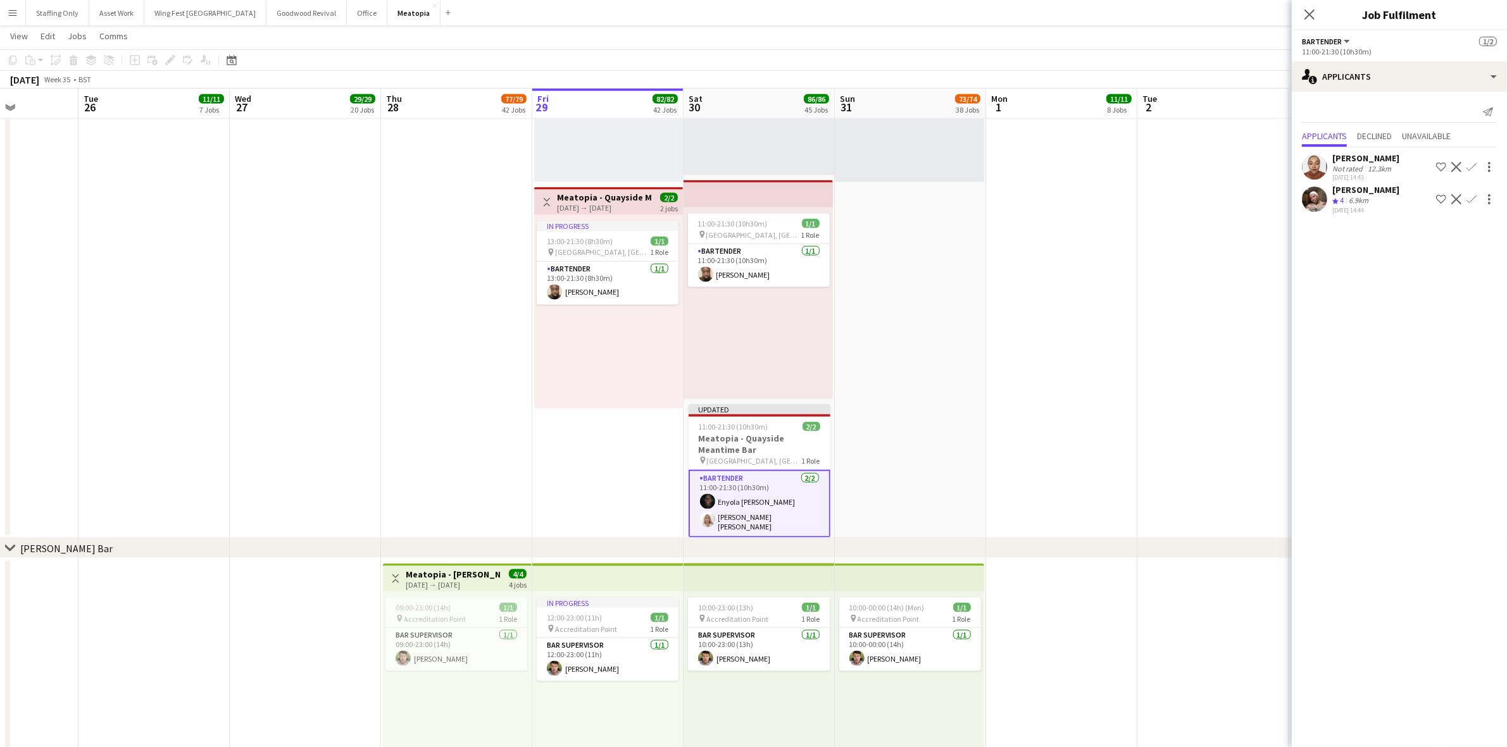
click at [978, 320] on app-date-cell "10:00-00:00 (14h) (Mon) 1/1 pin [GEOGRAPHIC_DATA], [GEOGRAPHIC_DATA], [GEOGRAPH…" at bounding box center [910, 21] width 151 height 1036
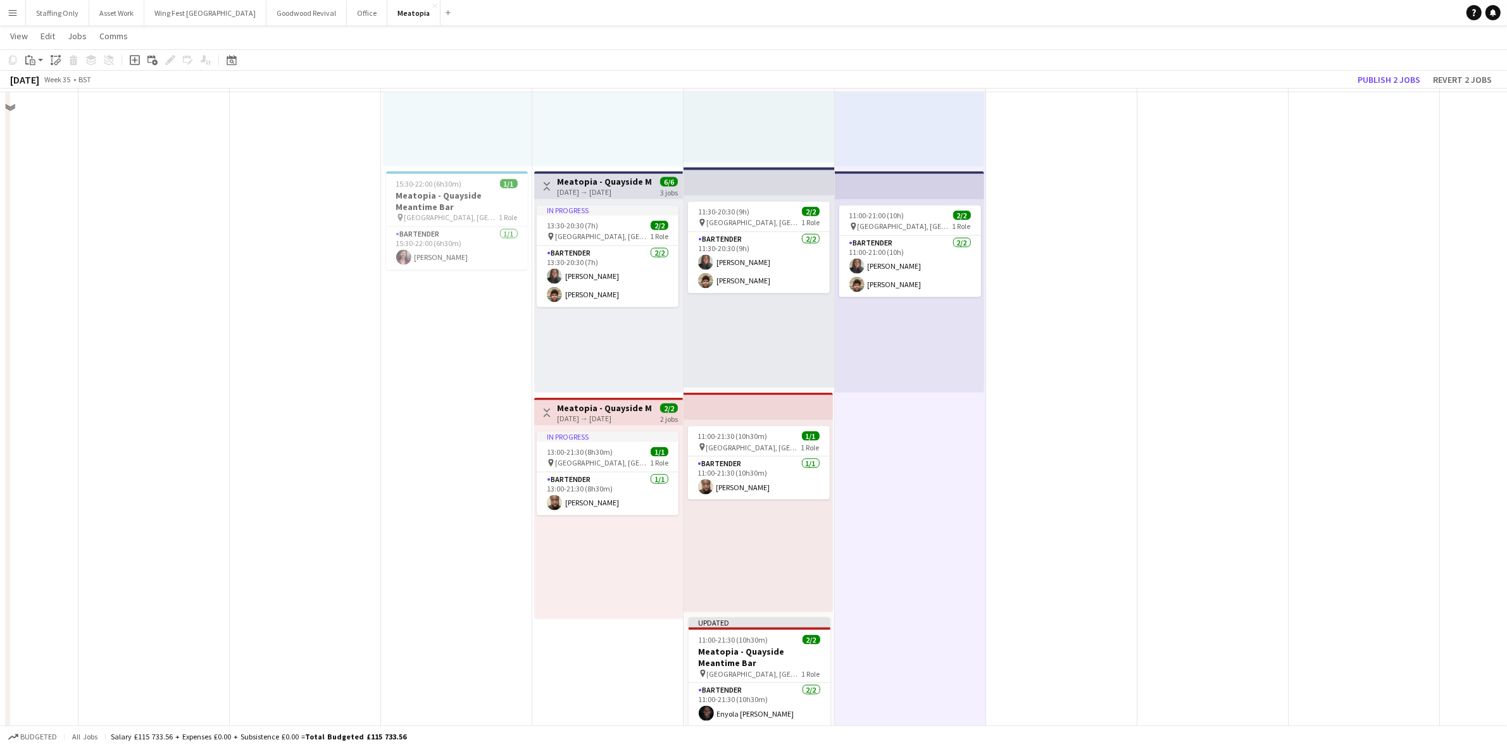
scroll to position [8067, 0]
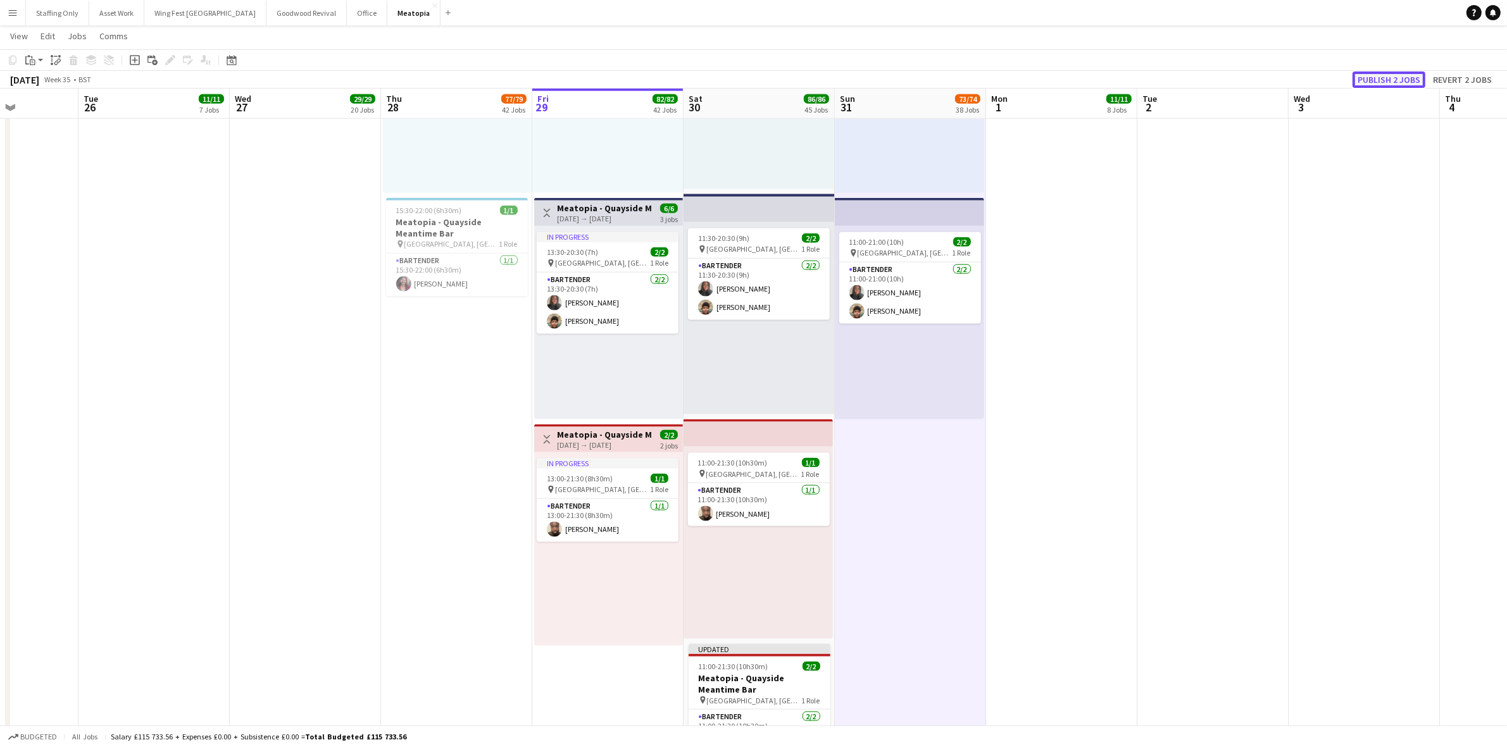
click at [1382, 80] on button "Publish 2 jobs" at bounding box center [1388, 79] width 73 height 16
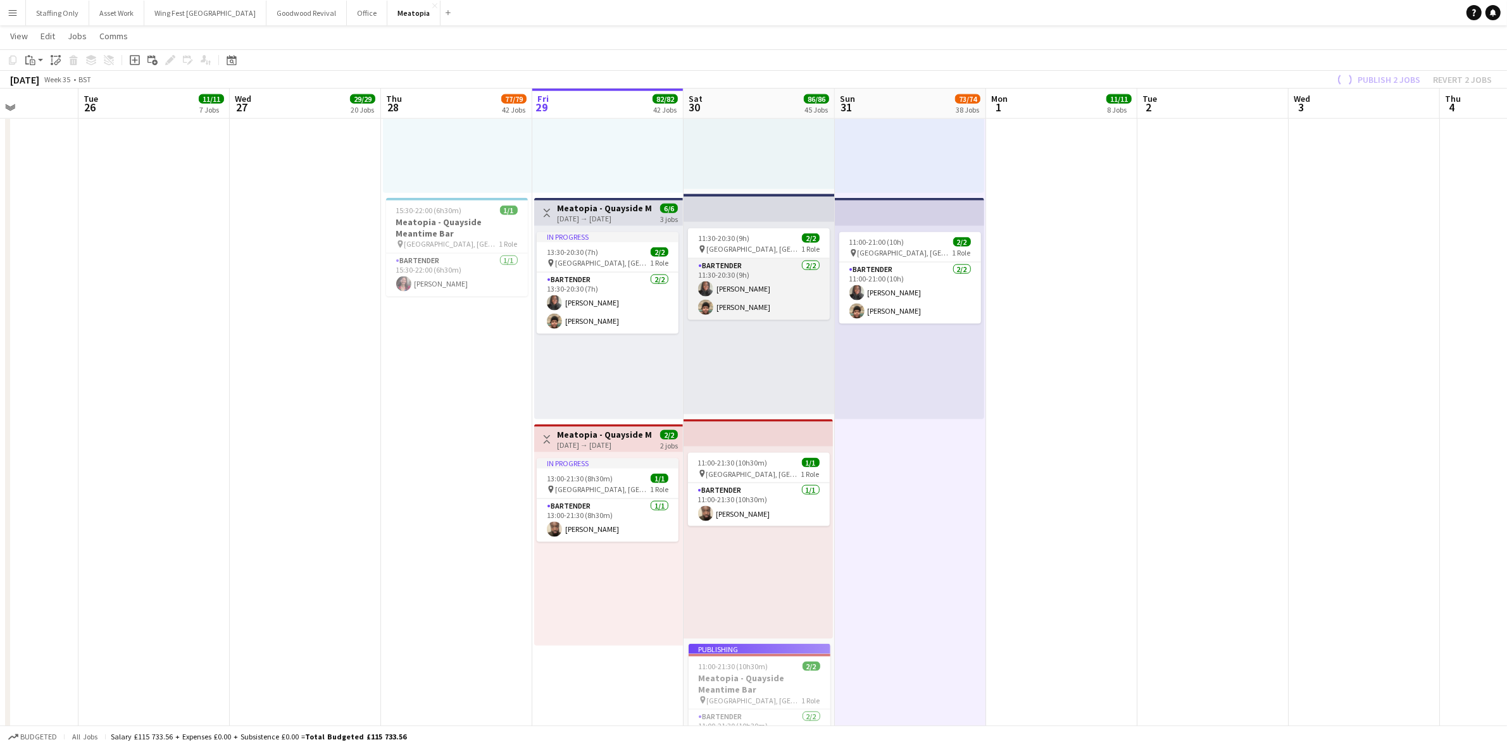
click at [764, 308] on app-card-role "Bartender [DATE] 11:30-20:30 (9h) [PERSON_NAME] [PERSON_NAME] Darcheville" at bounding box center [759, 289] width 142 height 61
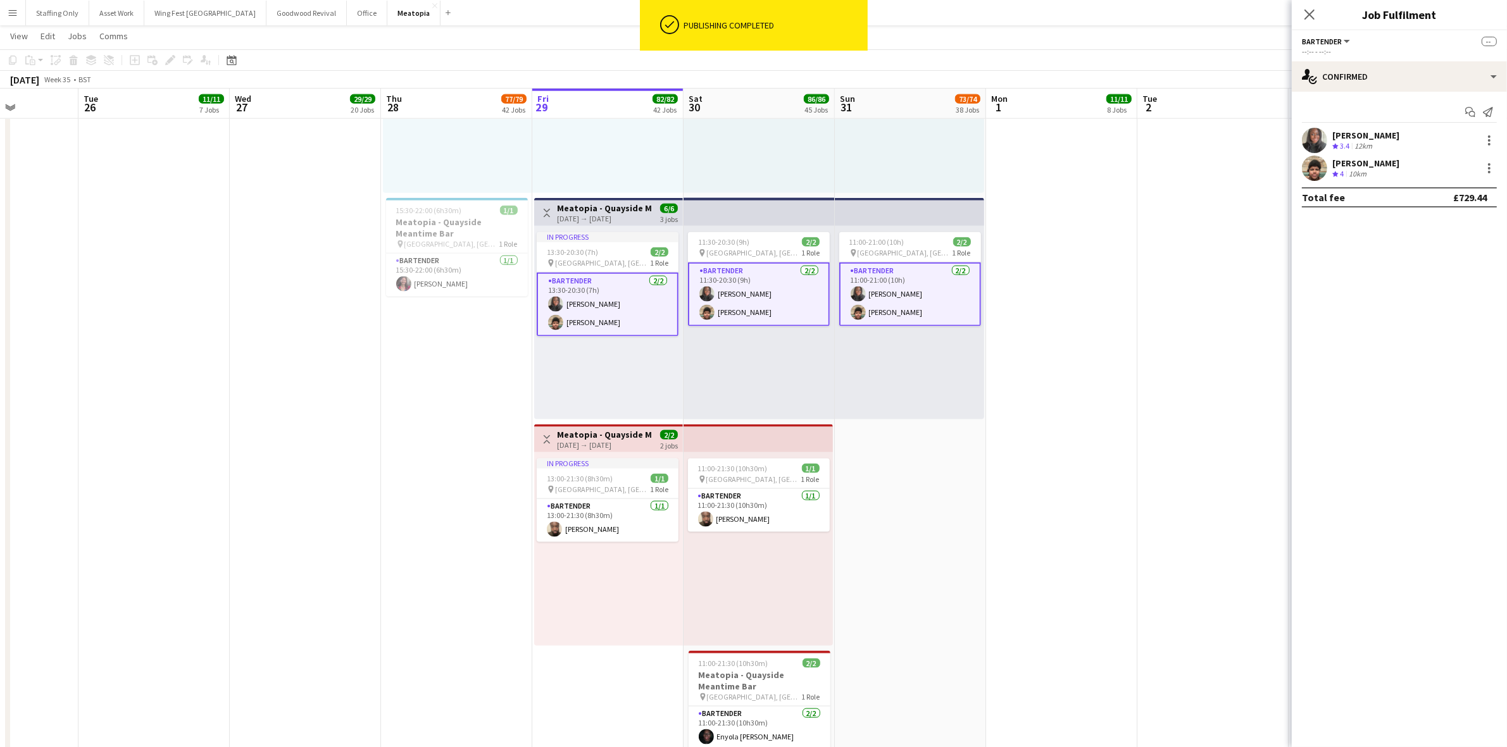
click at [597, 321] on app-card-role "Bartender [DATE] 13:30-20:30 (7h) [PERSON_NAME] [PERSON_NAME] Darcheville" at bounding box center [608, 305] width 142 height 64
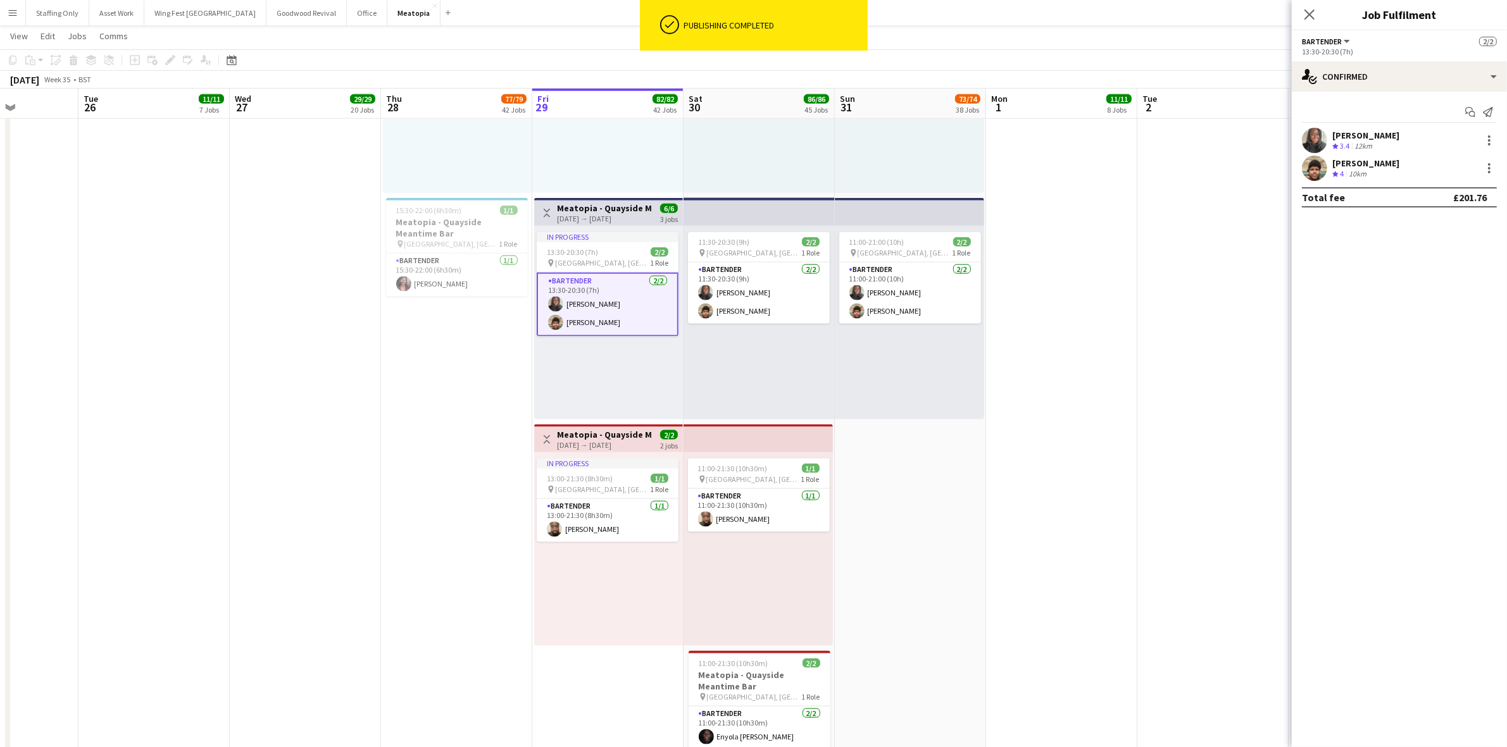
click at [1484, 176] on div "[PERSON_NAME] Crew rating 4 10km" at bounding box center [1398, 168] width 215 height 25
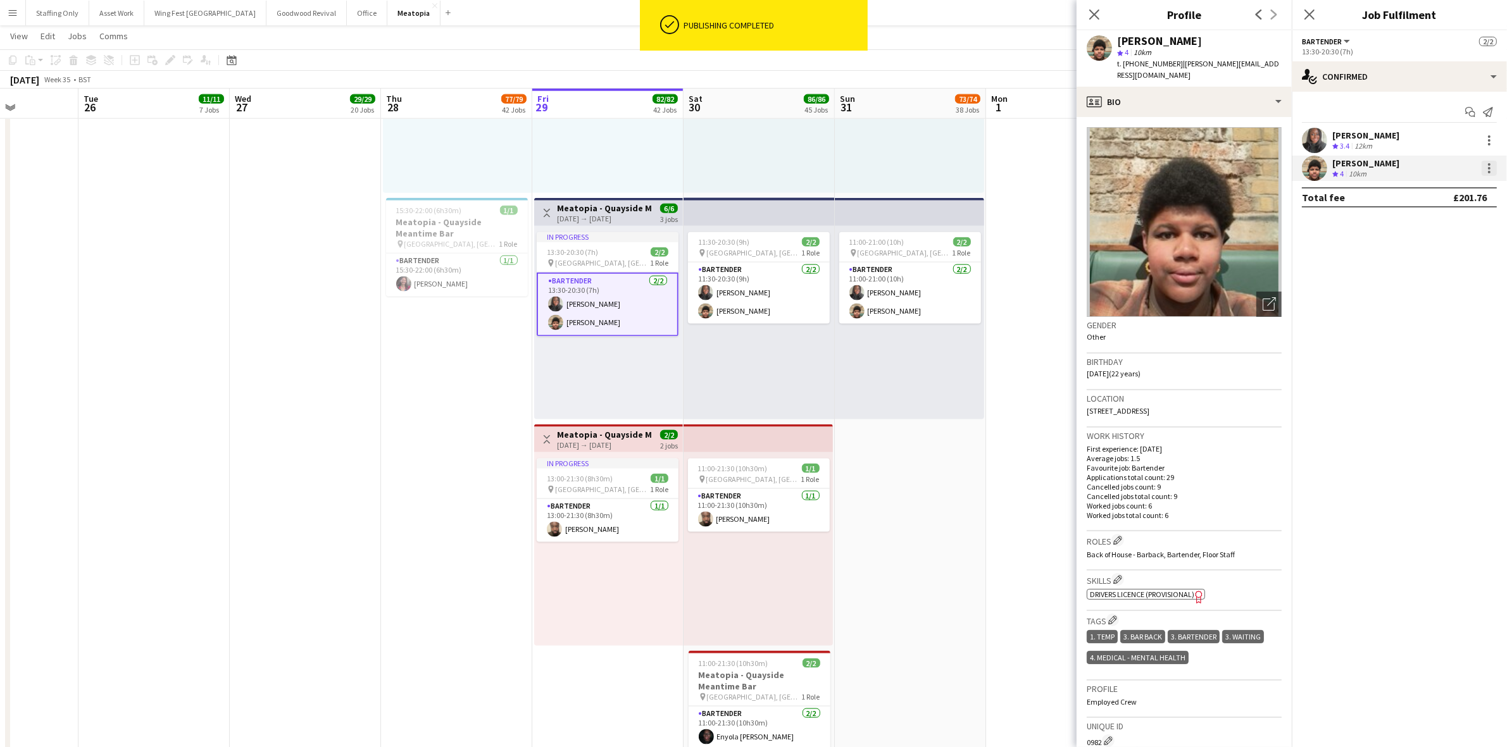
click at [1488, 167] on div at bounding box center [1489, 168] width 3 height 3
click at [1453, 308] on span "Did not show" at bounding box center [1437, 313] width 59 height 11
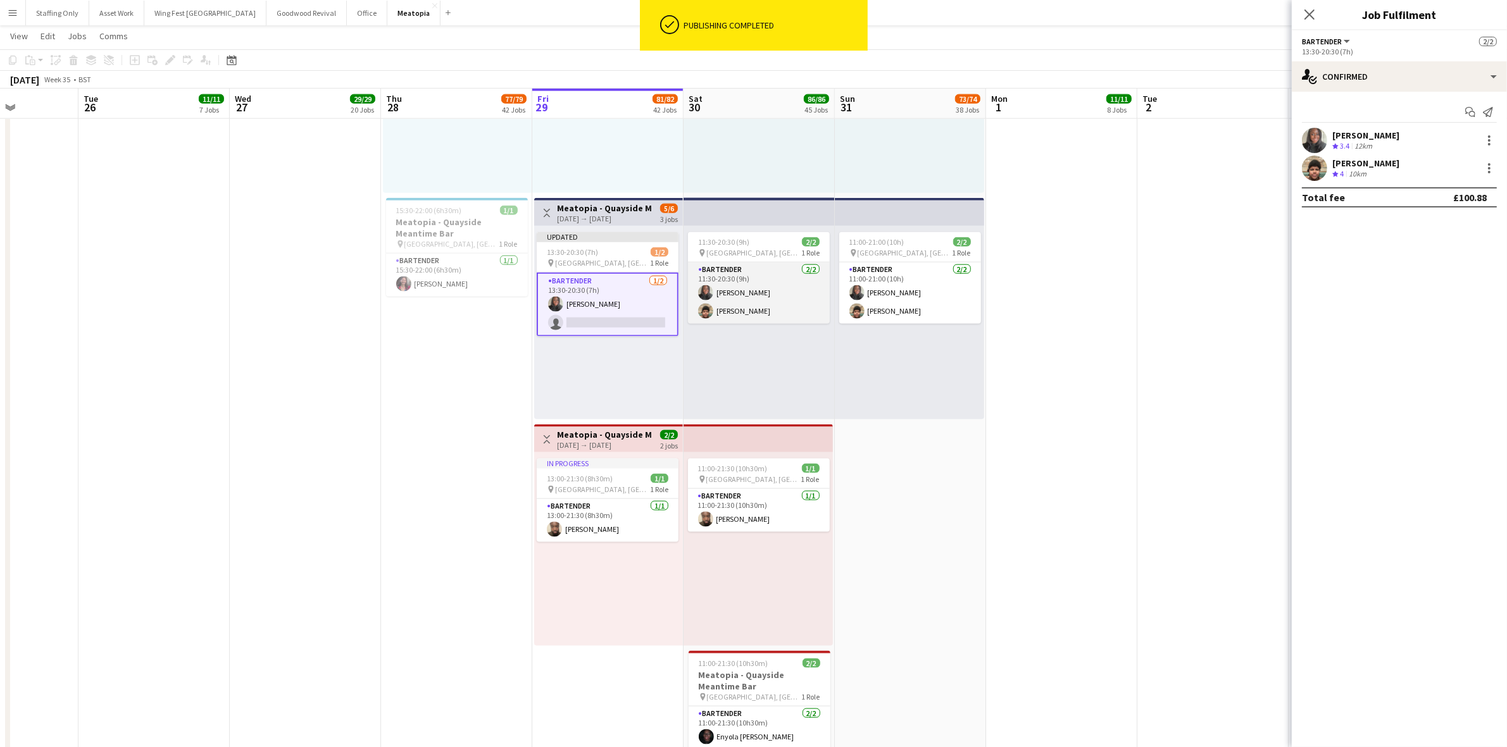
click at [775, 314] on app-card-role "Bartender [DATE] 11:30-20:30 (9h) [PERSON_NAME] [PERSON_NAME] Darcheville" at bounding box center [759, 293] width 142 height 61
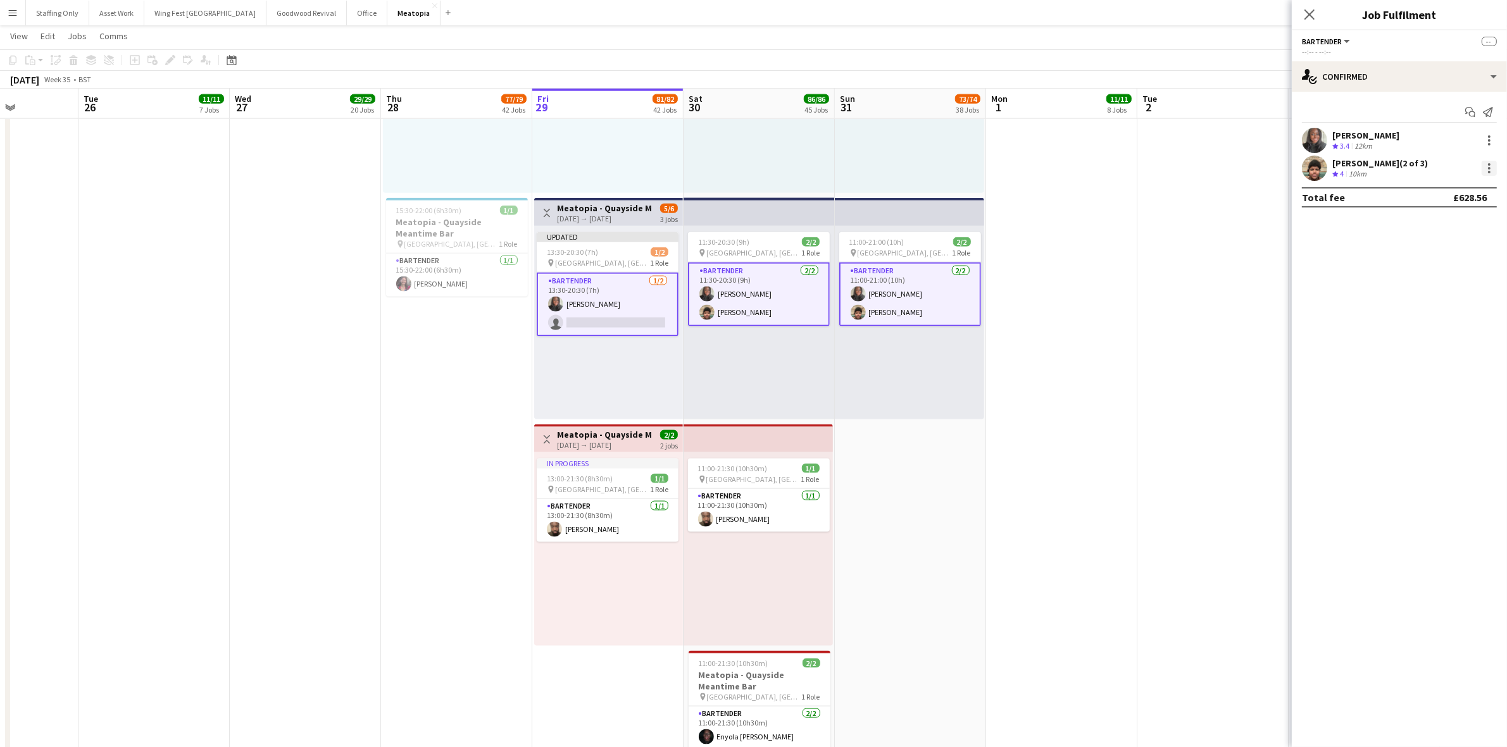
click at [1494, 171] on div at bounding box center [1488, 168] width 15 height 15
drag, startPoint x: 1445, startPoint y: 283, endPoint x: 1016, endPoint y: 250, distance: 430.2
click at [1445, 283] on span "Remove" at bounding box center [1427, 282] width 38 height 11
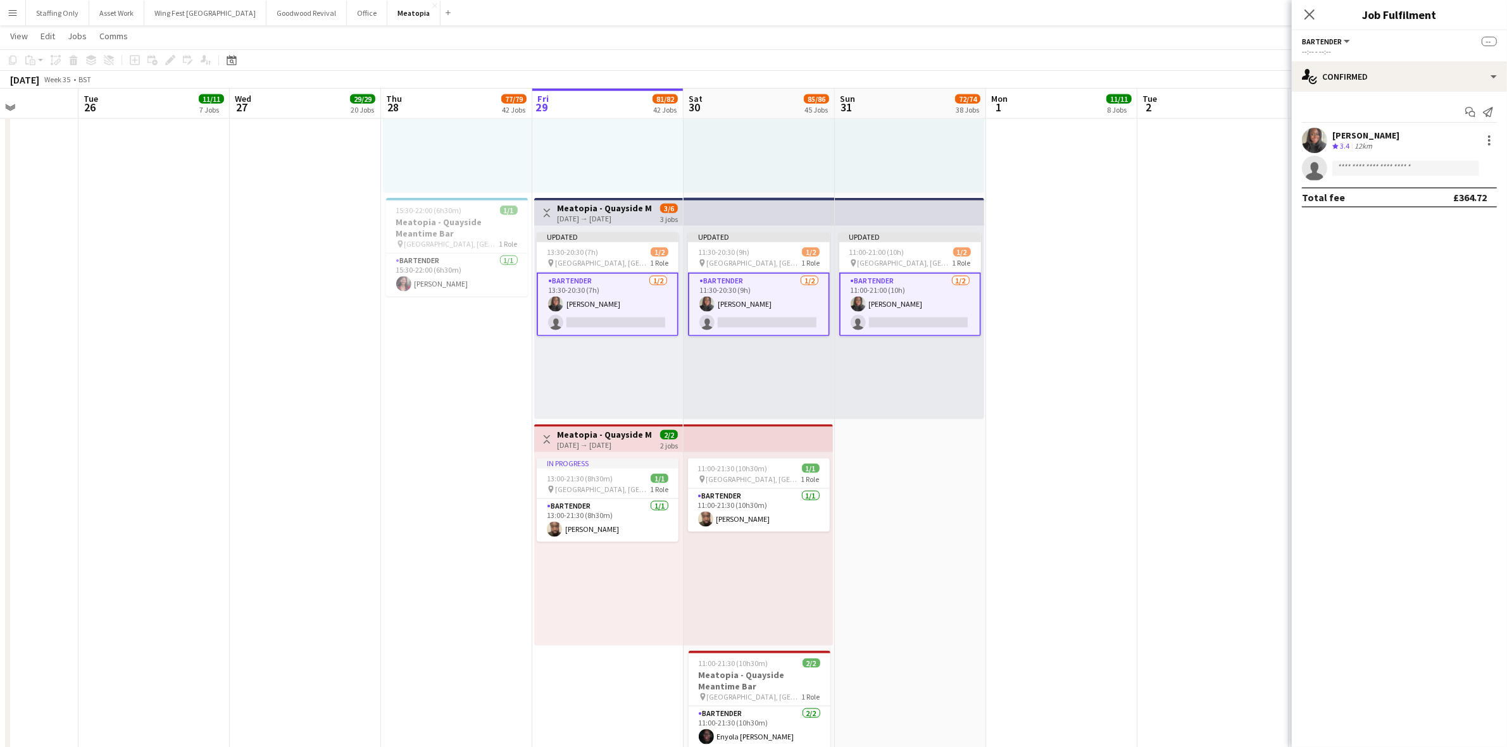
click at [1077, 223] on app-date-cell at bounding box center [1061, 258] width 151 height 1036
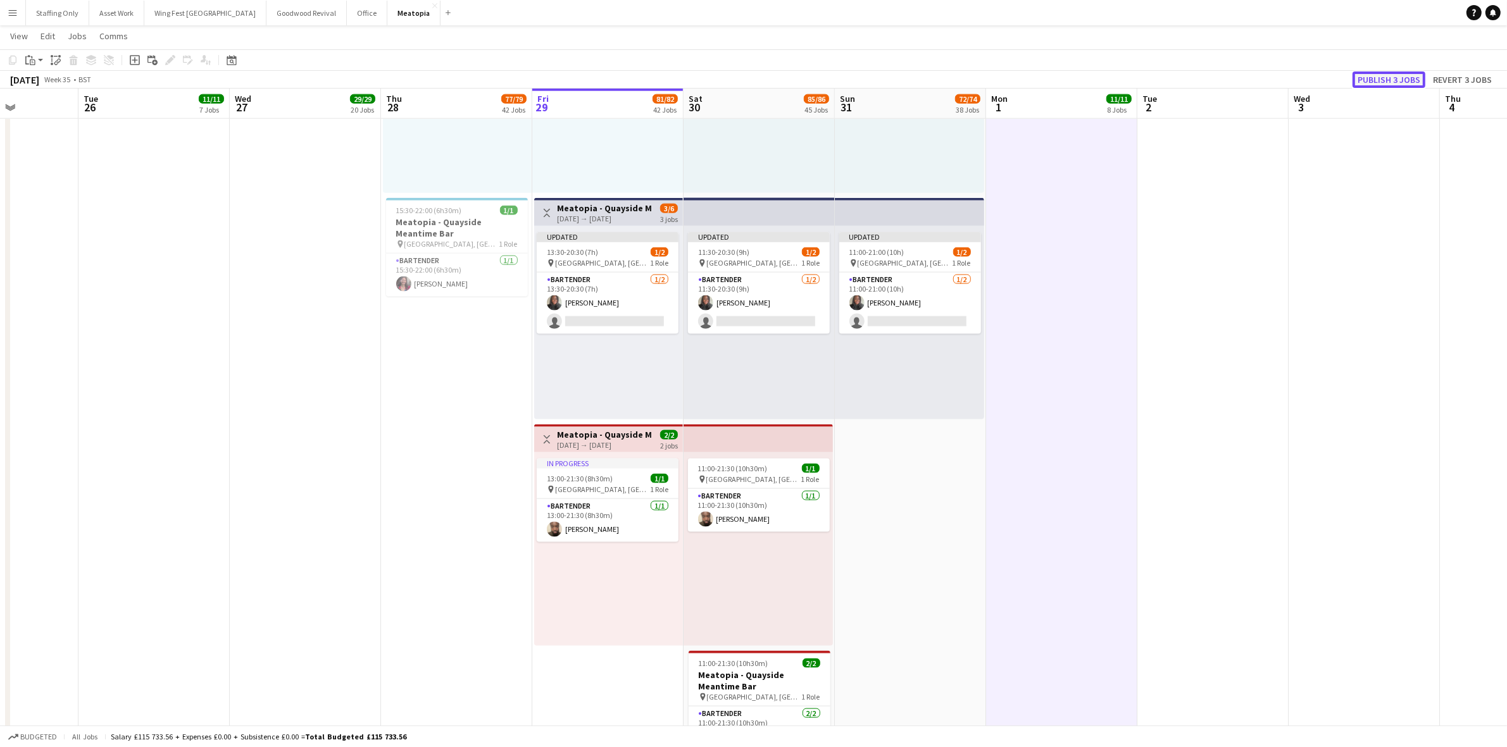
click at [1372, 79] on button "Publish 3 jobs" at bounding box center [1388, 79] width 73 height 16
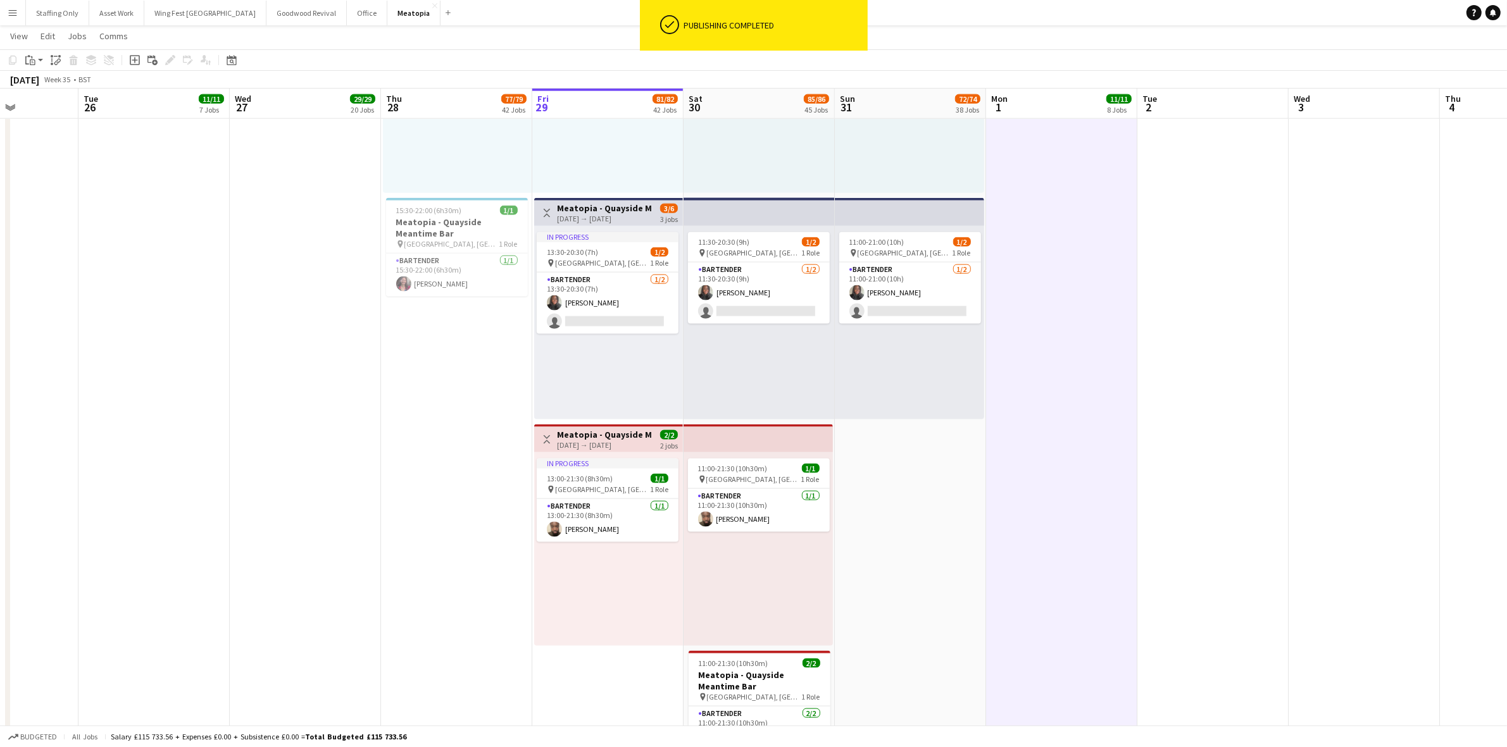
click at [592, 216] on div "[DATE] → [DATE]" at bounding box center [604, 218] width 94 height 9
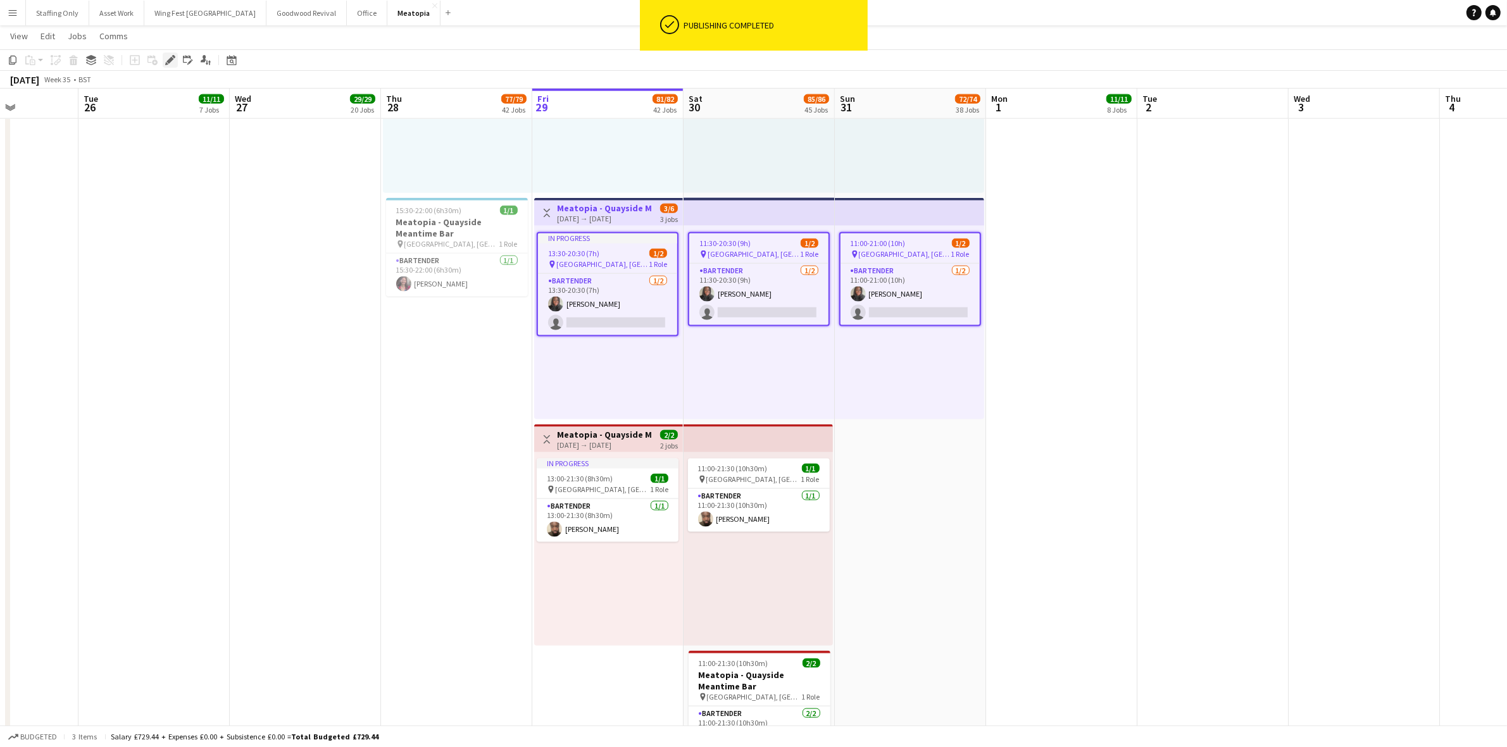
click at [171, 58] on icon at bounding box center [169, 60] width 7 height 7
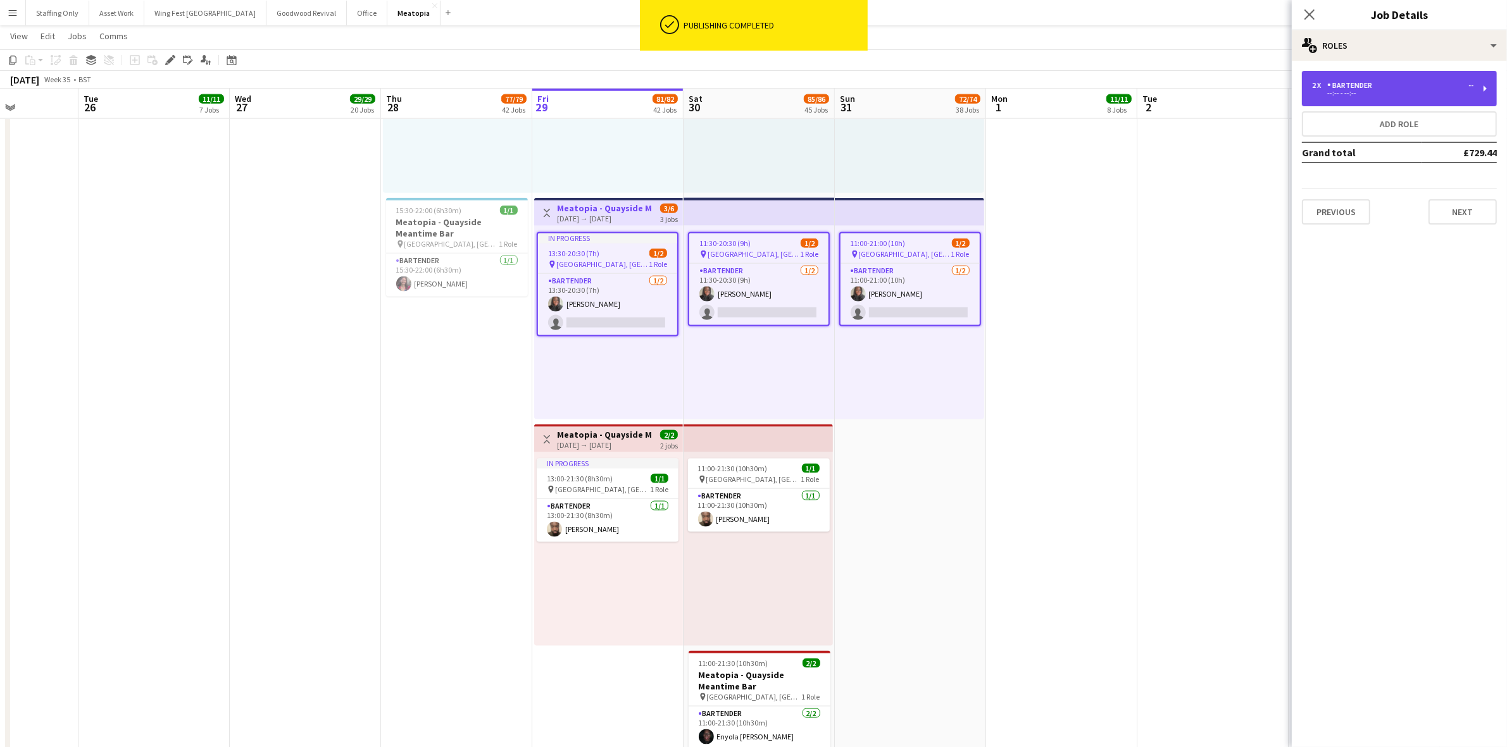
click at [1333, 84] on div "Bartender" at bounding box center [1352, 85] width 50 height 9
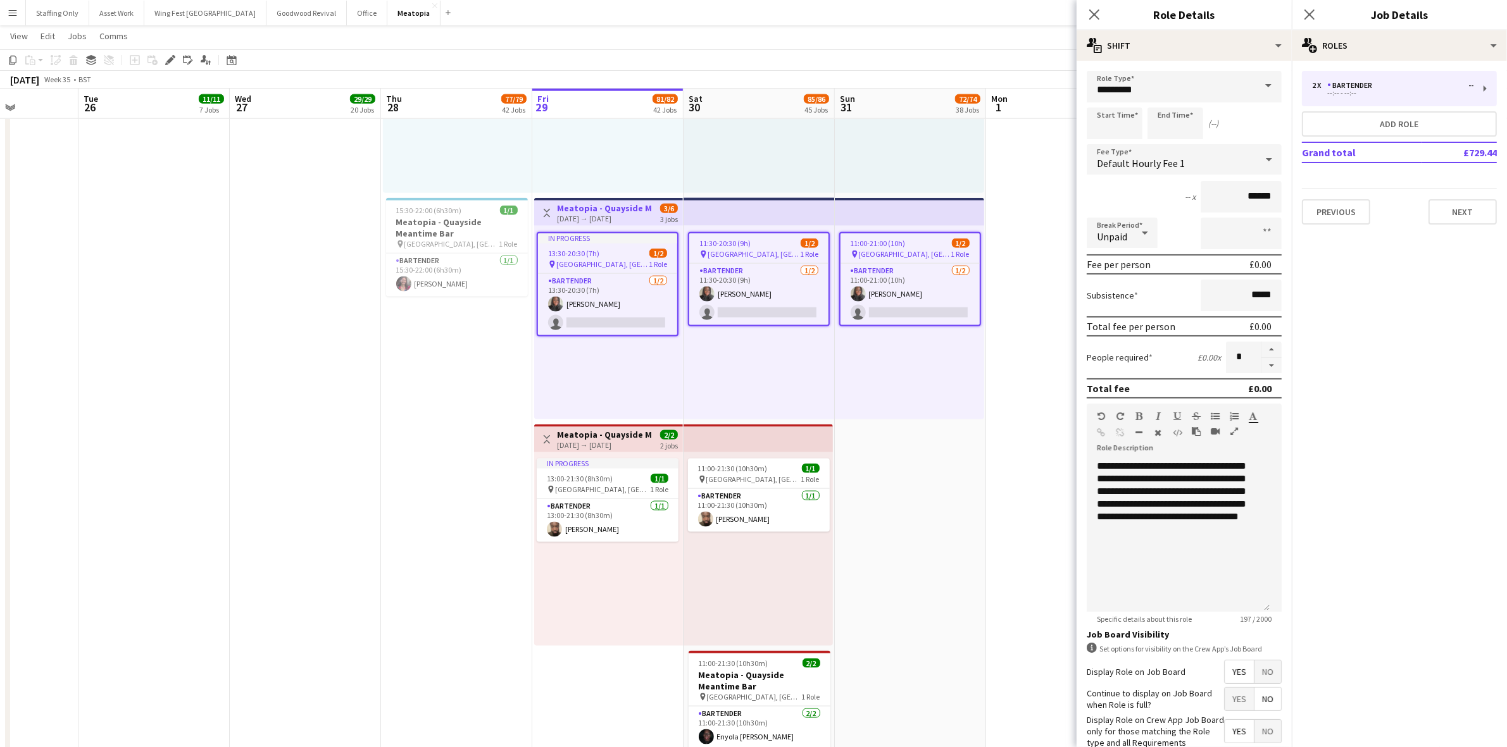
click at [573, 245] on app-job-card "In progress 13:30-20:30 (7h) 1/2 pin [GEOGRAPHIC_DATA], [GEOGRAPHIC_DATA], [GEO…" at bounding box center [608, 284] width 142 height 104
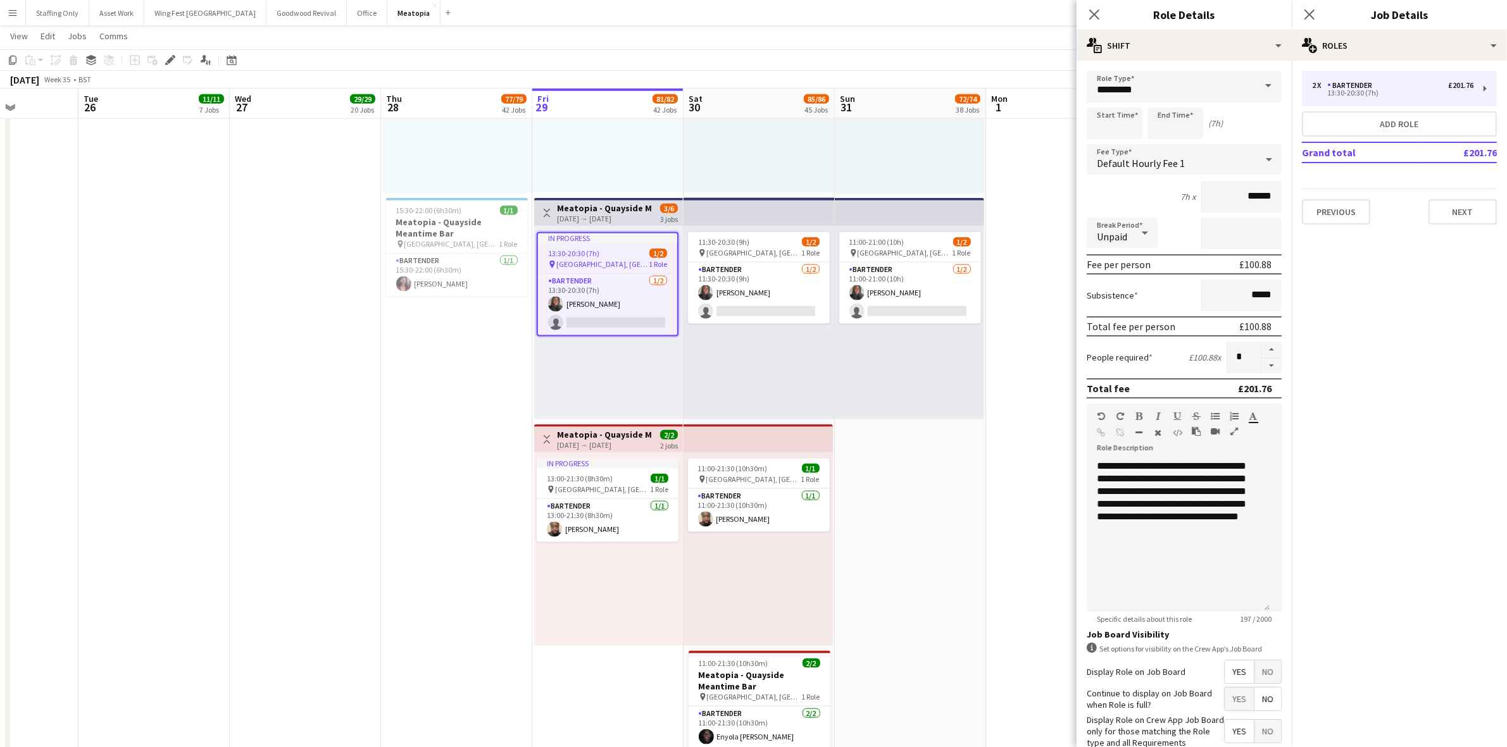
type input "*****"
type input "****"
click at [1263, 361] on button "button" at bounding box center [1271, 366] width 20 height 16
type input "*"
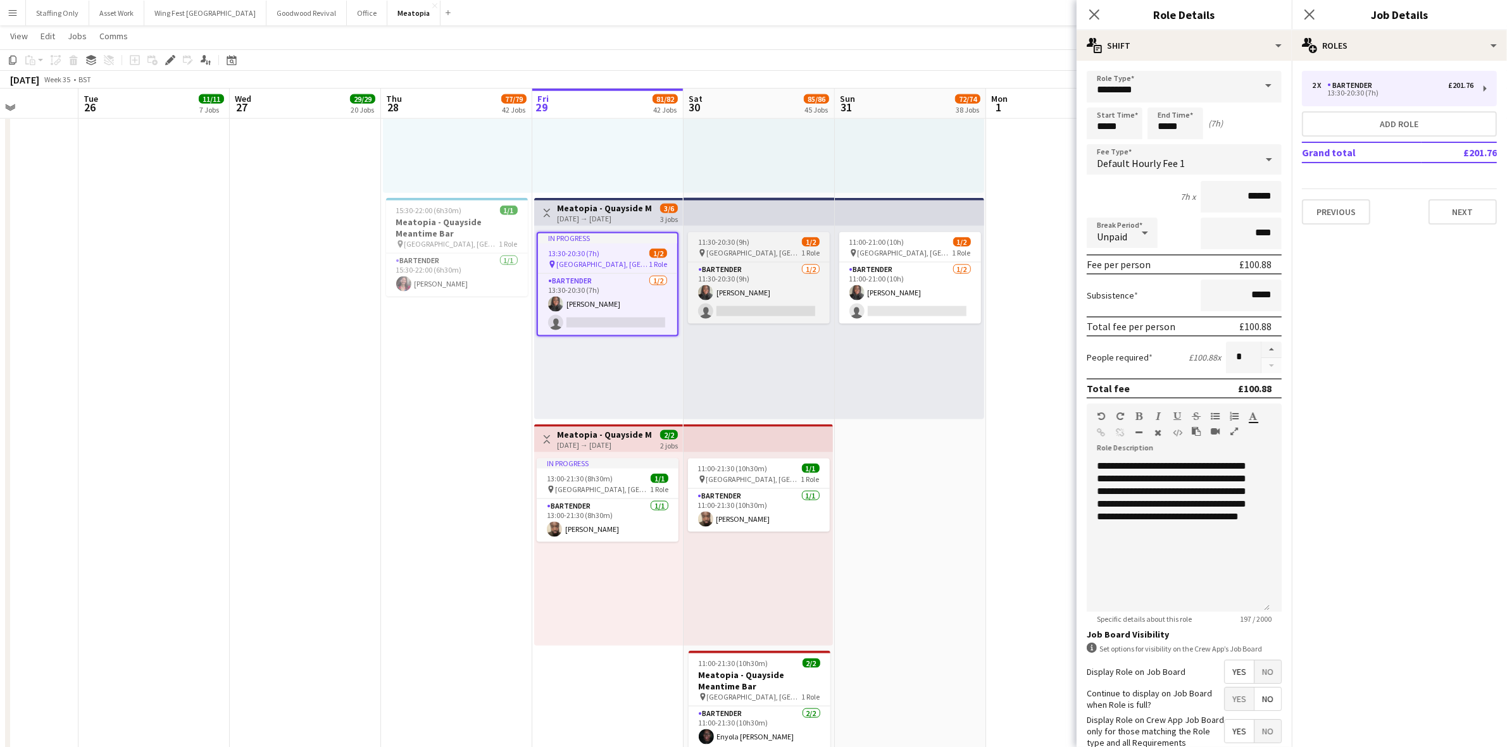
click at [744, 245] on app-job-card "11:30-20:30 (9h) 1/2 pin [GEOGRAPHIC_DATA], [GEOGRAPHIC_DATA], [GEOGRAPHIC_DATA…" at bounding box center [759, 278] width 142 height 92
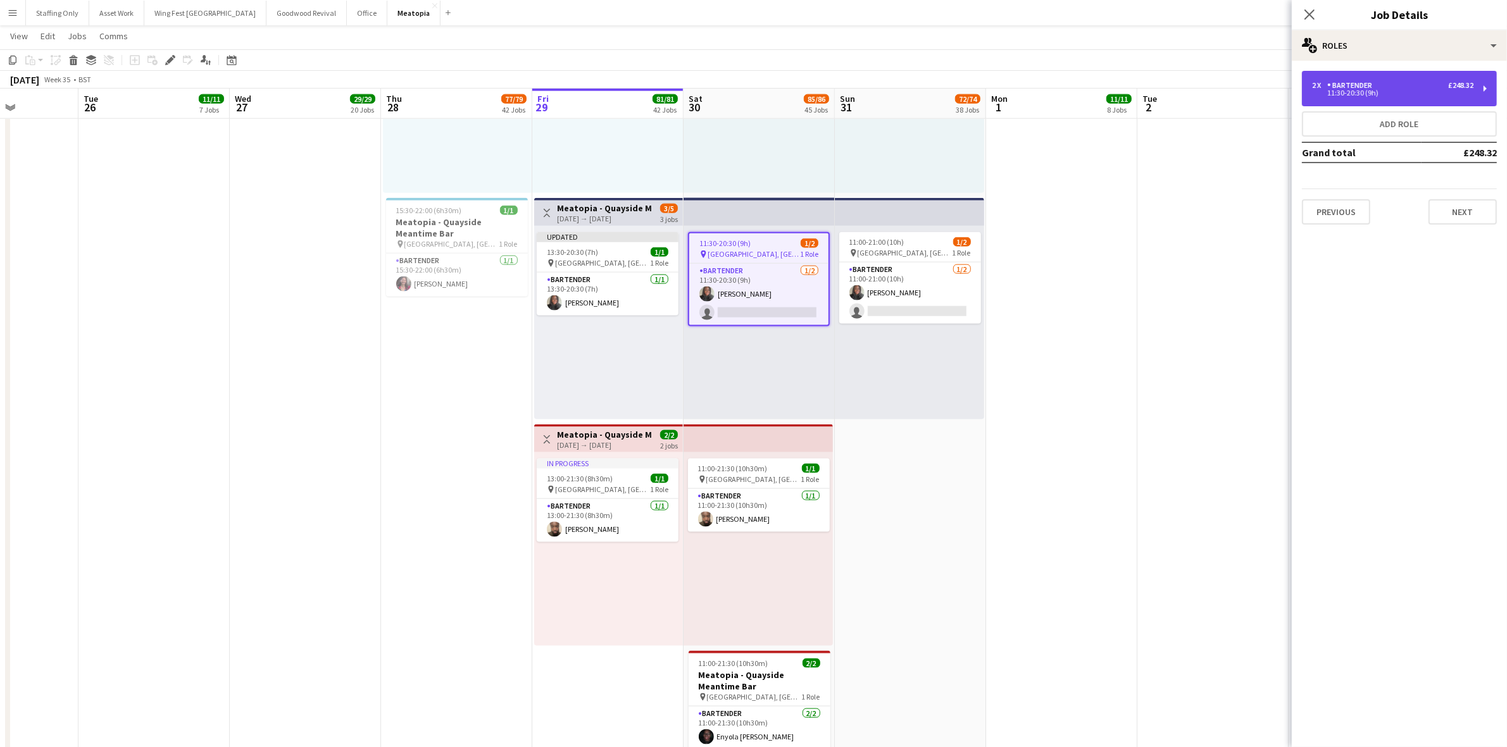
click at [1361, 93] on div "11:30-20:30 (9h)" at bounding box center [1392, 93] width 161 height 6
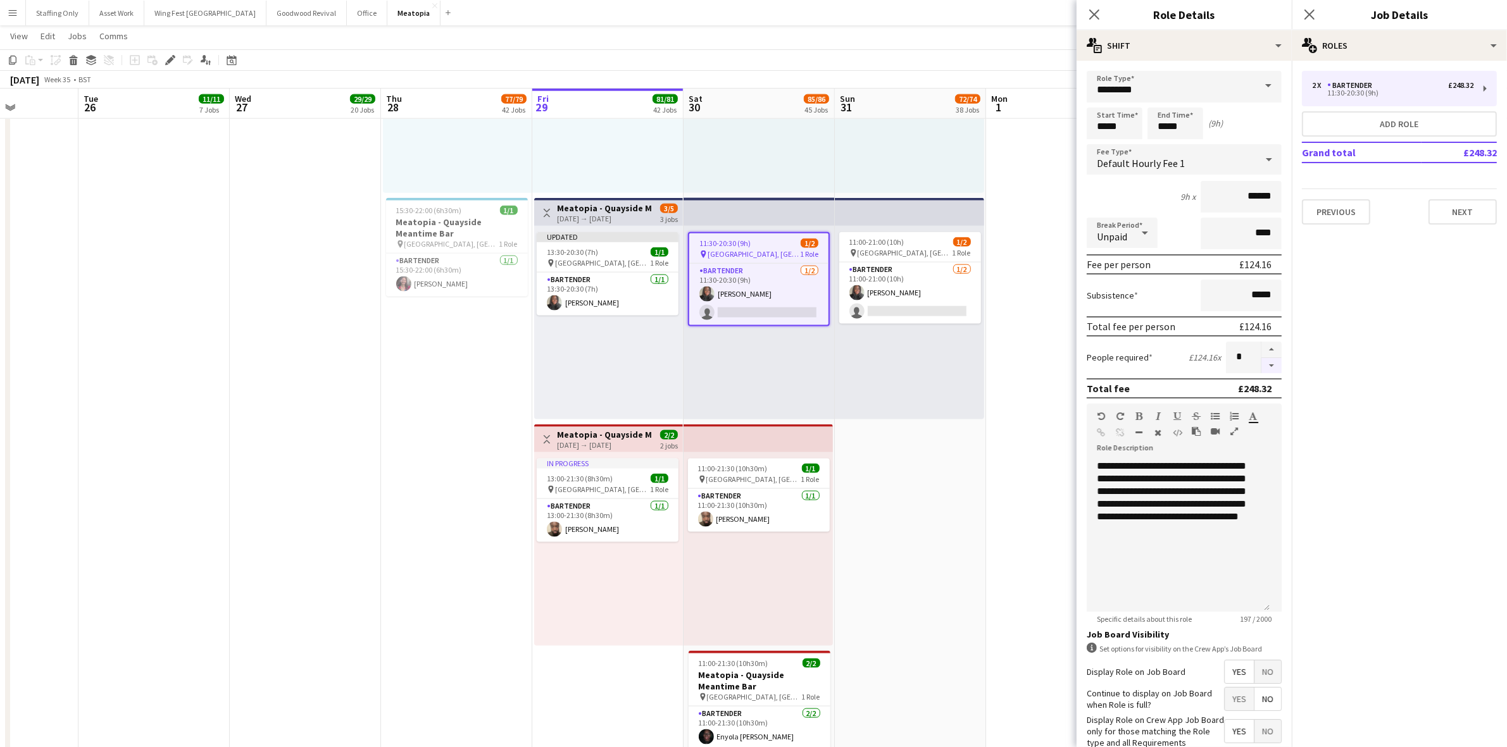
click at [1264, 364] on button "button" at bounding box center [1271, 366] width 20 height 16
type input "*"
click at [886, 244] on span "11:00-21:00 (10h)" at bounding box center [876, 241] width 55 height 9
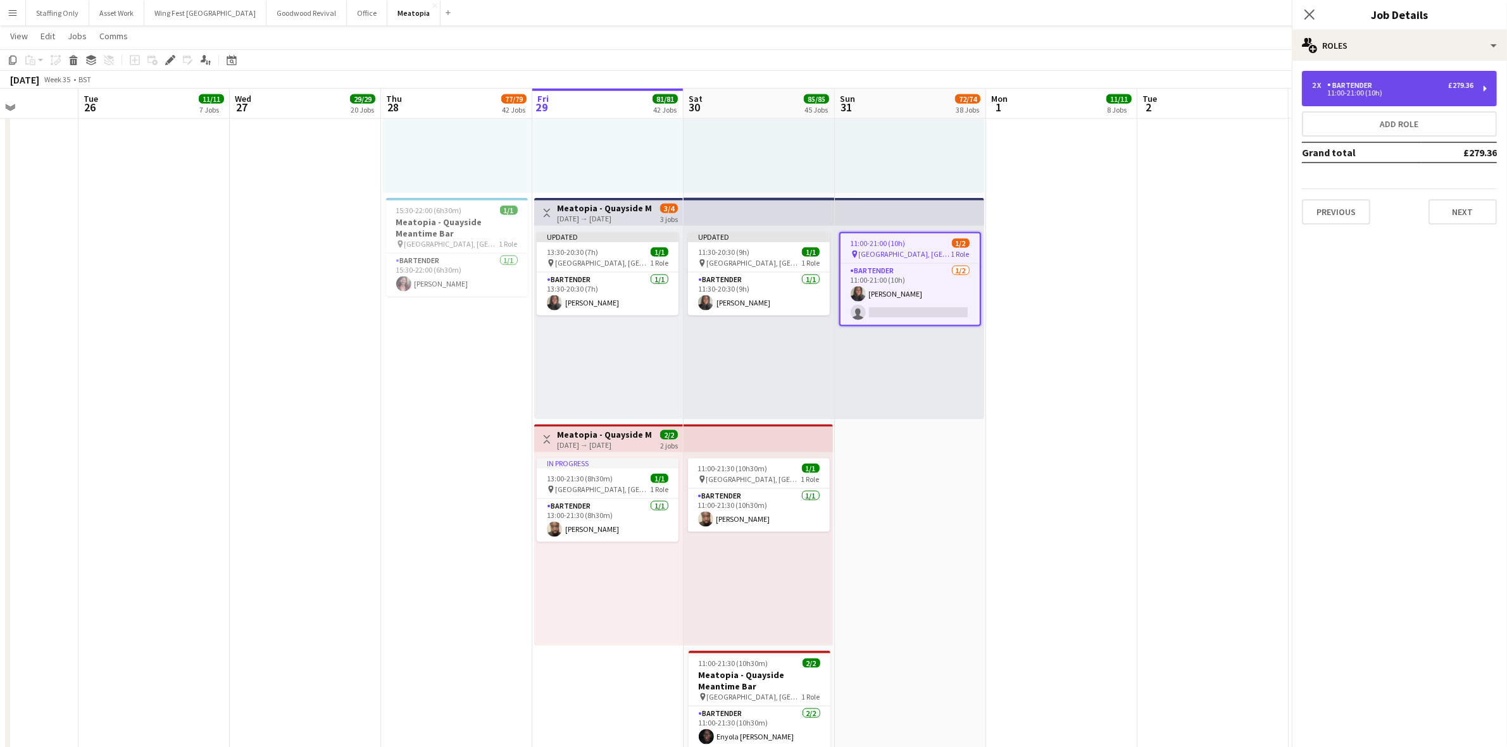
click at [1349, 92] on div "11:00-21:00 (10h)" at bounding box center [1392, 93] width 161 height 6
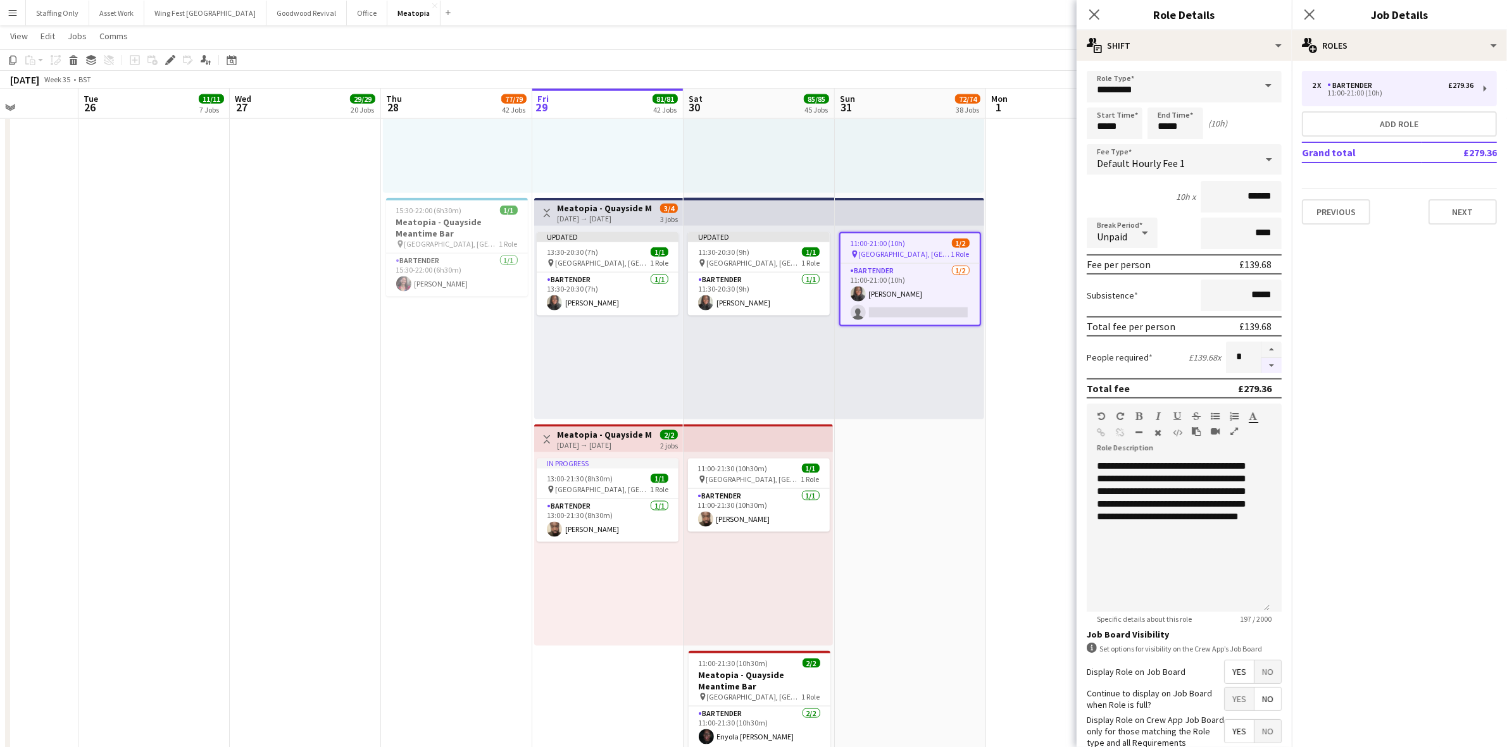
click at [1262, 366] on button "button" at bounding box center [1271, 366] width 20 height 16
type input "*"
click at [1310, 13] on icon "Close pop-in" at bounding box center [1309, 14] width 12 height 12
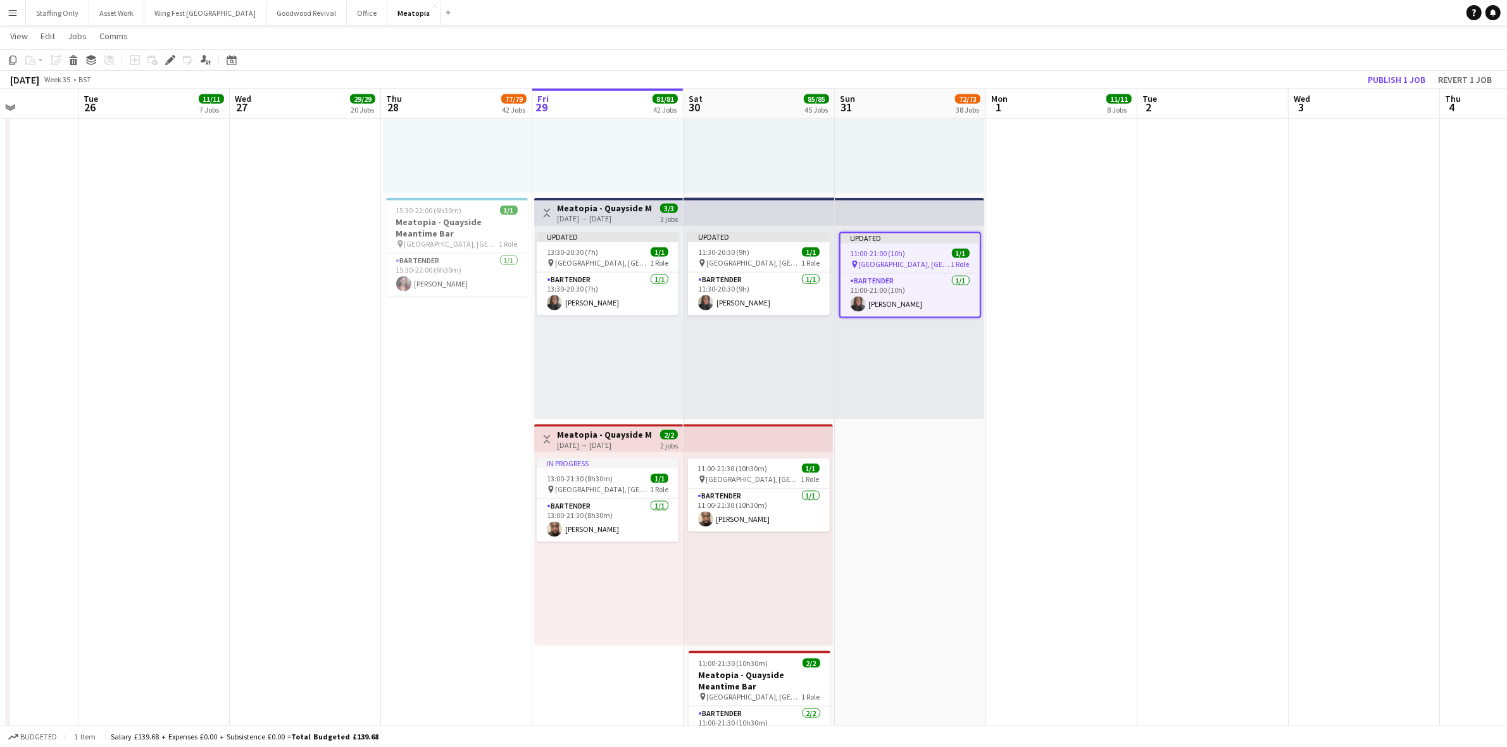
click at [1201, 267] on app-date-cell at bounding box center [1212, 258] width 151 height 1036
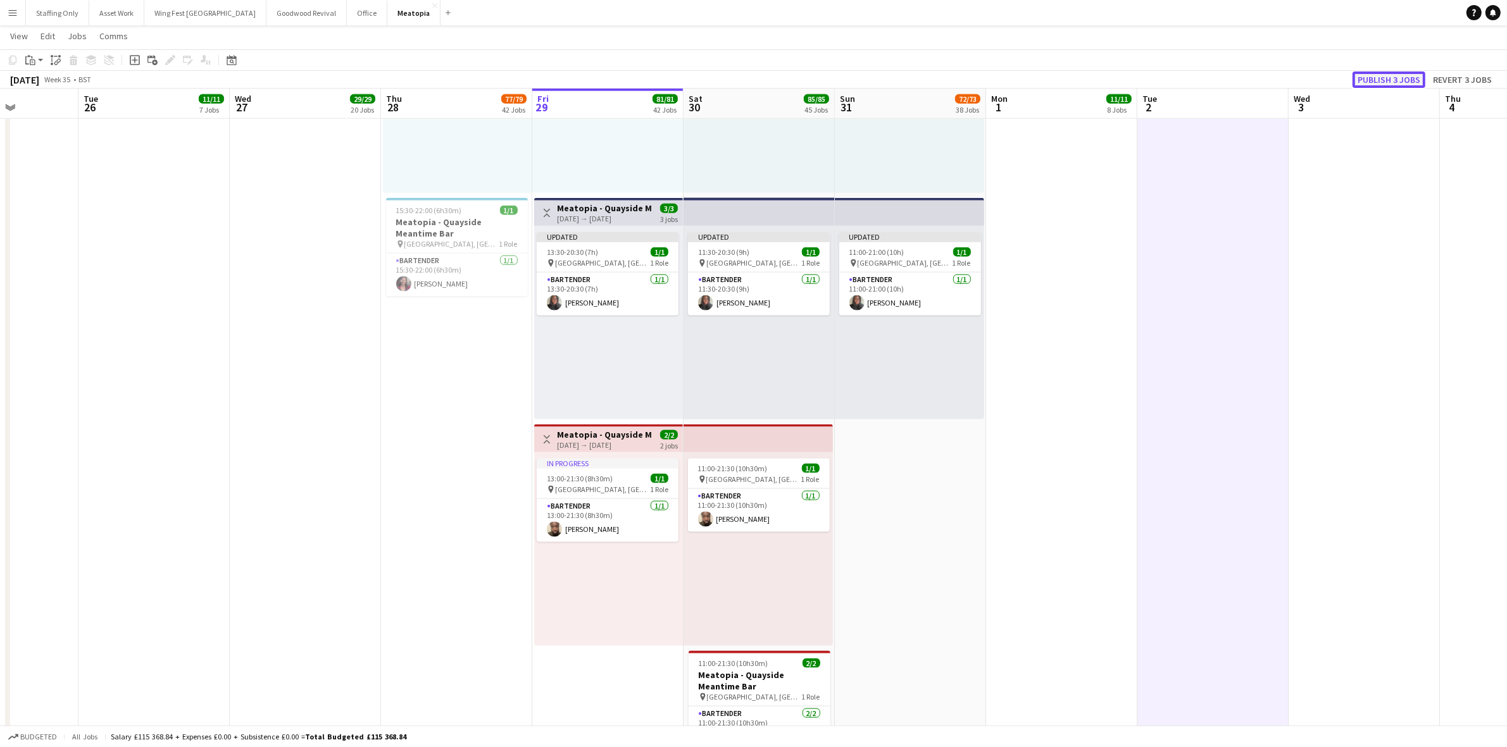
click at [1383, 80] on button "Publish 3 jobs" at bounding box center [1388, 79] width 73 height 16
click at [888, 244] on span "11:00-21:00 (10h)" at bounding box center [876, 241] width 55 height 9
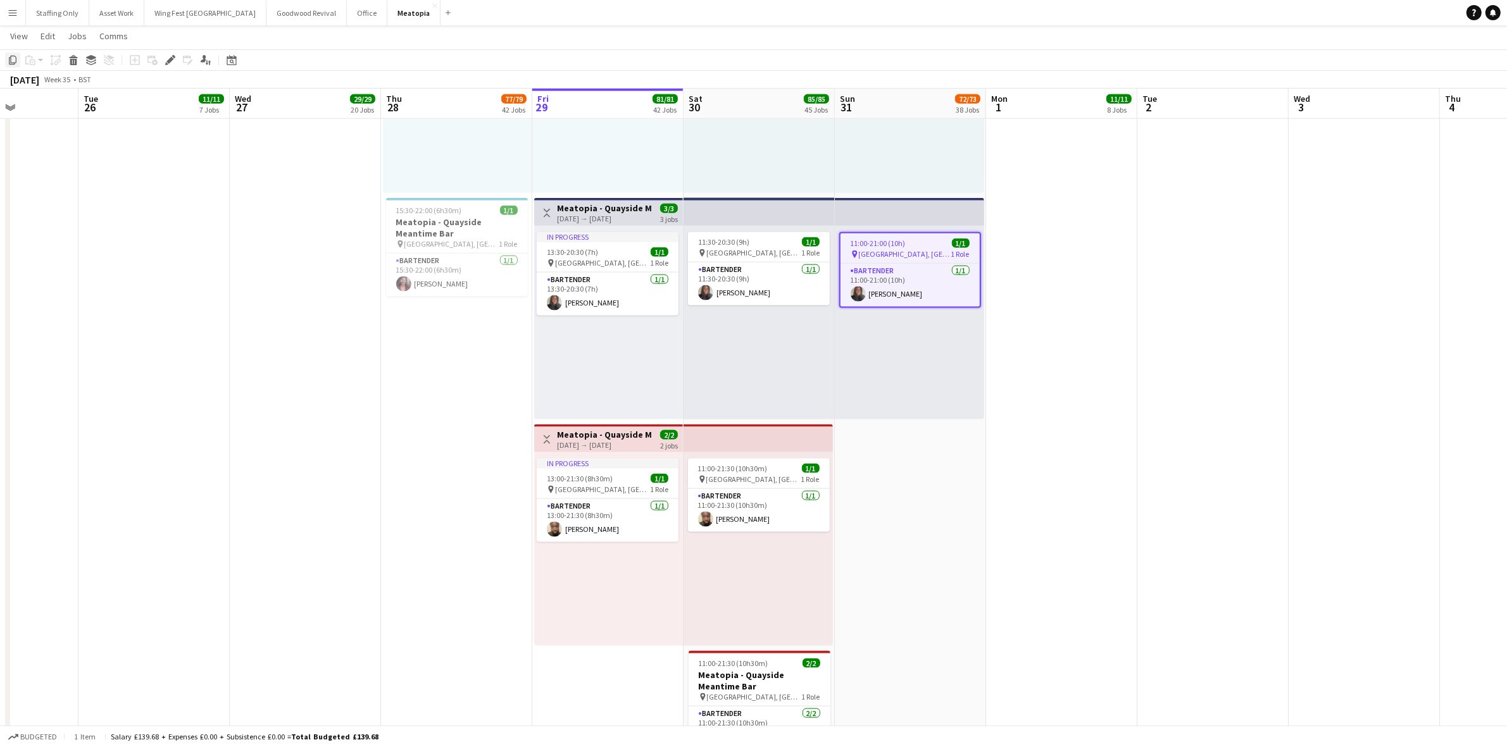
click at [11, 61] on icon at bounding box center [13, 60] width 8 height 9
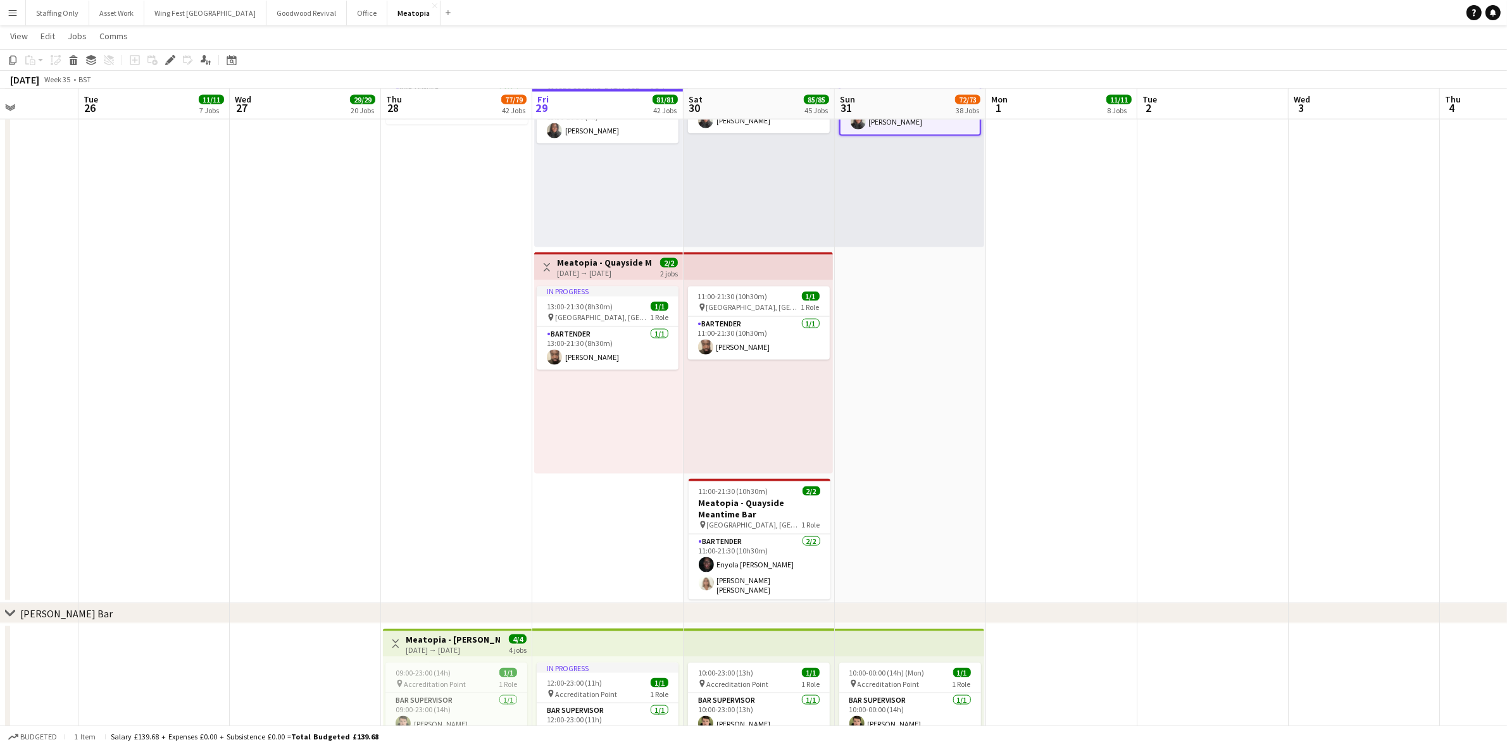
scroll to position [8304, 0]
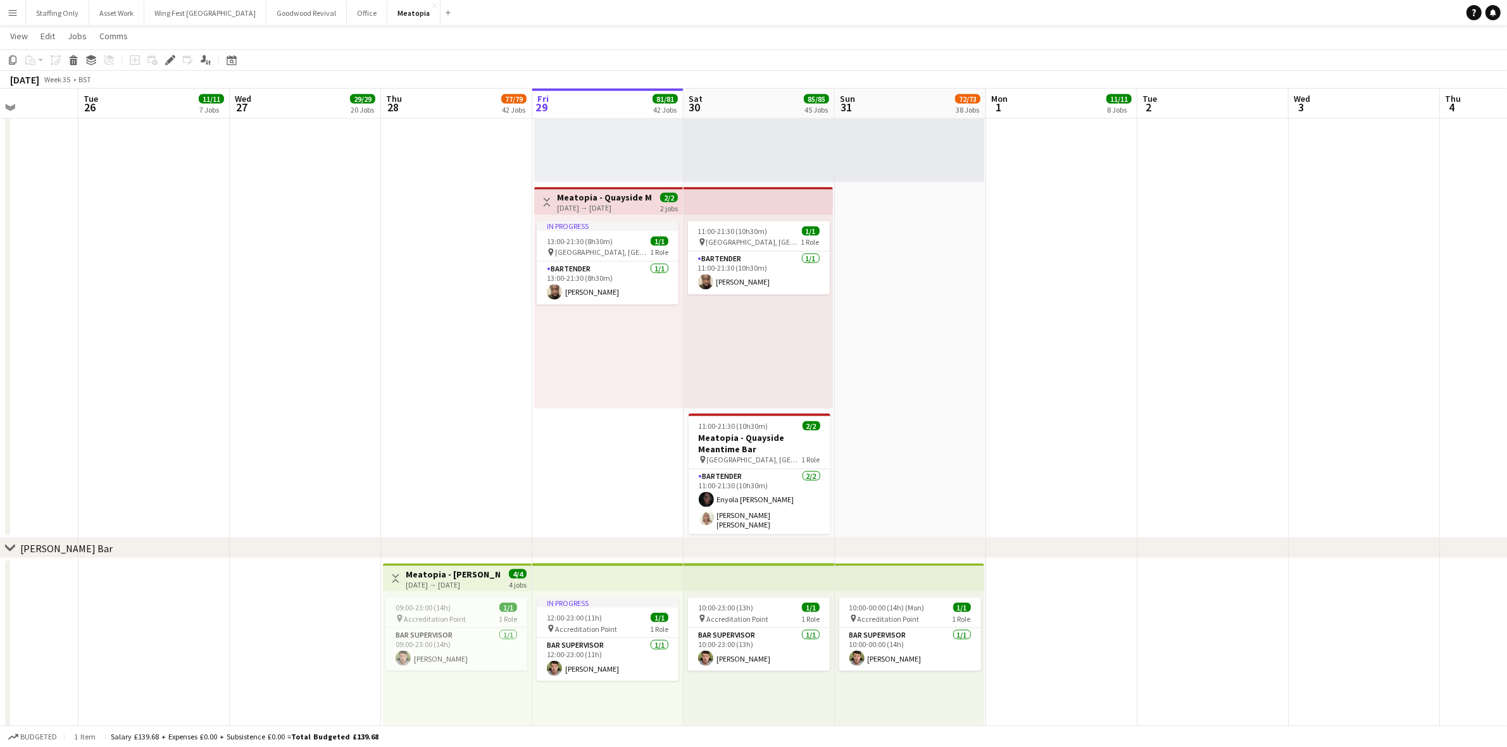
click at [900, 437] on app-date-cell "10:00-00:00 (14h) (Mon) 1/1 pin [GEOGRAPHIC_DATA], [GEOGRAPHIC_DATA], [GEOGRAPH…" at bounding box center [910, 21] width 151 height 1036
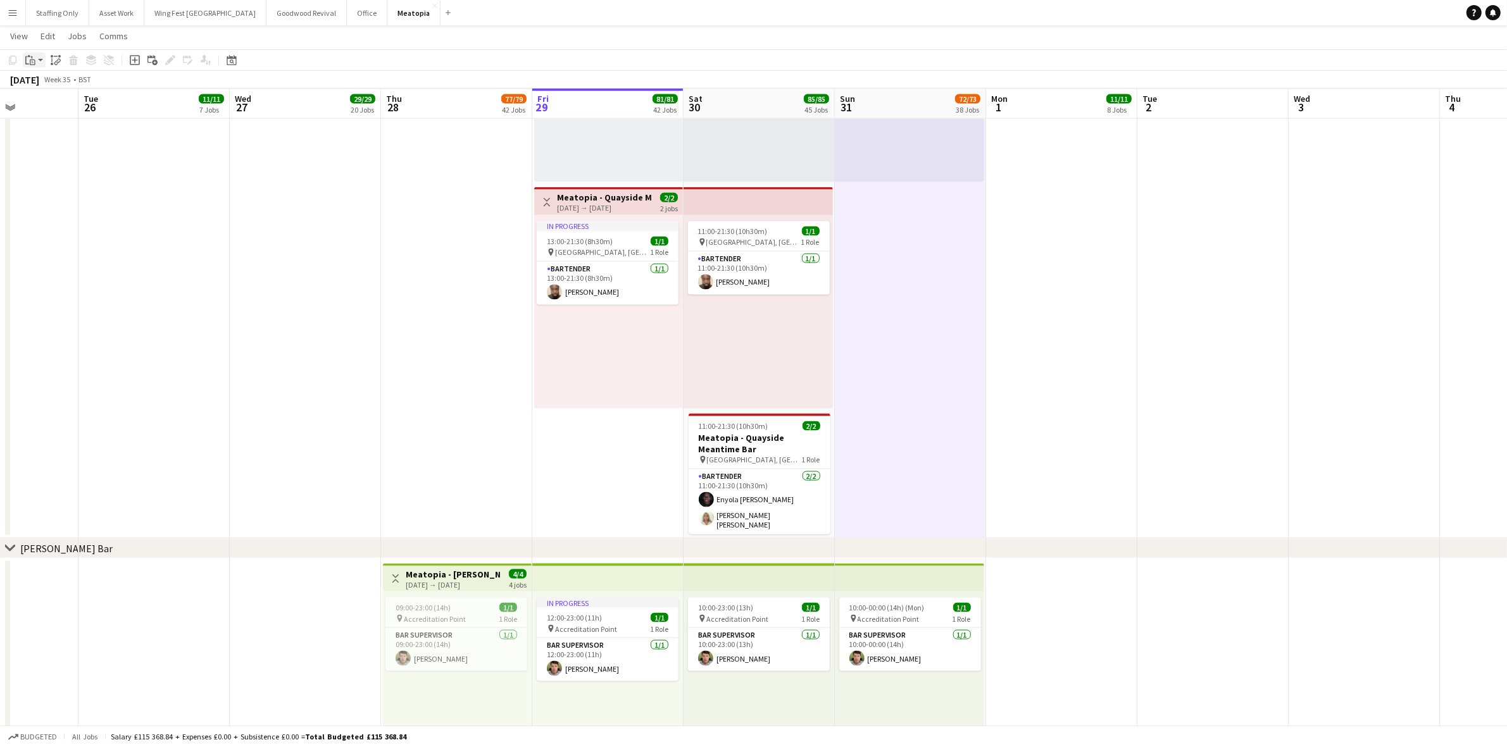
click at [30, 65] on icon at bounding box center [33, 62] width 6 height 6
click at [47, 86] on link "Paste Ctrl+V" at bounding box center [93, 83] width 119 height 11
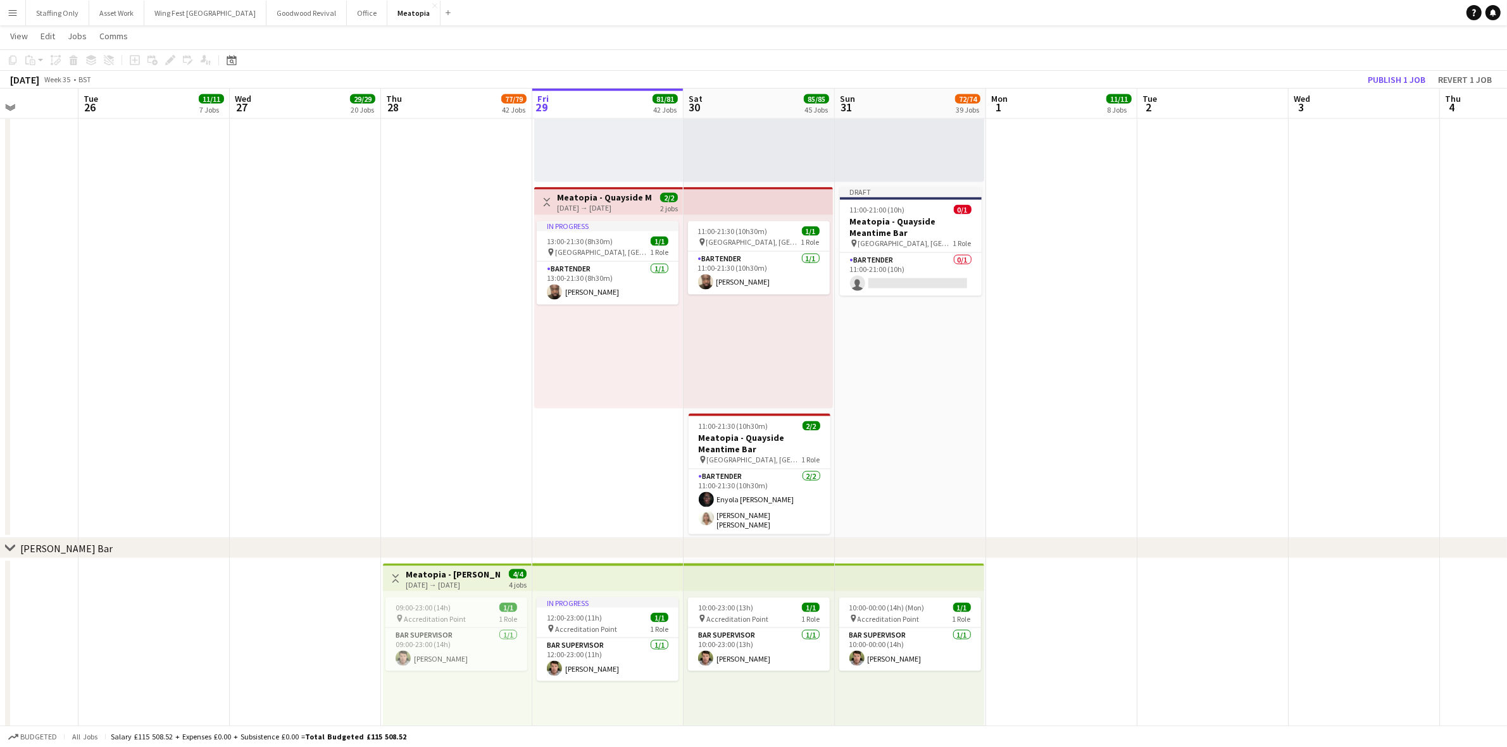
click at [1155, 210] on app-date-cell at bounding box center [1212, 21] width 151 height 1036
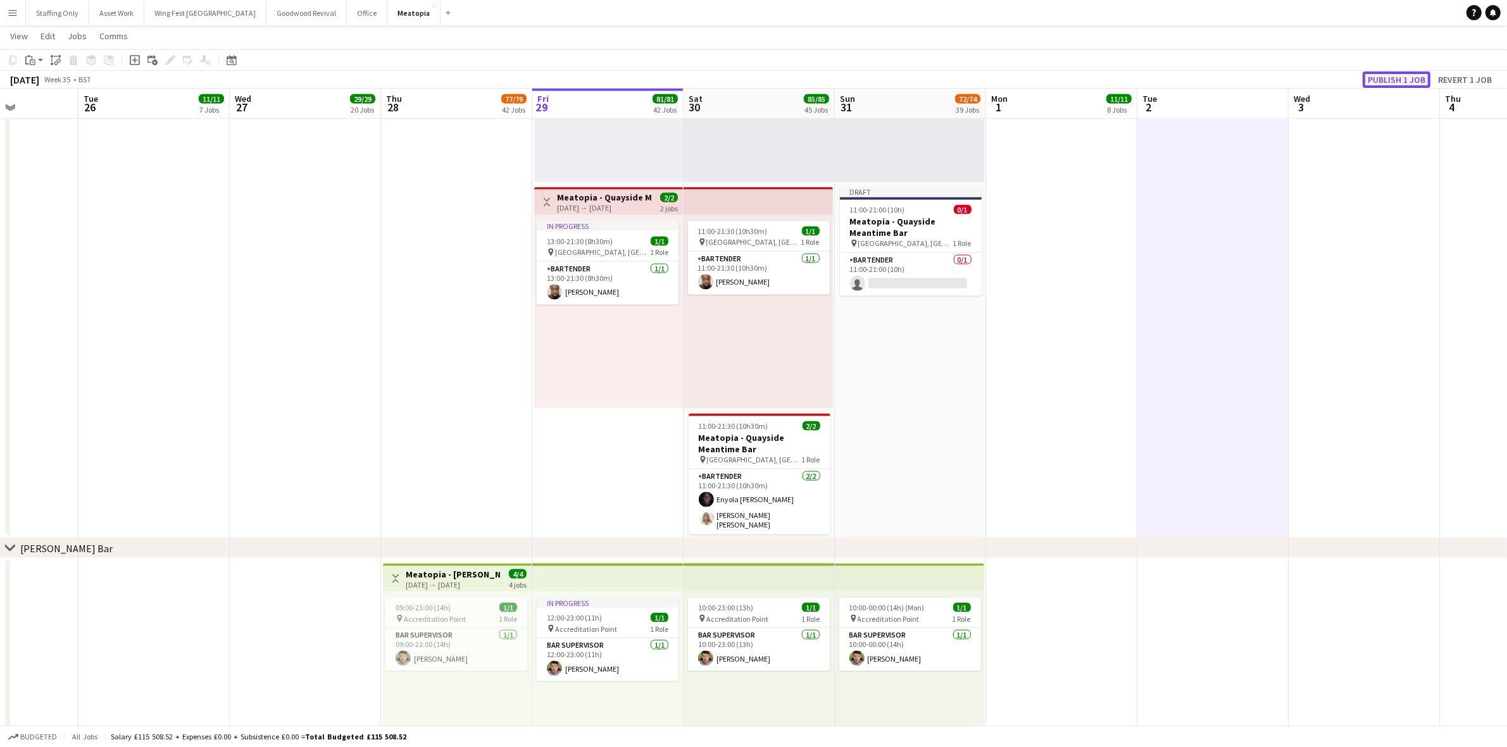
click at [1396, 76] on button "Publish 1 job" at bounding box center [1396, 79] width 68 height 16
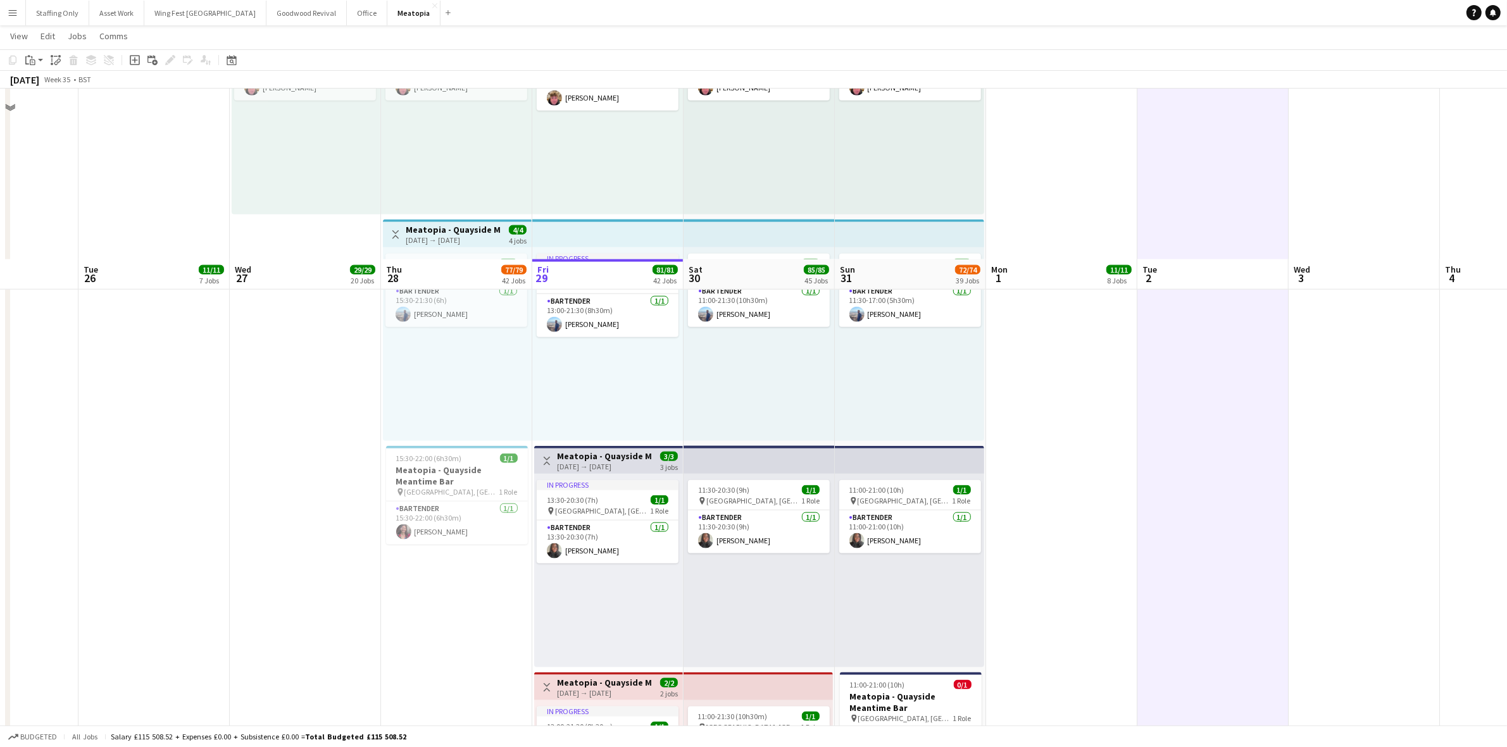
scroll to position [8136, 0]
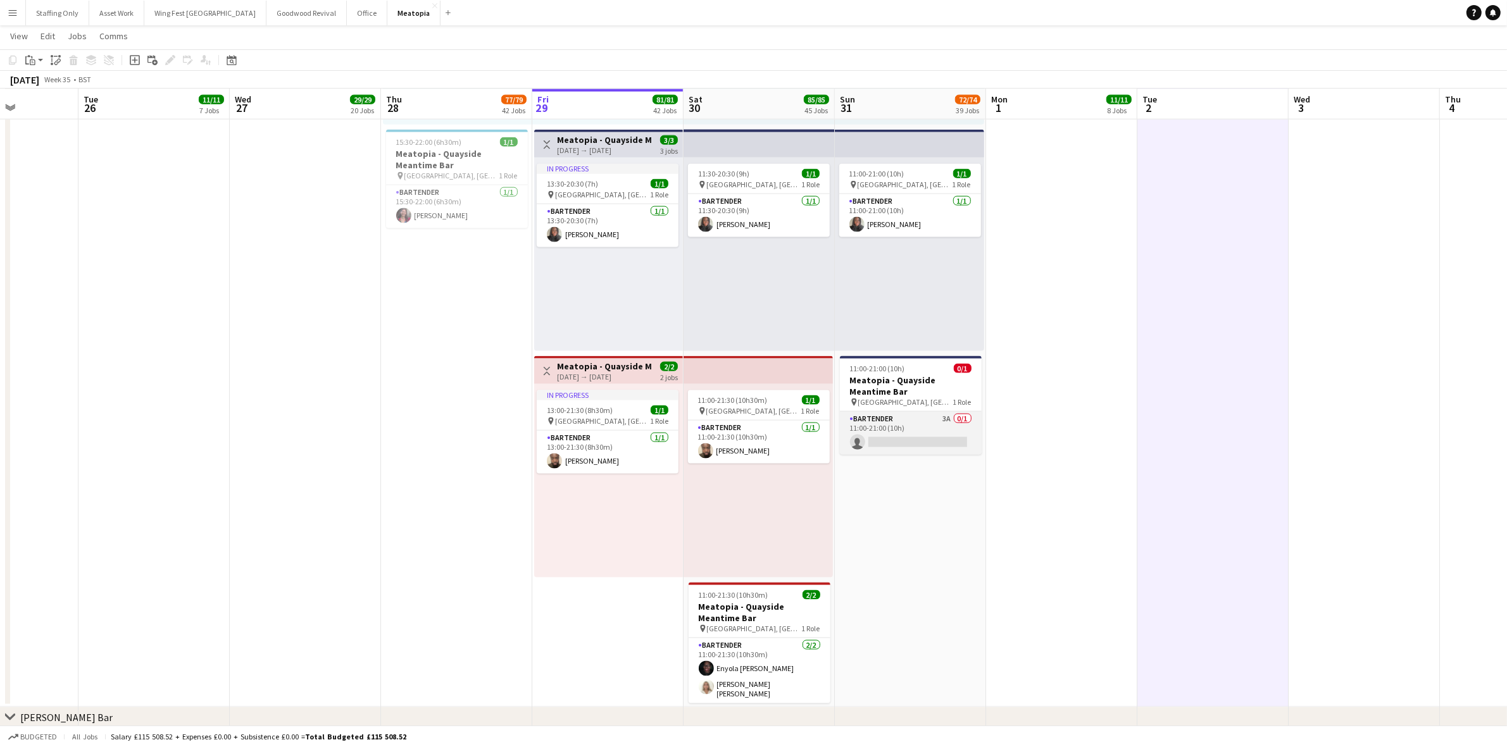
click at [883, 432] on app-card-role "Bartender 3A 0/1 11:00-21:00 (10h) single-neutral-actions" at bounding box center [911, 433] width 142 height 43
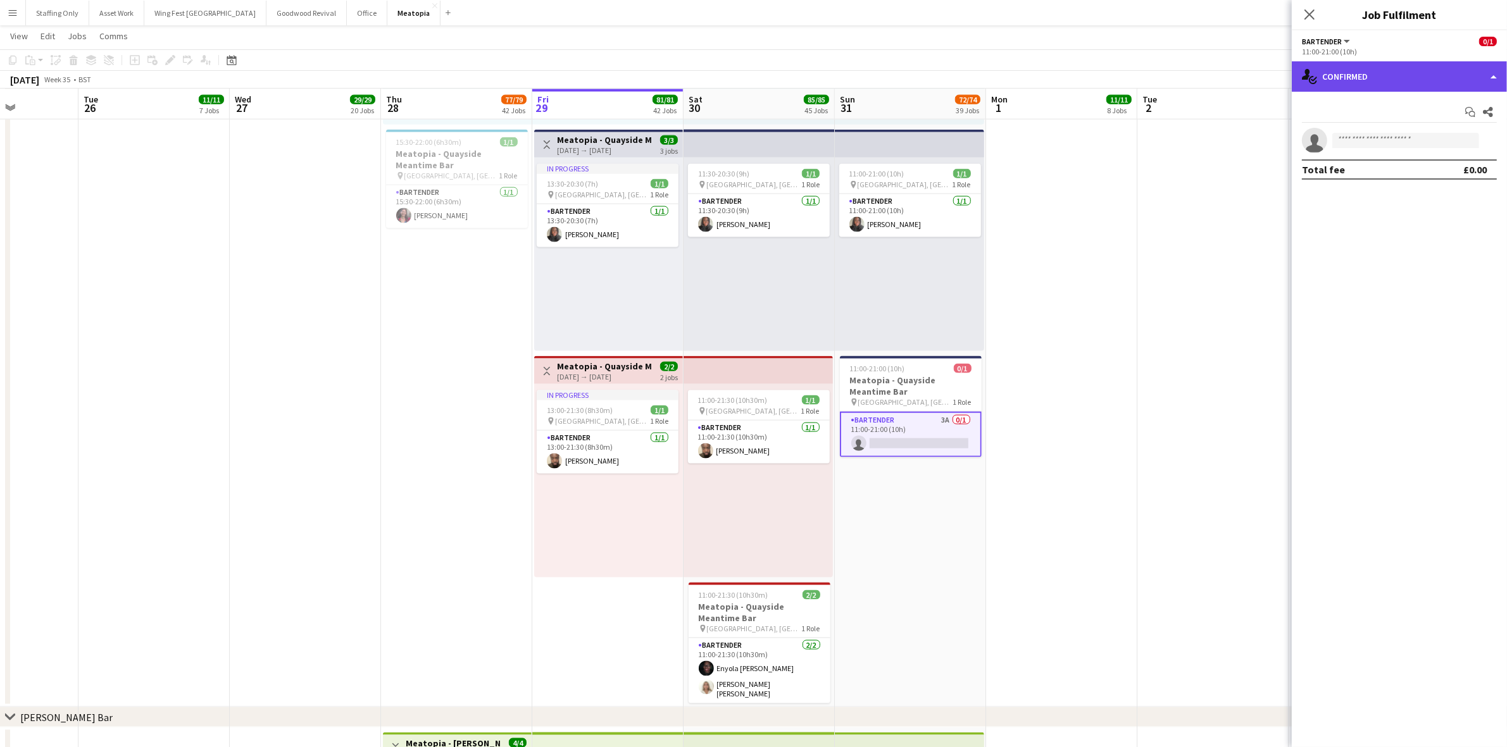
click at [1358, 82] on div "single-neutral-actions-check-2 Confirmed" at bounding box center [1398, 76] width 215 height 30
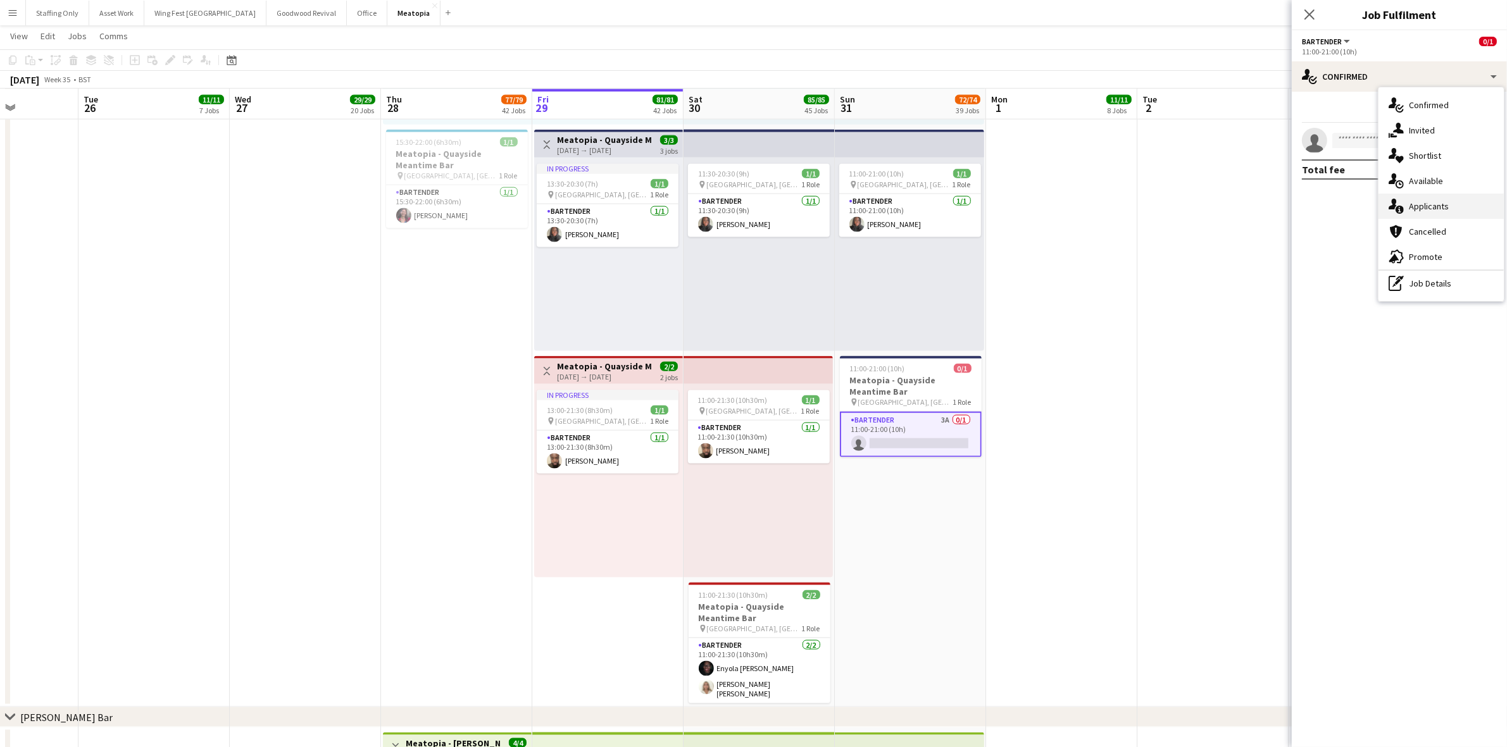
click at [1433, 209] on div "single-neutral-actions-information Applicants" at bounding box center [1440, 206] width 125 height 25
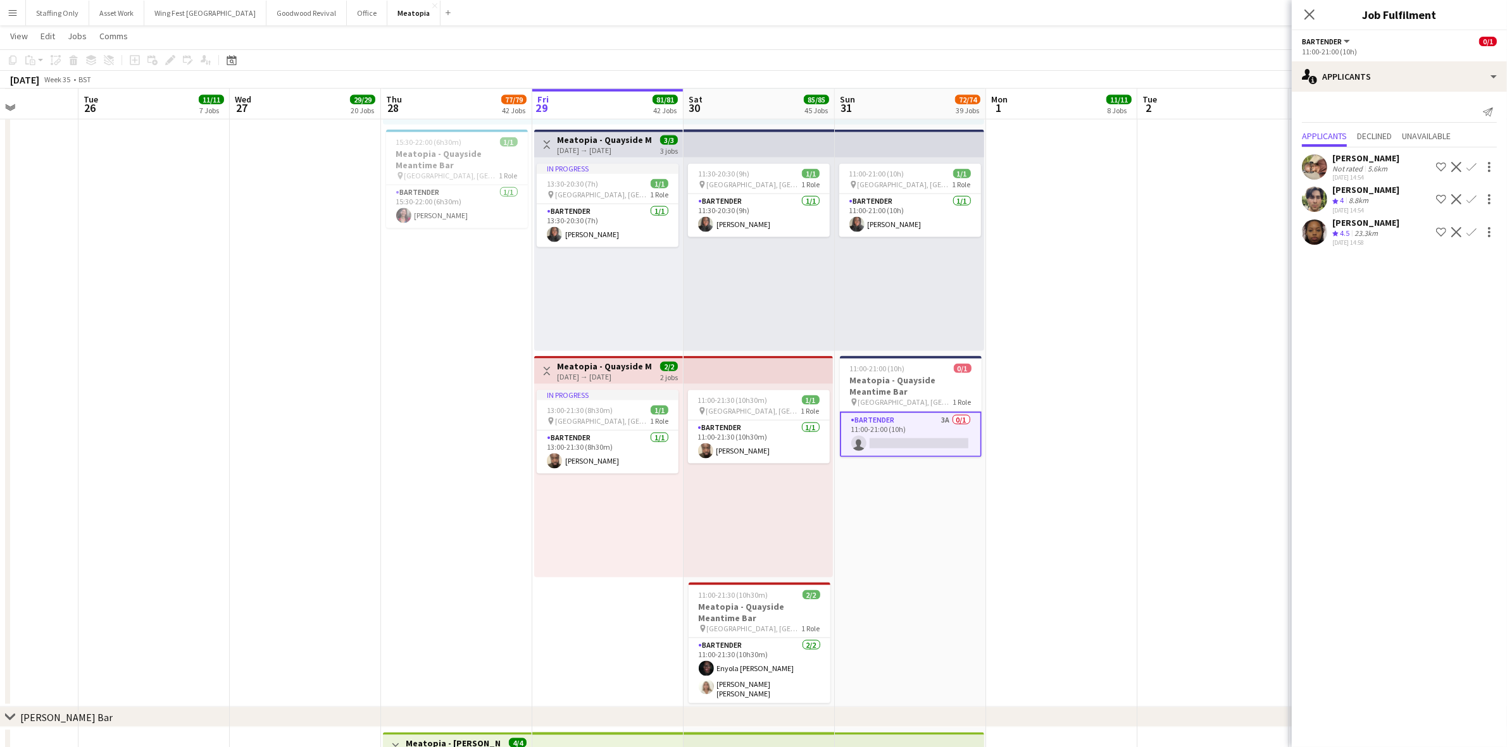
click at [1472, 233] on app-icon "Confirm" at bounding box center [1471, 232] width 10 height 10
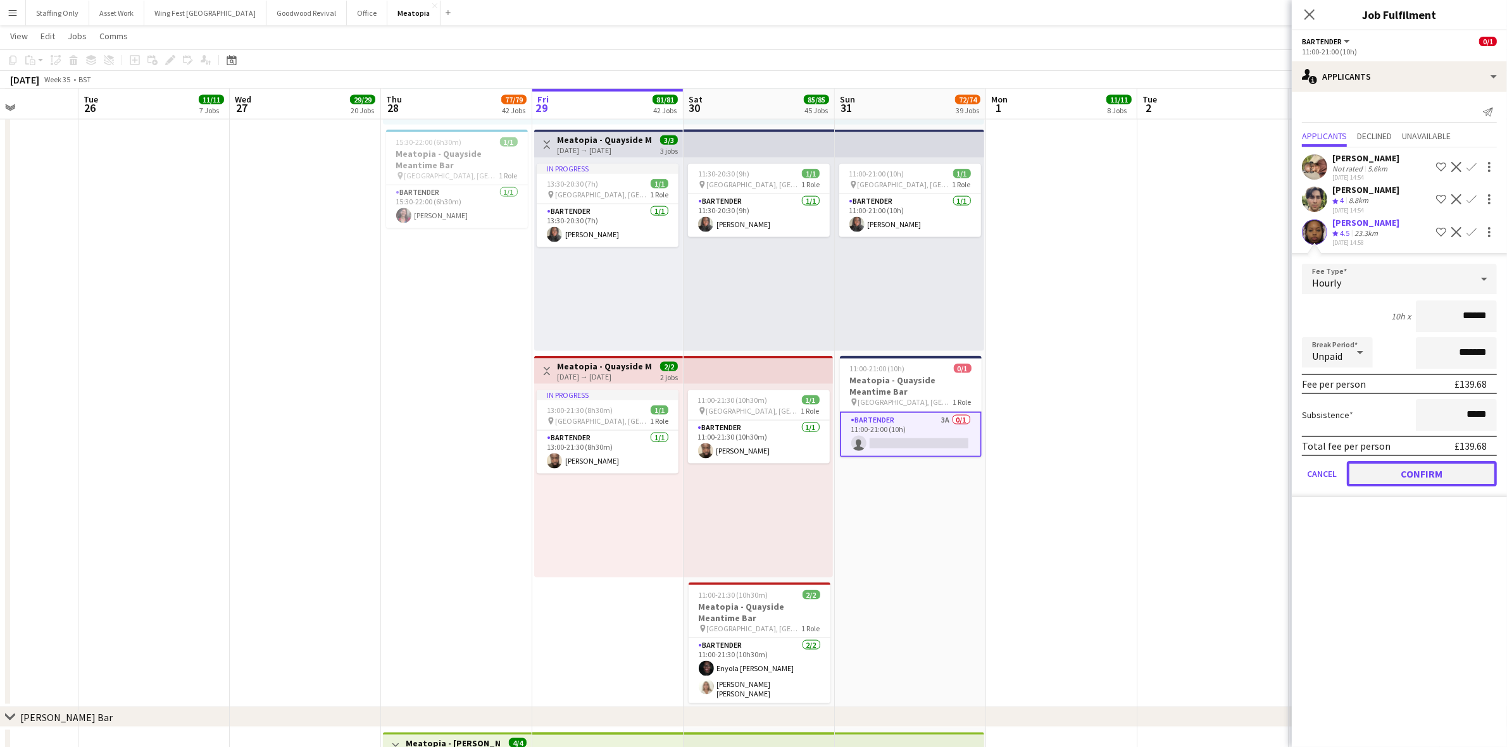
click at [1426, 483] on button "Confirm" at bounding box center [1421, 473] width 150 height 25
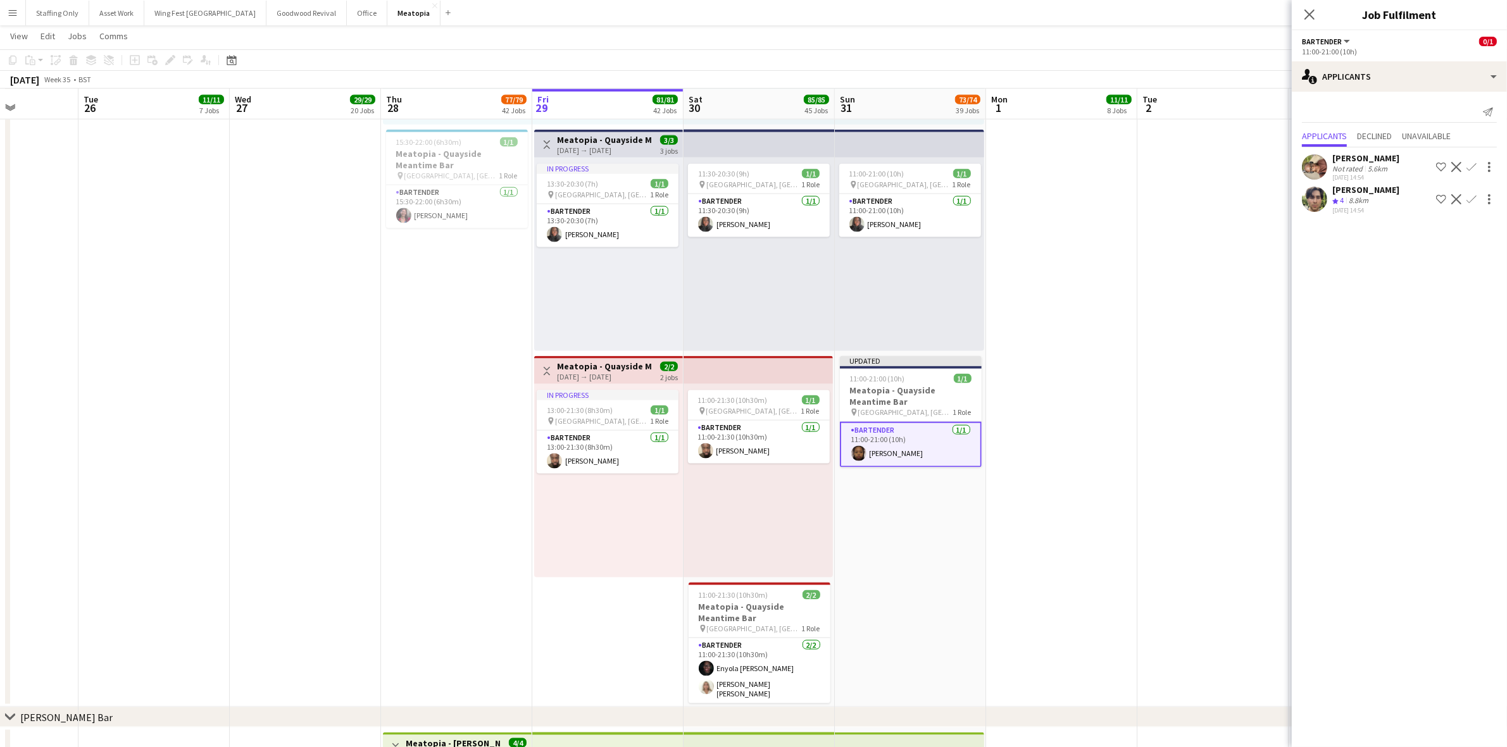
click at [1131, 373] on app-date-cell at bounding box center [1061, 190] width 151 height 1036
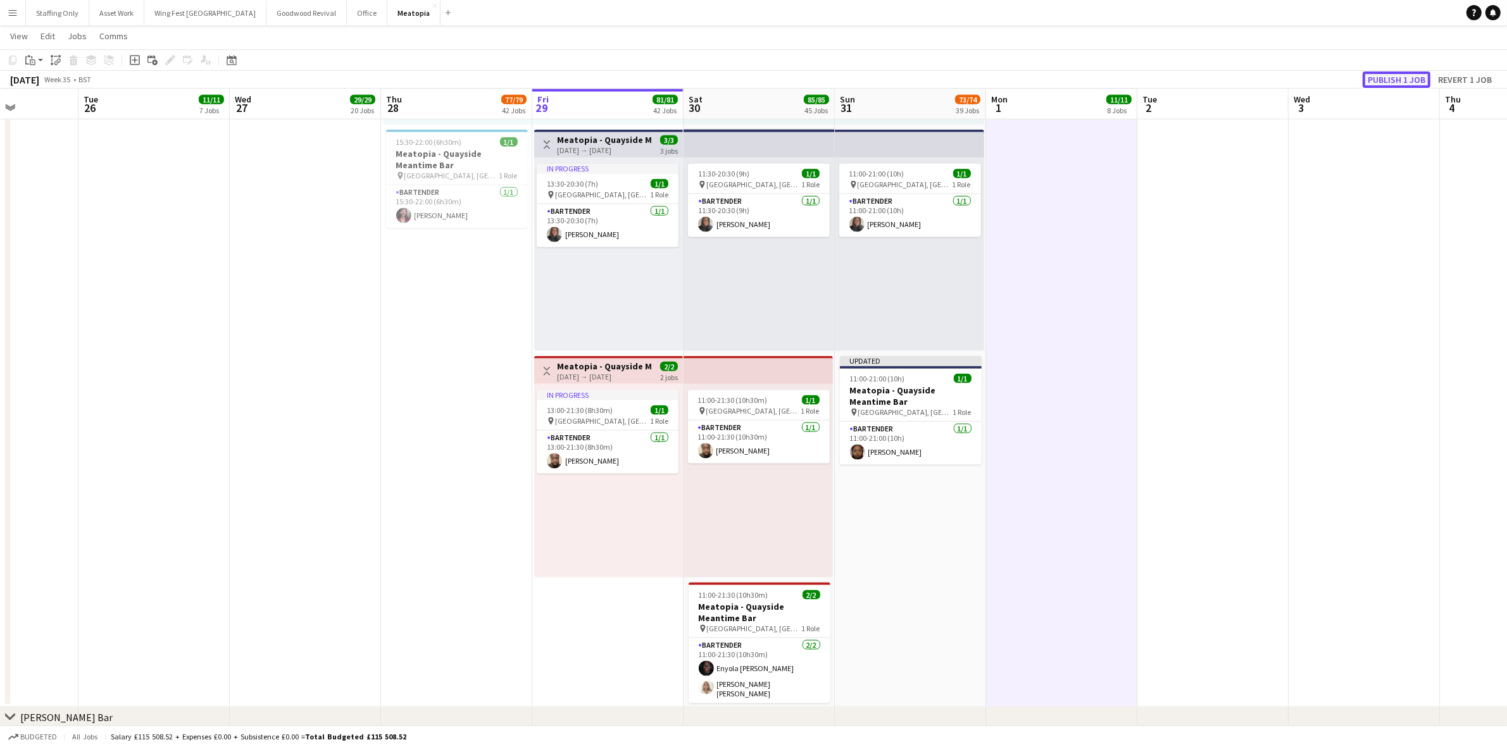
click at [1411, 83] on button "Publish 1 job" at bounding box center [1396, 79] width 68 height 16
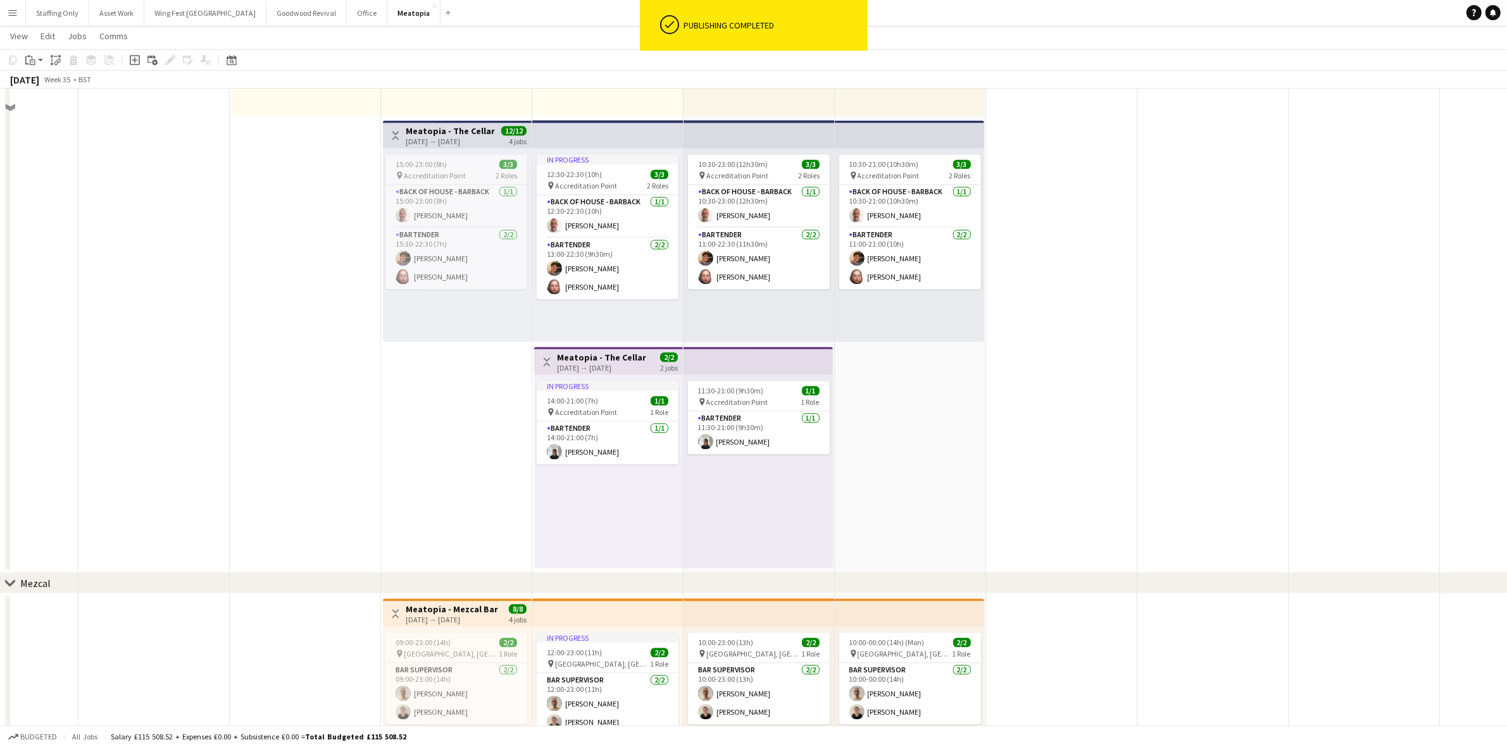
scroll to position [9638, 0]
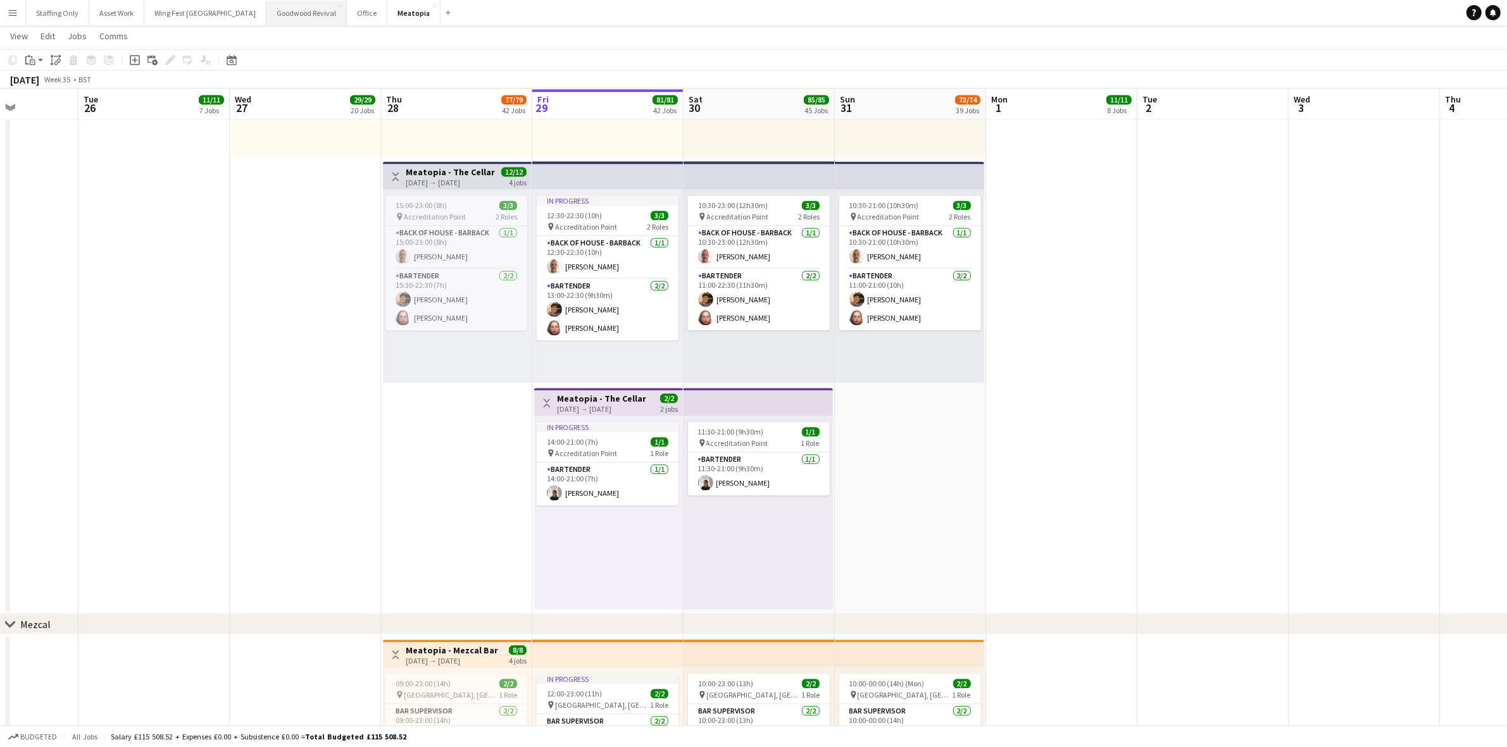
click at [266, 16] on button "Goodwood Revival Close" at bounding box center [306, 13] width 80 height 25
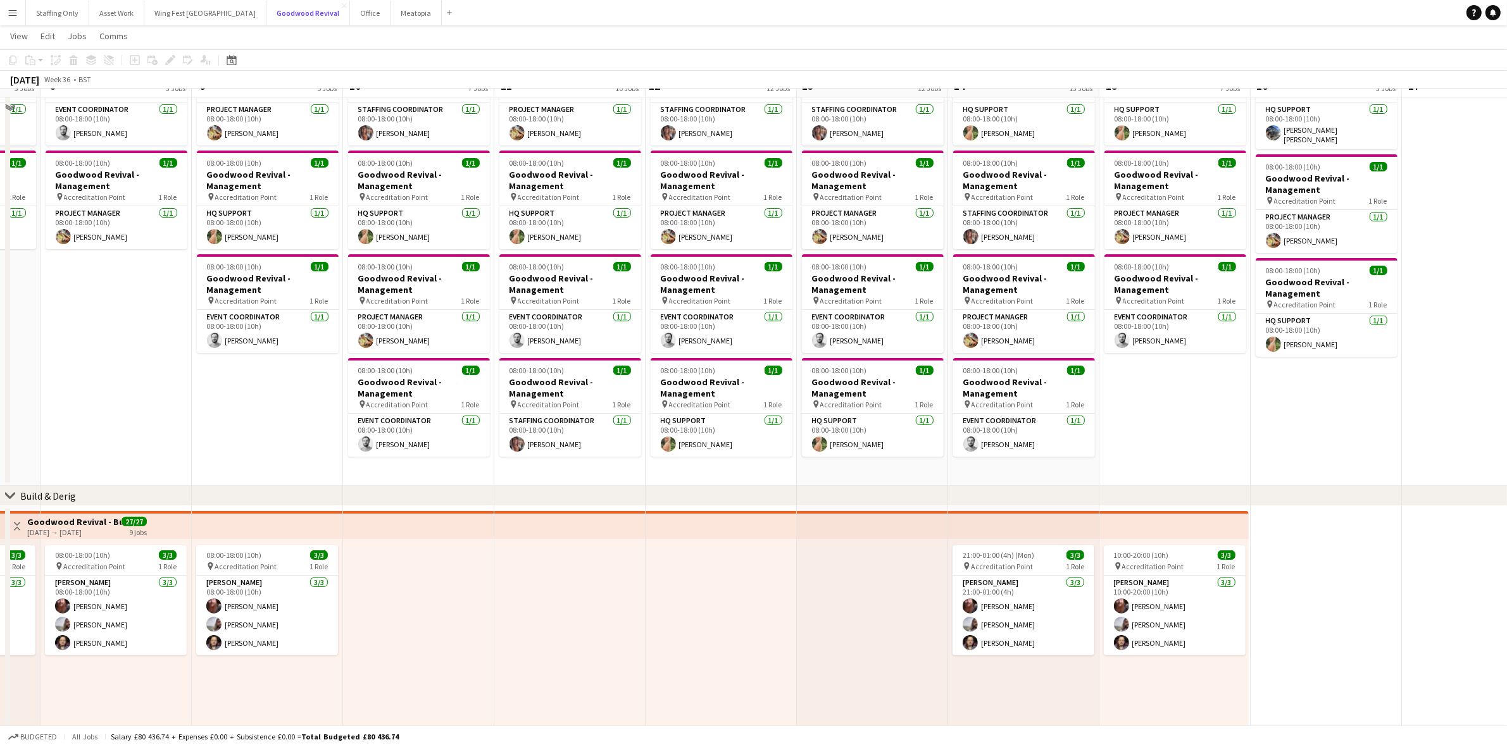
scroll to position [79, 0]
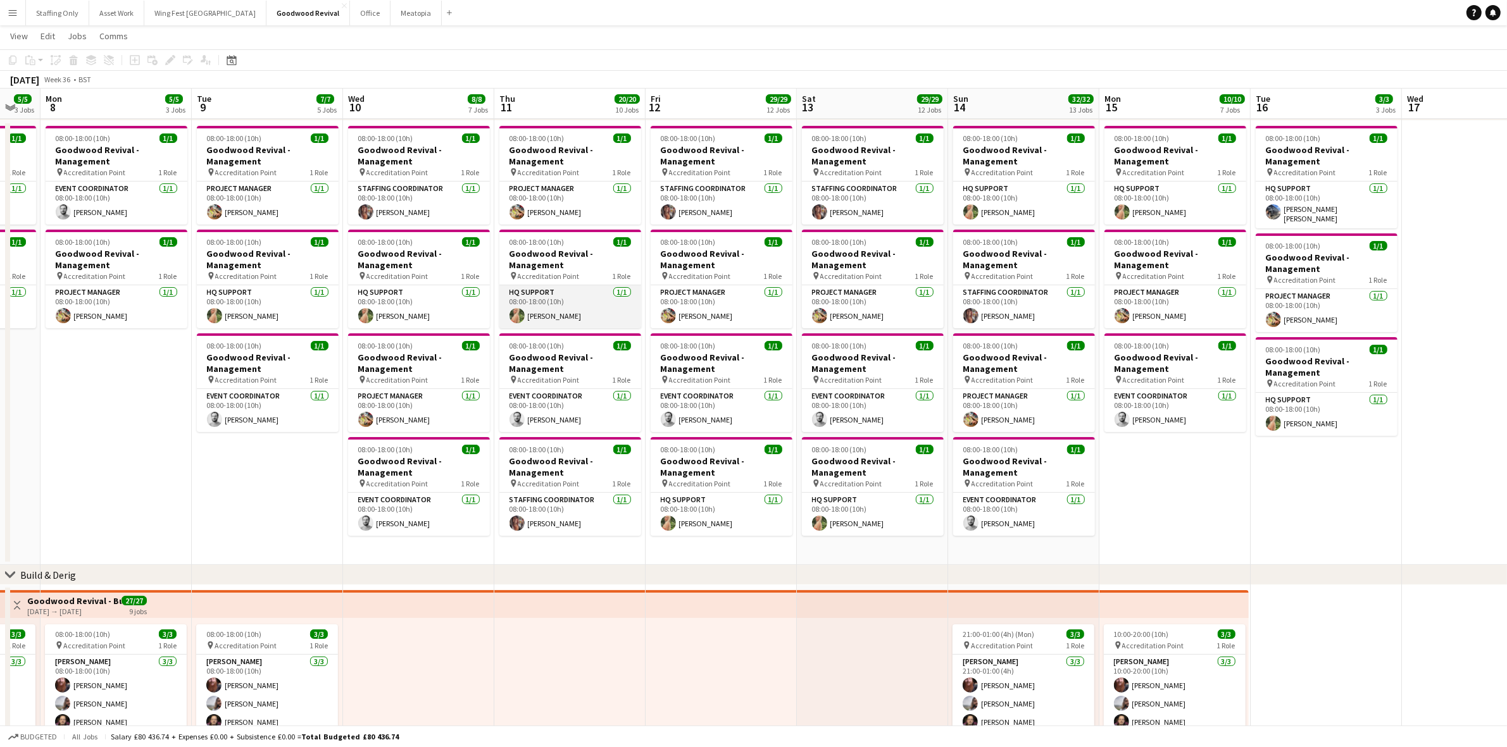
click at [538, 311] on app-card-role "HQ Support [DATE] 08:00-18:00 (10h) [PERSON_NAME]" at bounding box center [570, 306] width 142 height 43
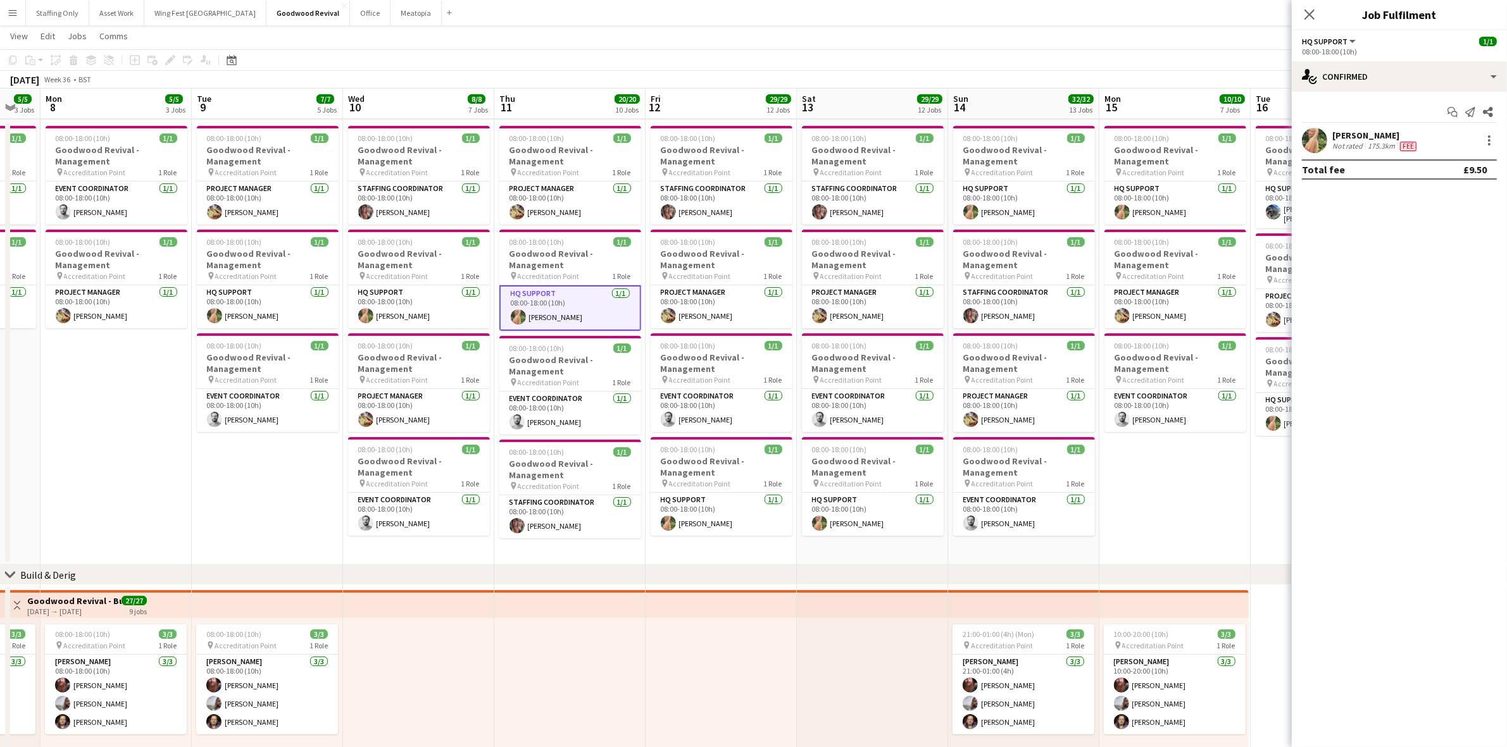
click at [1314, 134] on app-user-avatar at bounding box center [1314, 140] width 25 height 25
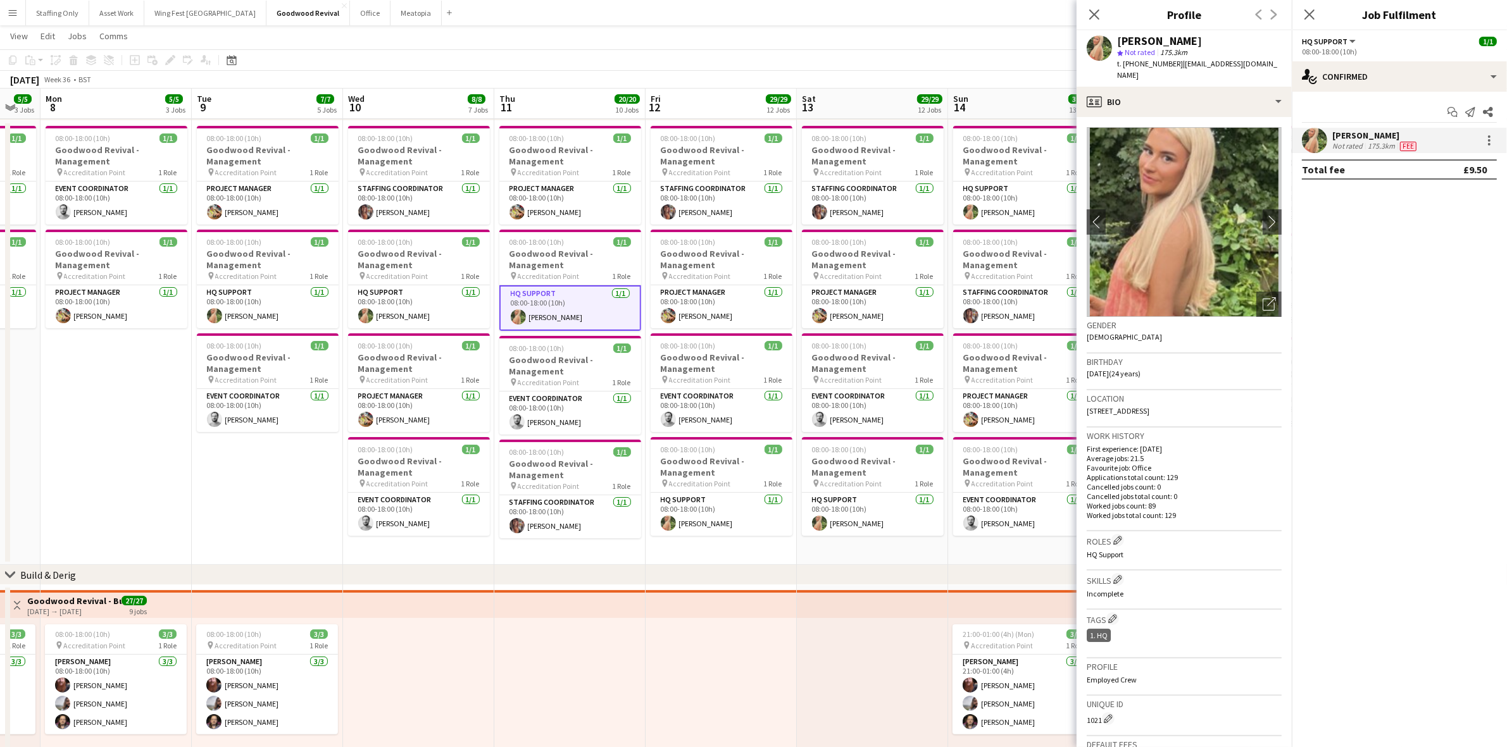
drag, startPoint x: 1171, startPoint y: 65, endPoint x: 1124, endPoint y: 61, distance: 47.0
click at [1124, 61] on span "t. [PHONE_NUMBER]" at bounding box center [1150, 63] width 66 height 9
copy span "[PHONE_NUMBER]"
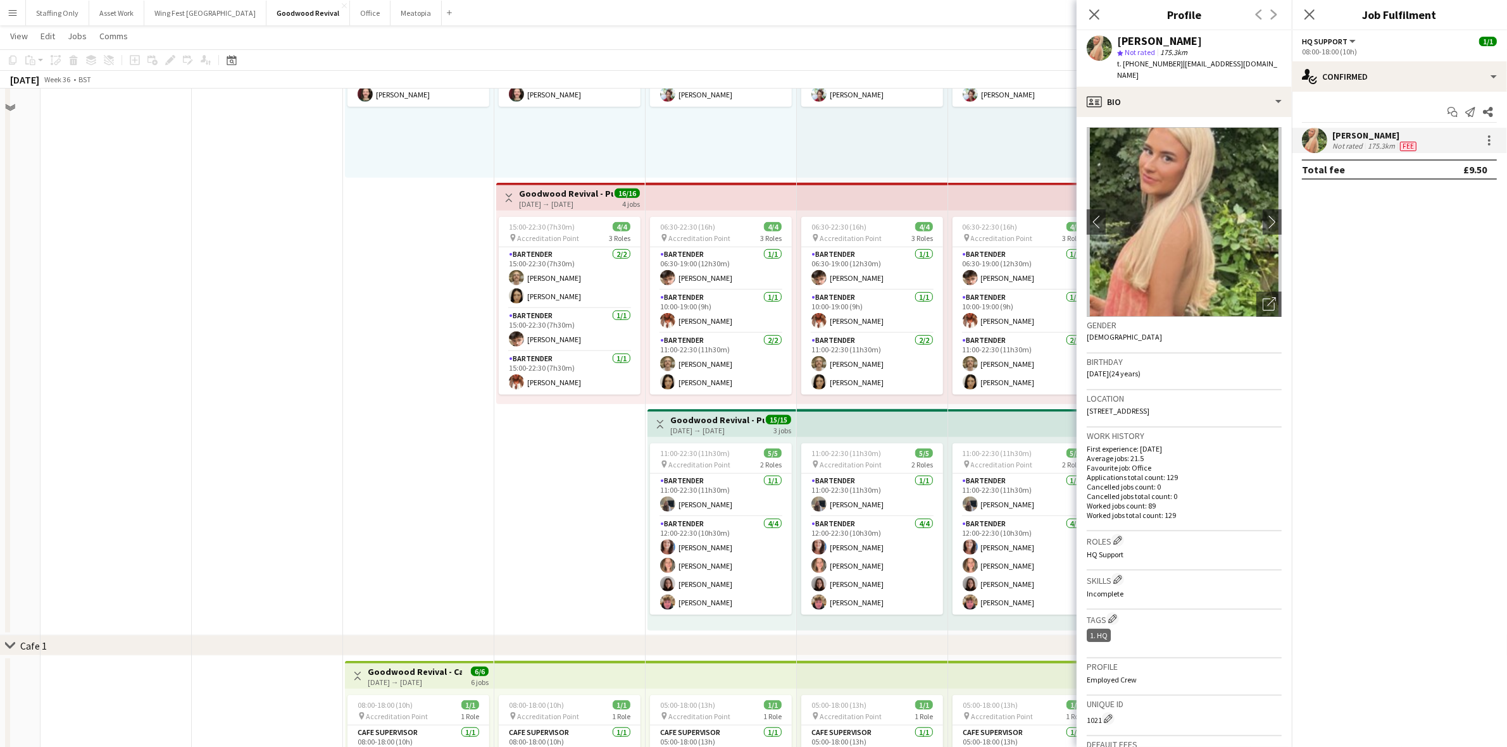
scroll to position [1107, 0]
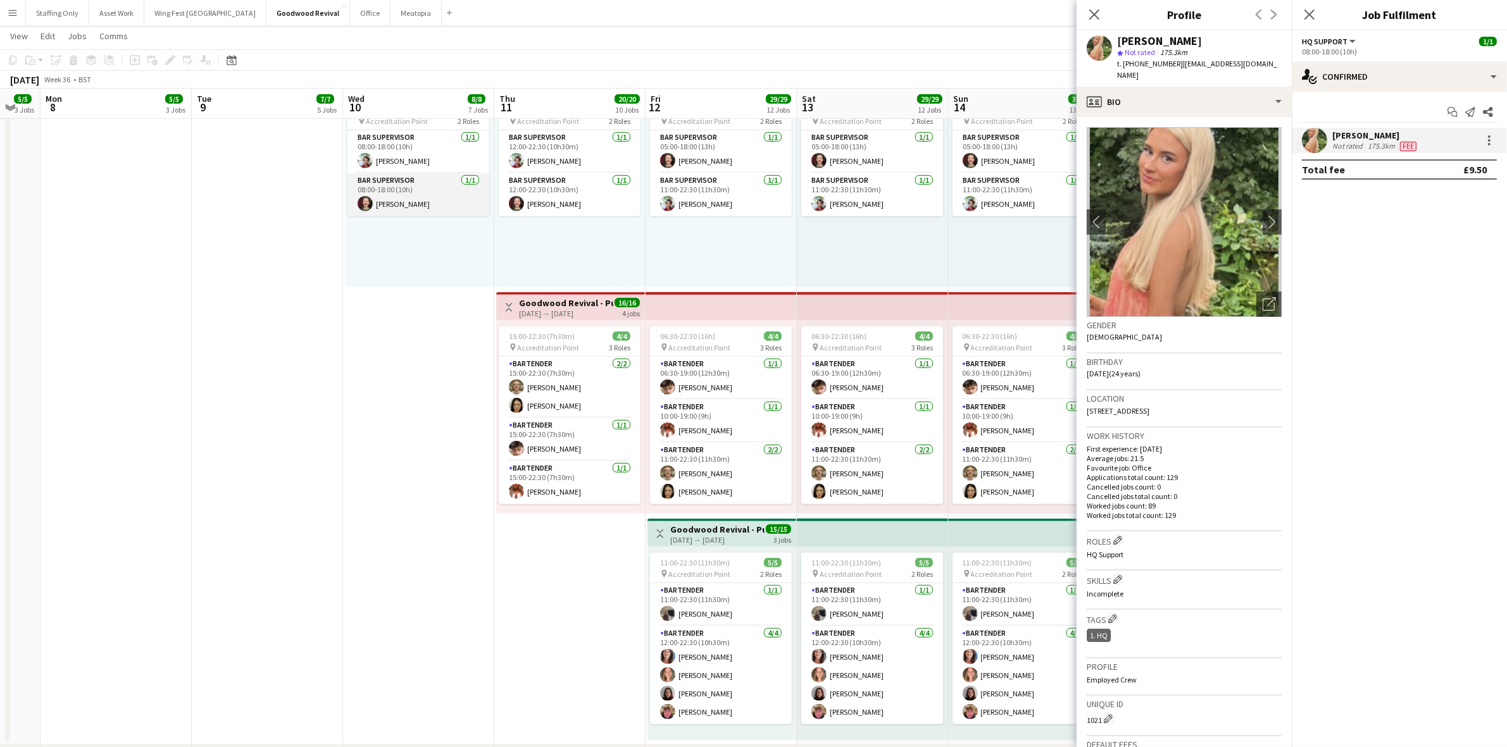
click at [397, 206] on app-card-role "Bar Supervisor [DATE] 08:00-18:00 (10h) [PERSON_NAME]" at bounding box center [418, 194] width 142 height 43
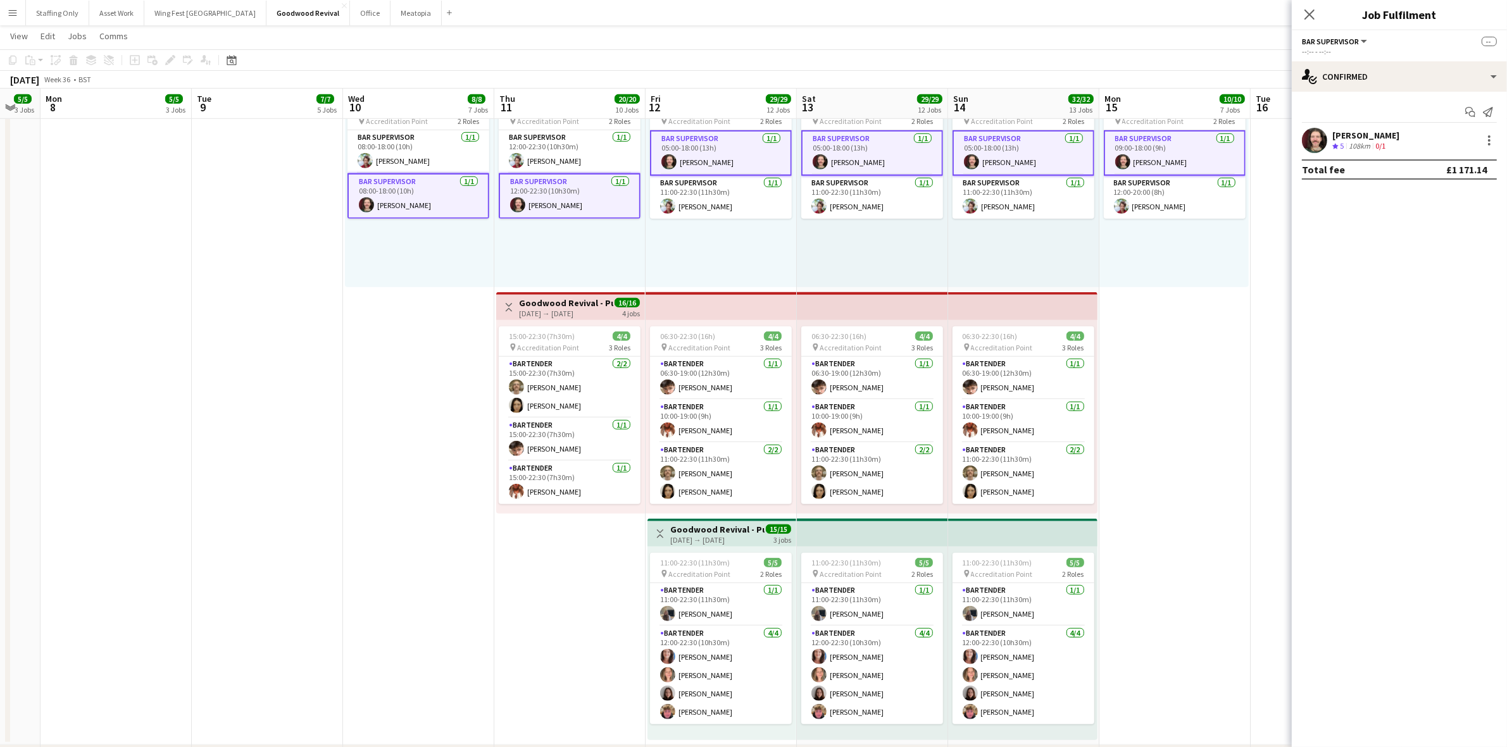
click at [1296, 137] on div "[PERSON_NAME] Crew rating 5 108km 0/1" at bounding box center [1398, 140] width 215 height 25
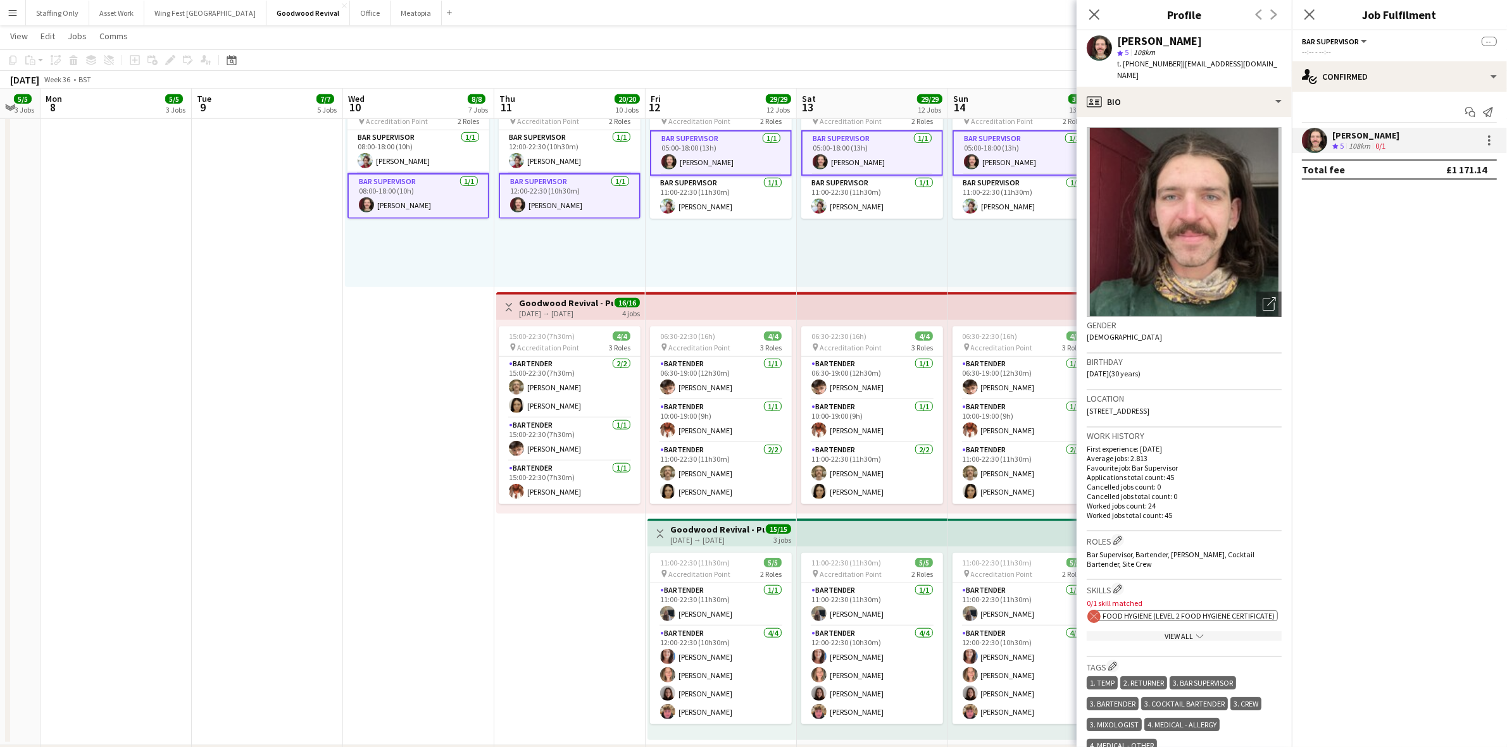
drag, startPoint x: 1267, startPoint y: 62, endPoint x: 1177, endPoint y: 66, distance: 89.3
click at [1177, 66] on span "| [EMAIL_ADDRESS][DOMAIN_NAME]" at bounding box center [1197, 69] width 160 height 21
copy span "[EMAIL_ADDRESS][DOMAIN_NAME]"
drag, startPoint x: 1171, startPoint y: 61, endPoint x: 1136, endPoint y: 62, distance: 34.8
click at [1136, 62] on span "t. [PHONE_NUMBER]" at bounding box center [1150, 63] width 66 height 9
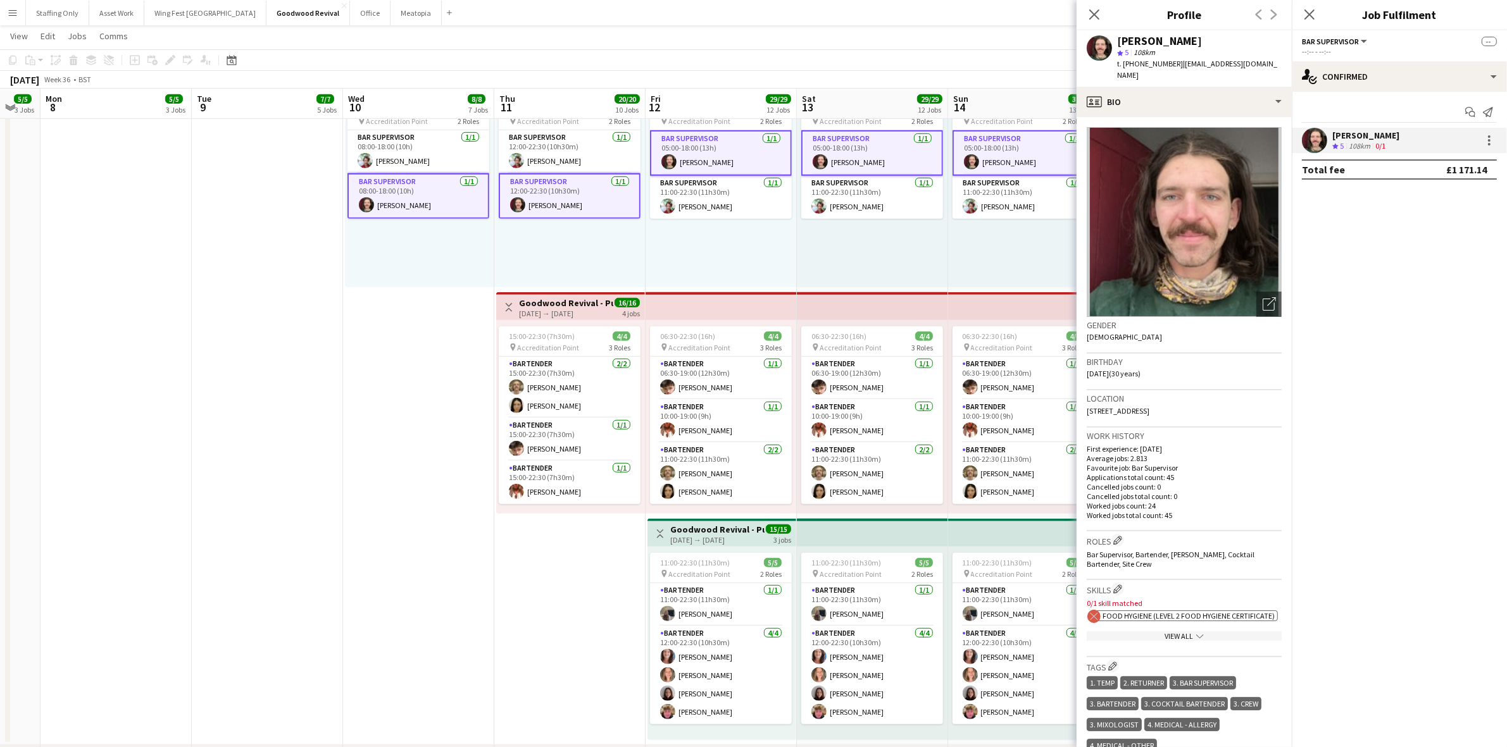
copy span "7534656371"
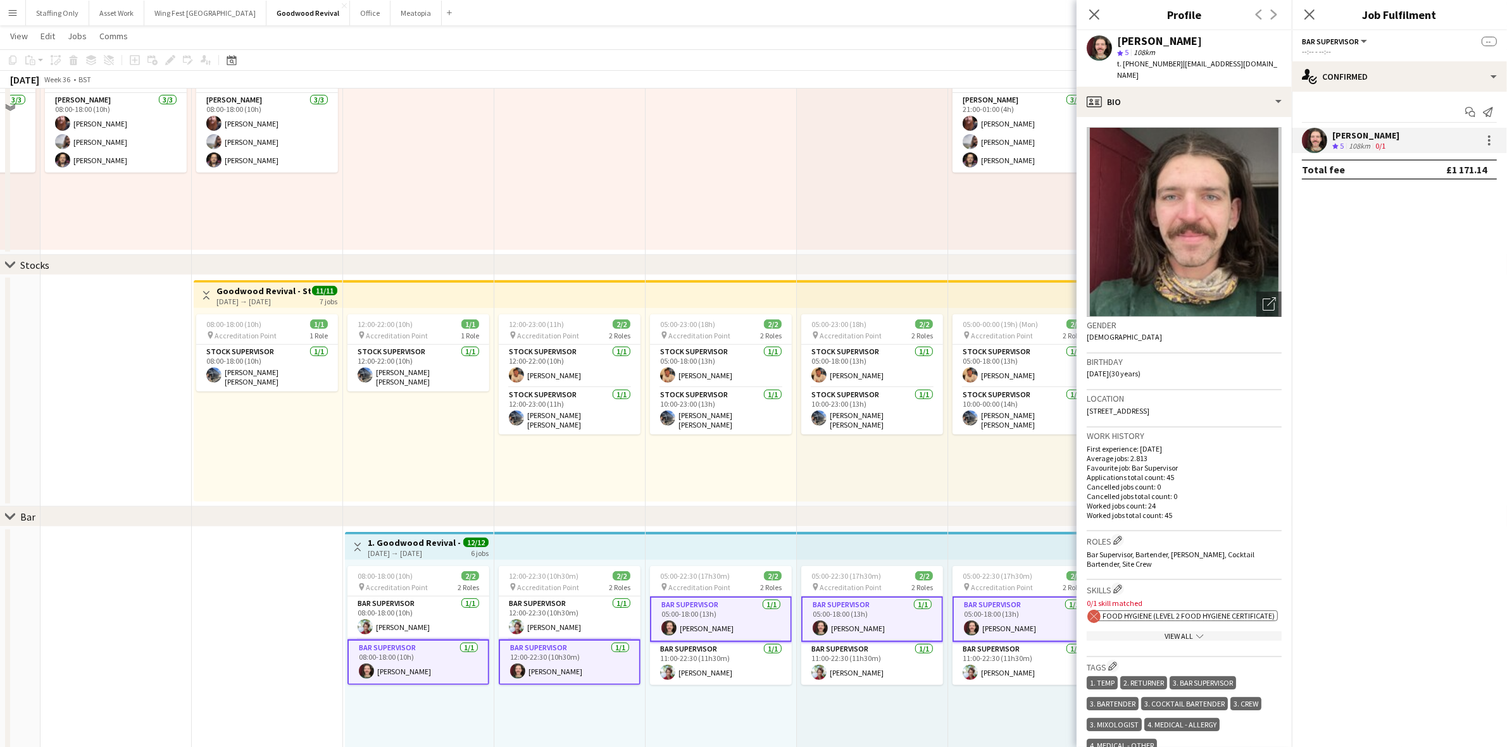
scroll to position [535, 0]
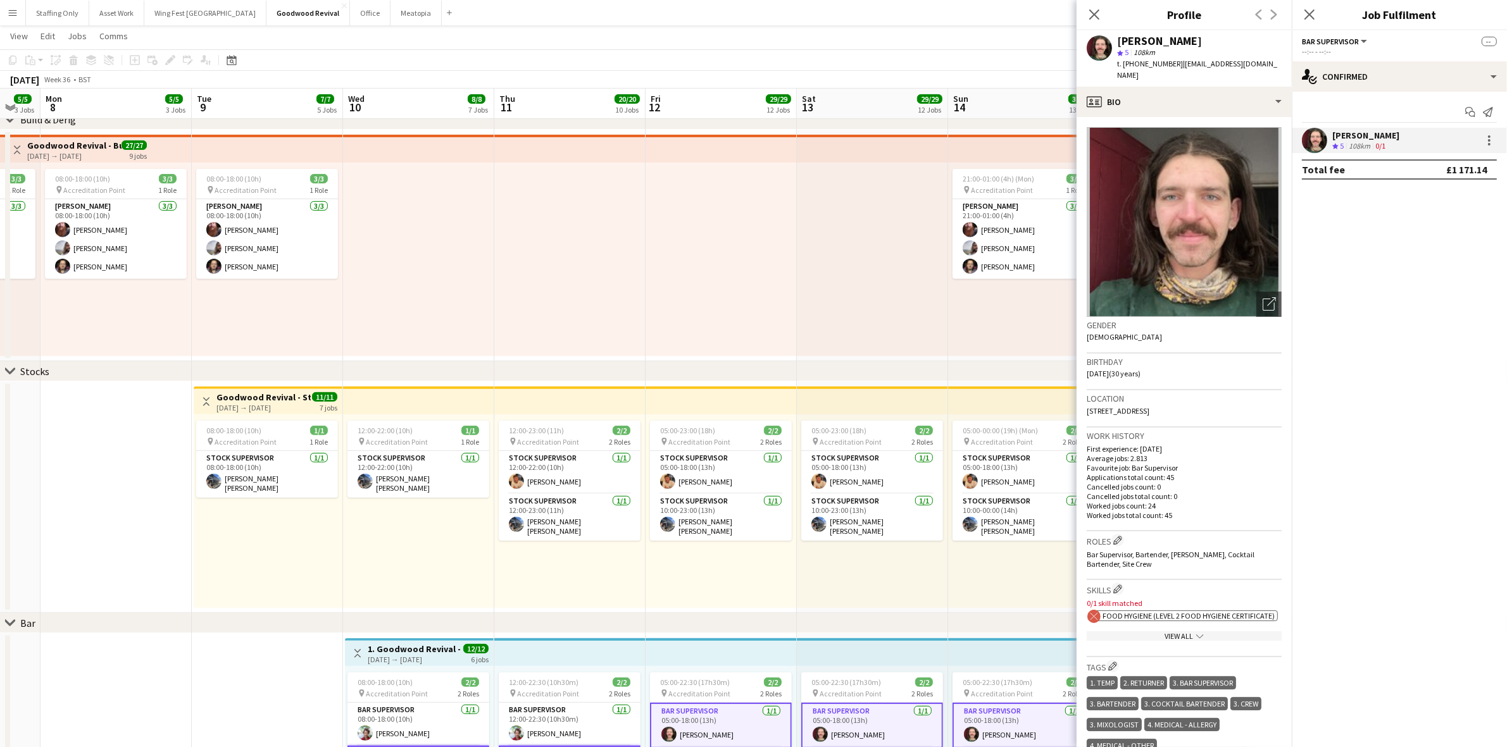
drag, startPoint x: 89, startPoint y: 513, endPoint x: 1240, endPoint y: 54, distance: 1239.0
click at [90, 513] on app-date-cell at bounding box center [115, 498] width 151 height 232
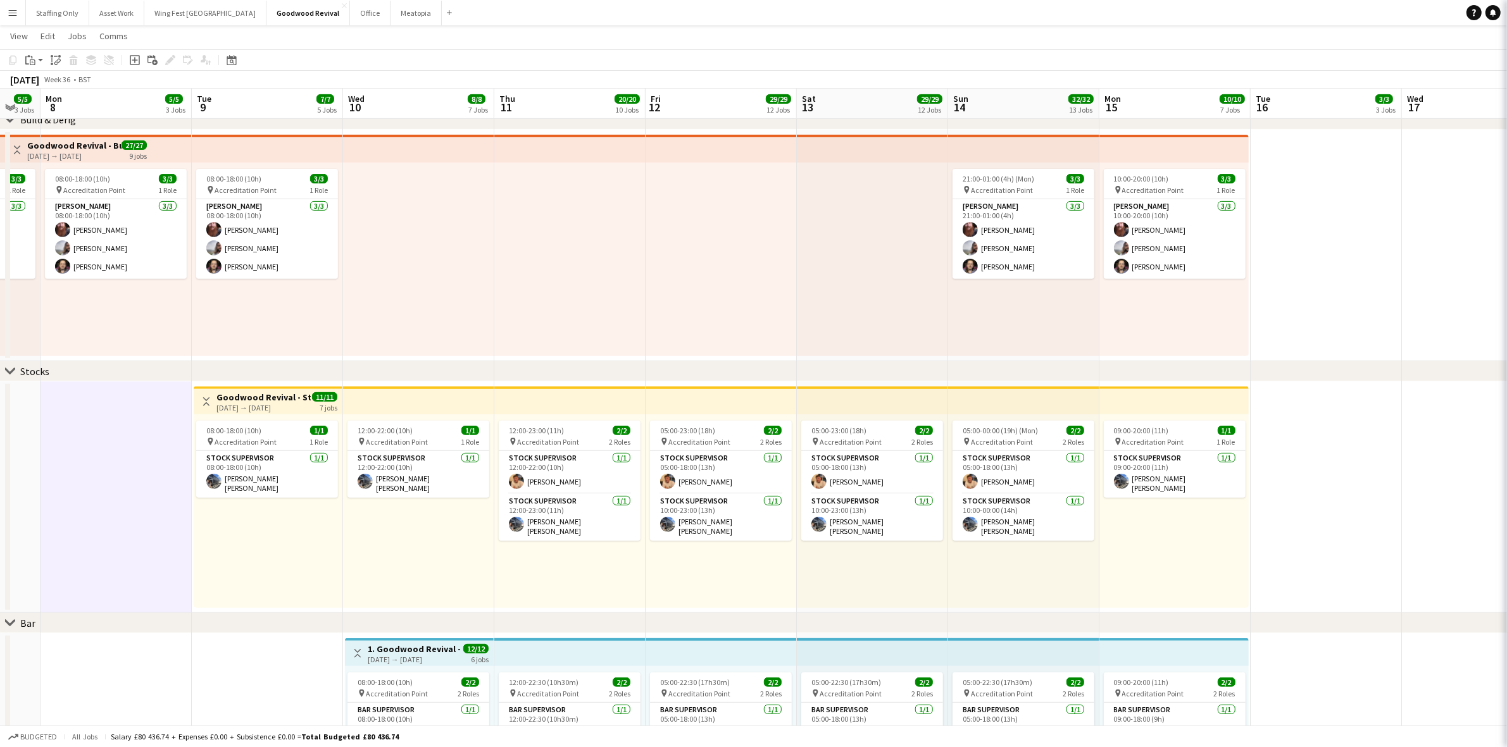
scroll to position [0, 413]
click at [155, 22] on button "Wing Fest Bristol Close" at bounding box center [205, 13] width 122 height 25
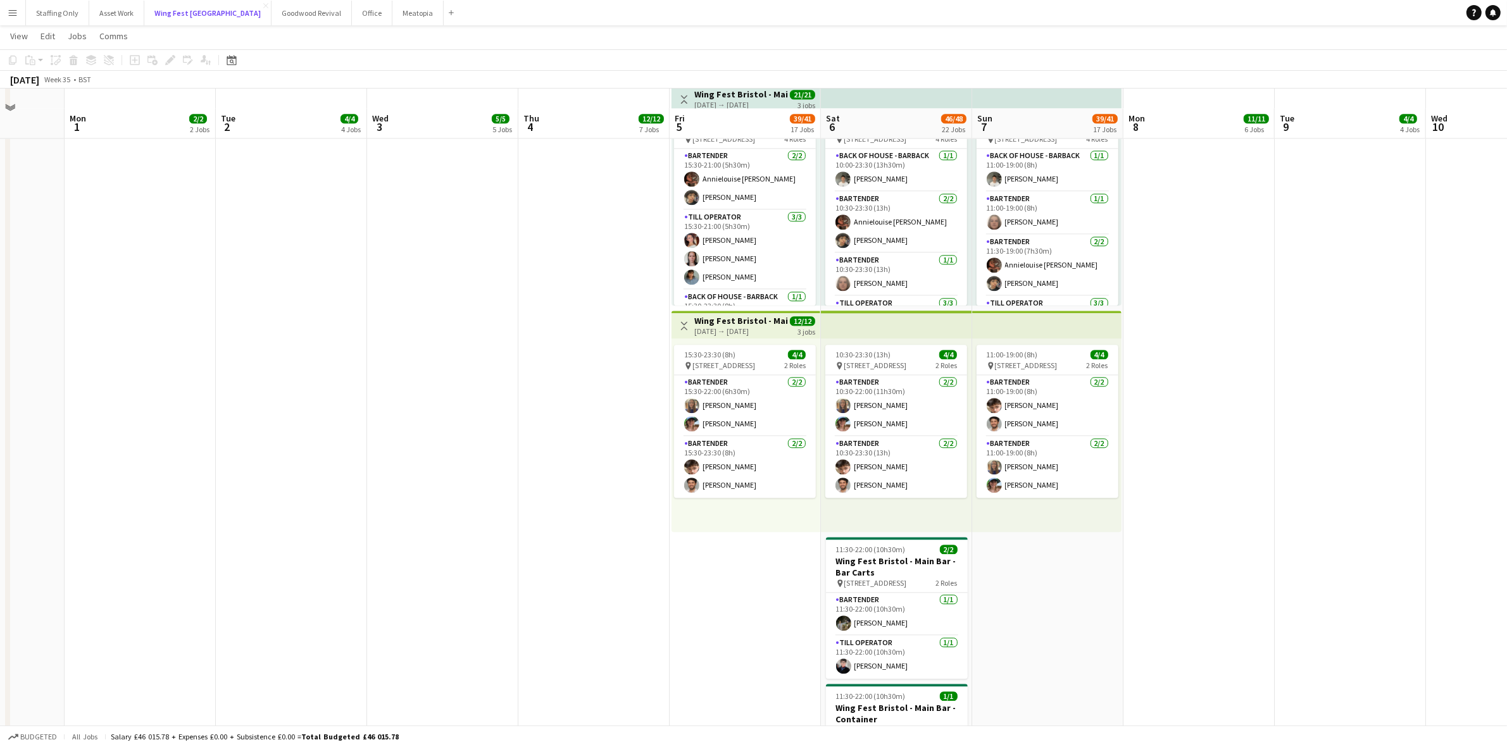
scroll to position [3937, 0]
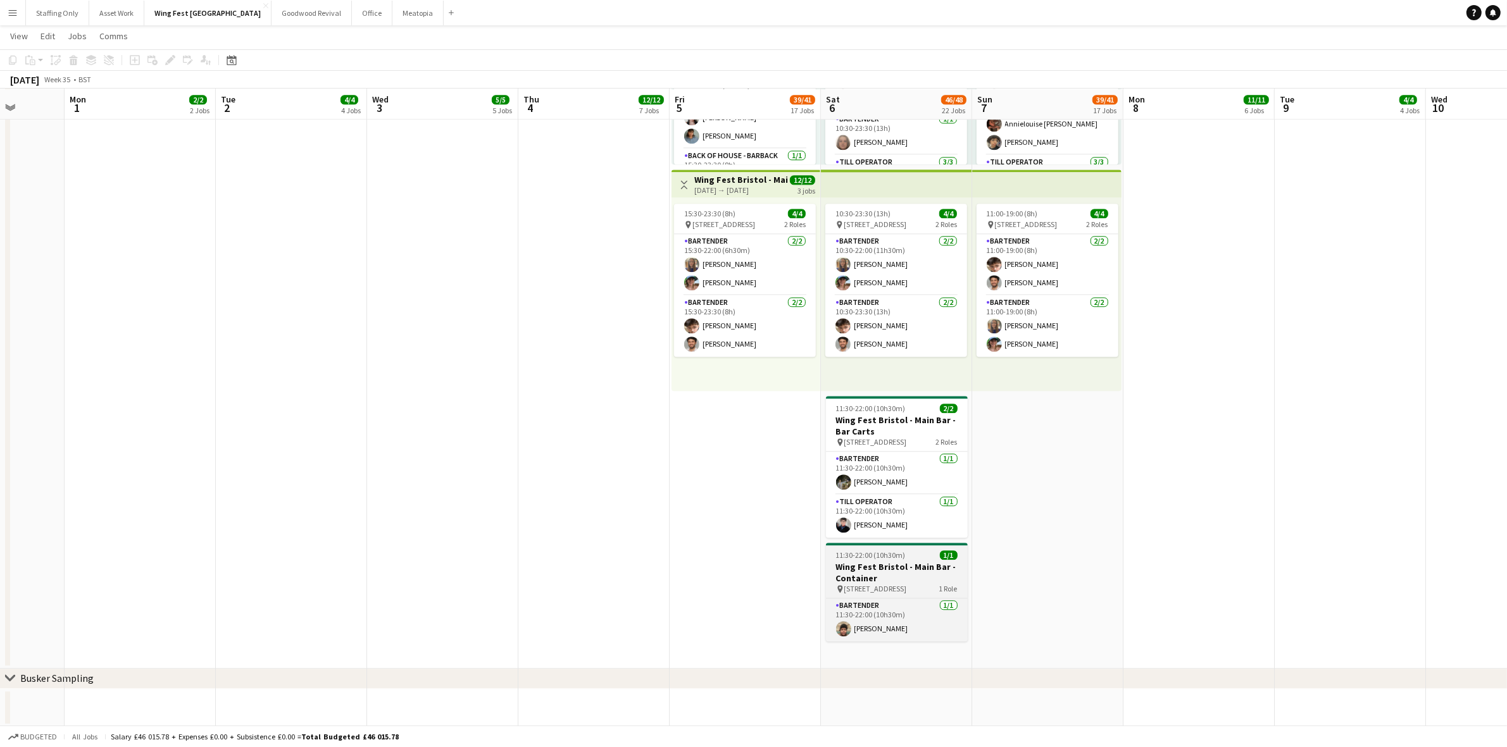
click at [853, 576] on h3 "Wing Fest Bristol - Main Bar - Container" at bounding box center [897, 572] width 142 height 23
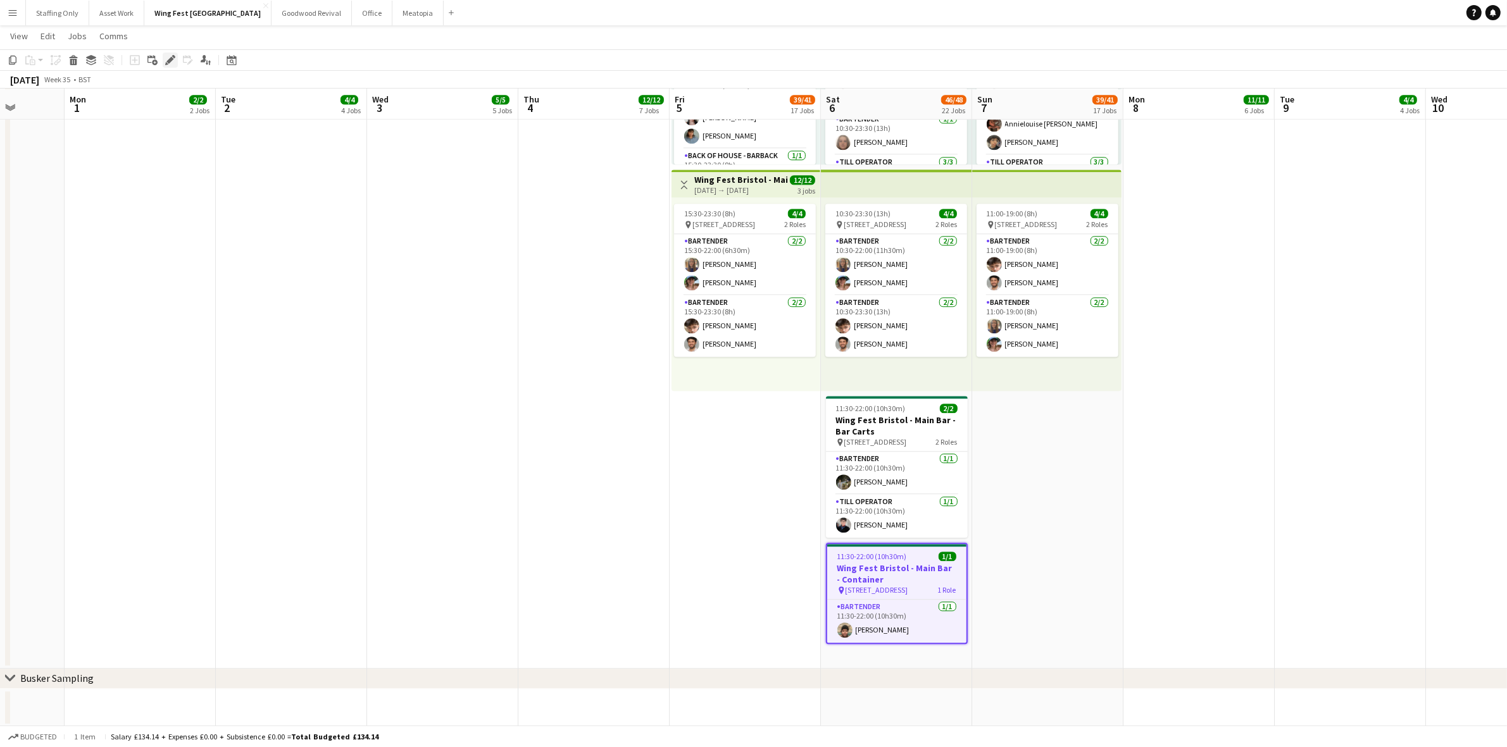
click at [165, 55] on icon "Edit" at bounding box center [170, 60] width 10 height 10
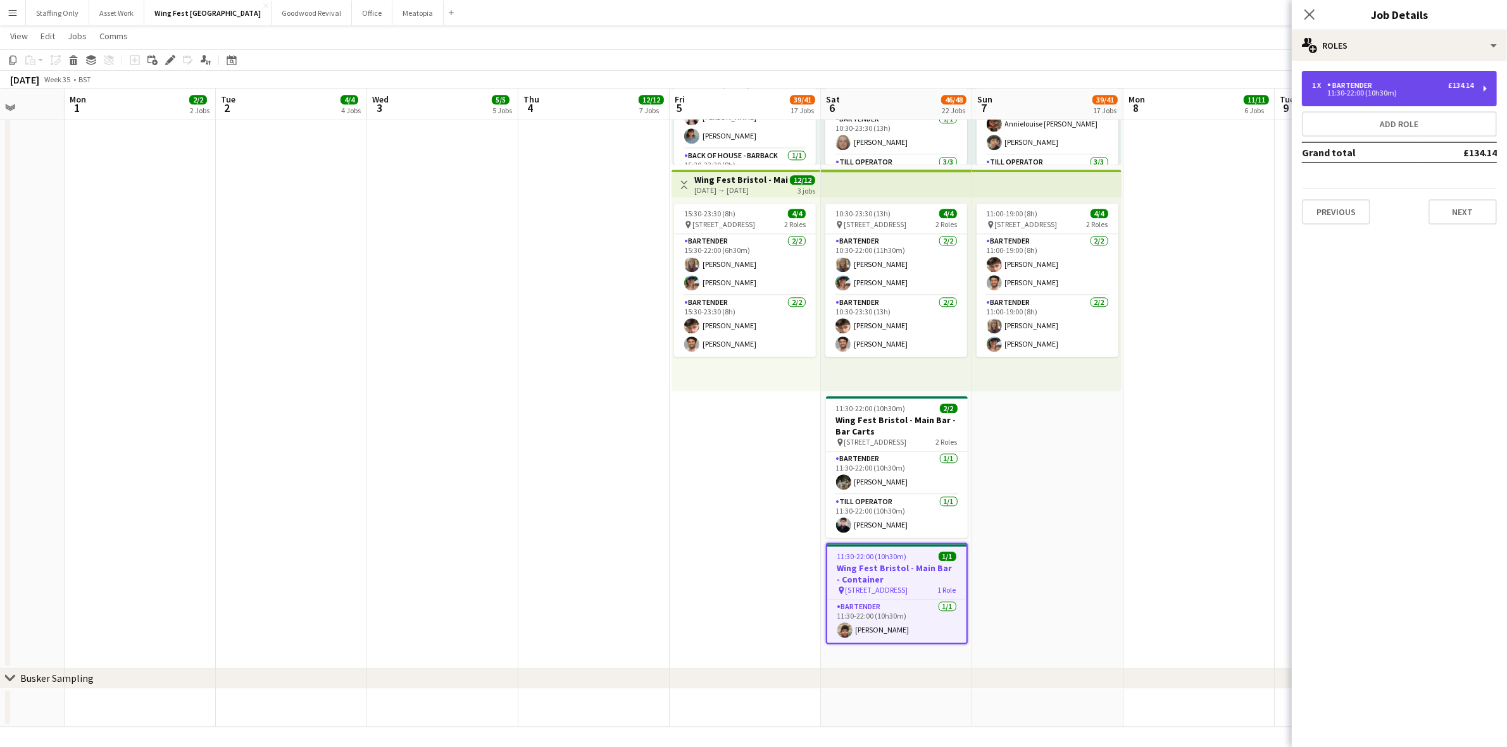
click at [1351, 90] on div "11:30-22:00 (10h30m)" at bounding box center [1392, 93] width 161 height 6
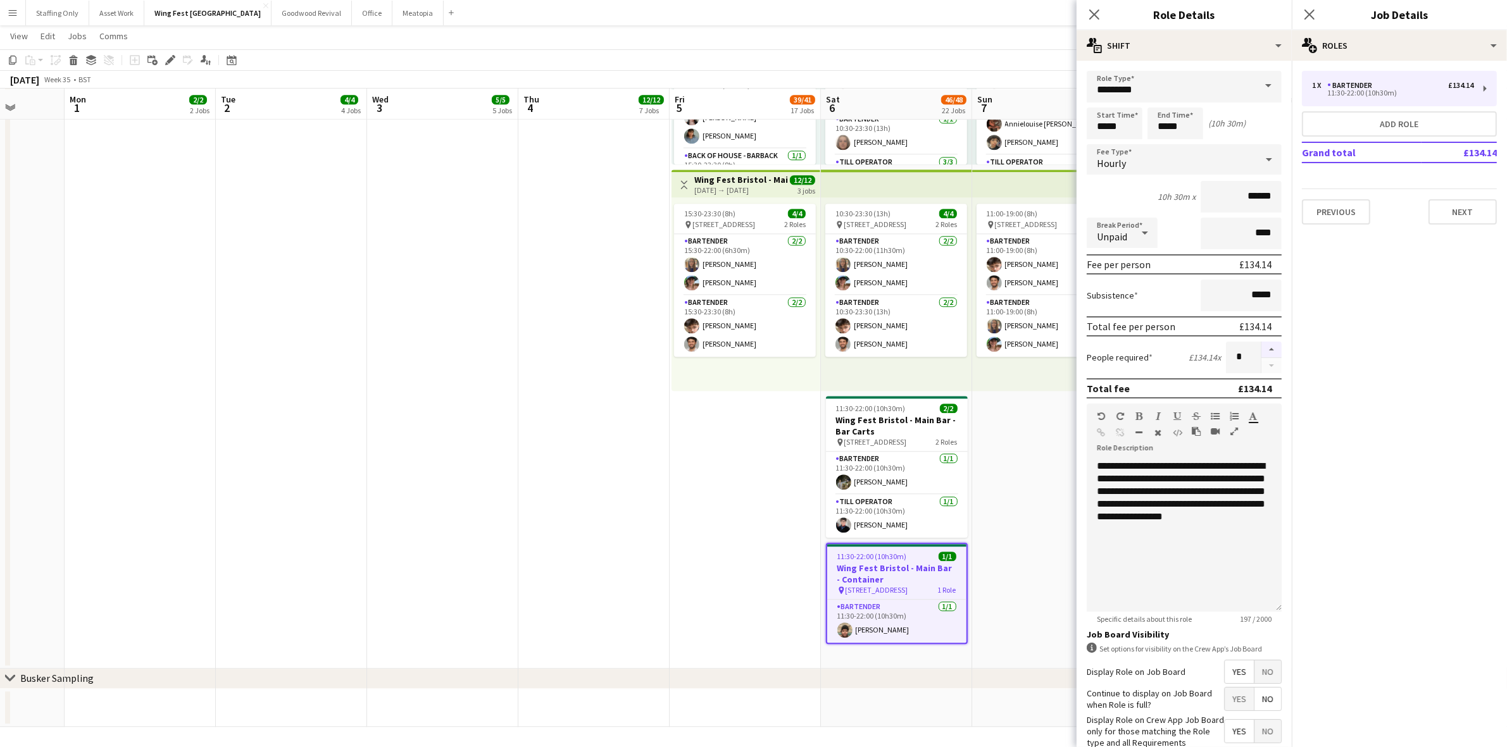
click at [1264, 345] on button "button" at bounding box center [1271, 350] width 20 height 16
type input "*"
click at [1307, 16] on icon at bounding box center [1309, 14] width 12 height 12
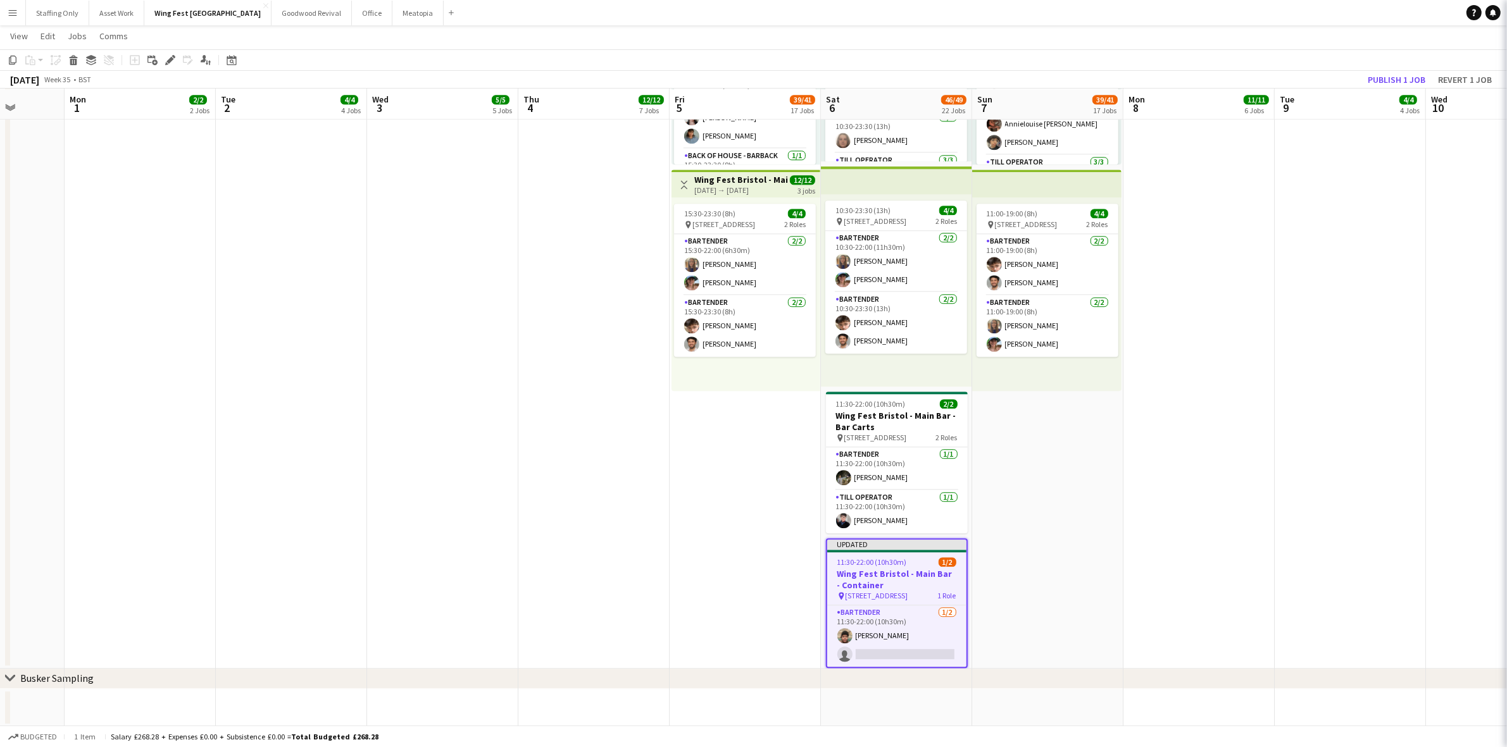
click at [1223, 459] on app-date-cell at bounding box center [1198, 189] width 151 height 957
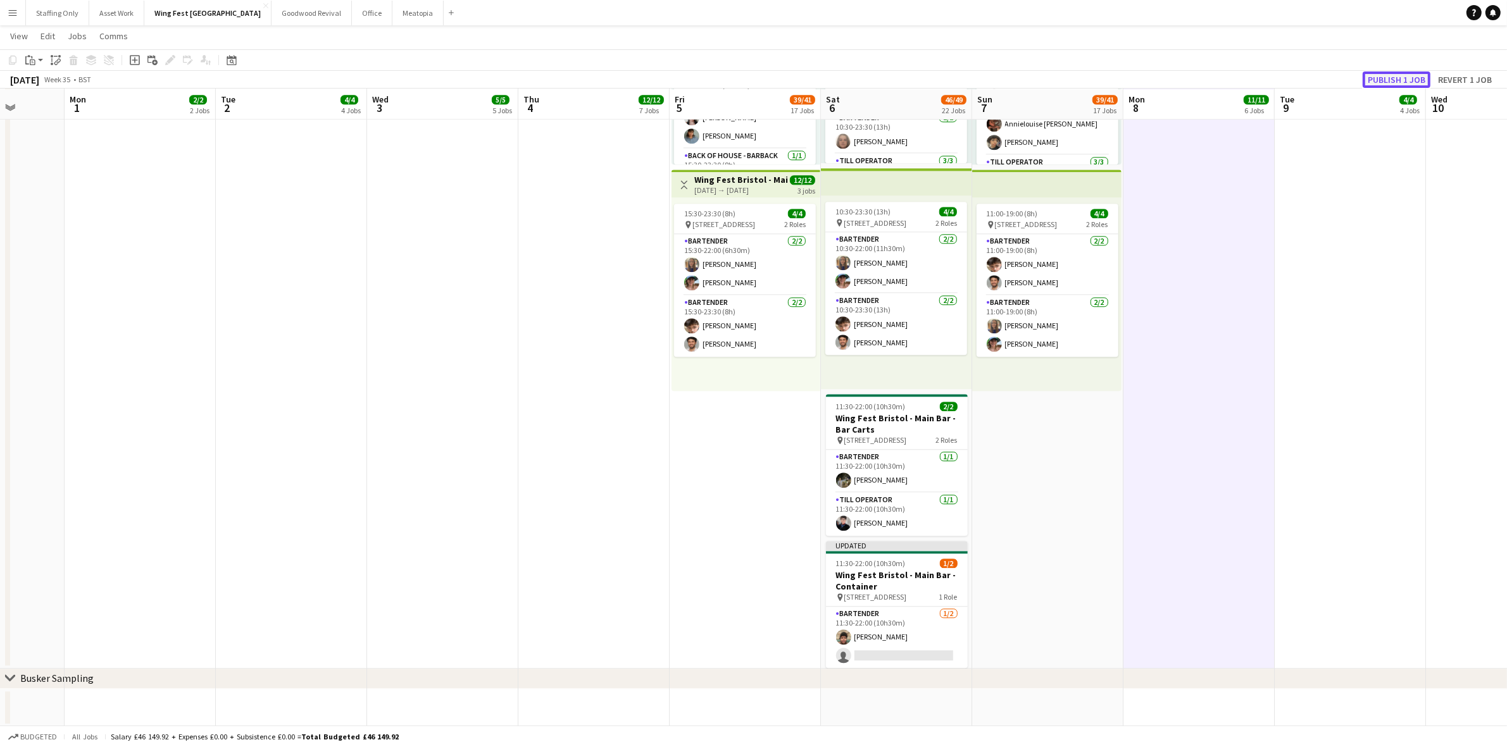
click at [1384, 84] on button "Publish 1 job" at bounding box center [1396, 79] width 68 height 16
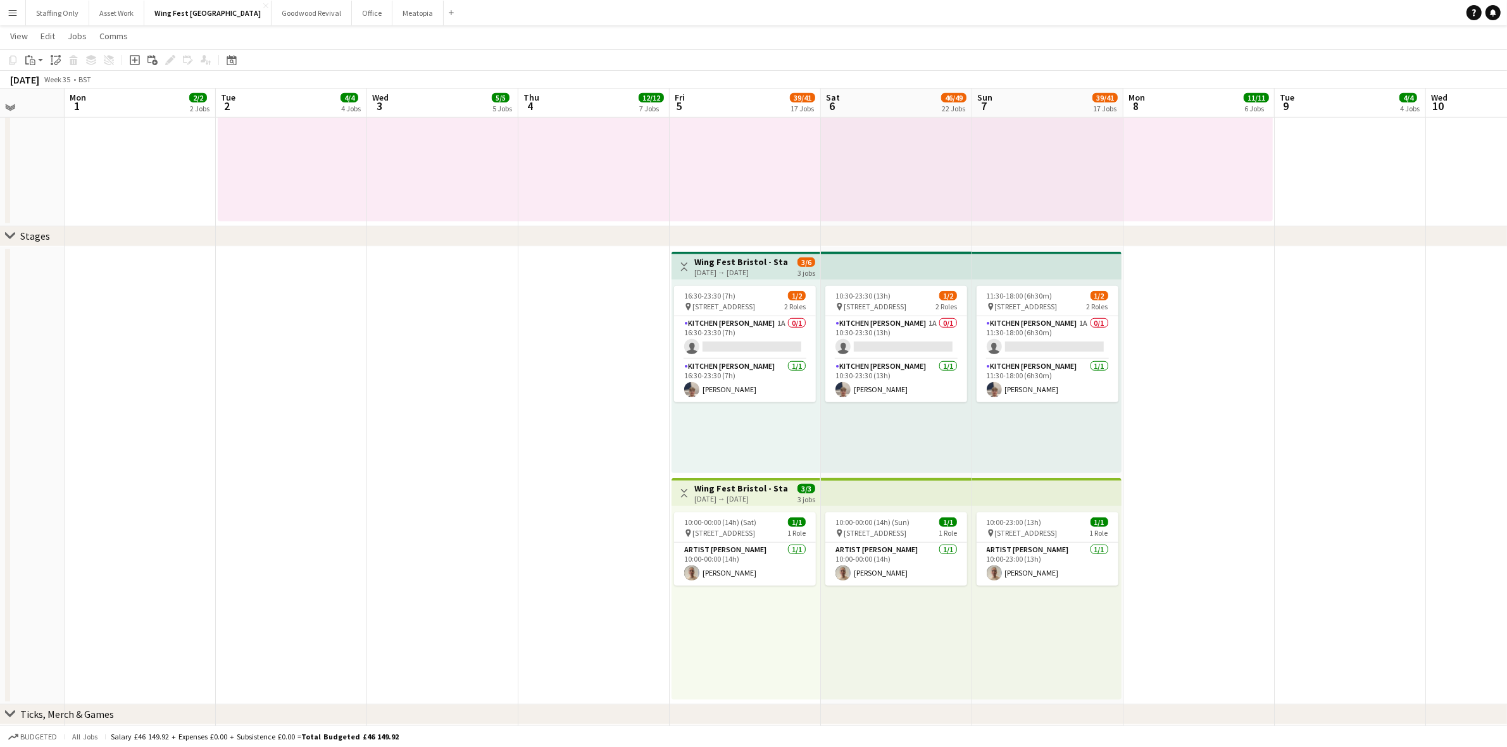
scroll to position [853, 0]
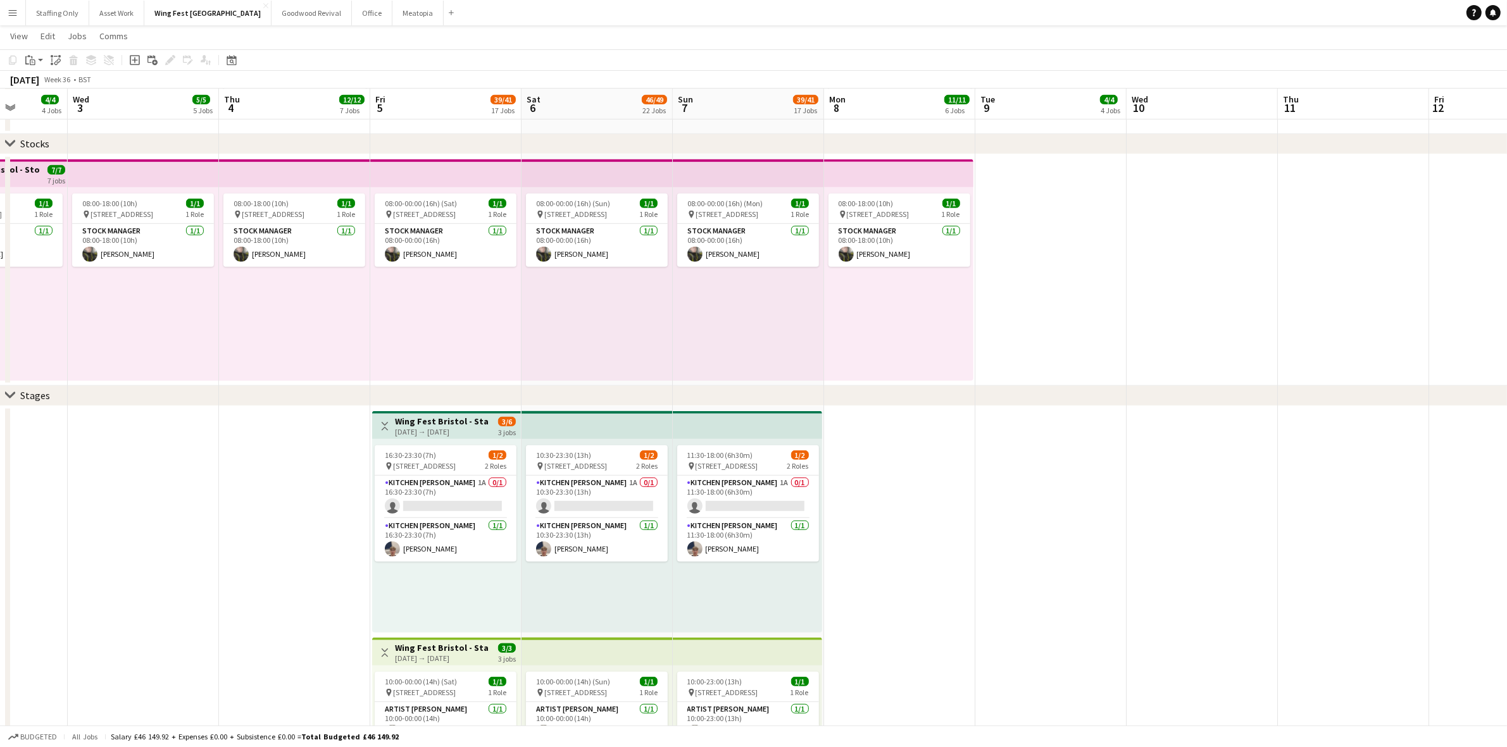
drag, startPoint x: 537, startPoint y: 488, endPoint x: 386, endPoint y: 487, distance: 150.6
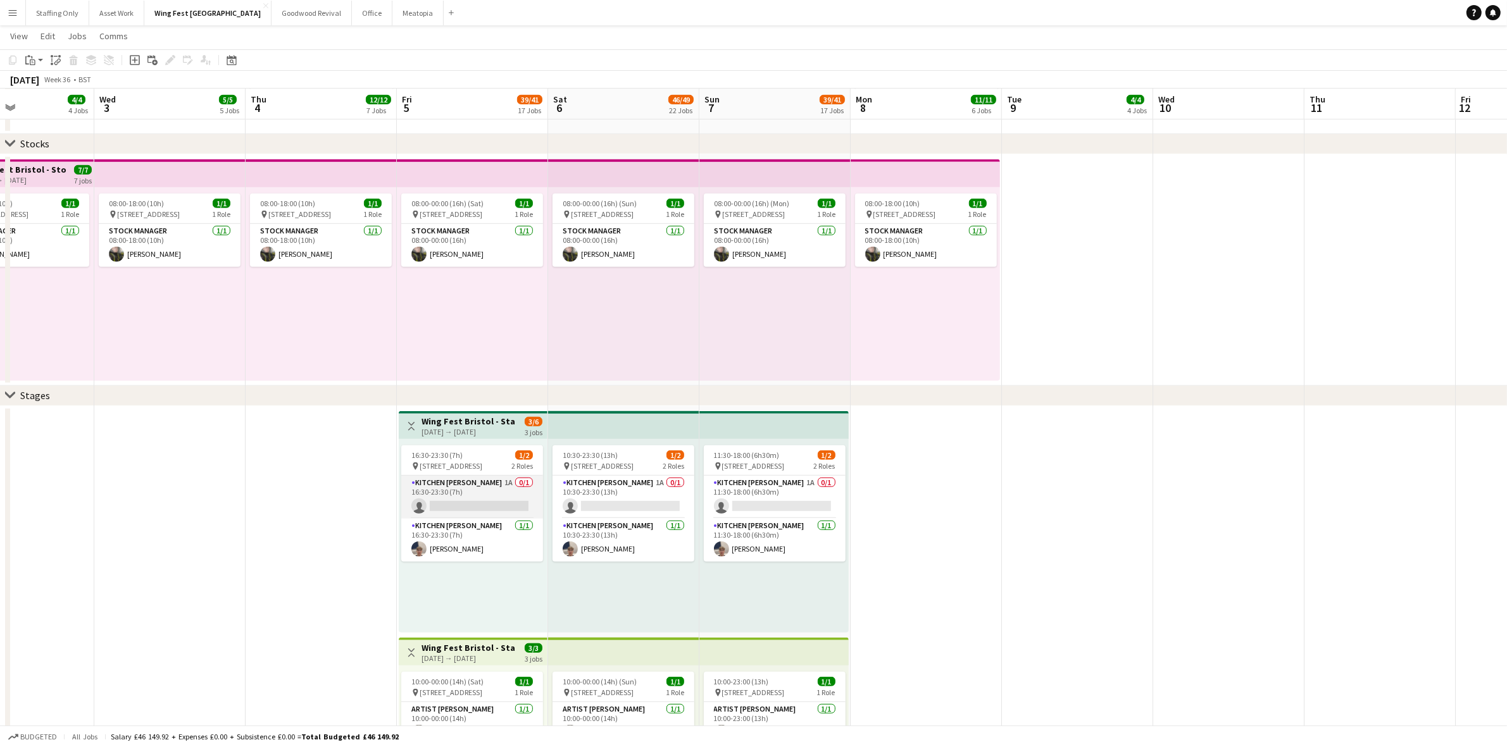
click at [473, 483] on app-card-role "Kitchen [PERSON_NAME] 1A 0/1 16:30-23:30 (7h) single-neutral-actions" at bounding box center [472, 497] width 142 height 43
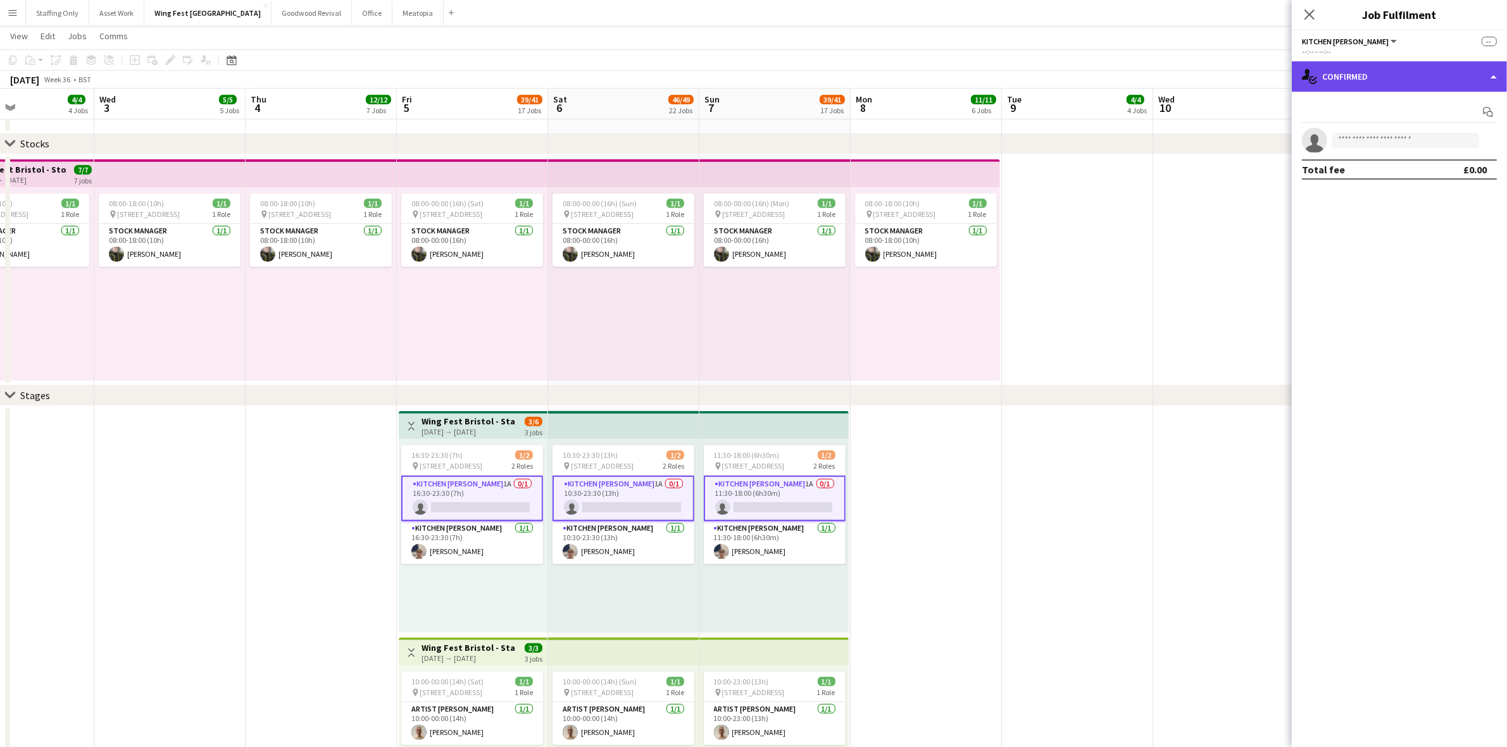
click at [1345, 80] on div "single-neutral-actions-check-2 Confirmed" at bounding box center [1398, 76] width 215 height 30
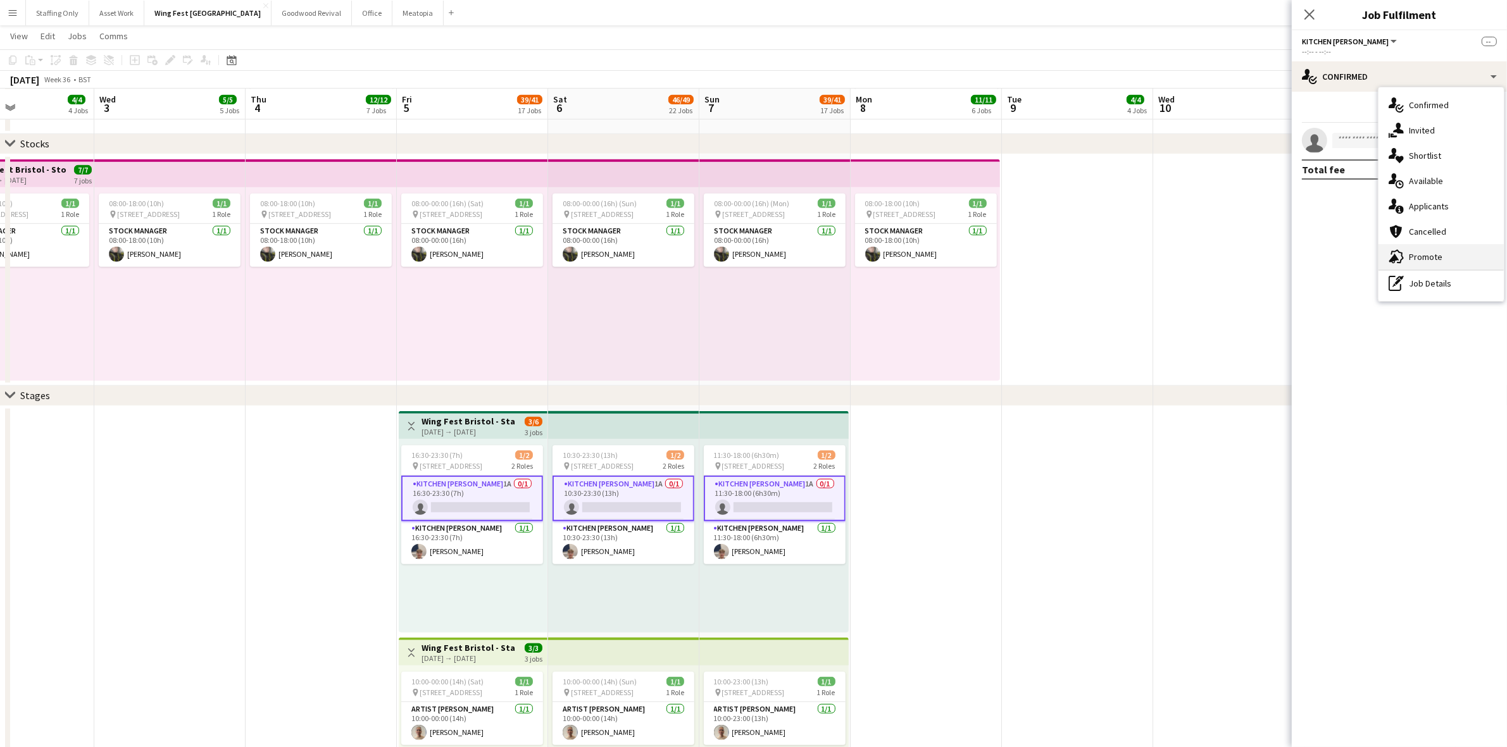
click at [1441, 259] on div "advertising-megaphone Promote" at bounding box center [1440, 256] width 125 height 25
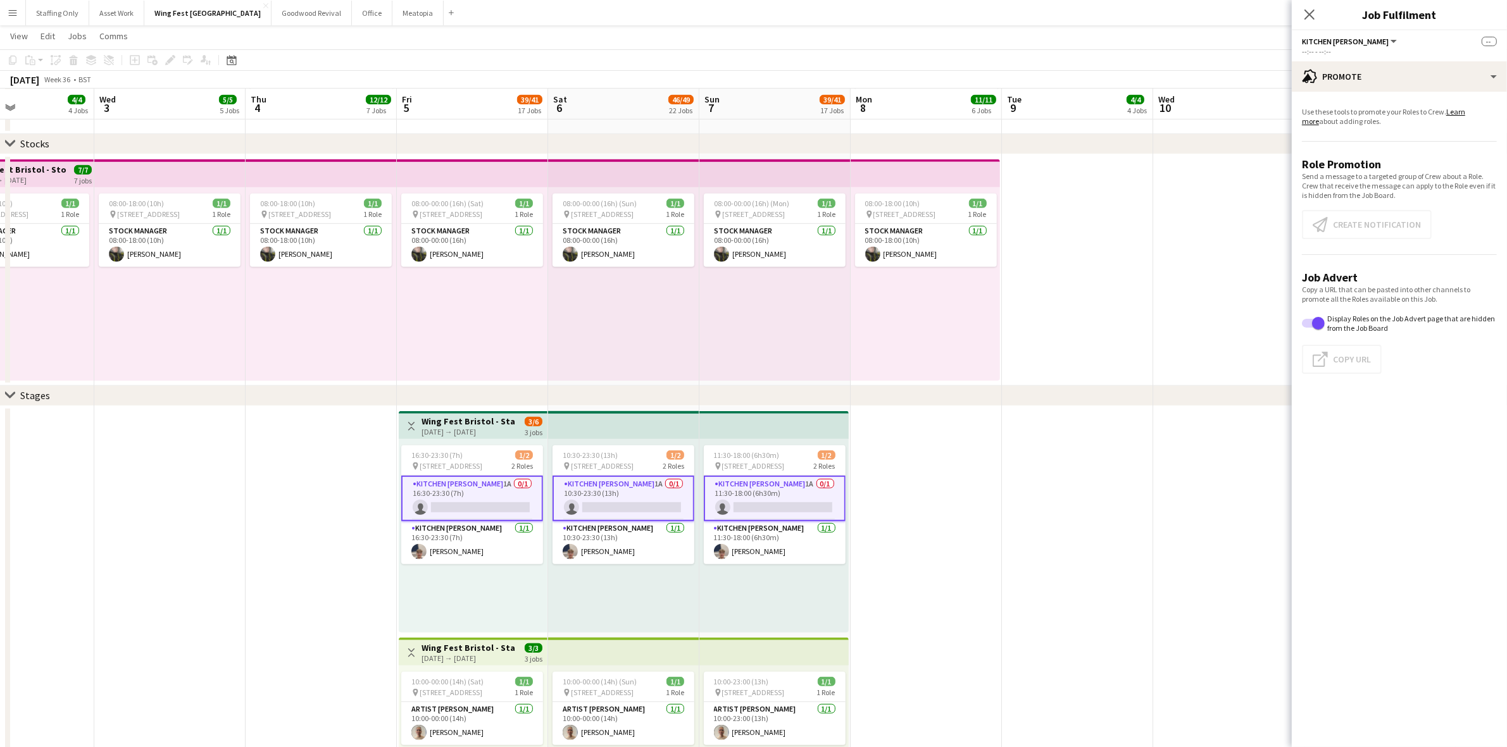
click at [471, 489] on app-card-role "Kitchen [PERSON_NAME] 1A 0/1 16:30-23:30 (7h) single-neutral-actions" at bounding box center [472, 499] width 142 height 46
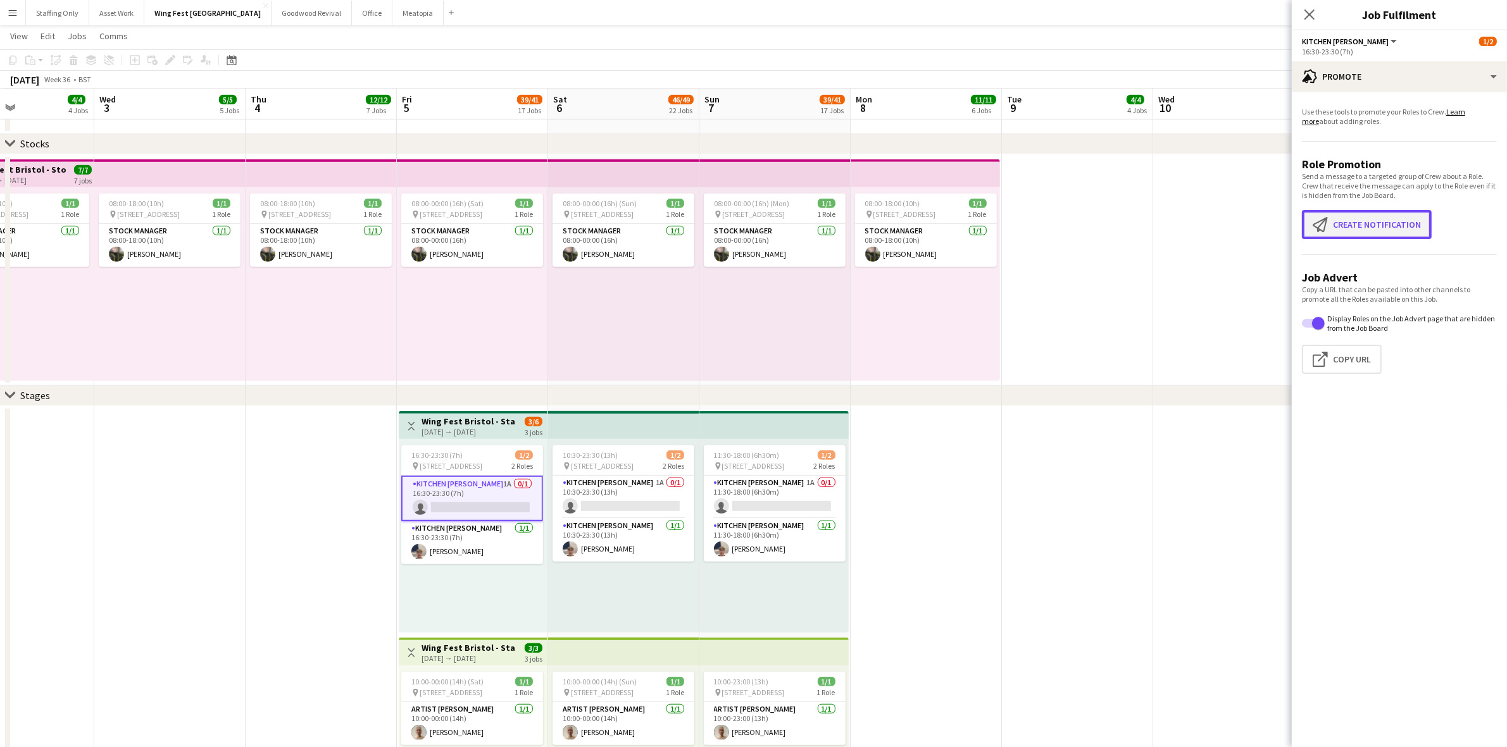
click at [1357, 223] on button "Create notification Create notification" at bounding box center [1367, 224] width 130 height 29
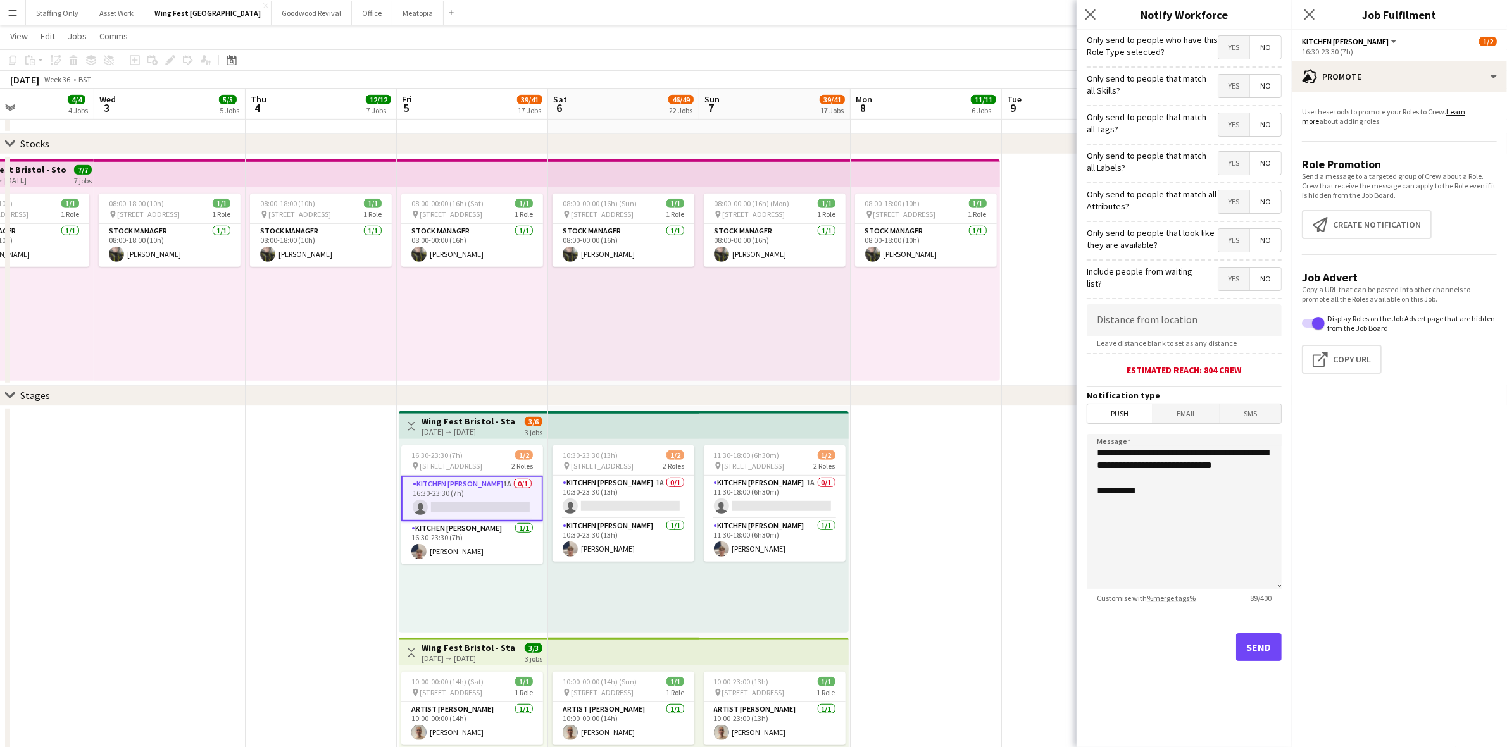
click at [1231, 241] on span "Yes" at bounding box center [1233, 240] width 31 height 23
click at [1235, 287] on span "Yes" at bounding box center [1233, 279] width 31 height 23
click at [1260, 652] on button "Send" at bounding box center [1259, 647] width 46 height 28
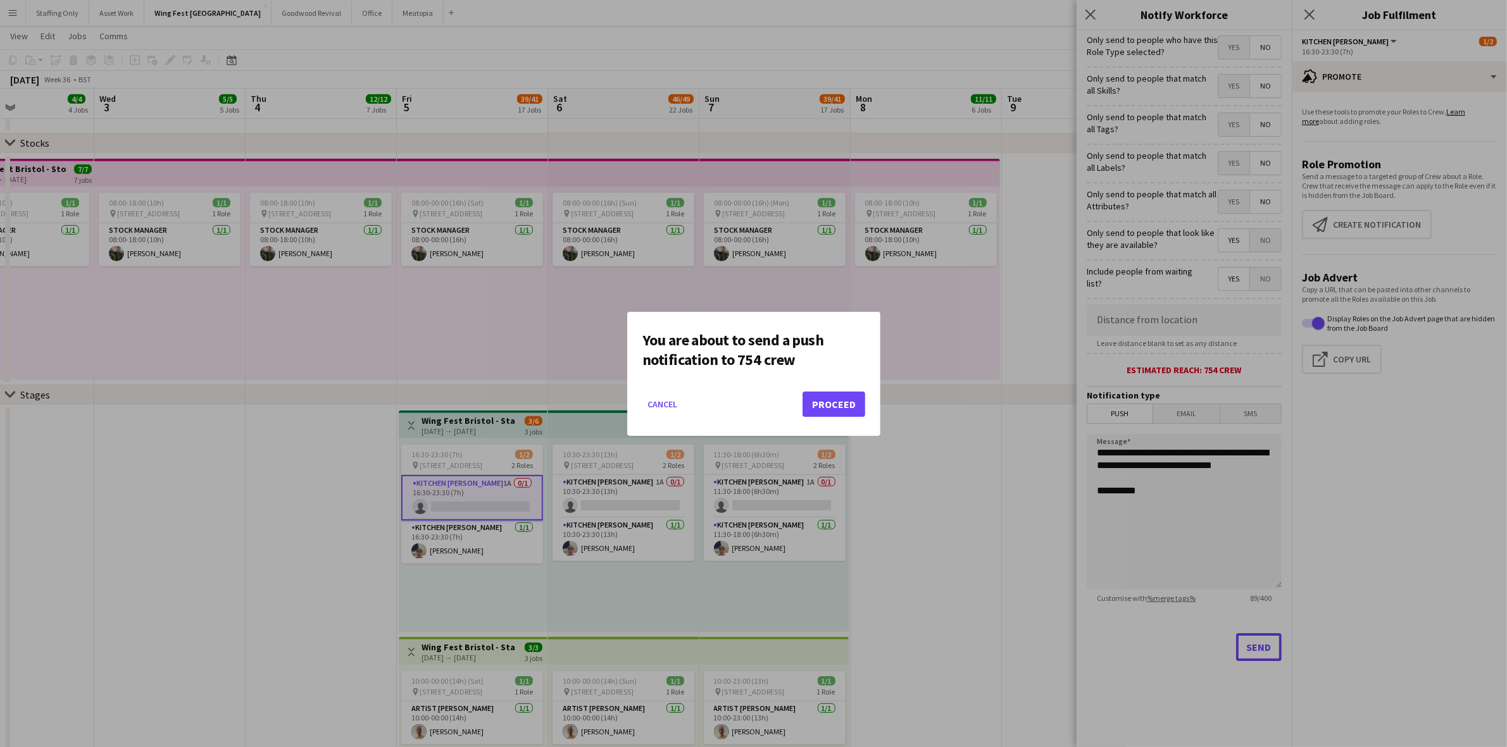
scroll to position [0, 0]
click at [857, 412] on button "Proceed" at bounding box center [833, 404] width 63 height 25
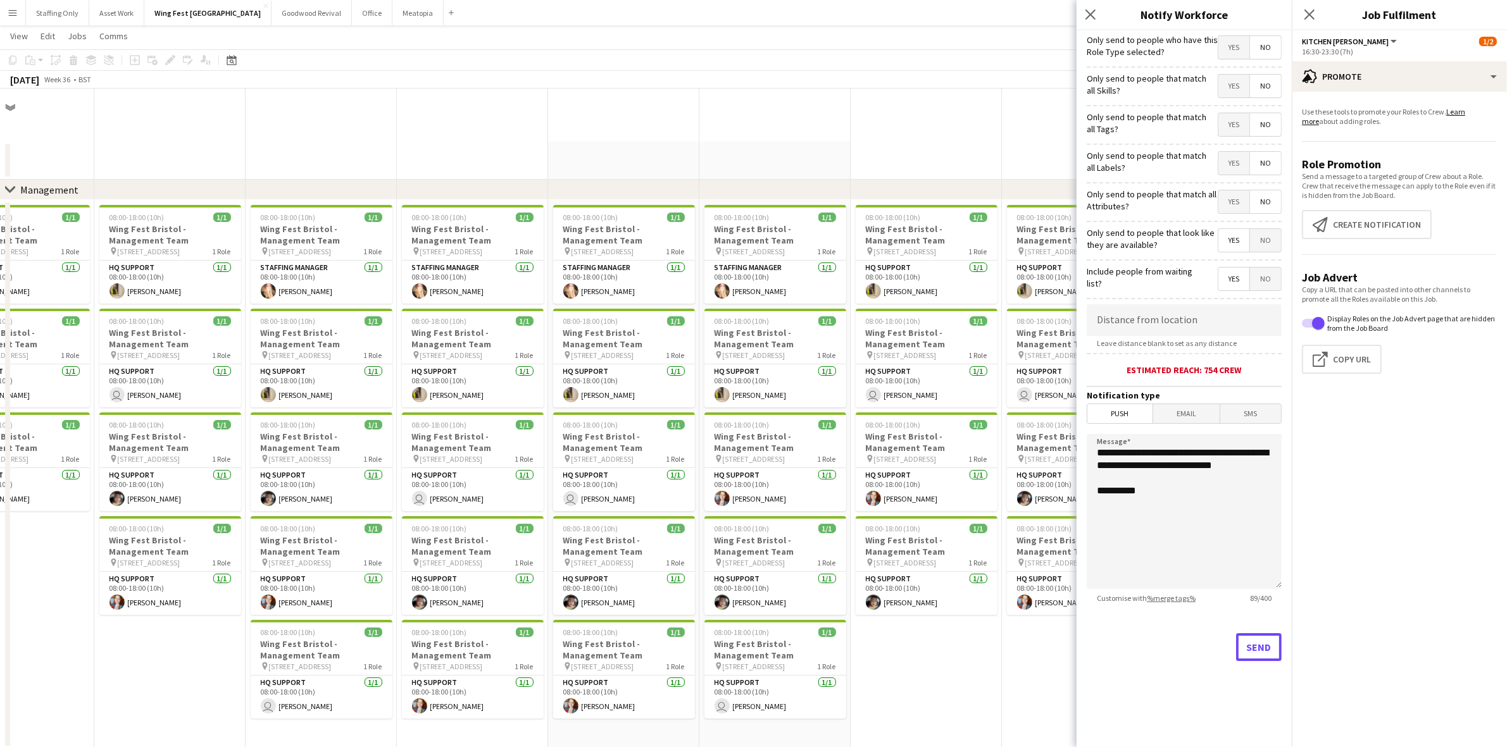
scroll to position [853, 0]
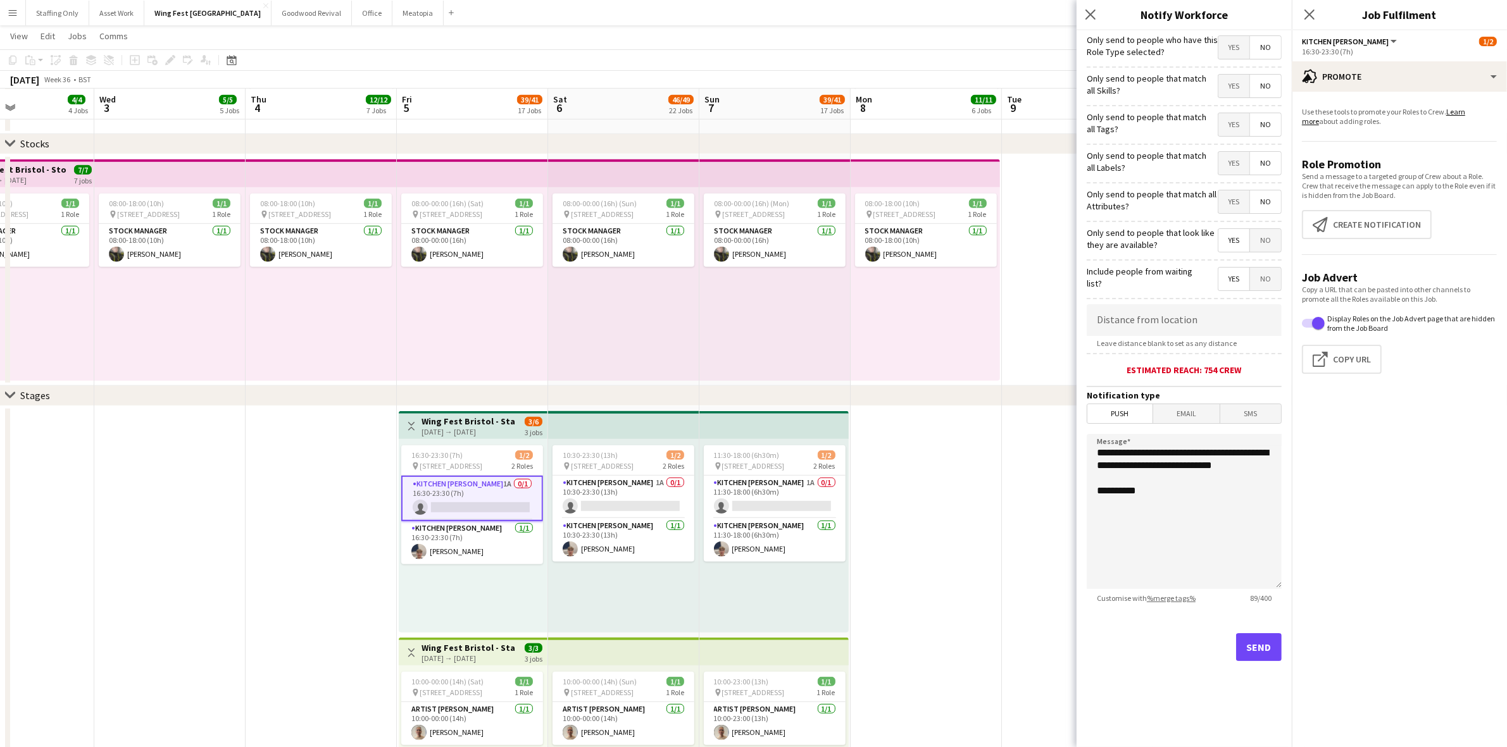
click at [937, 444] on app-date-cell at bounding box center [925, 635] width 151 height 458
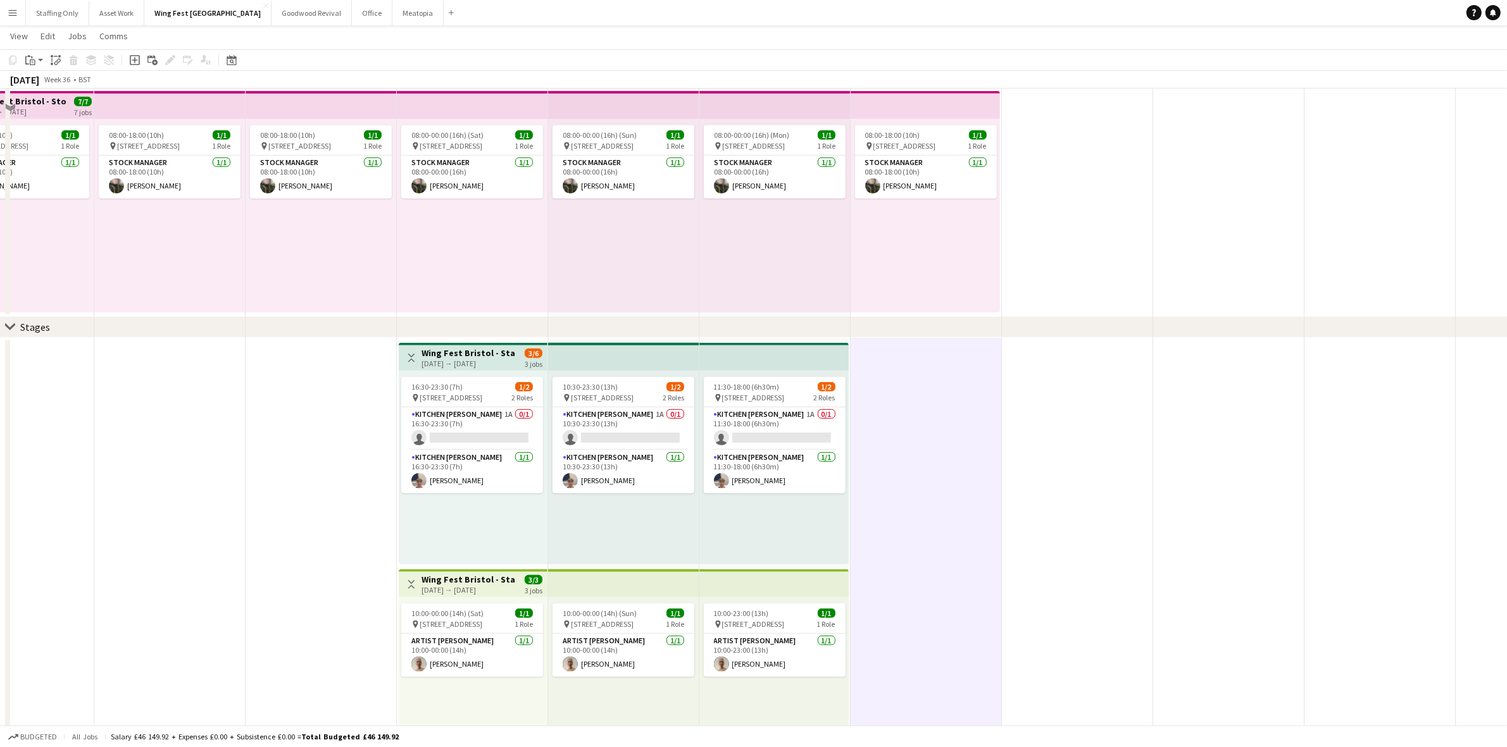
scroll to position [1011, 0]
